Goal: Task Accomplishment & Management: Manage account settings

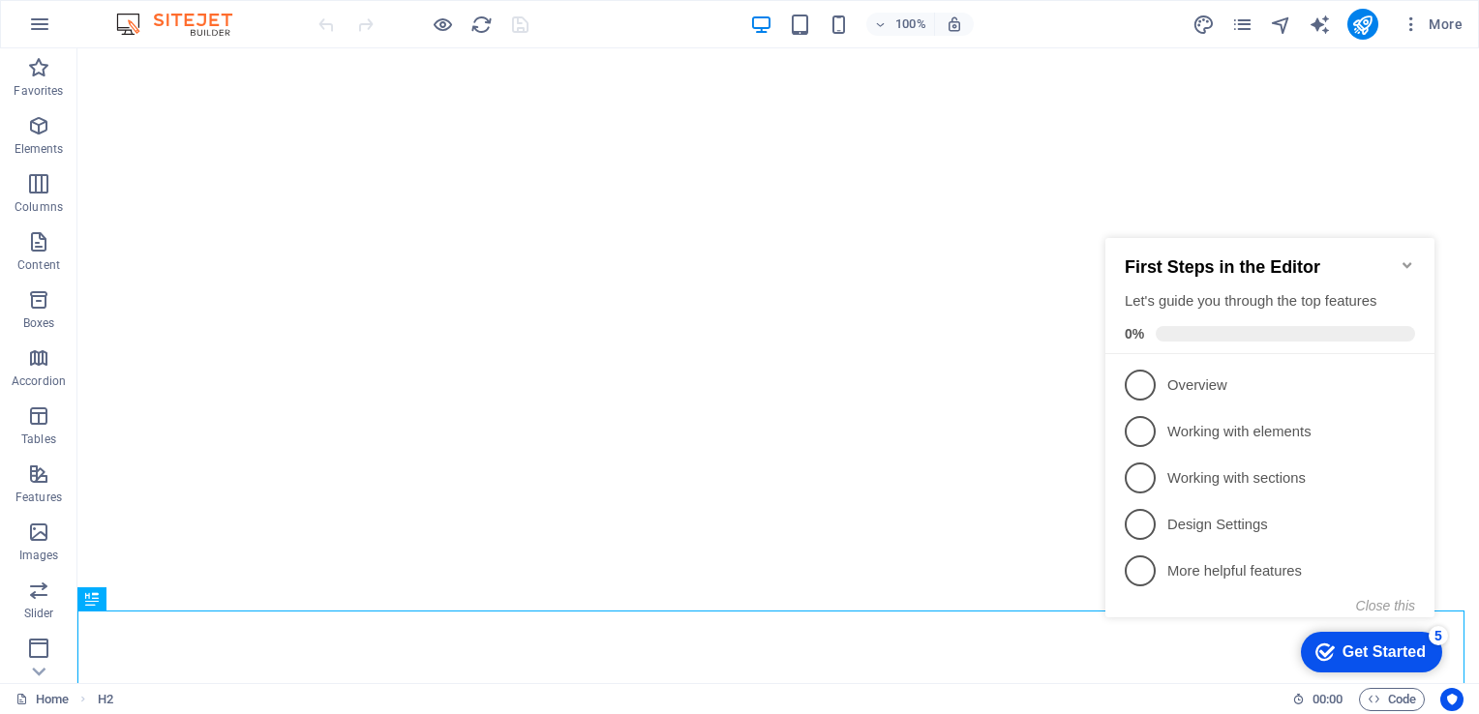
click at [1403, 257] on icon "Minimize checklist" at bounding box center [1407, 264] width 15 height 15
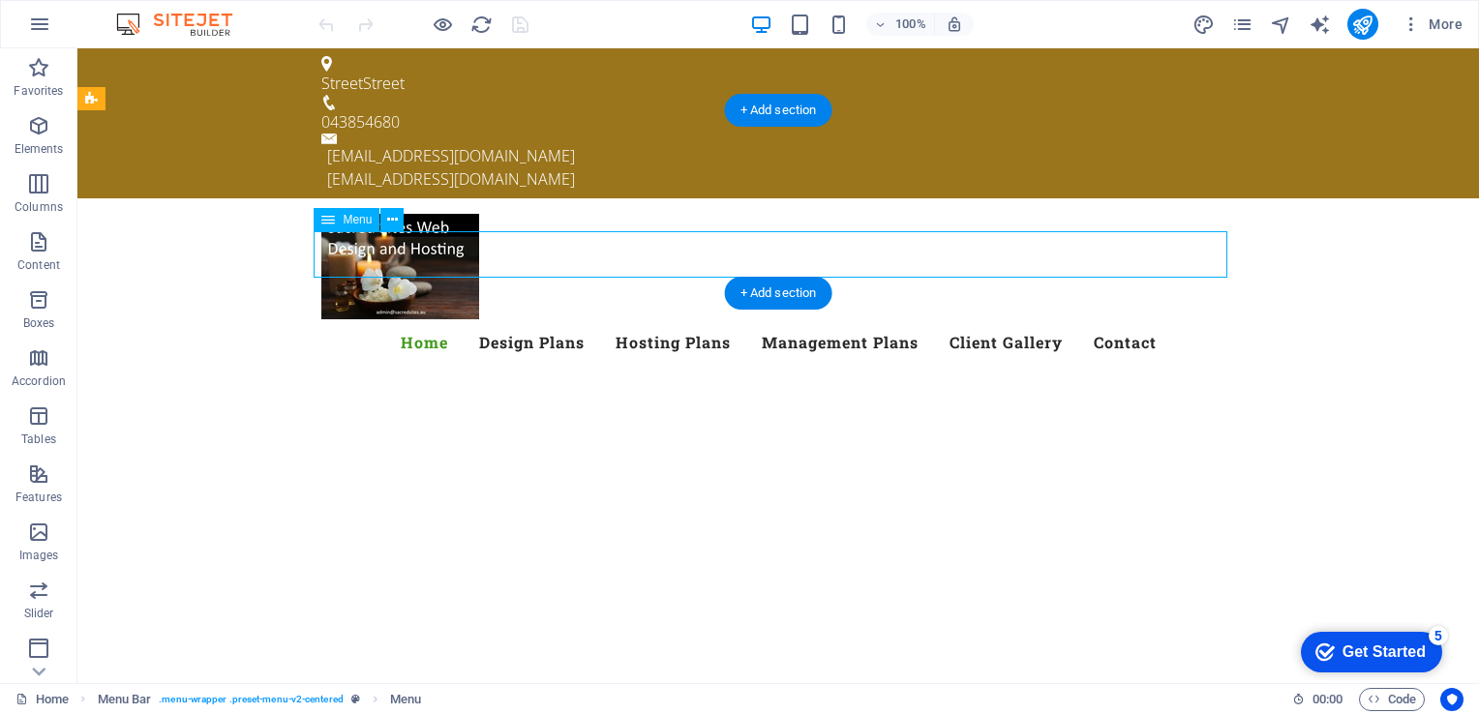
click at [510, 319] on nav "Home Design Plans Hosting Plans Management Plans Client Gallery Contact" at bounding box center [778, 342] width 914 height 46
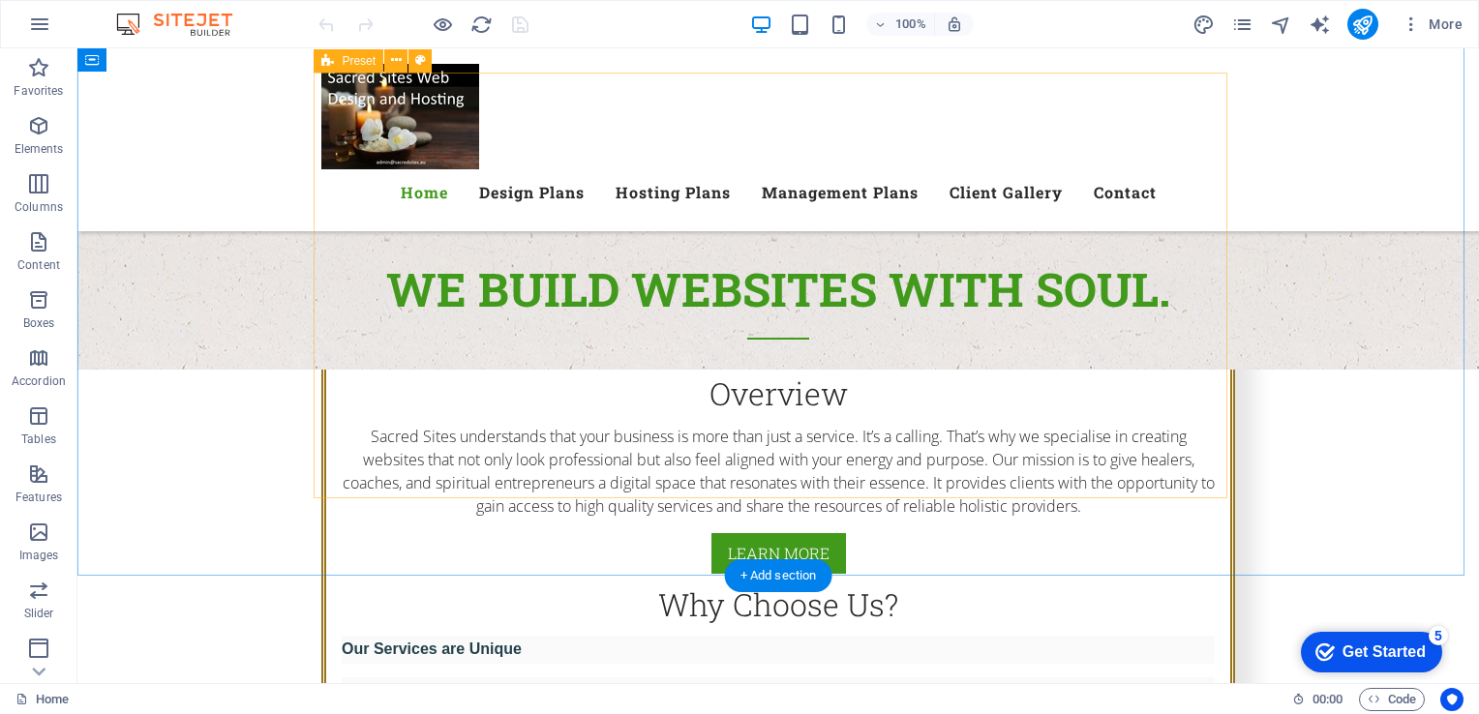
scroll to position [1804, 0]
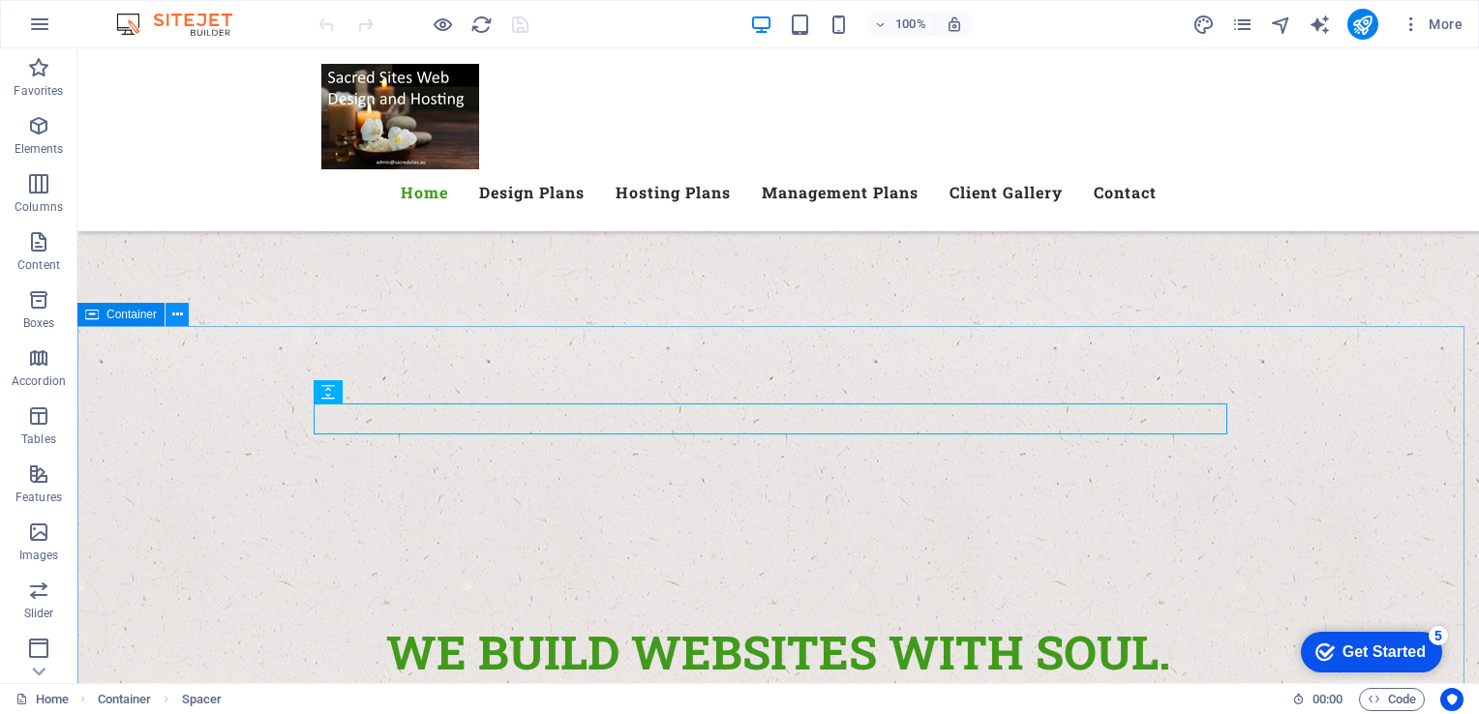
click at [180, 317] on icon at bounding box center [177, 315] width 11 height 20
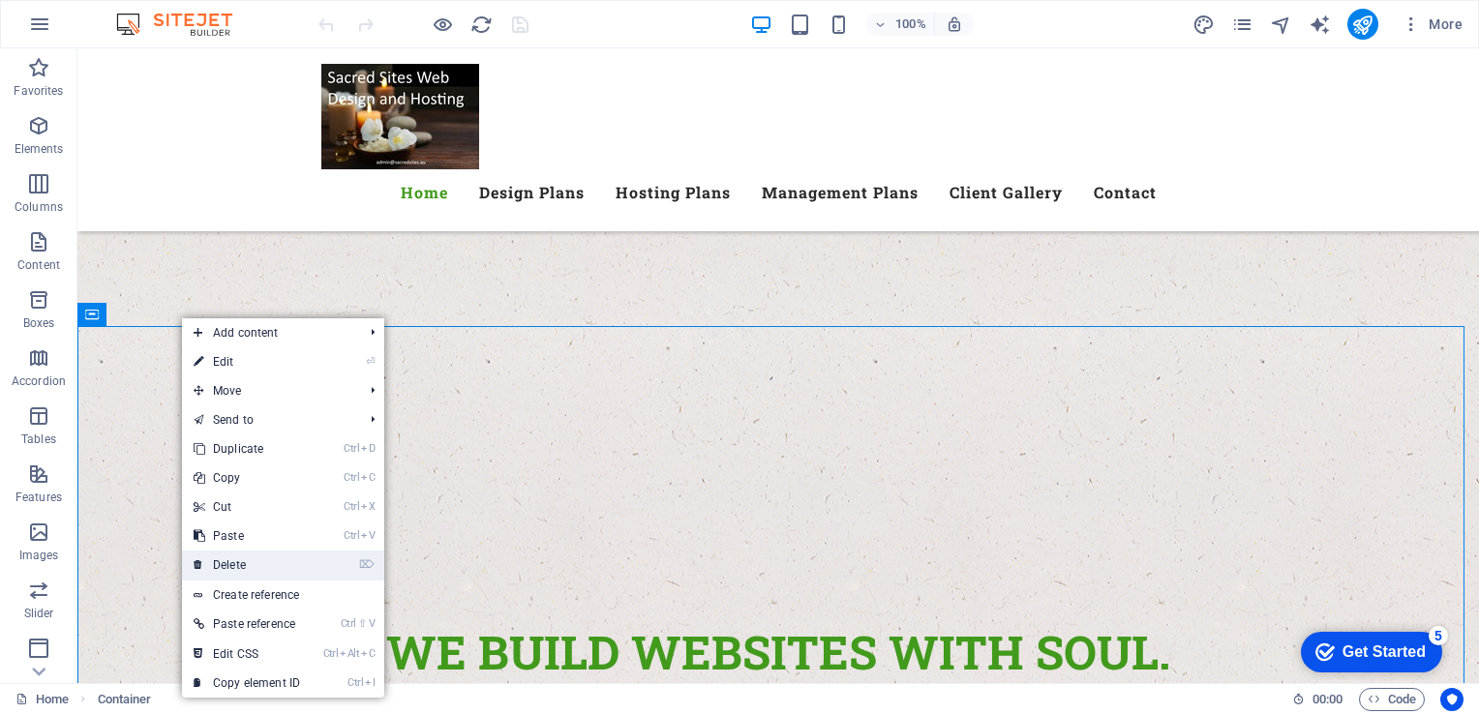
click at [241, 565] on link "⌦ Delete" at bounding box center [247, 565] width 130 height 29
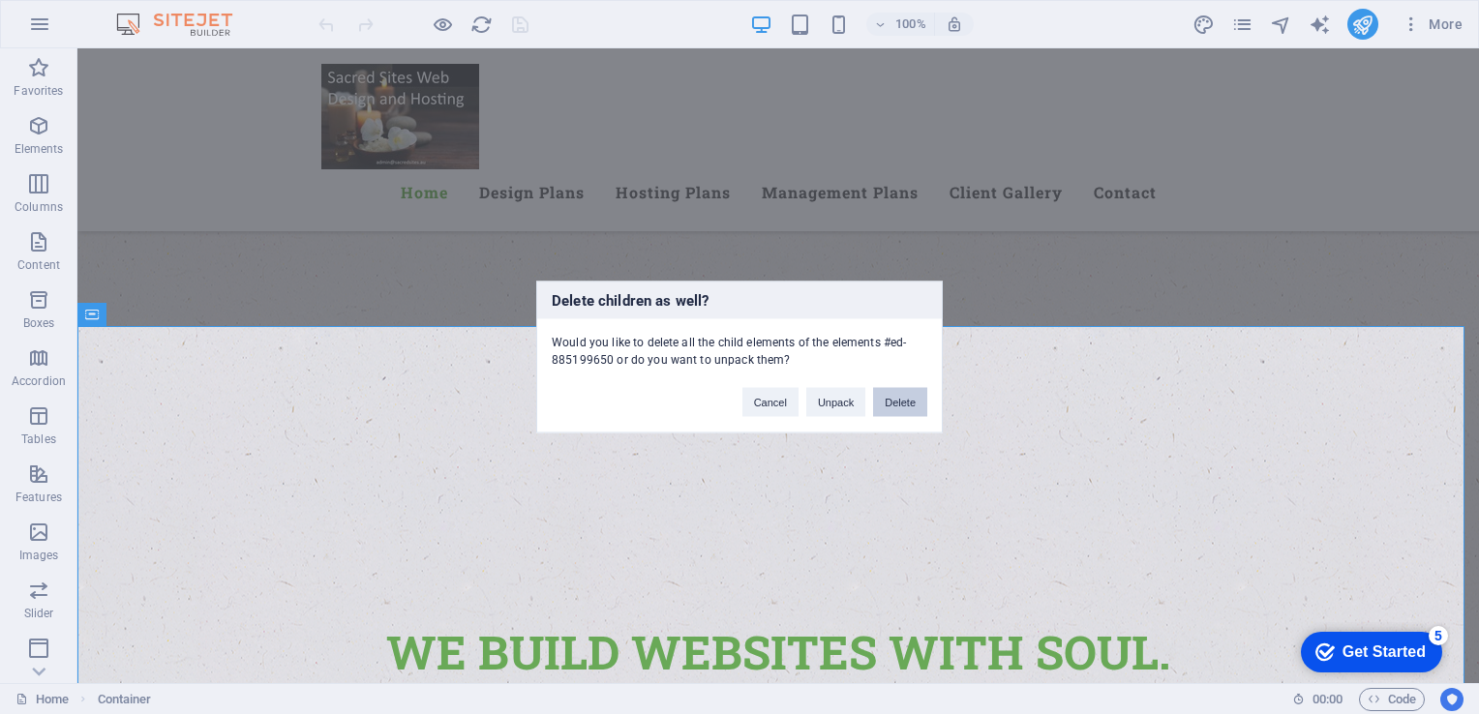
click at [895, 405] on button "Delete" at bounding box center [900, 402] width 54 height 29
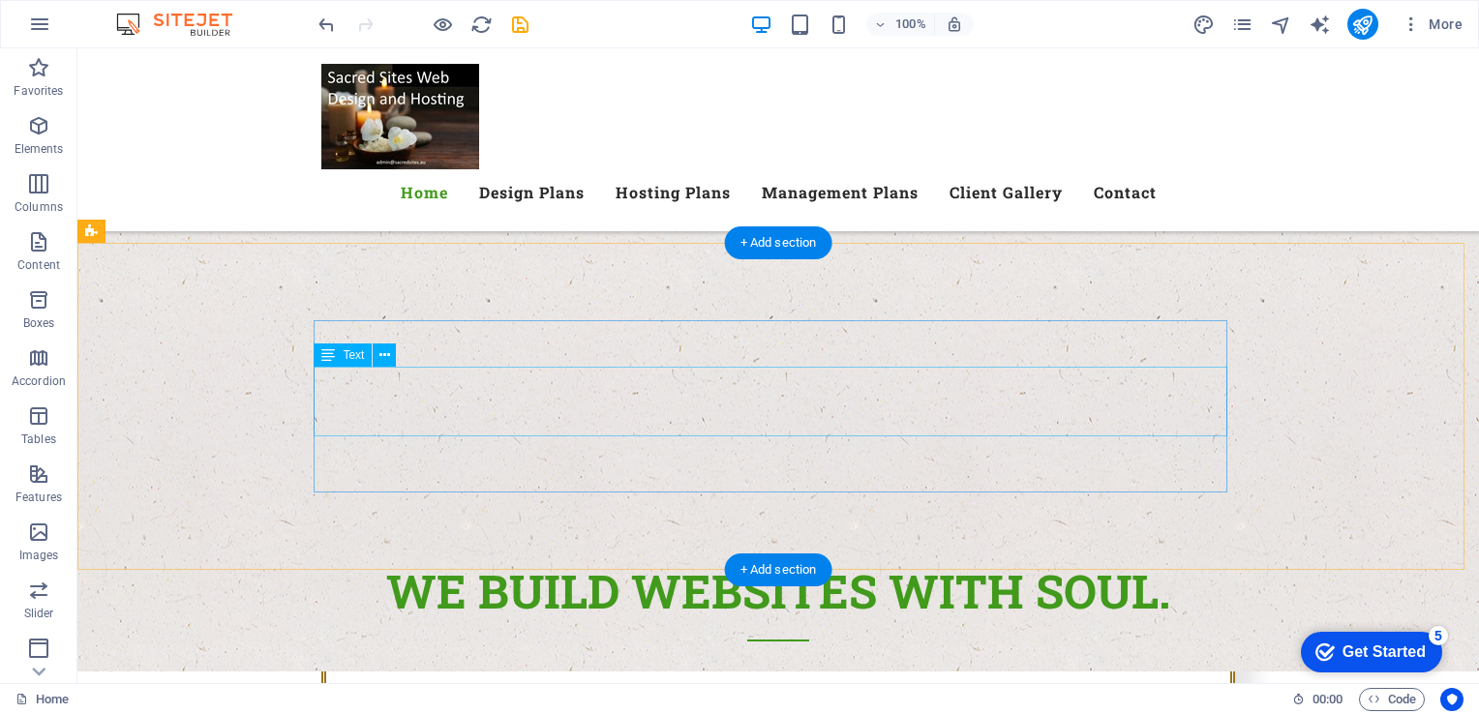
scroll to position [1887, 0]
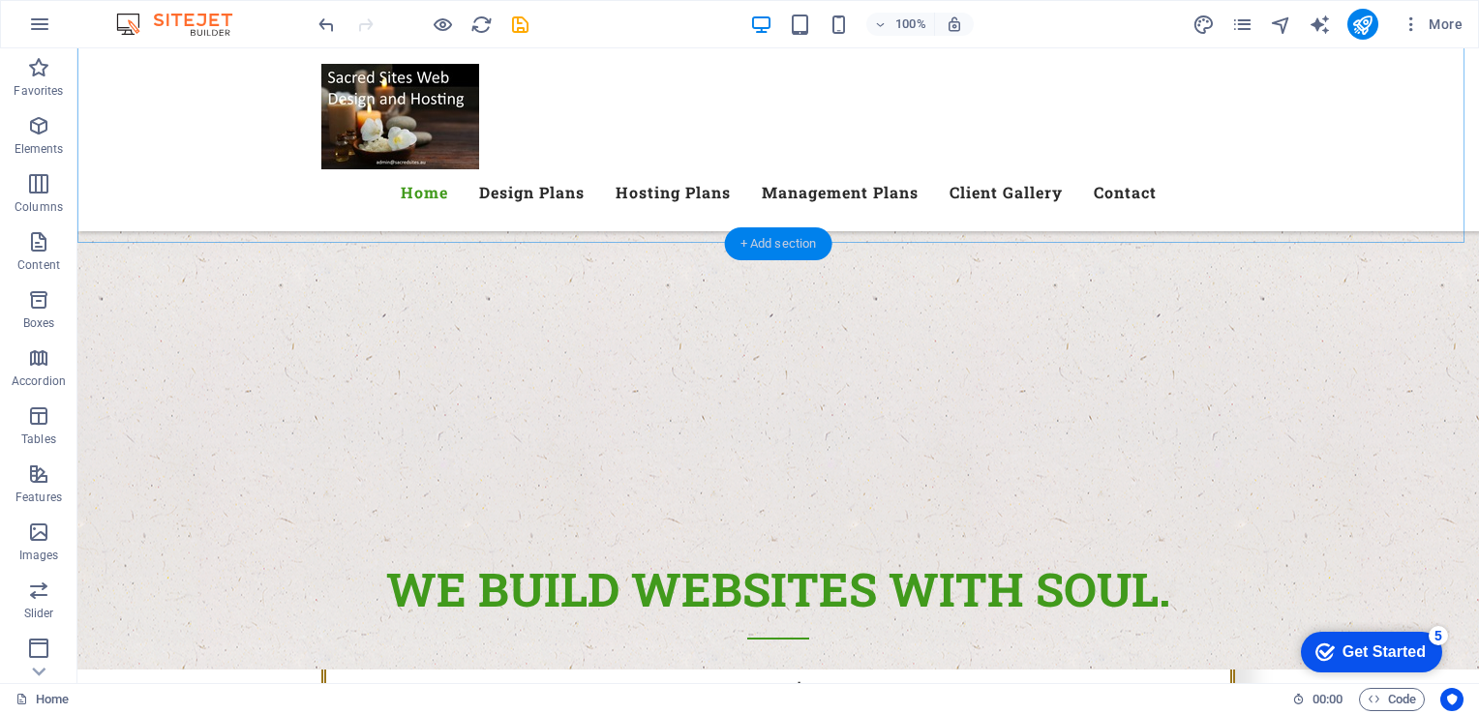
click at [755, 247] on div "+ Add section" at bounding box center [778, 243] width 107 height 33
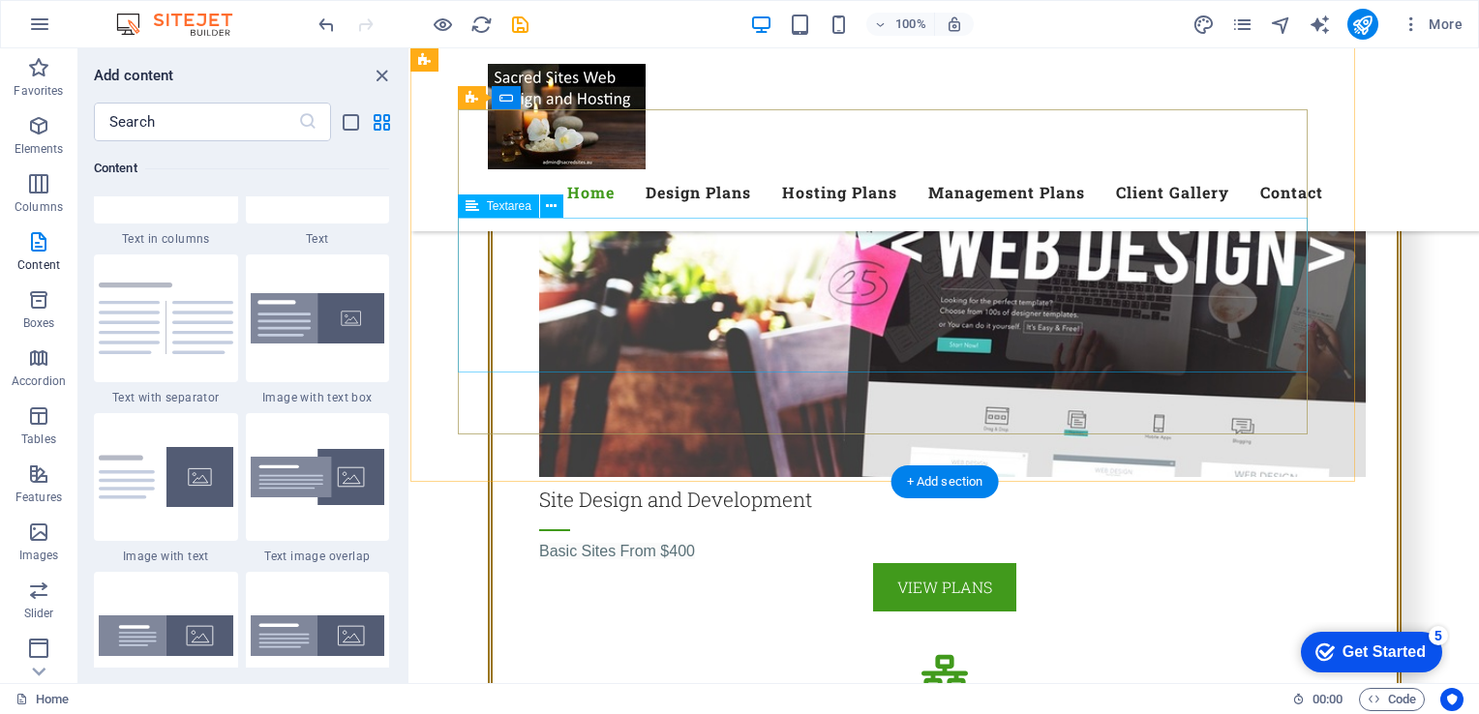
scroll to position [3384, 0]
click at [972, 482] on div "+ Add section" at bounding box center [944, 482] width 107 height 33
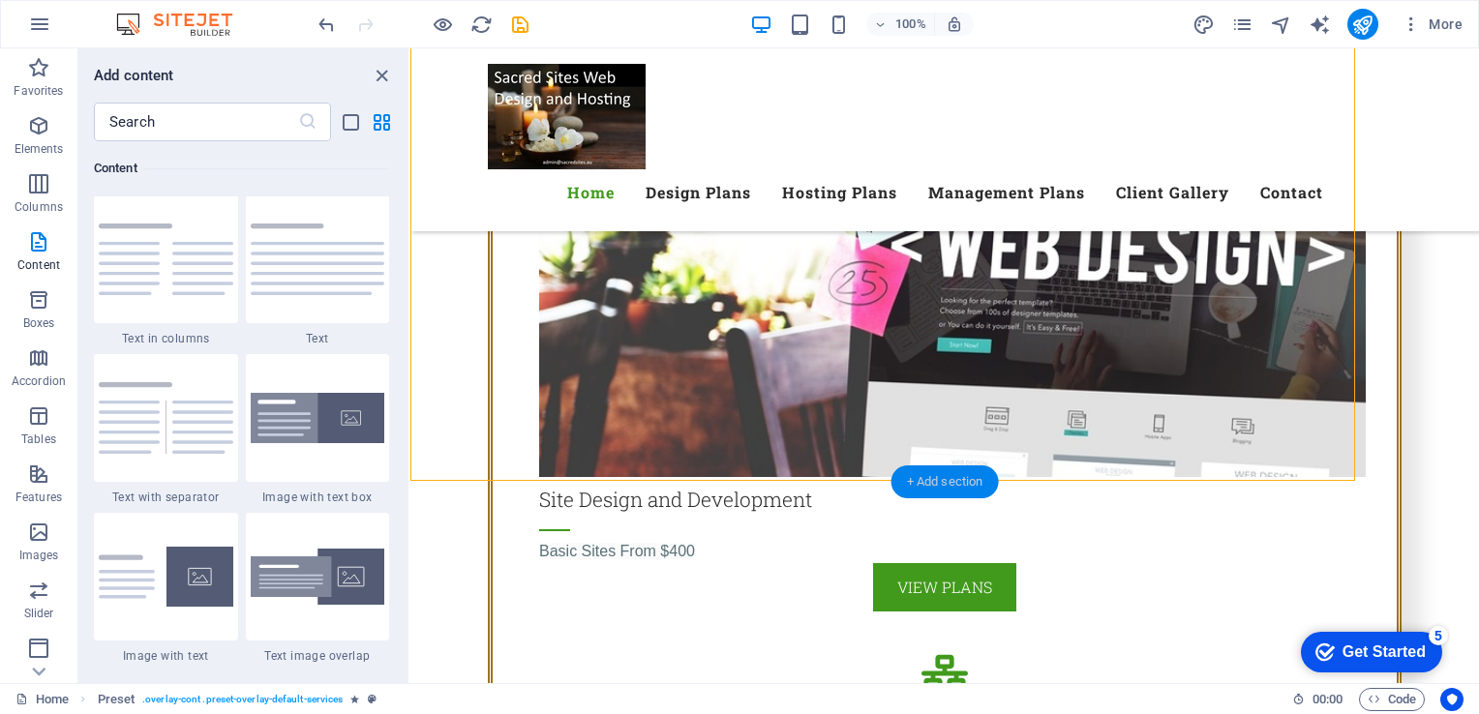
scroll to position [3387, 0]
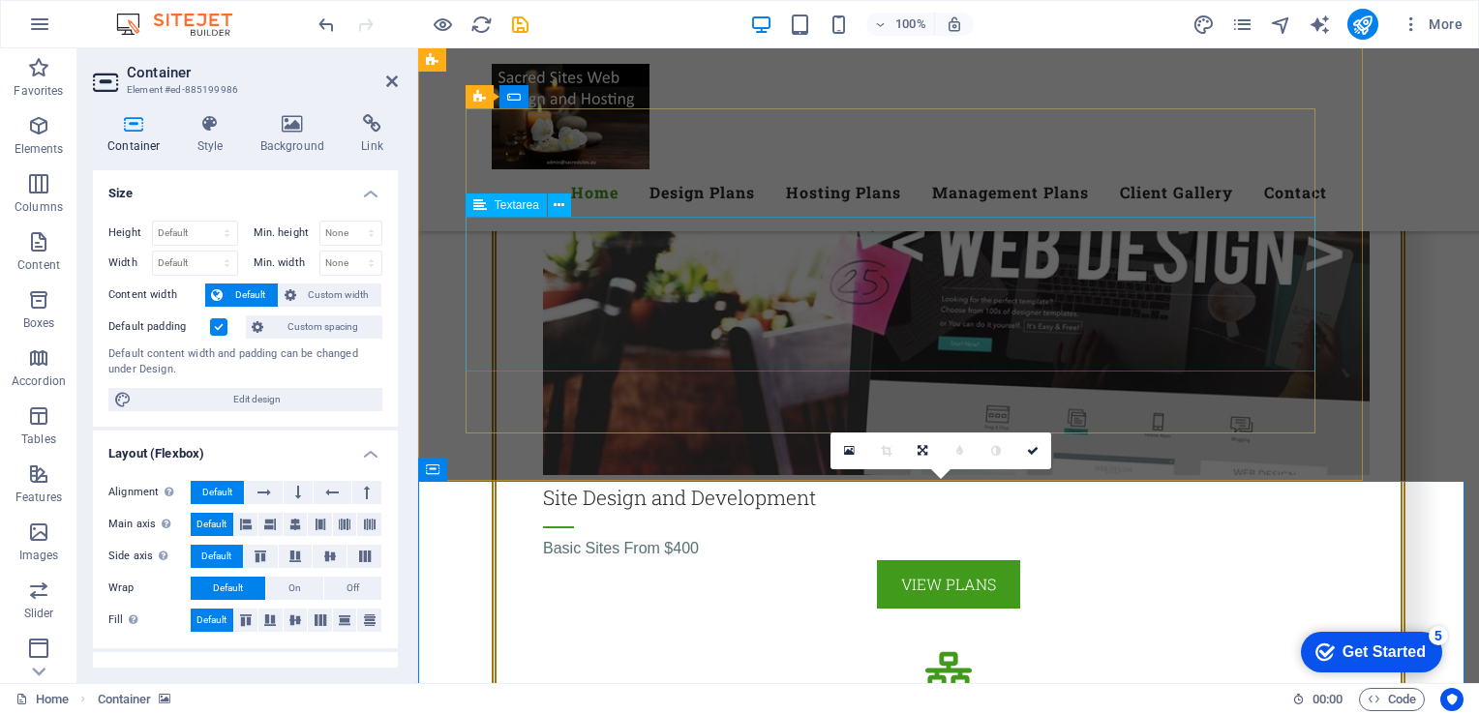
click div
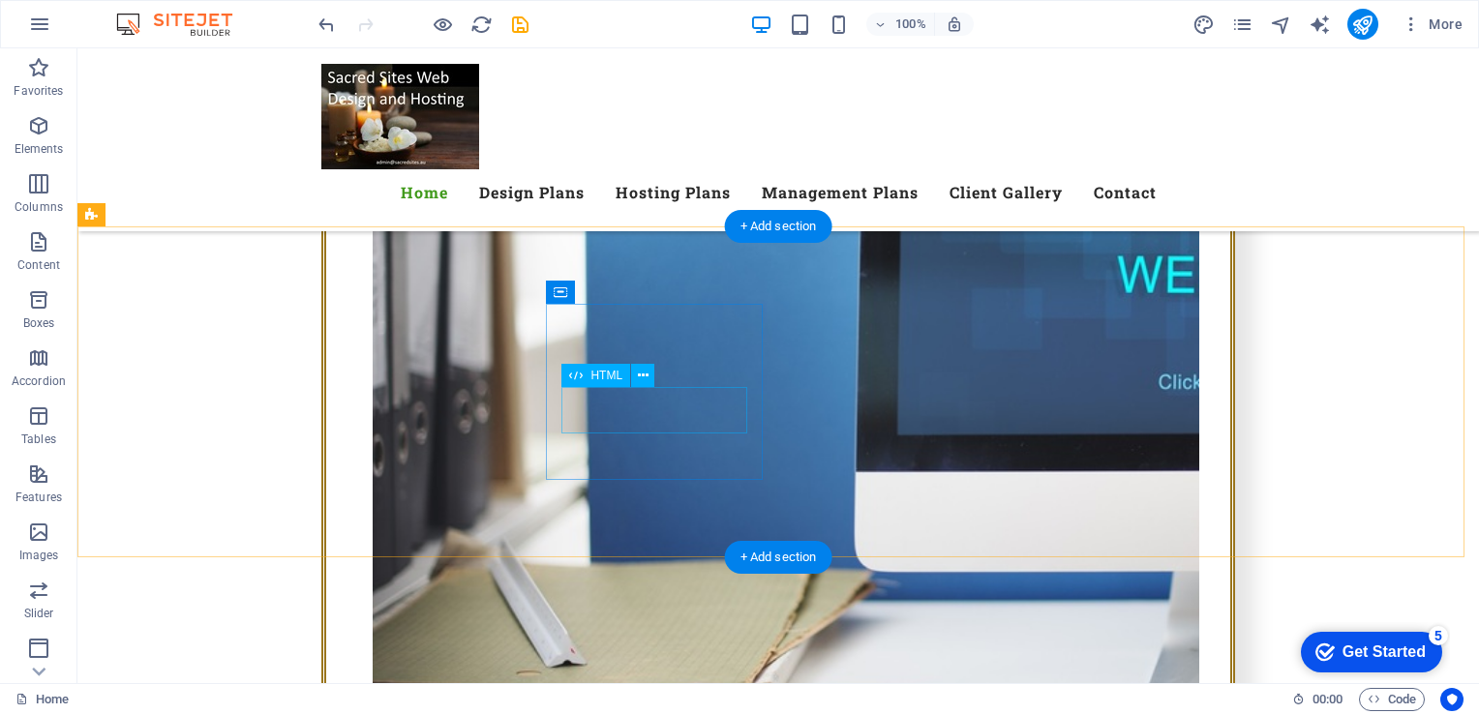
scroll to position [4871, 0]
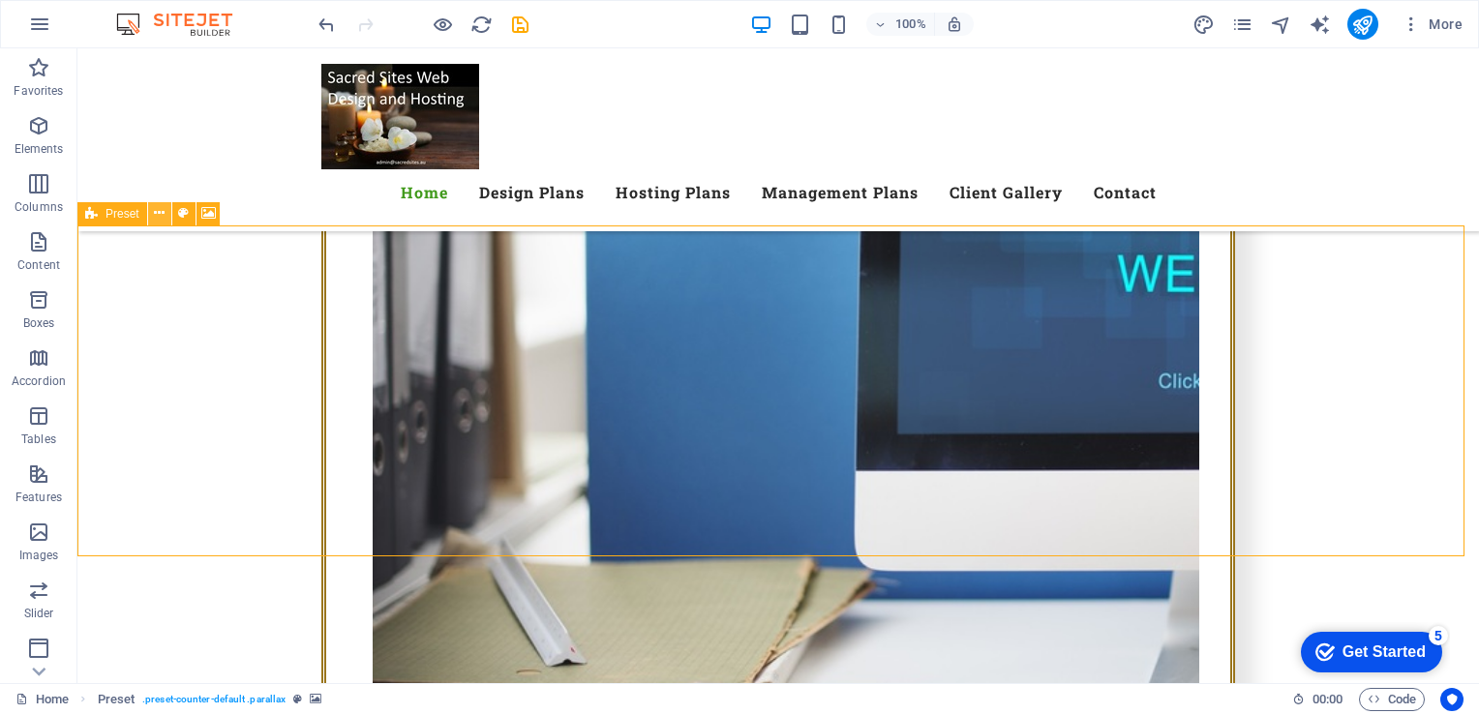
click at [159, 209] on icon at bounding box center [159, 213] width 11 height 20
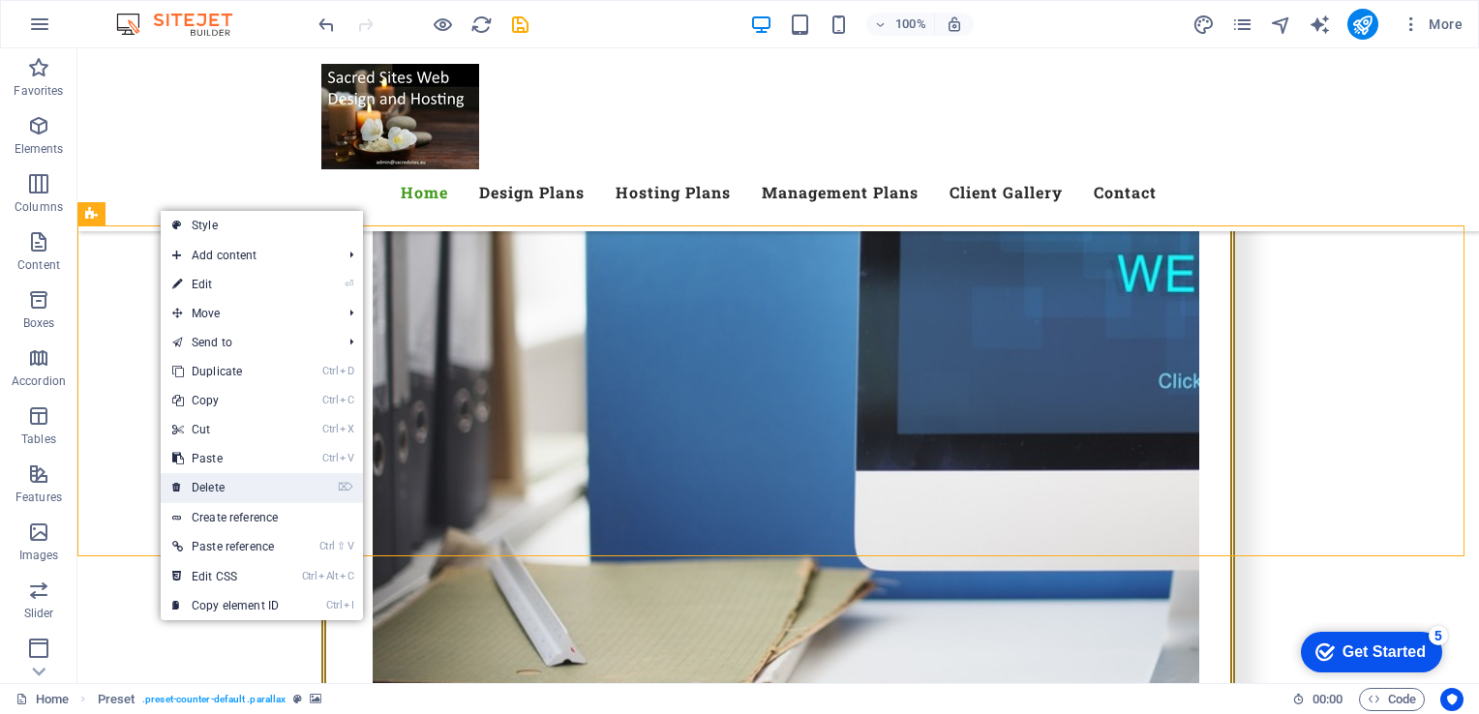
click at [210, 484] on link "⌦ Delete" at bounding box center [226, 487] width 130 height 29
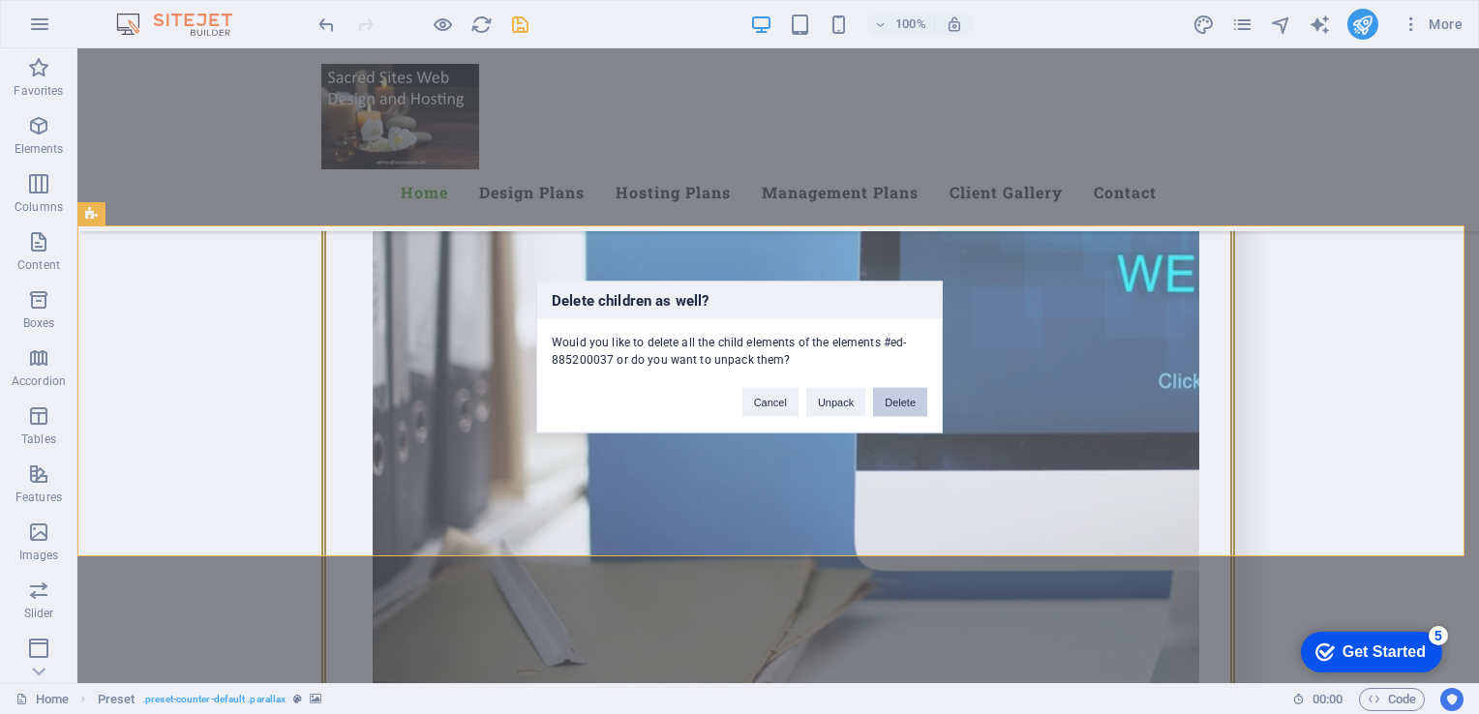
click at [894, 407] on button "Delete" at bounding box center [900, 402] width 54 height 29
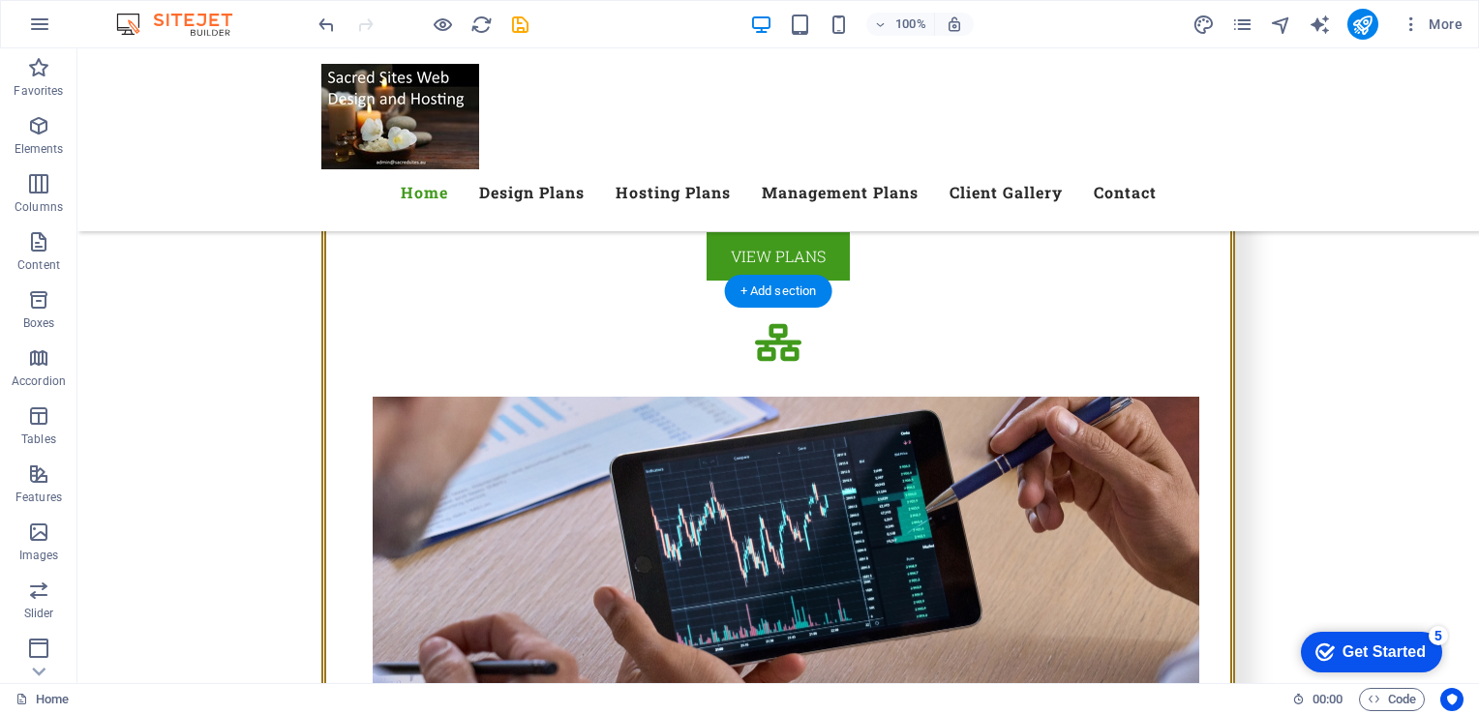
scroll to position [3566, 0]
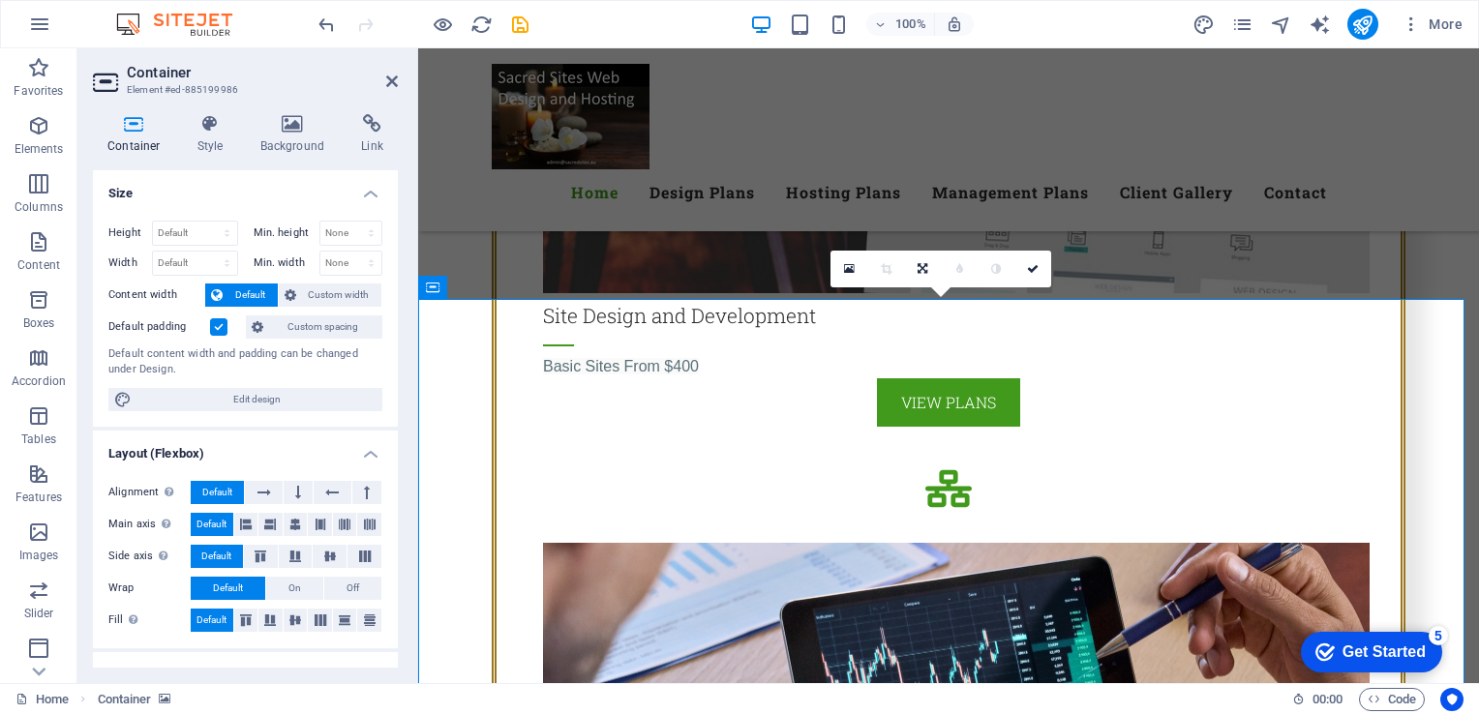
click at [519, 286] on icon at bounding box center [518, 288] width 11 height 20
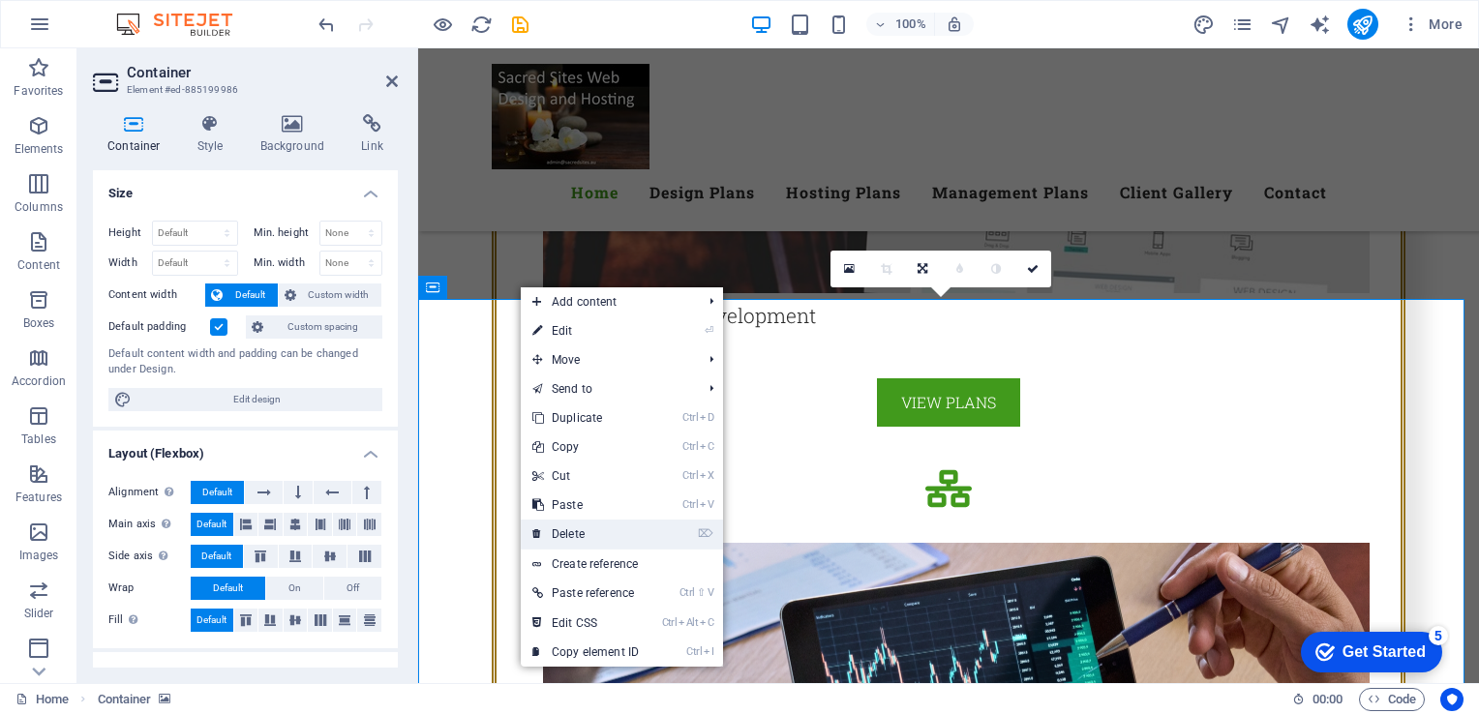
click at [579, 531] on link "⌦ Delete" at bounding box center [586, 534] width 130 height 29
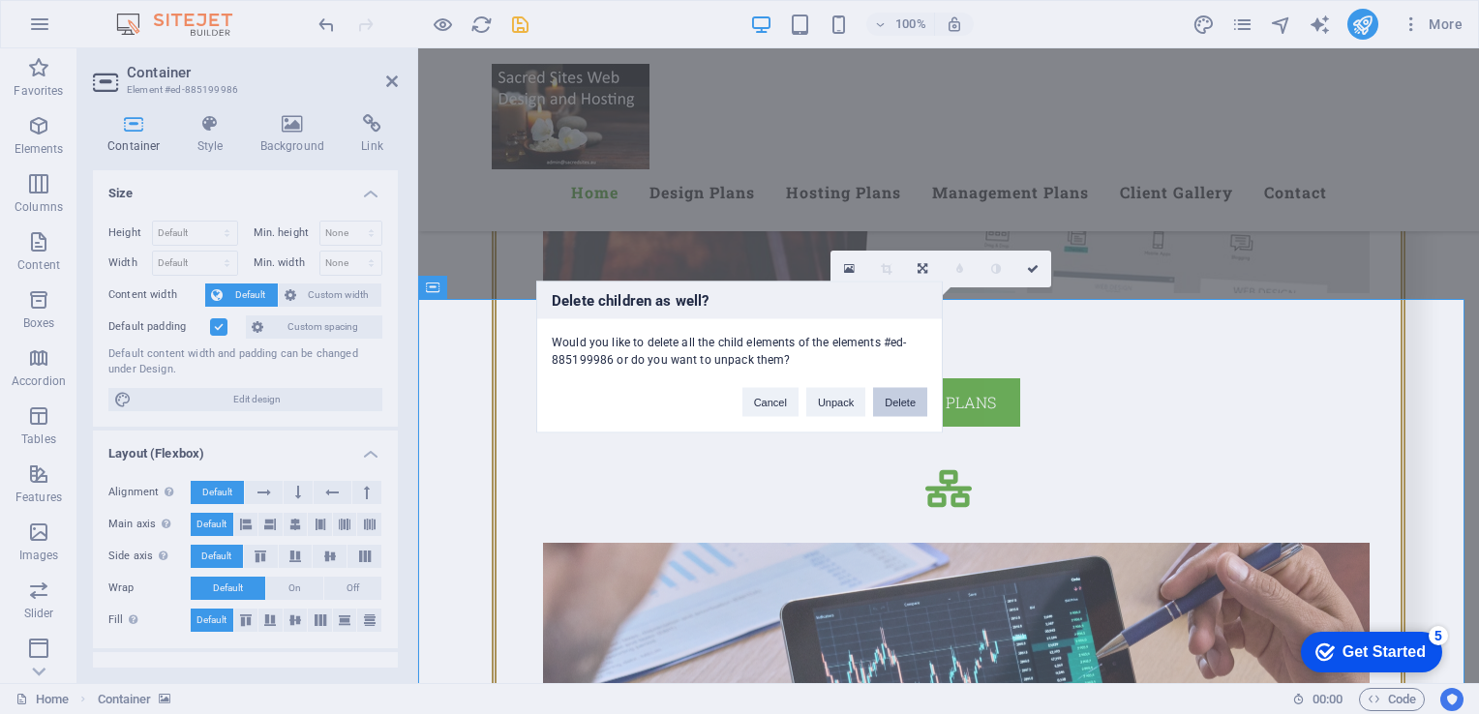
click at [902, 407] on button "Delete" at bounding box center [900, 402] width 54 height 29
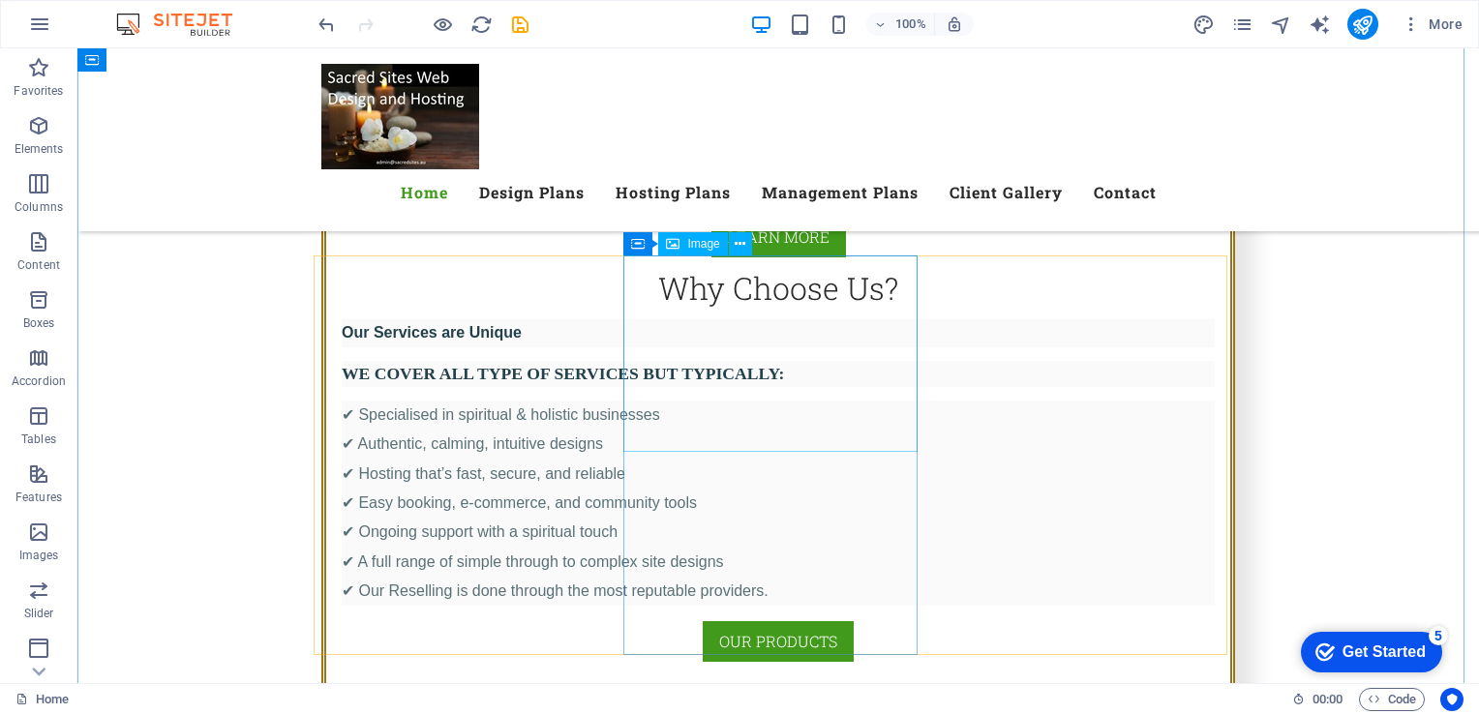
scroll to position [2505, 0]
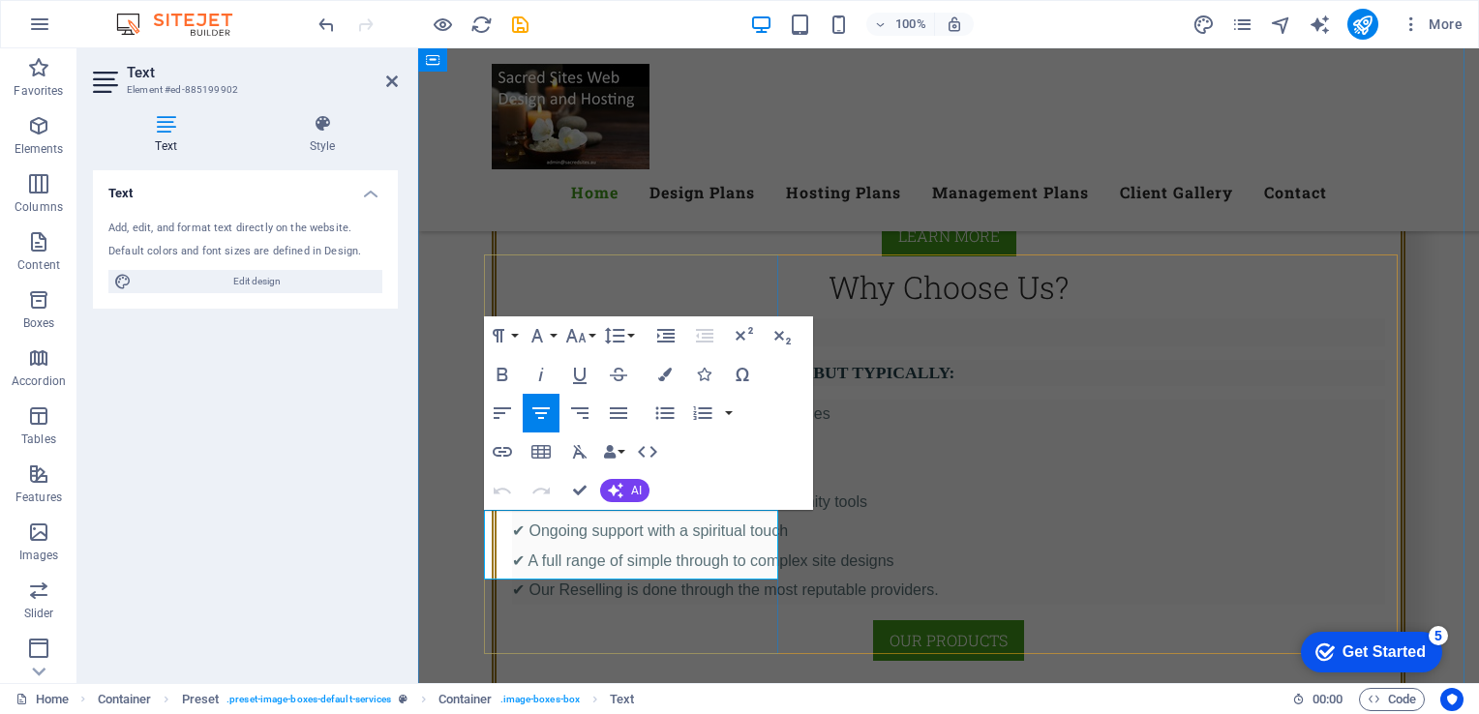
drag, startPoint x: 680, startPoint y: 563, endPoint x: 926, endPoint y: 548, distance: 246.3
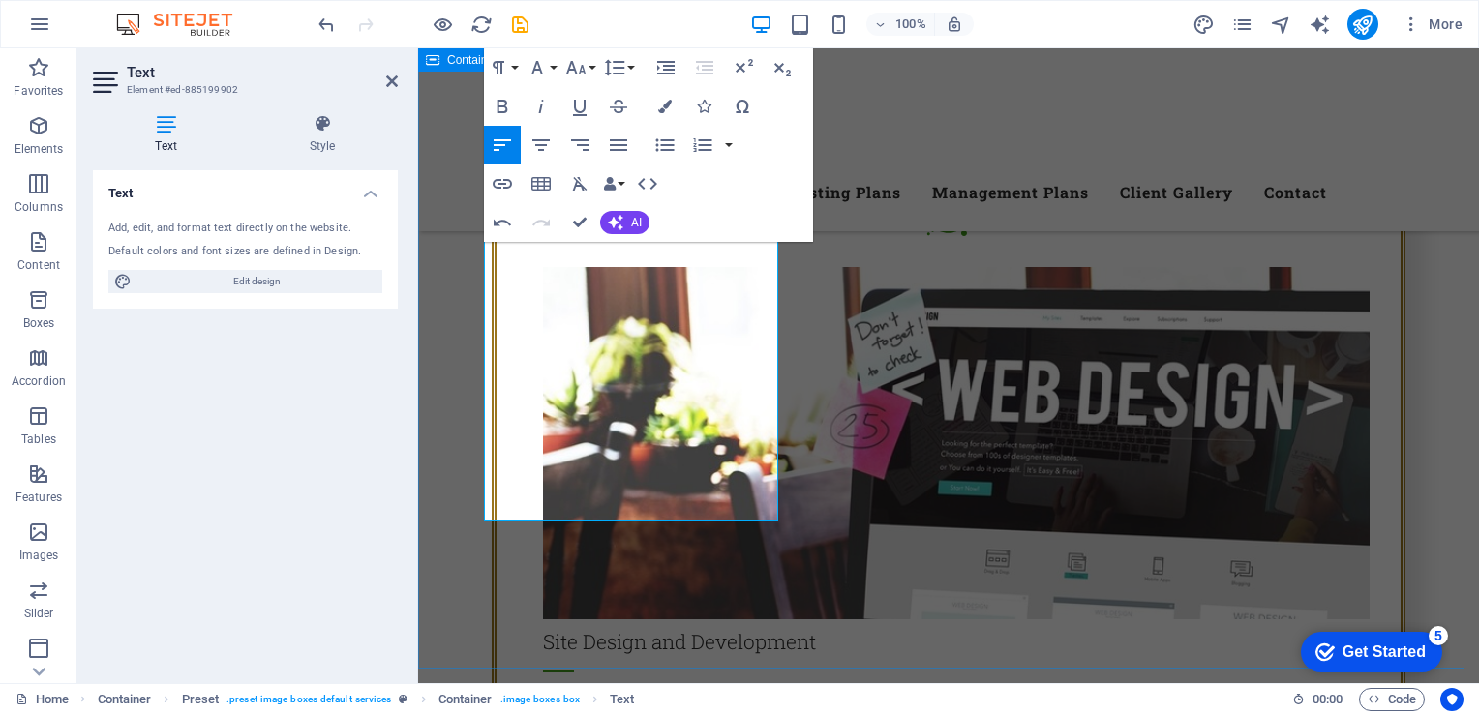
scroll to position [3241, 0]
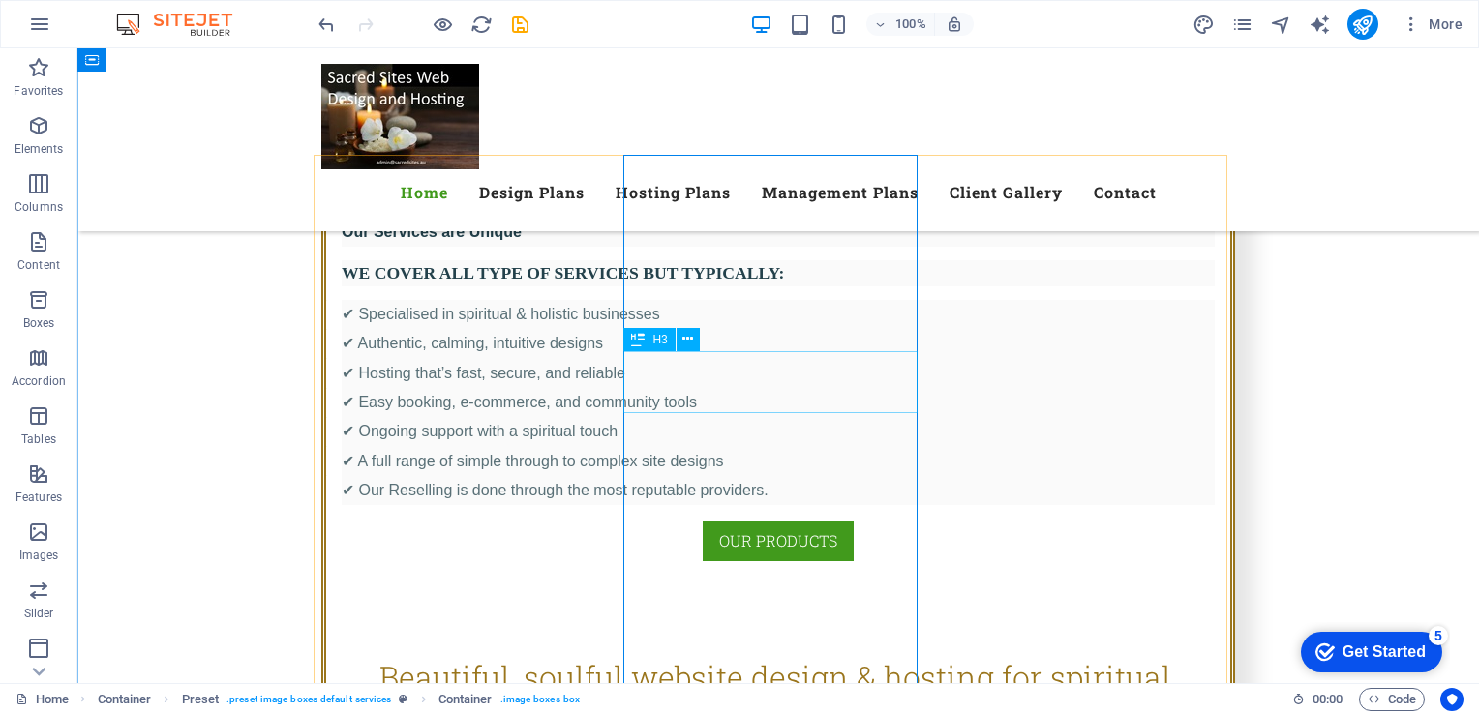
scroll to position [2606, 0]
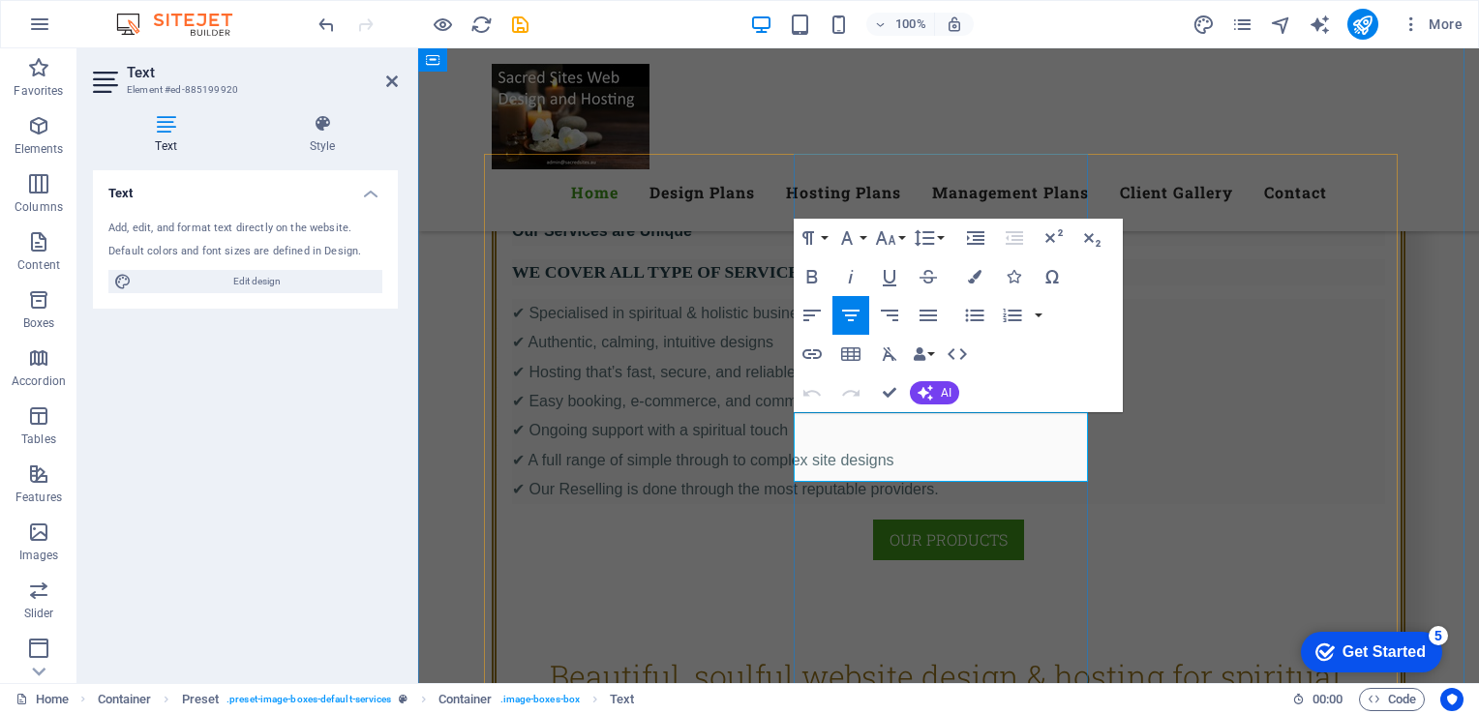
drag, startPoint x: 983, startPoint y: 464, endPoint x: 1238, endPoint y: 460, distance: 254.6
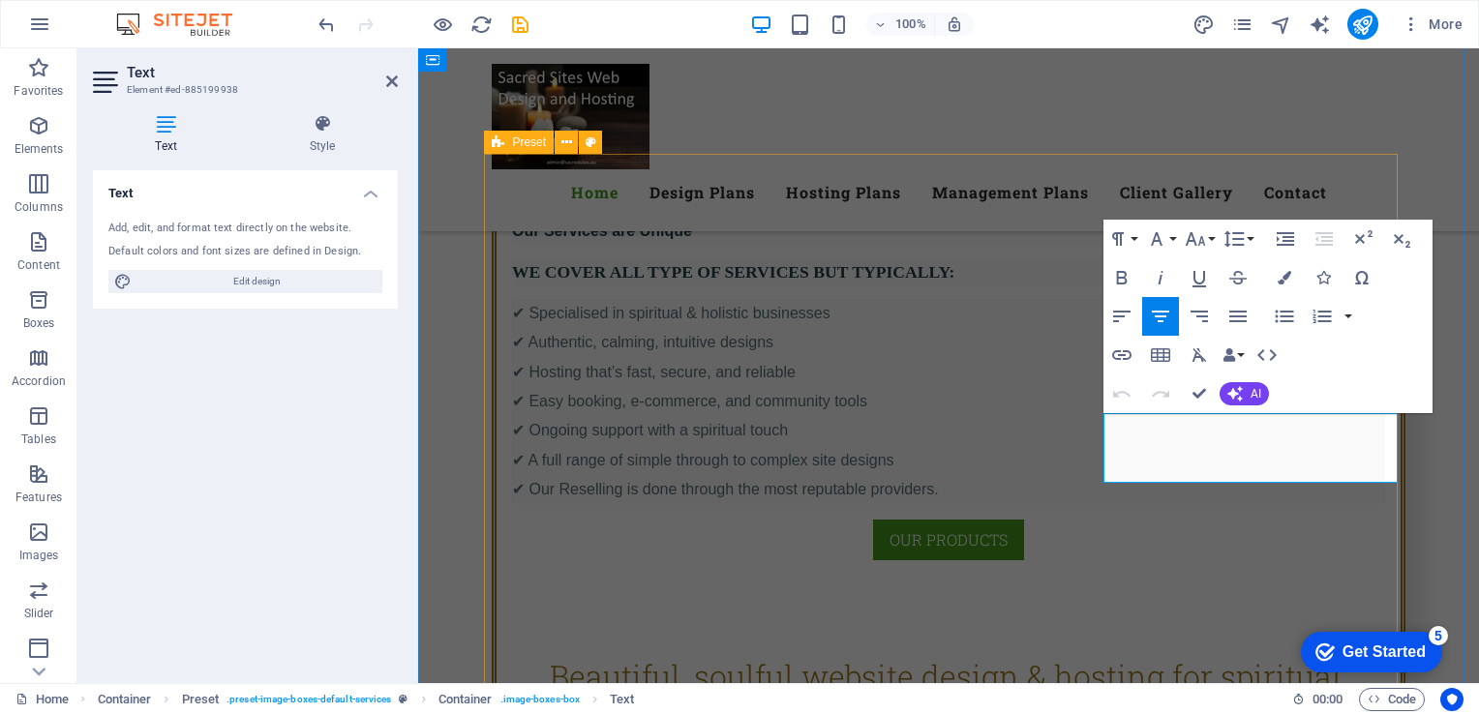
drag, startPoint x: 1295, startPoint y: 464, endPoint x: 1092, endPoint y: 378, distance: 220.4
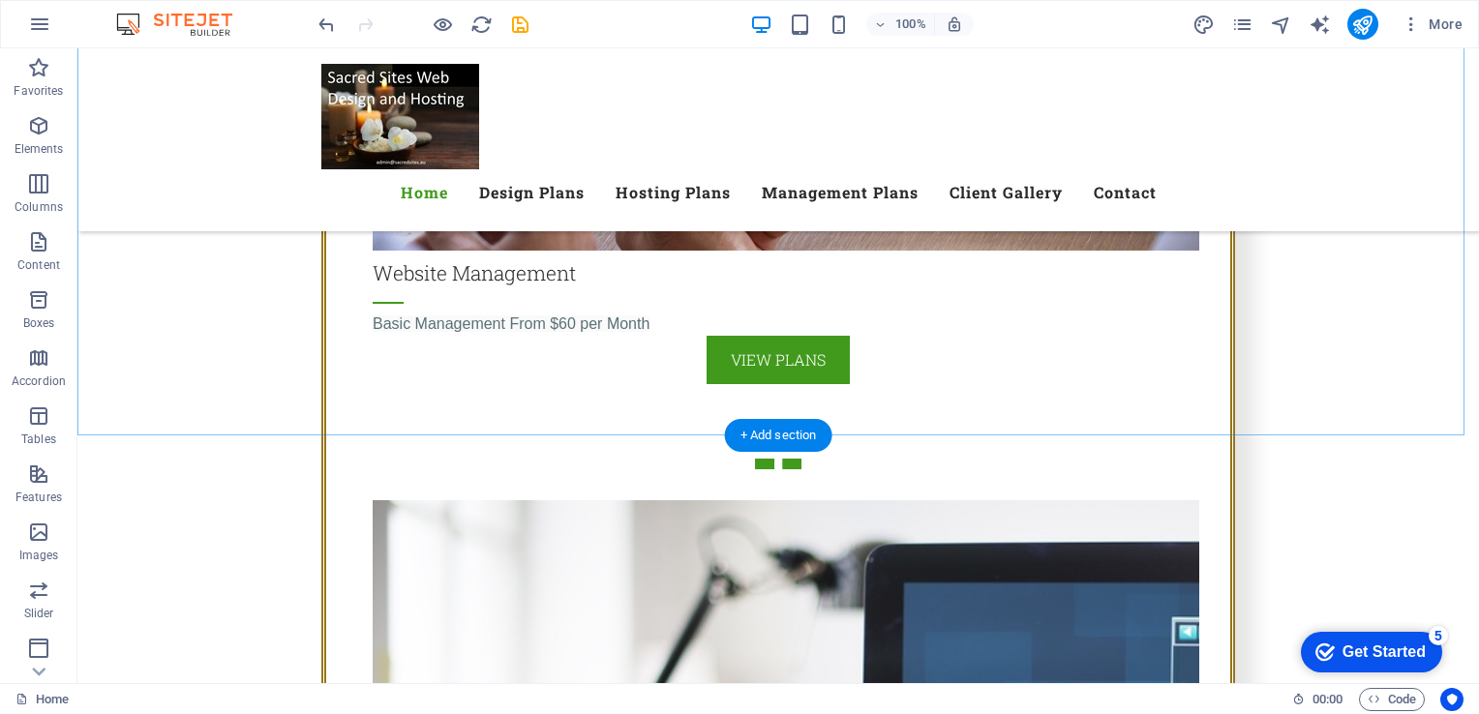
scroll to position [4277, 0]
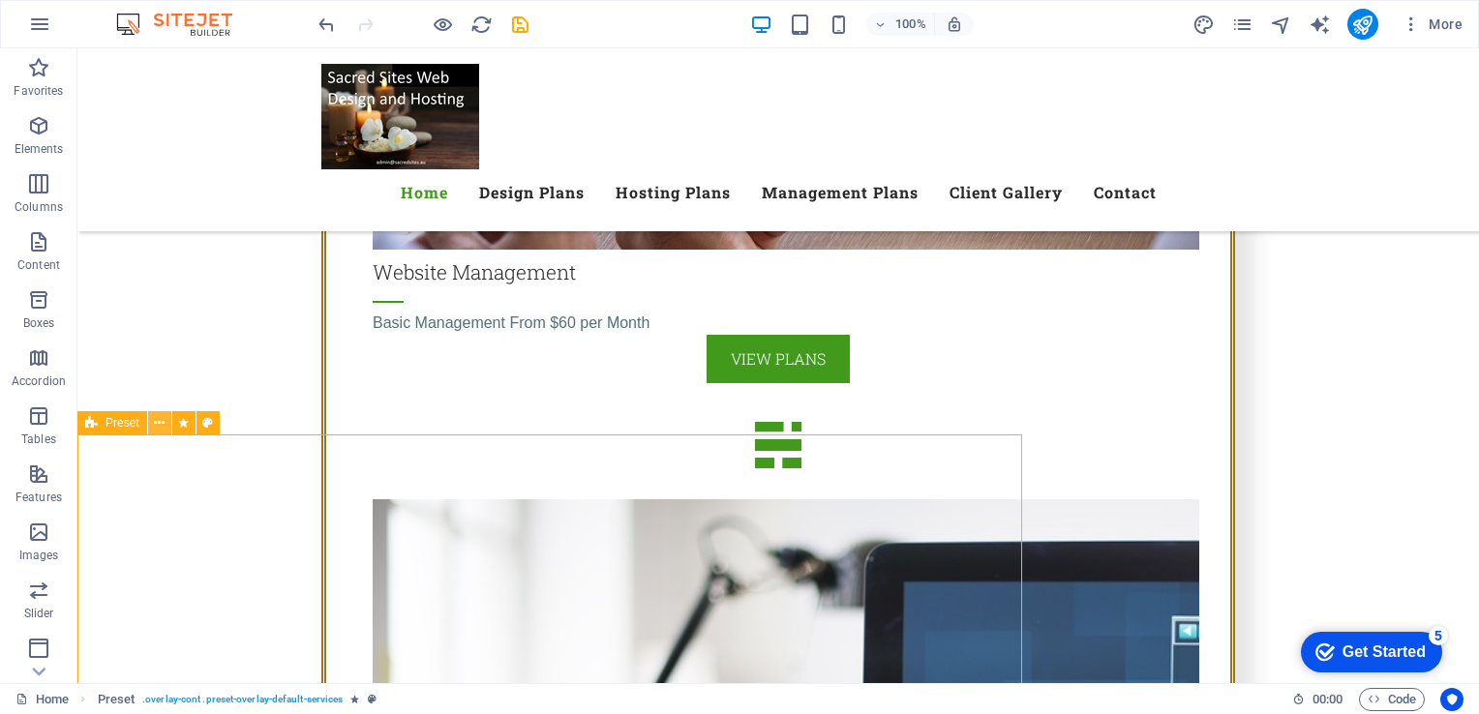
click at [161, 425] on icon at bounding box center [159, 423] width 11 height 20
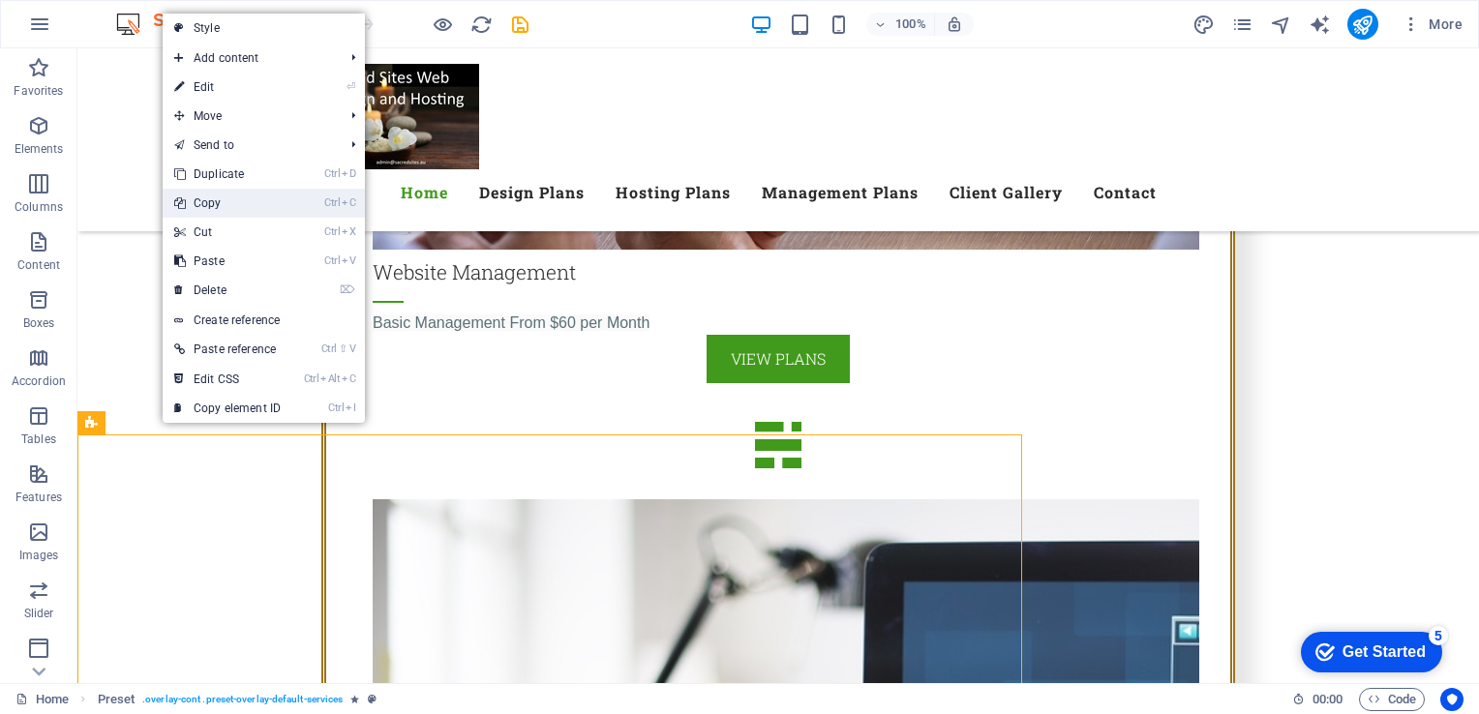
click at [198, 203] on link "Ctrl C Copy" at bounding box center [228, 203] width 130 height 29
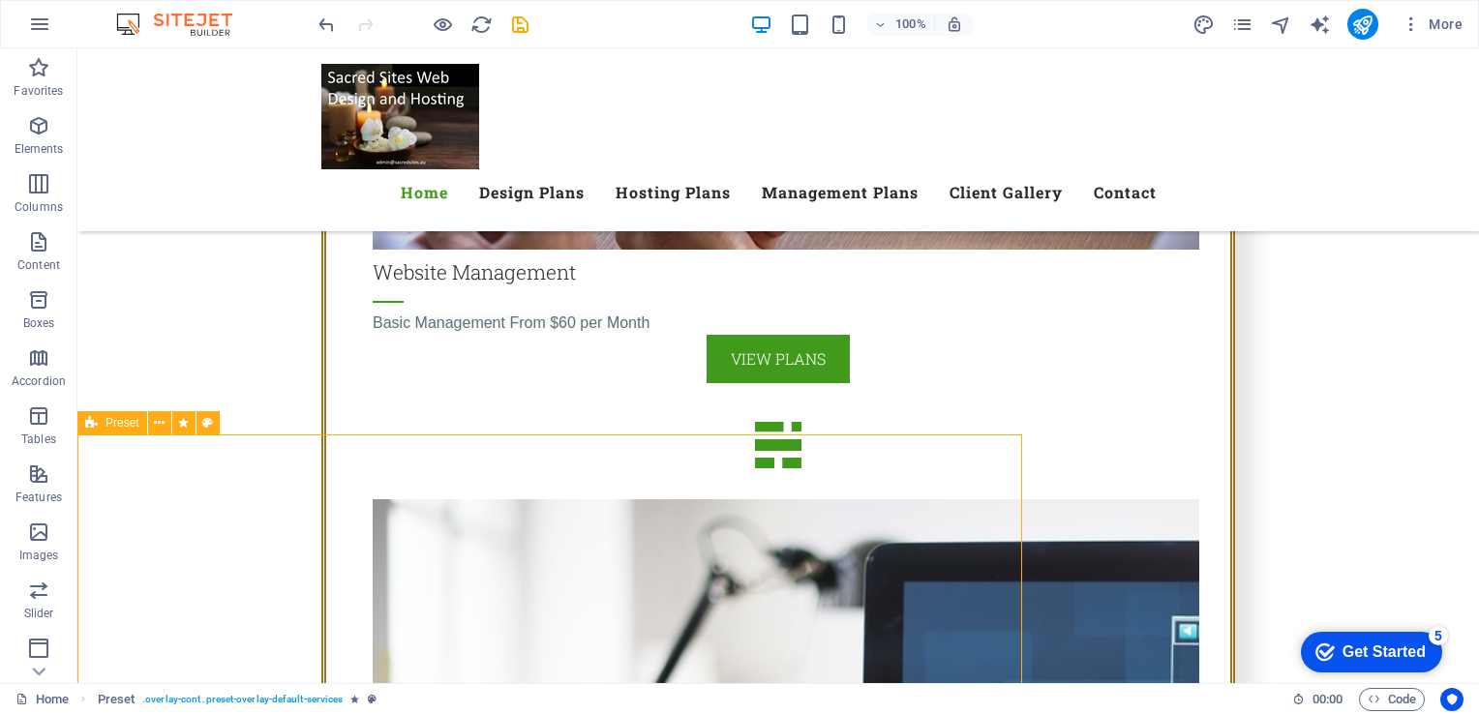
click at [87, 420] on icon at bounding box center [91, 422] width 13 height 23
click at [155, 418] on icon at bounding box center [159, 423] width 11 height 20
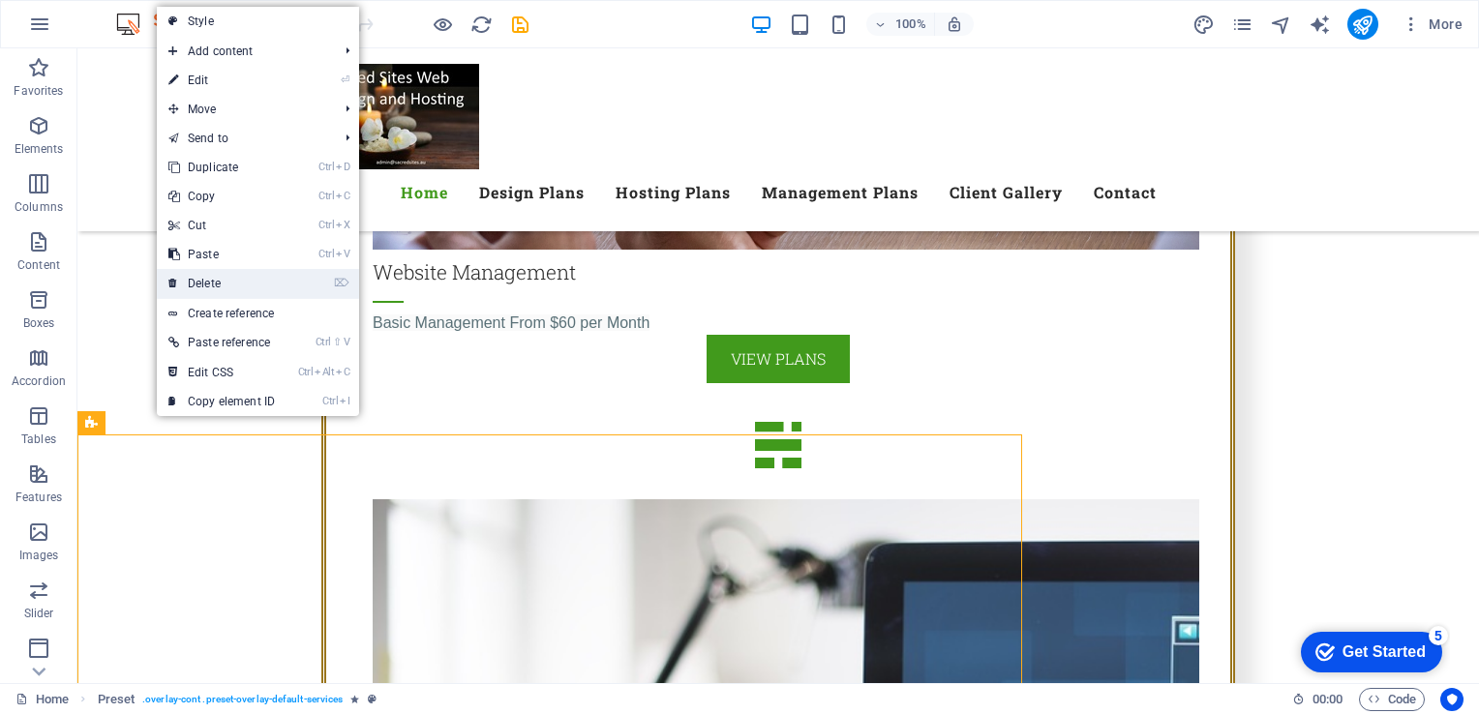
click at [199, 279] on link "⌦ Delete" at bounding box center [222, 283] width 130 height 29
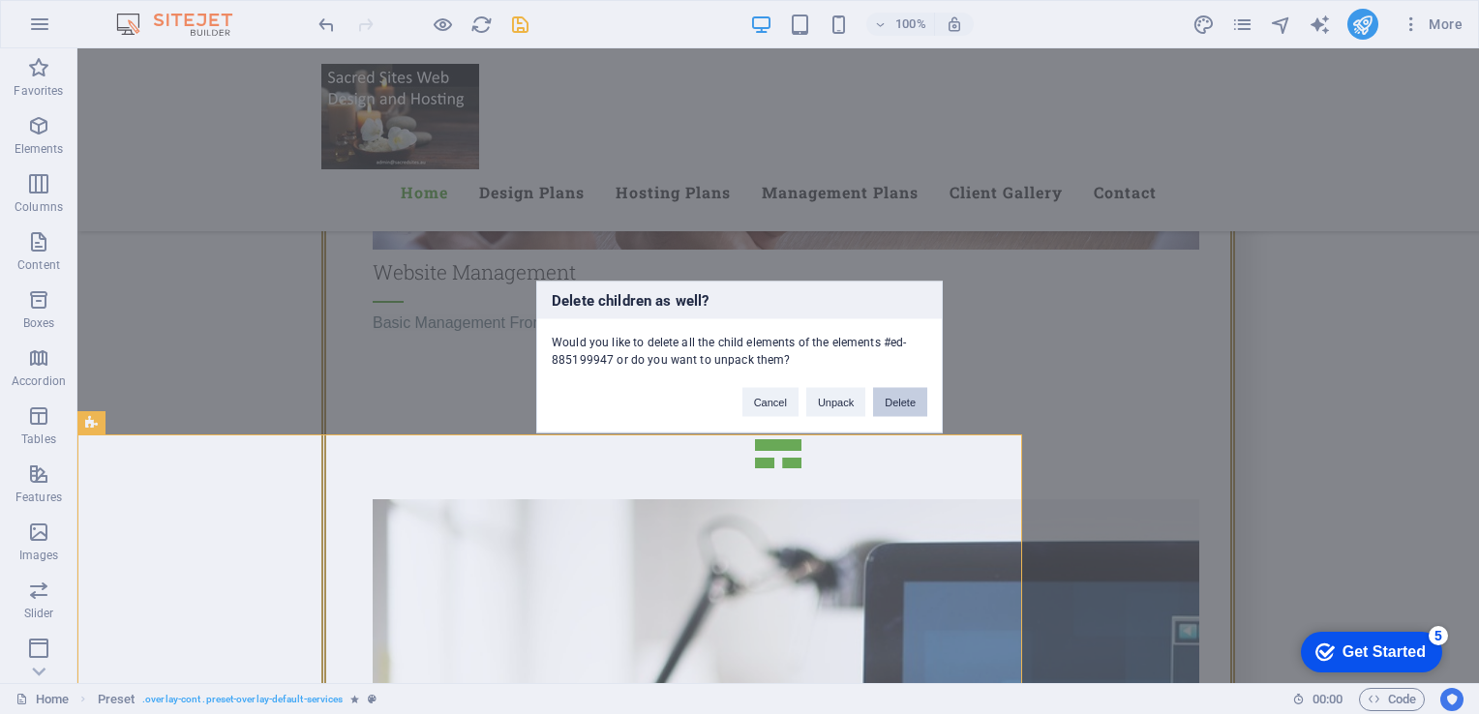
click at [899, 399] on button "Delete" at bounding box center [900, 402] width 54 height 29
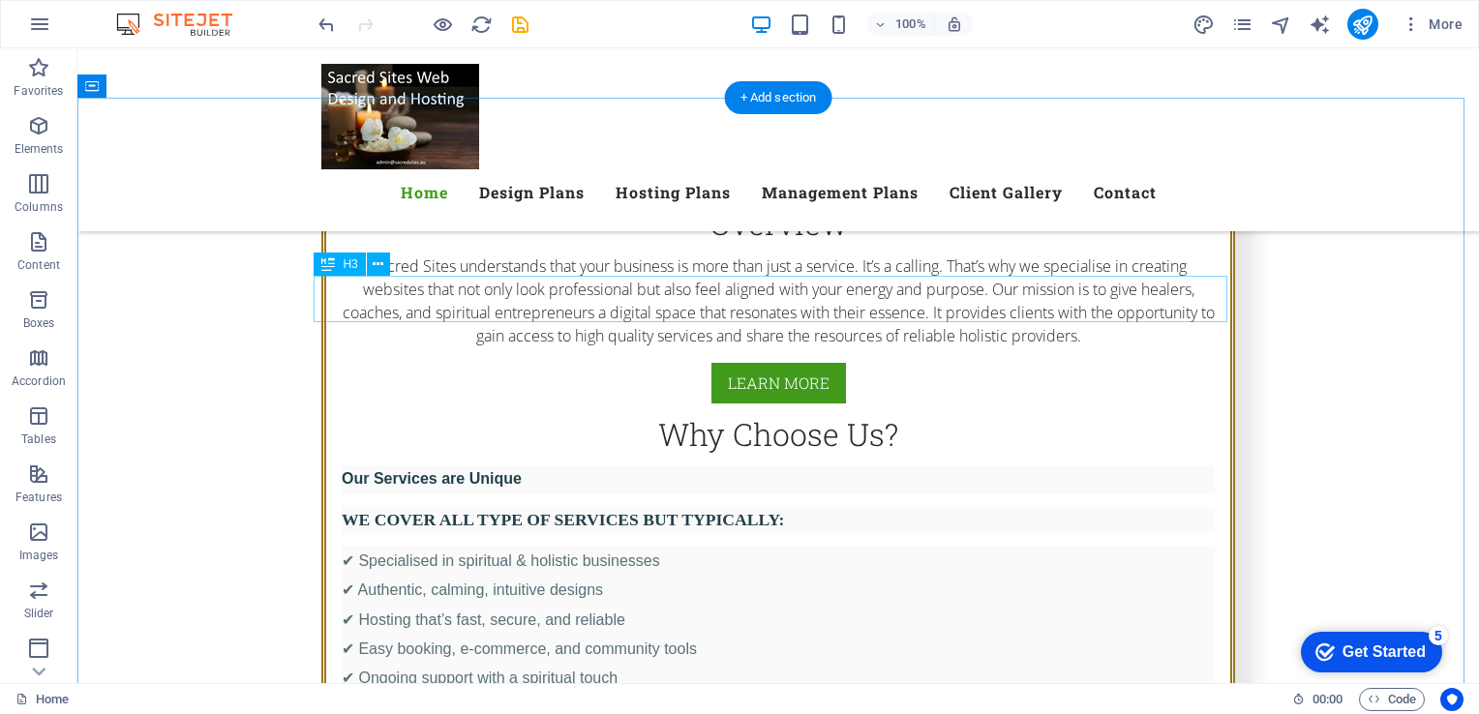
scroll to position [2354, 0]
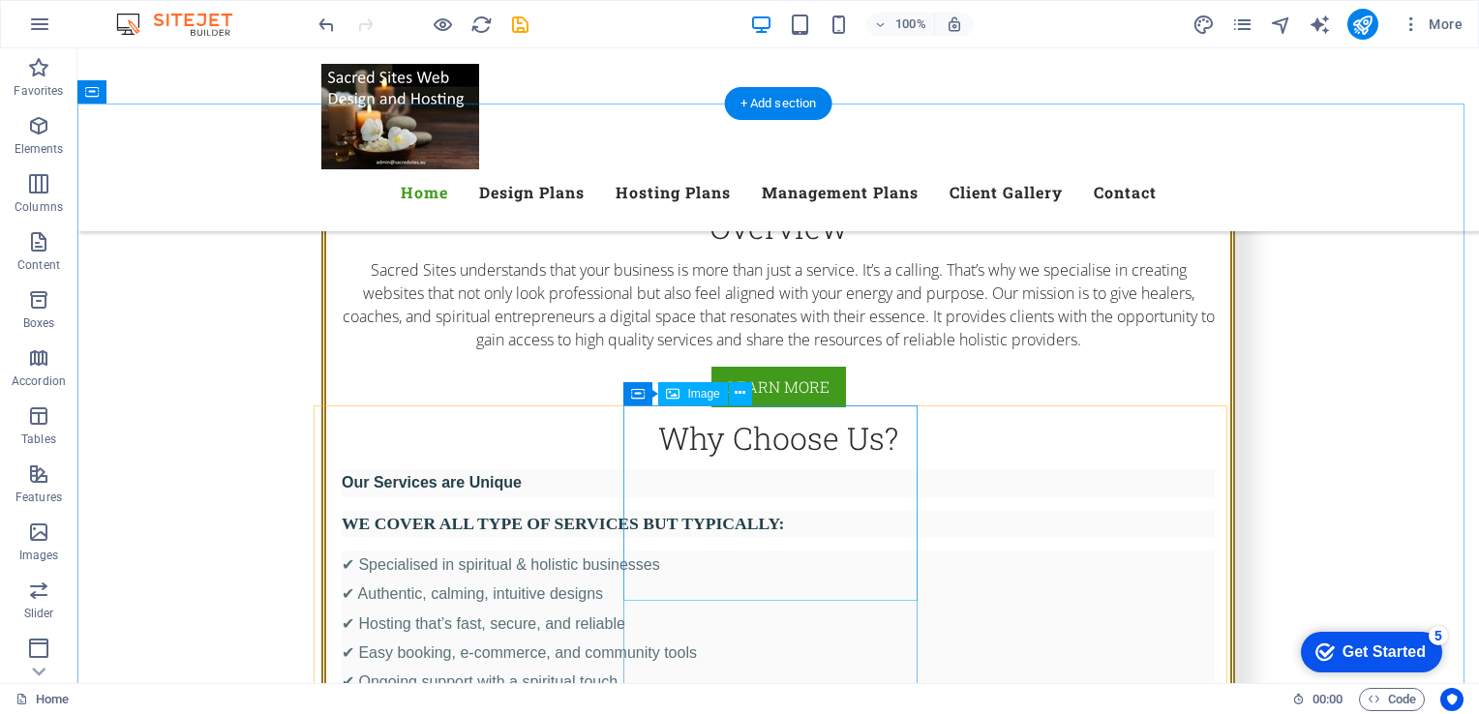
select select "%"
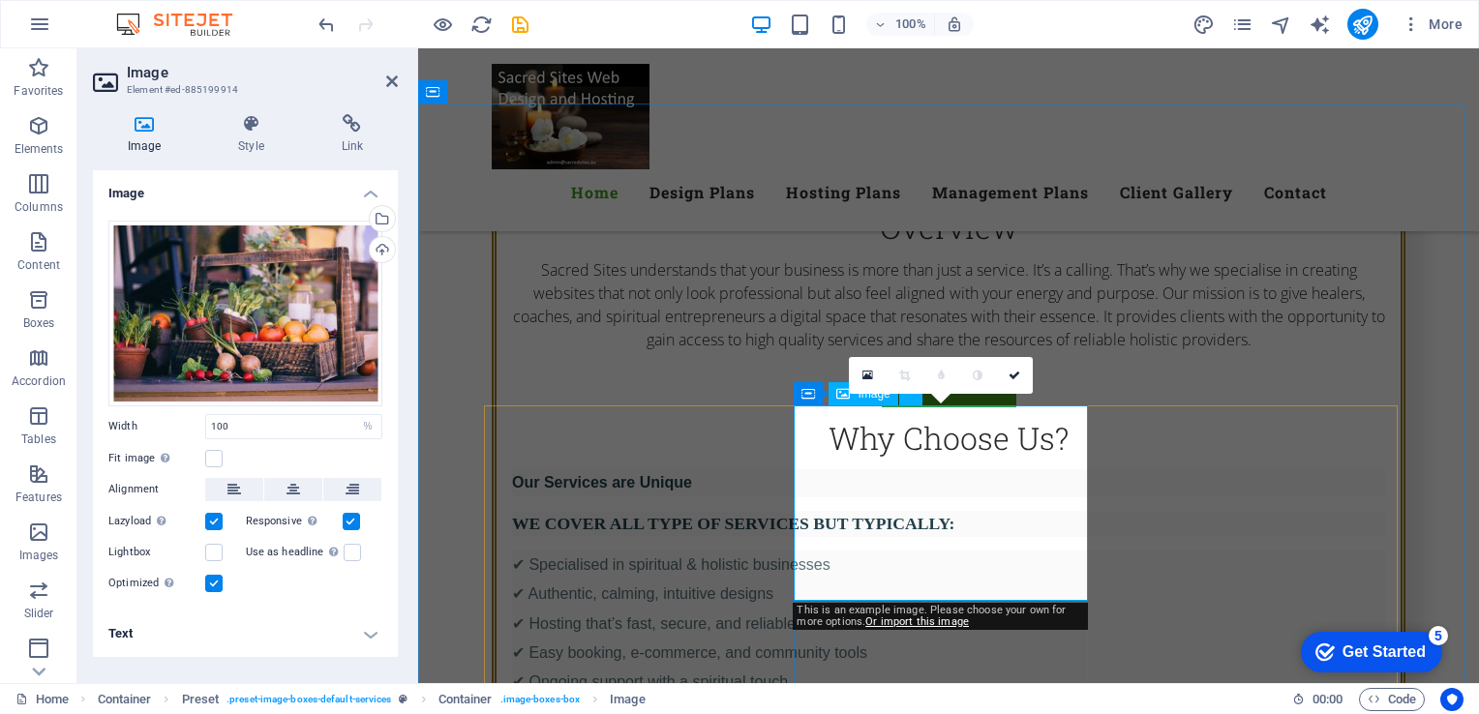
click at [813, 395] on icon at bounding box center [808, 393] width 14 height 23
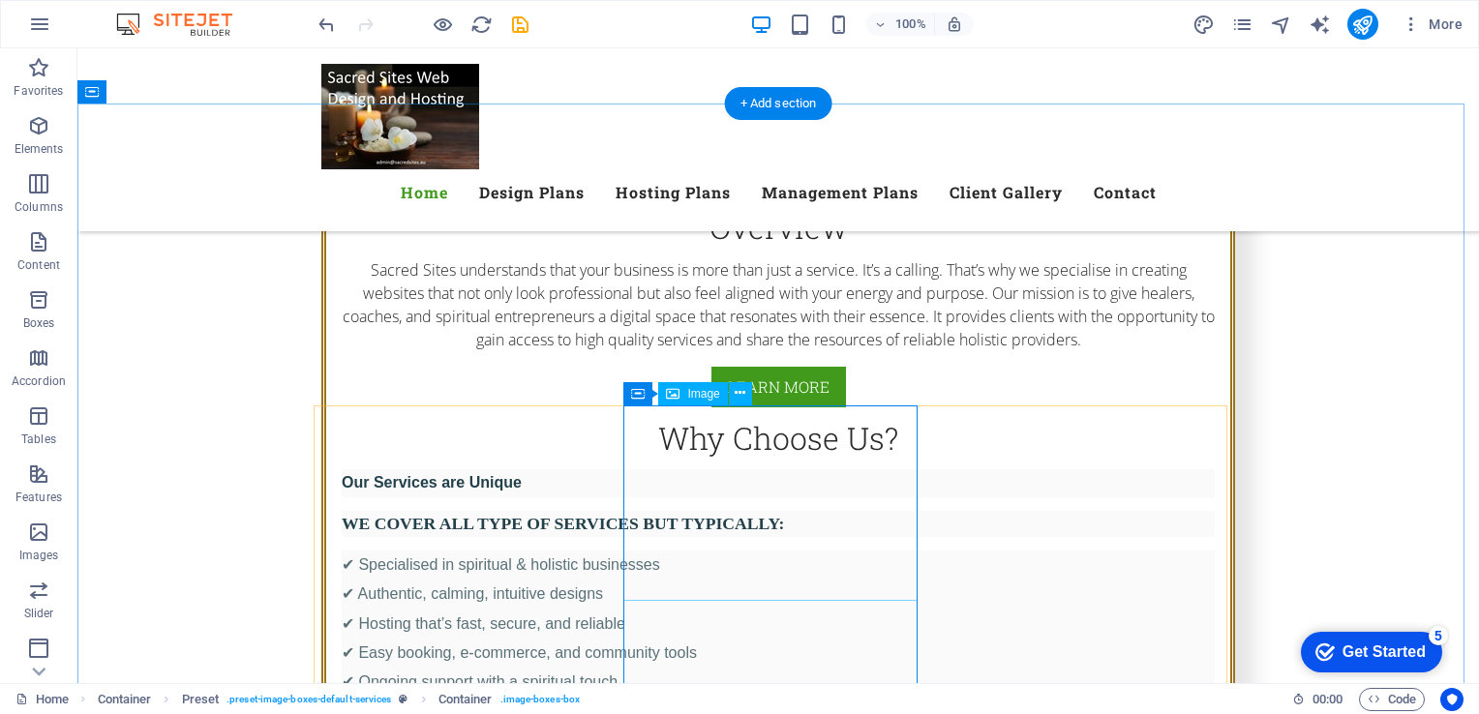
select select "%"
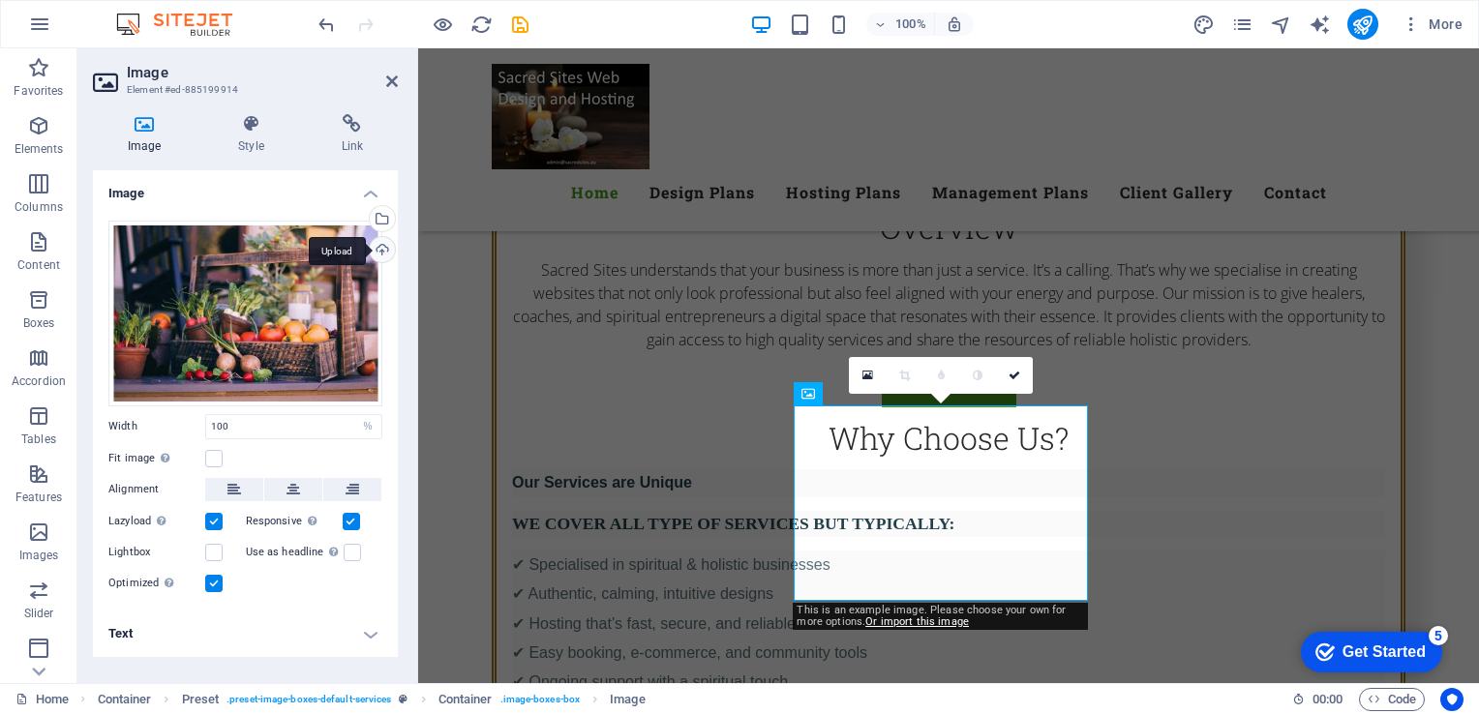
click at [383, 254] on div "Upload" at bounding box center [380, 251] width 29 height 29
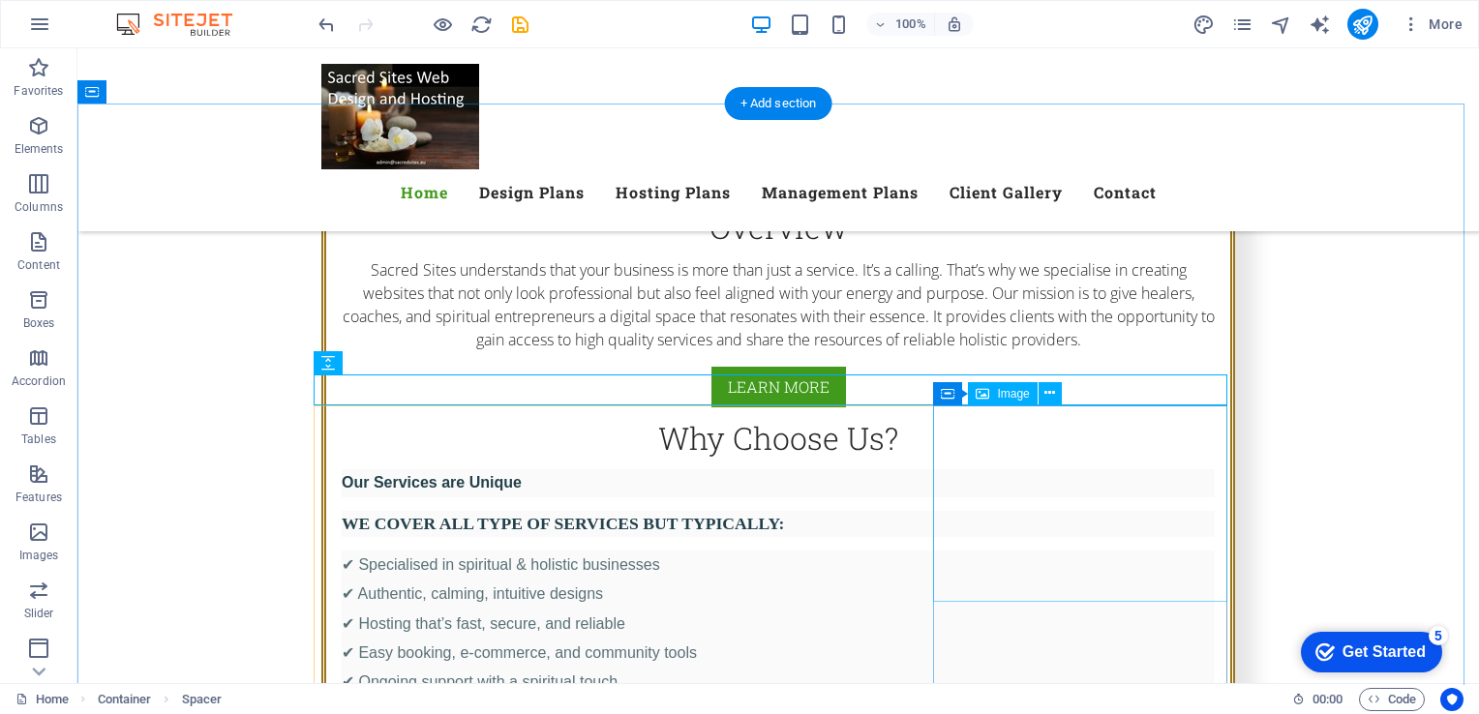
select select "%"
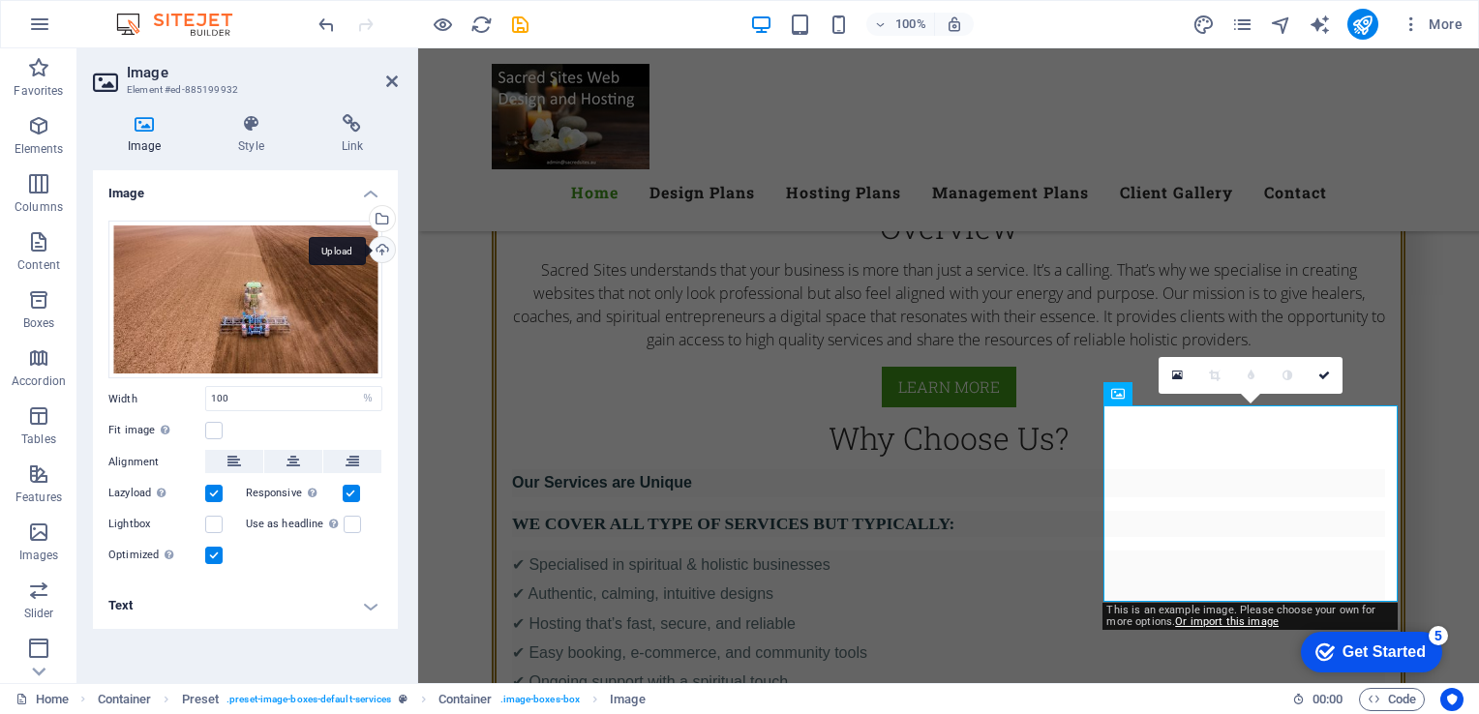
click at [385, 245] on div "Upload" at bounding box center [380, 251] width 29 height 29
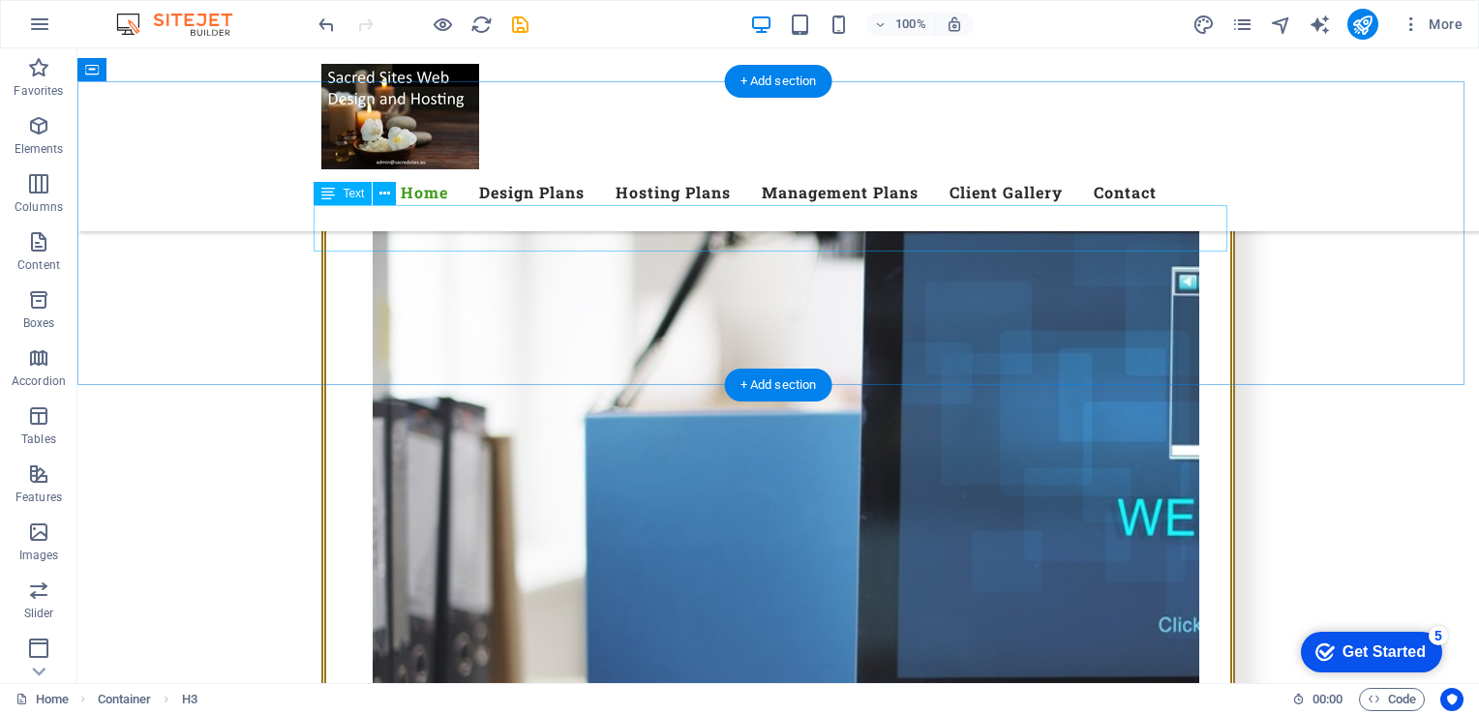
scroll to position [4631, 0]
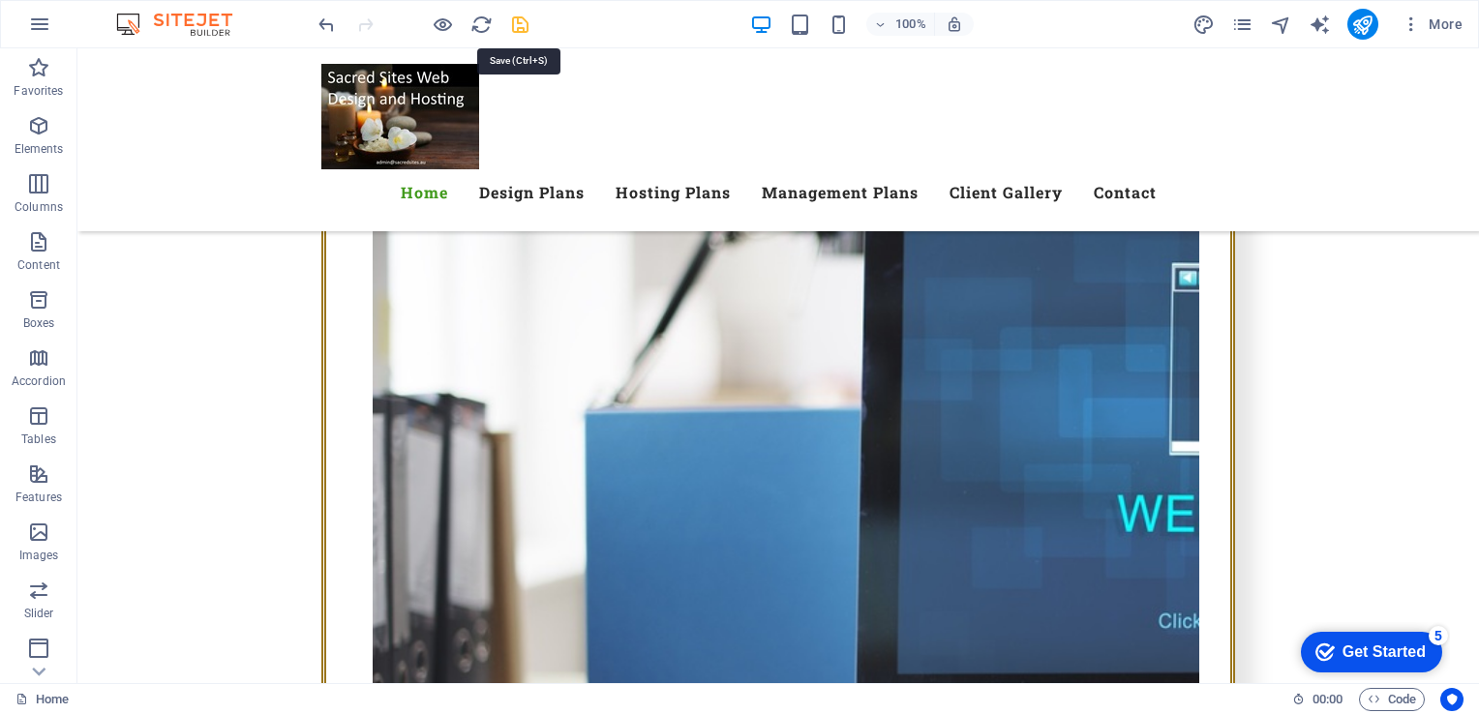
click at [521, 25] on icon "save" at bounding box center [520, 25] width 22 height 22
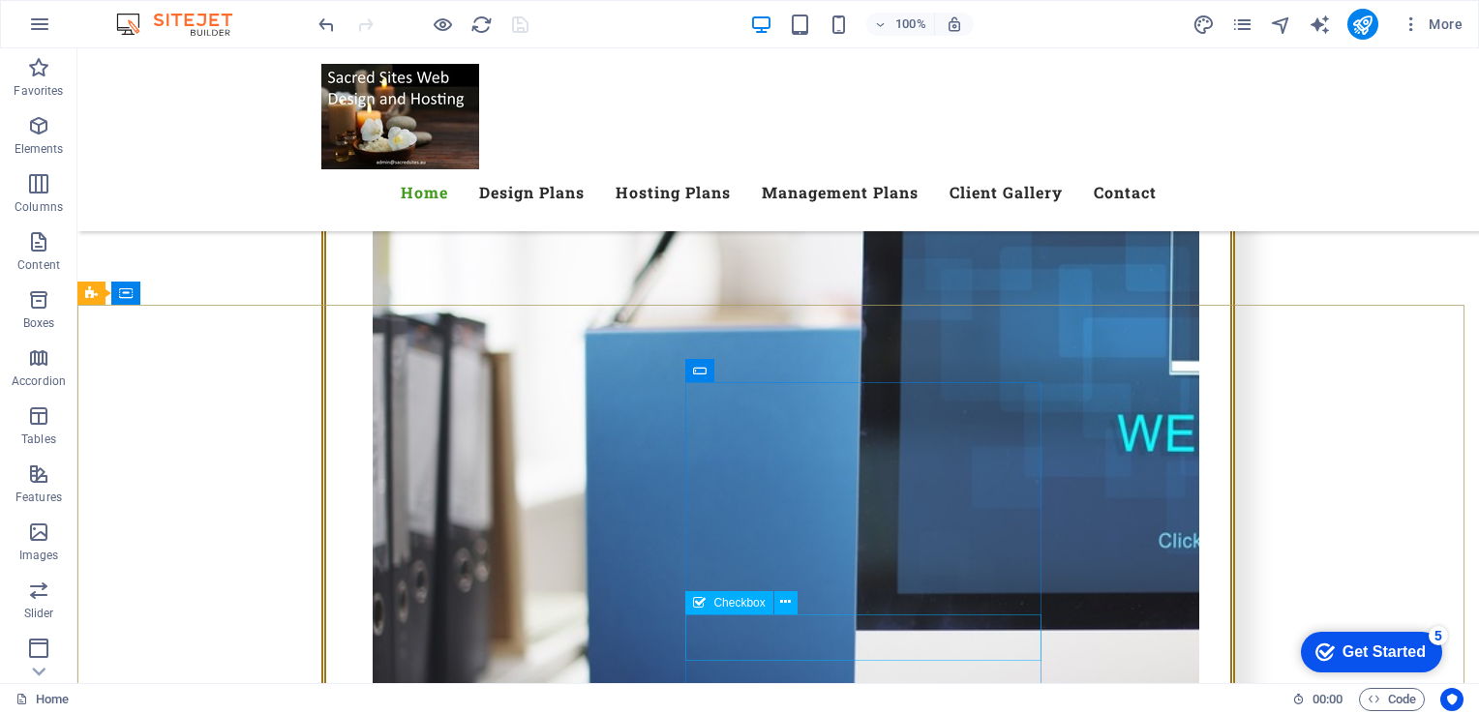
scroll to position [4712, 0]
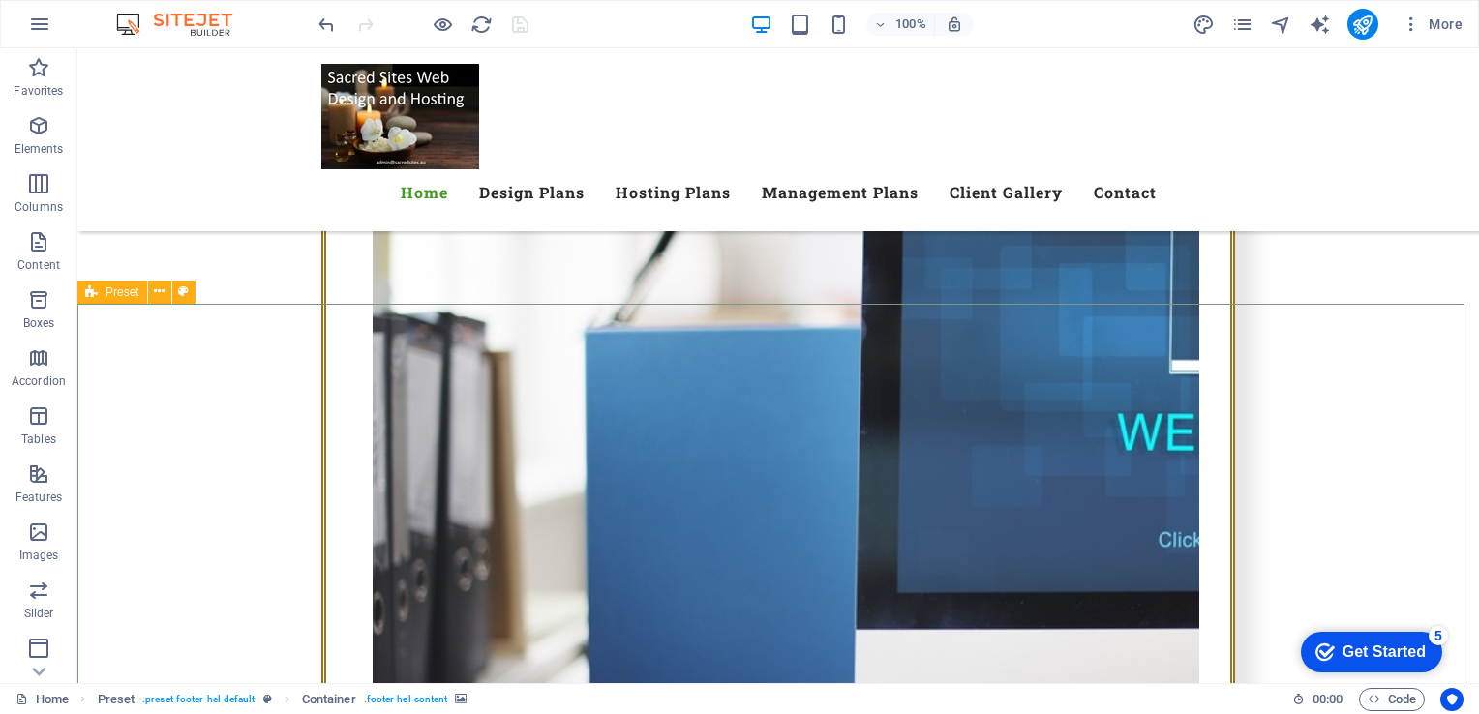
click at [96, 290] on icon at bounding box center [91, 292] width 13 height 23
select select "footer"
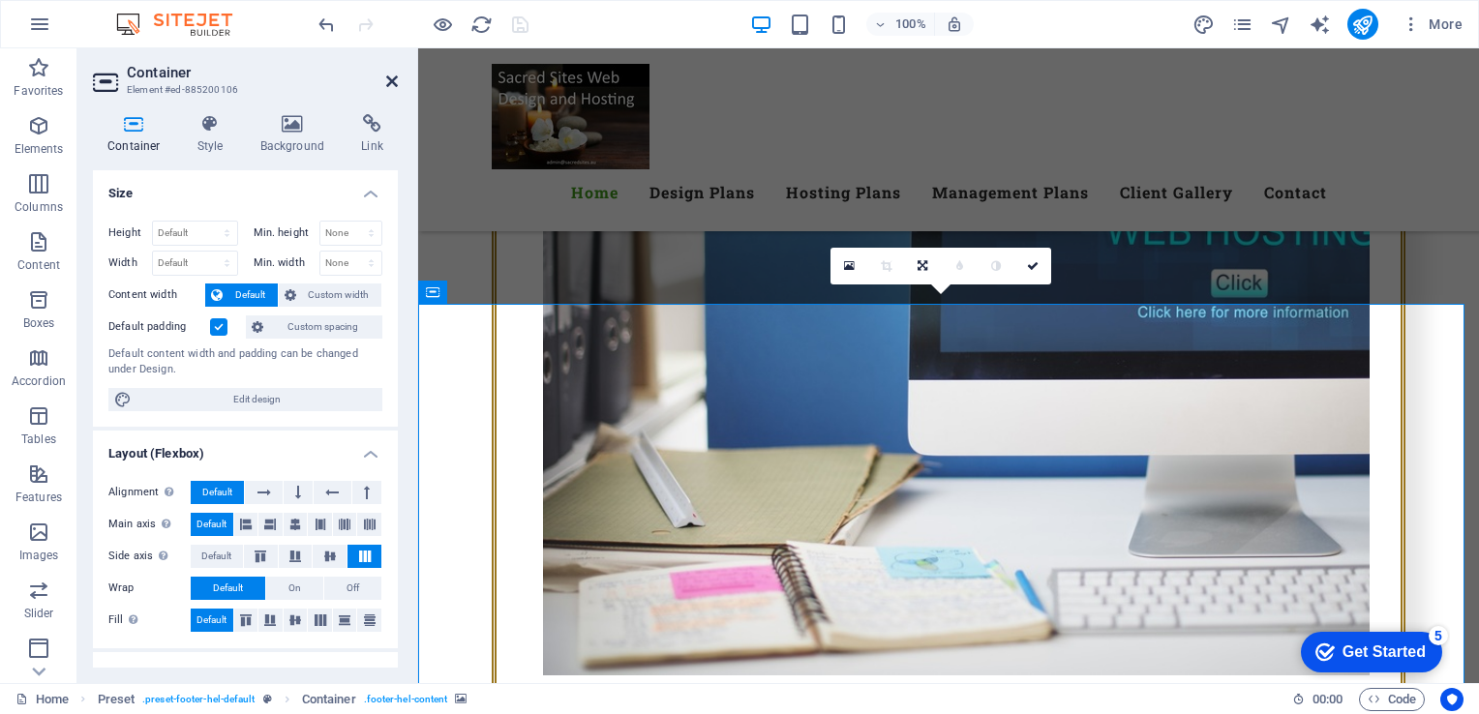
click at [395, 78] on icon at bounding box center [392, 81] width 12 height 15
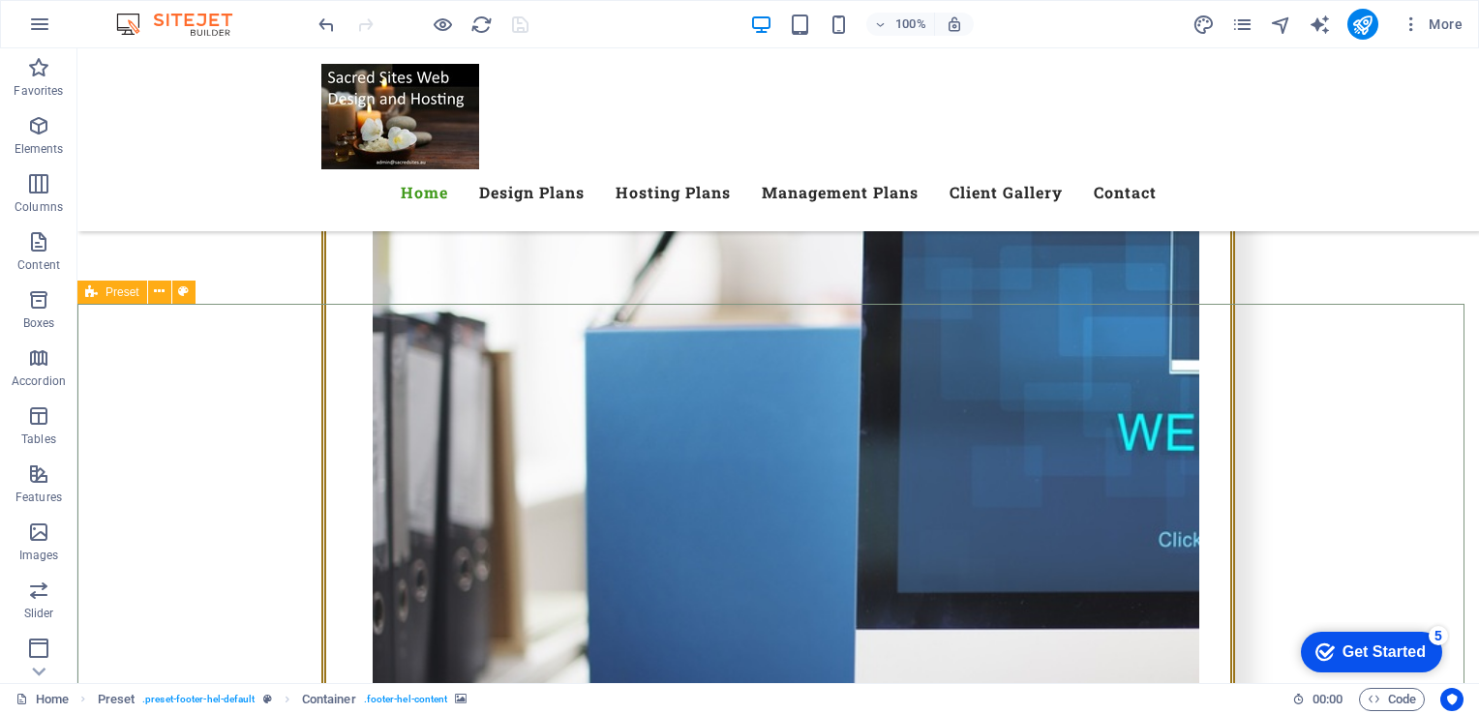
click at [122, 297] on span "Preset" at bounding box center [123, 293] width 34 height 12
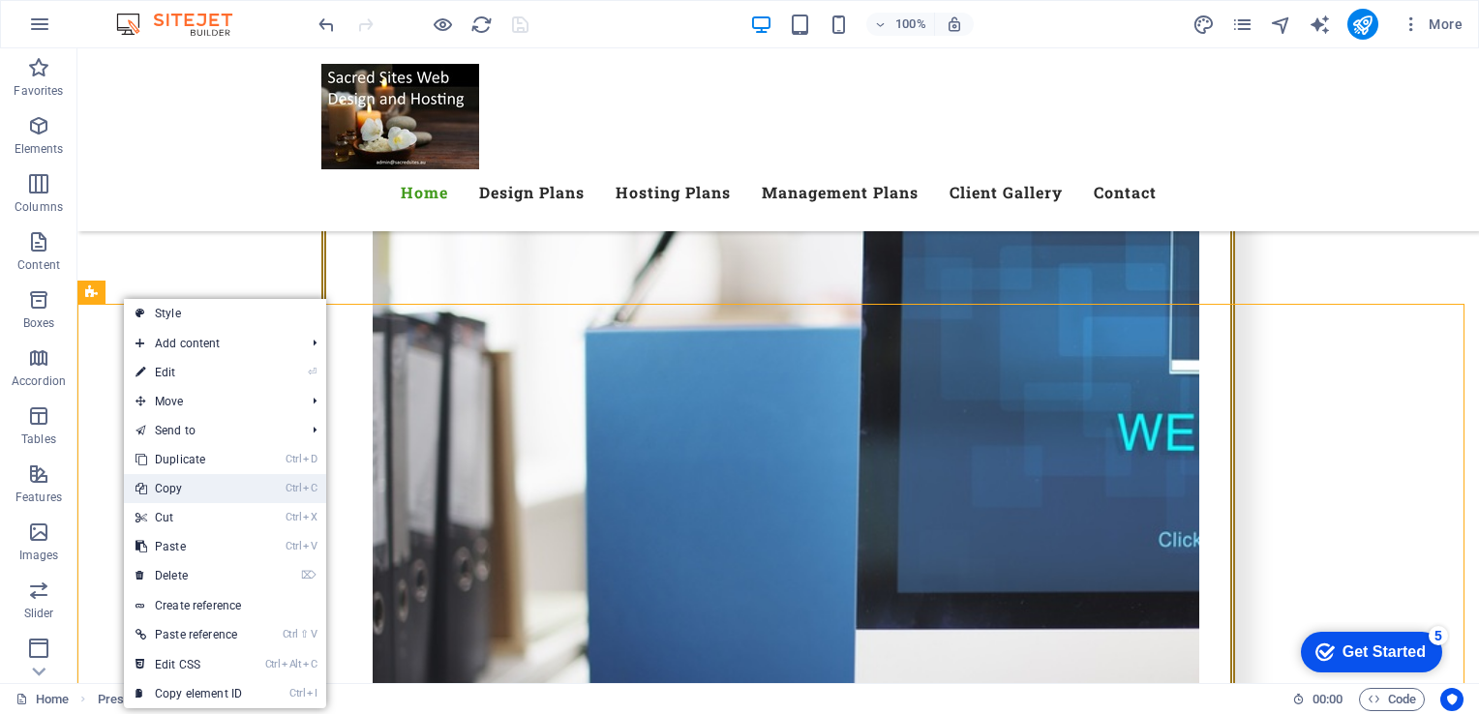
click at [172, 490] on link "Ctrl C Copy" at bounding box center [189, 488] width 130 height 29
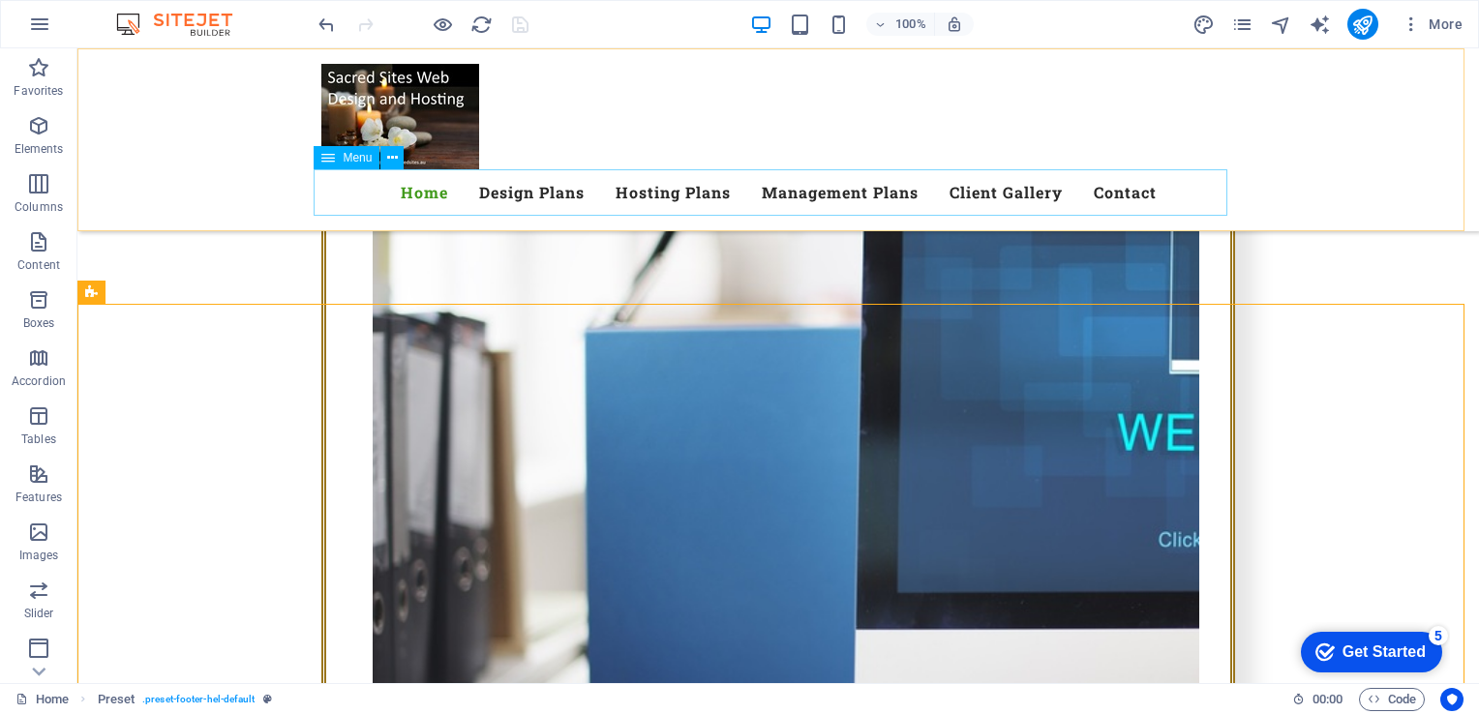
click at [1114, 194] on nav "Home Design Plans Hosting Plans Management Plans Client Gallery Contact" at bounding box center [778, 192] width 914 height 46
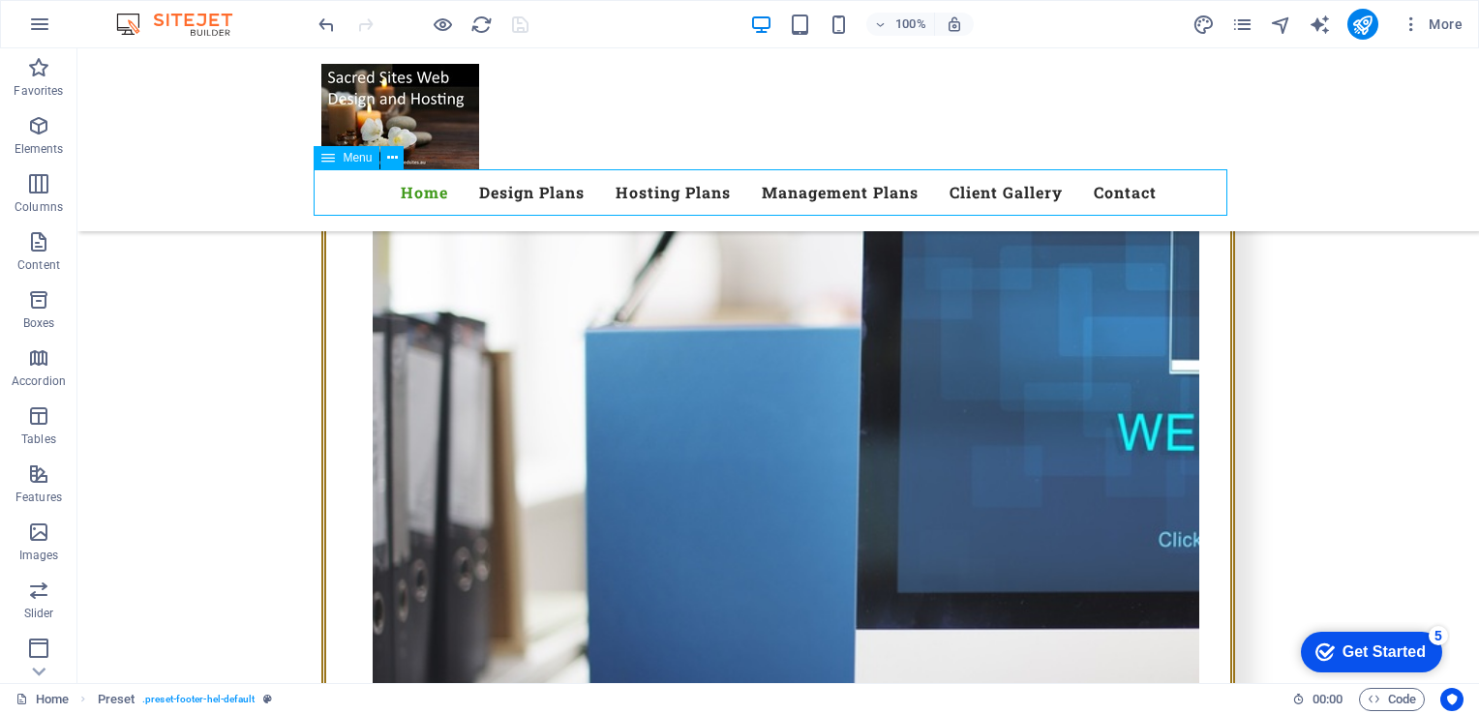
click at [1114, 194] on nav "Home Design Plans Hosting Plans Management Plans Client Gallery Contact" at bounding box center [778, 192] width 914 height 46
select select
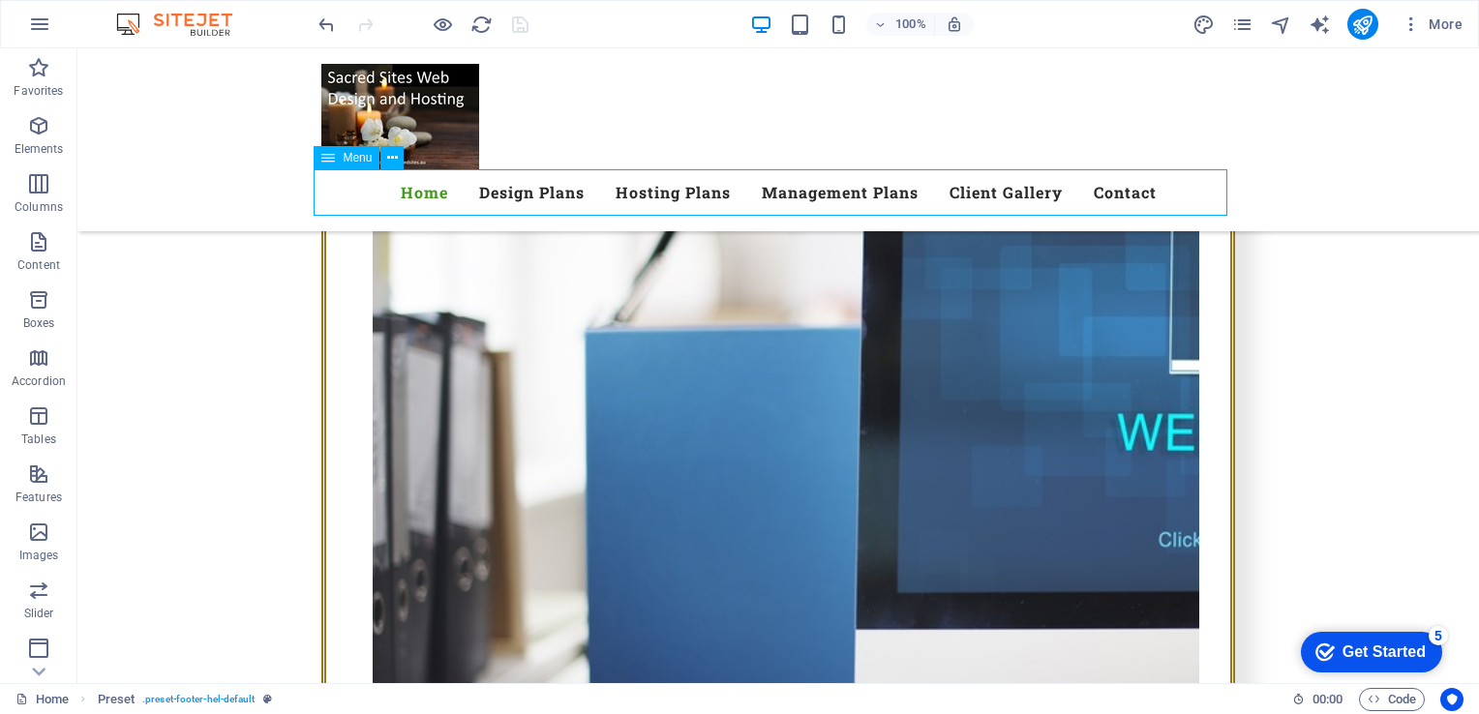
select select "4"
select select
select select "8"
select select
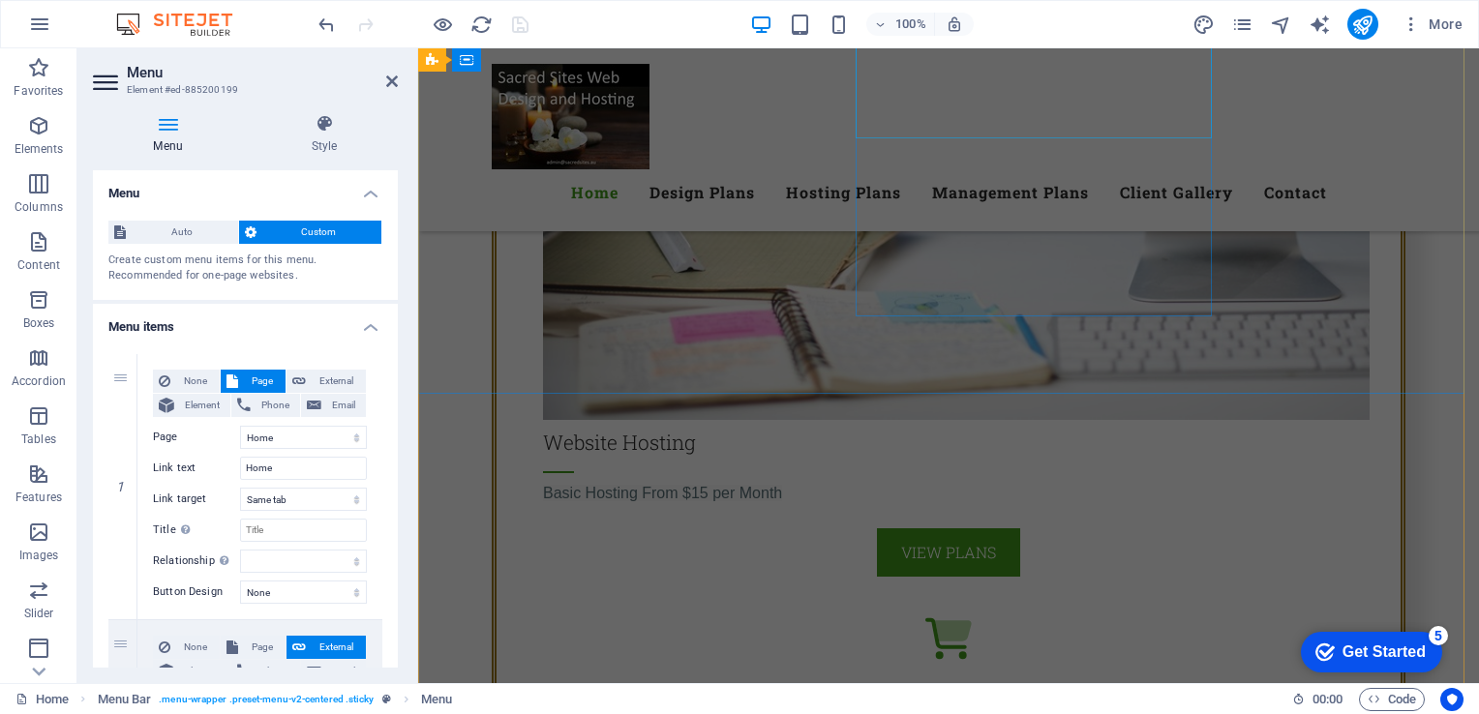
scroll to position [5172, 0]
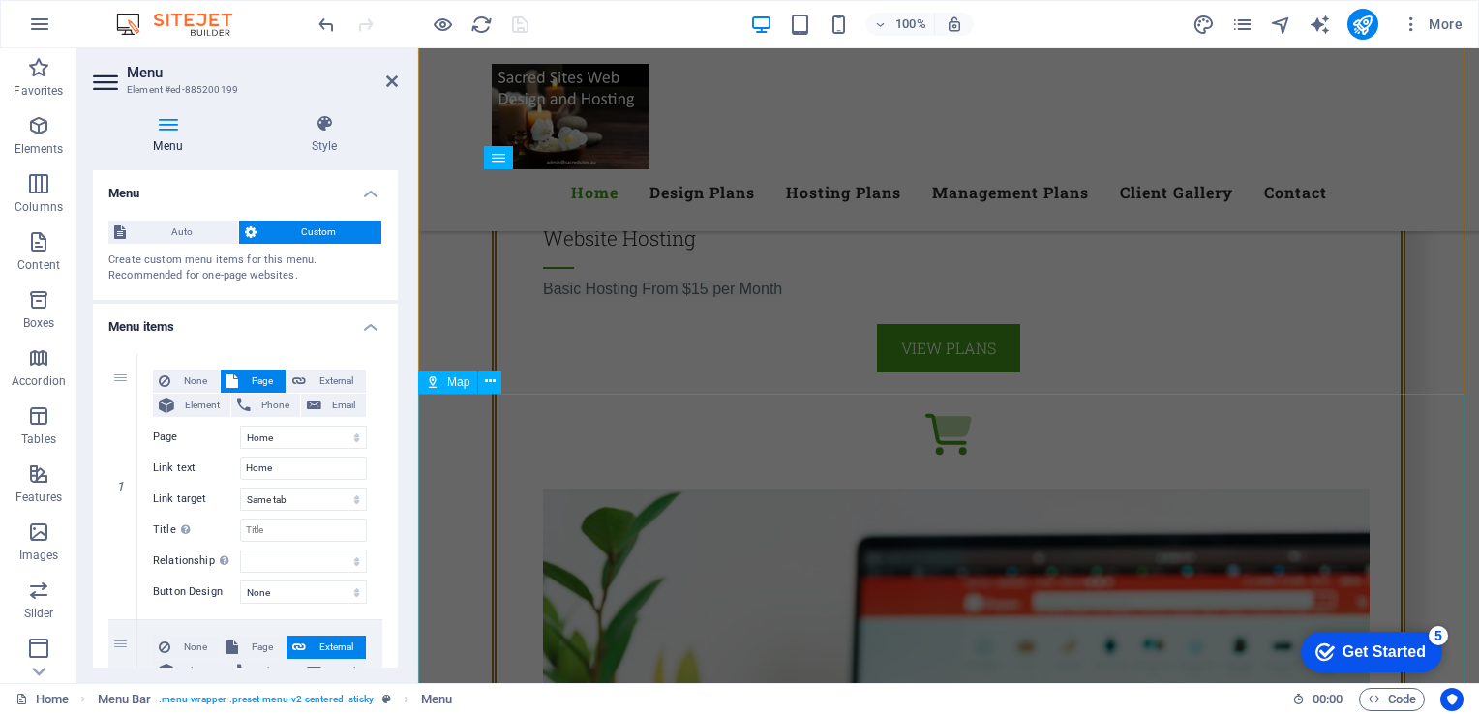
select select "1"
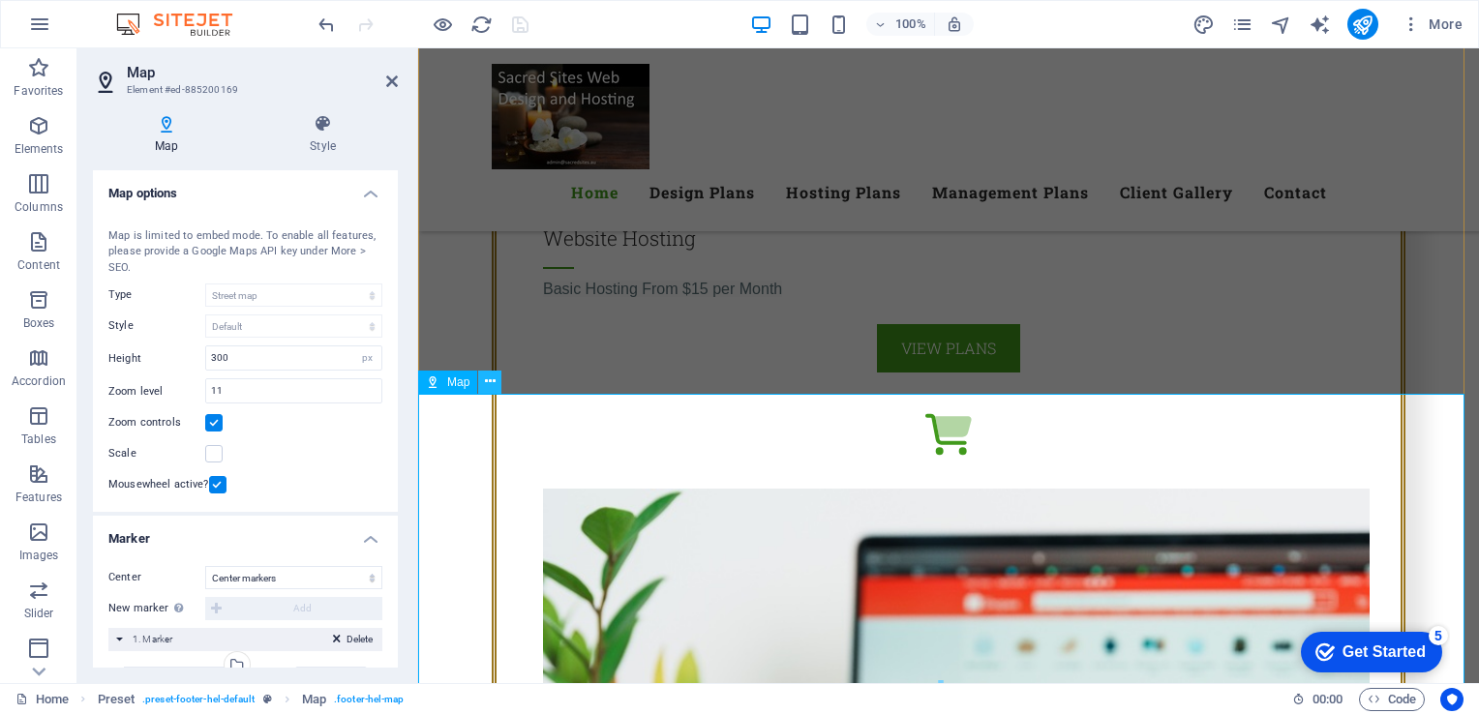
click at [486, 383] on icon at bounding box center [490, 382] width 11 height 20
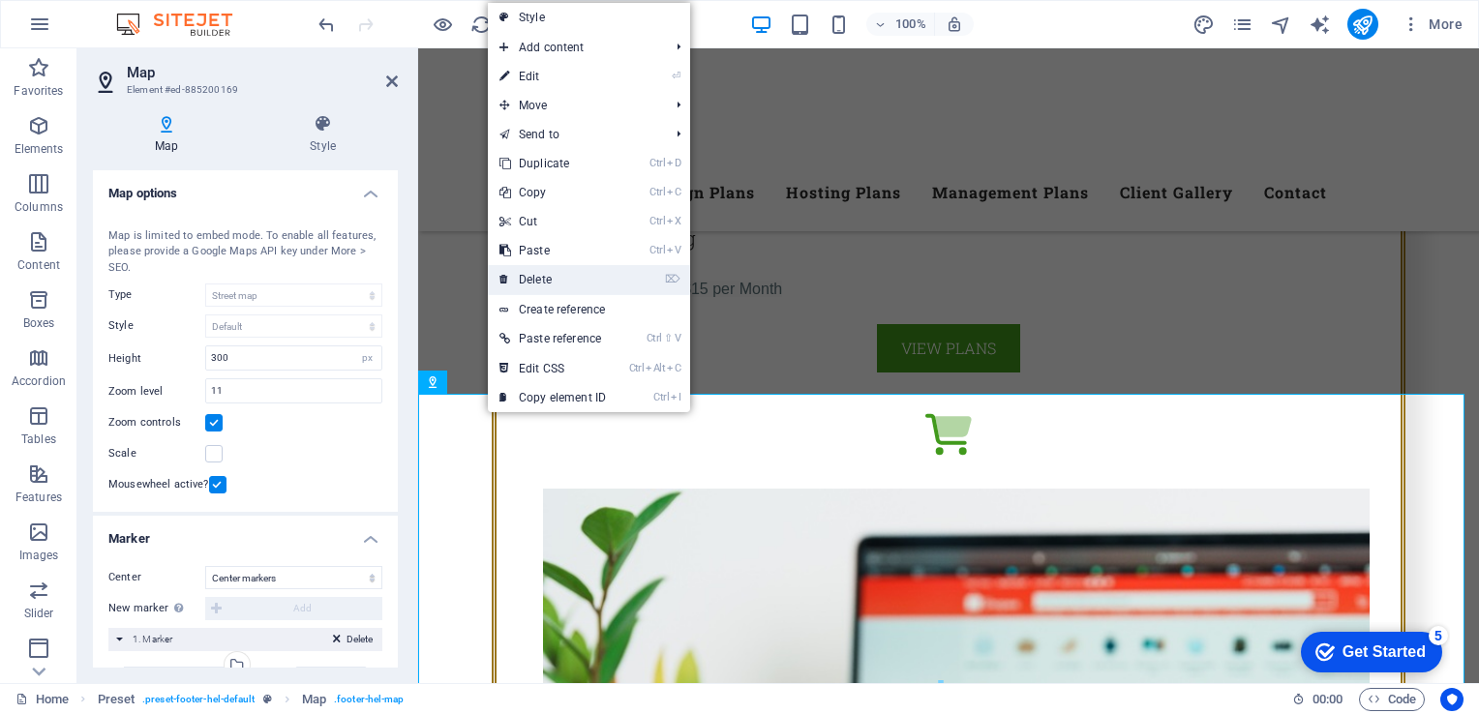
click at [541, 279] on link "⌦ Delete" at bounding box center [553, 279] width 130 height 29
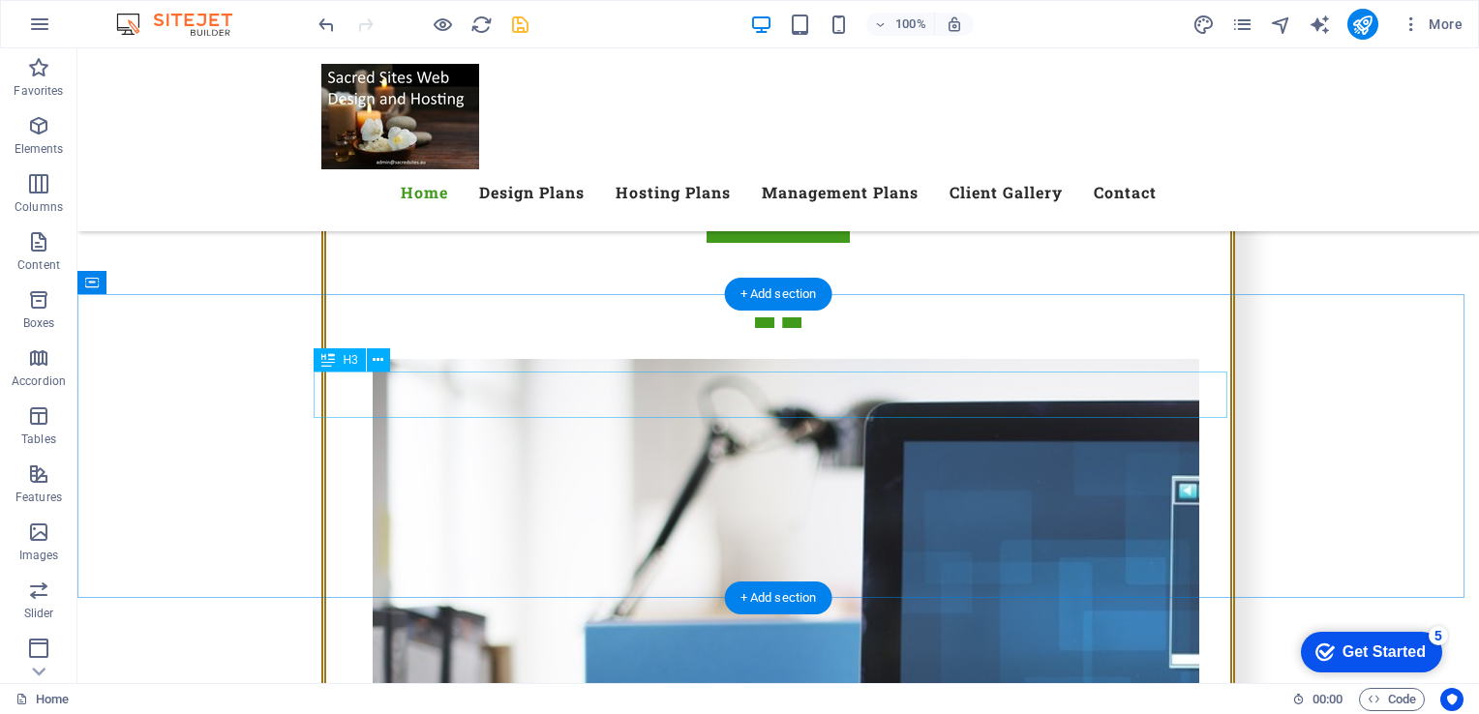
scroll to position [4444, 0]
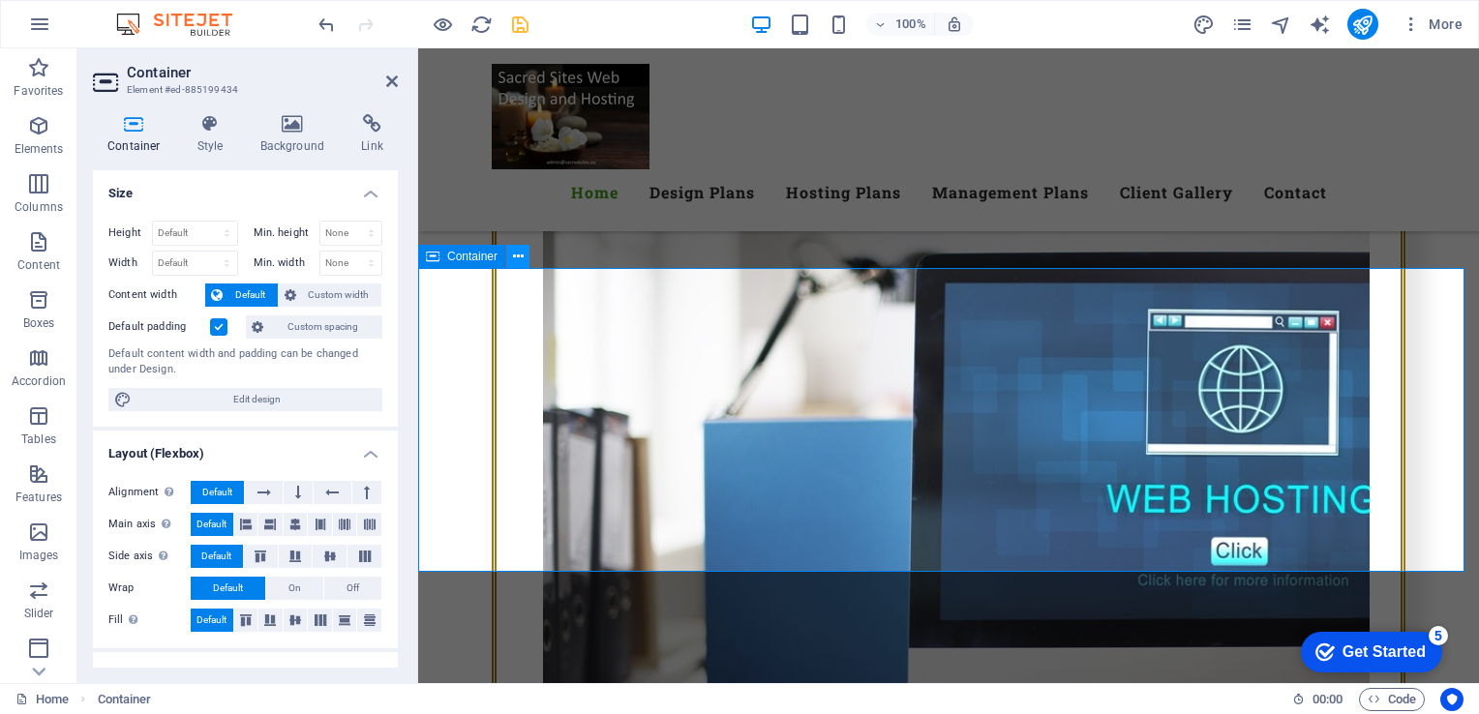
click at [523, 254] on icon at bounding box center [518, 257] width 11 height 20
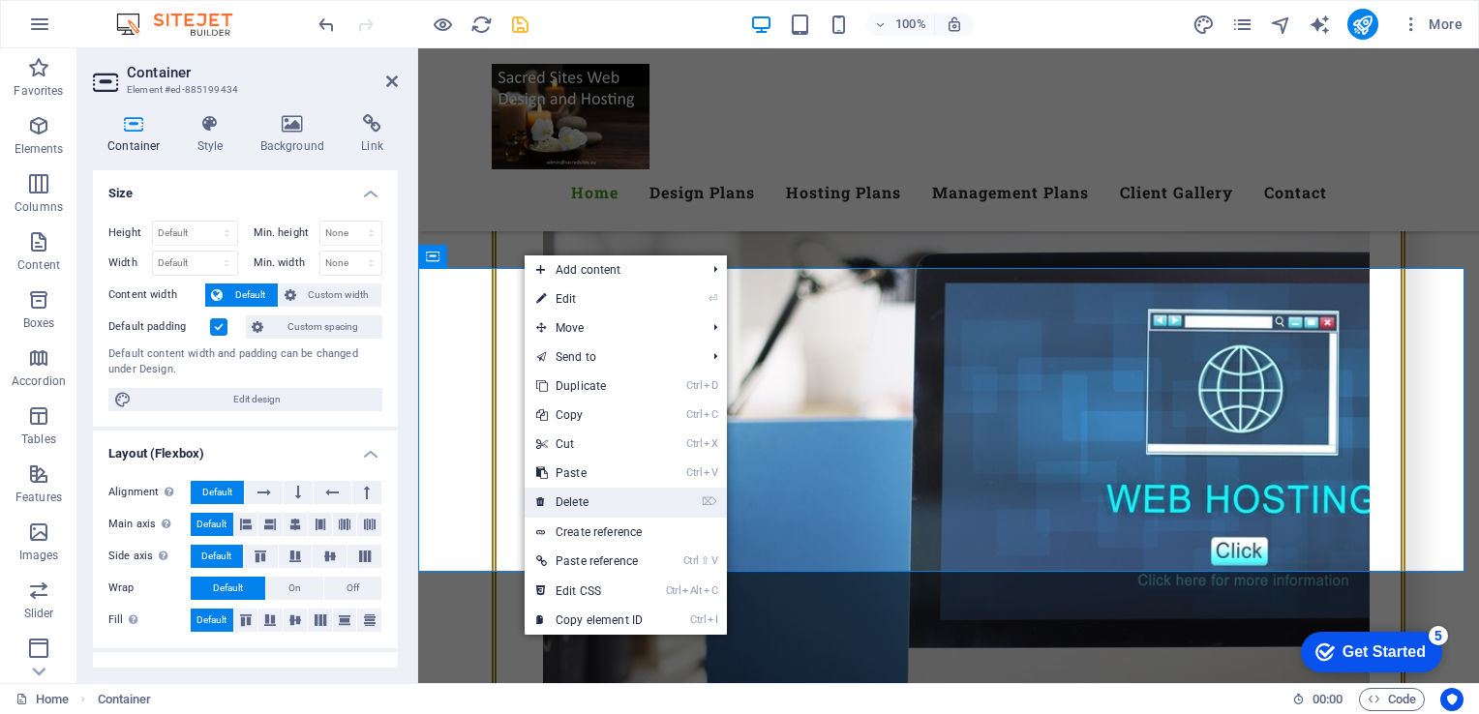
click at [588, 498] on link "⌦ Delete" at bounding box center [590, 502] width 130 height 29
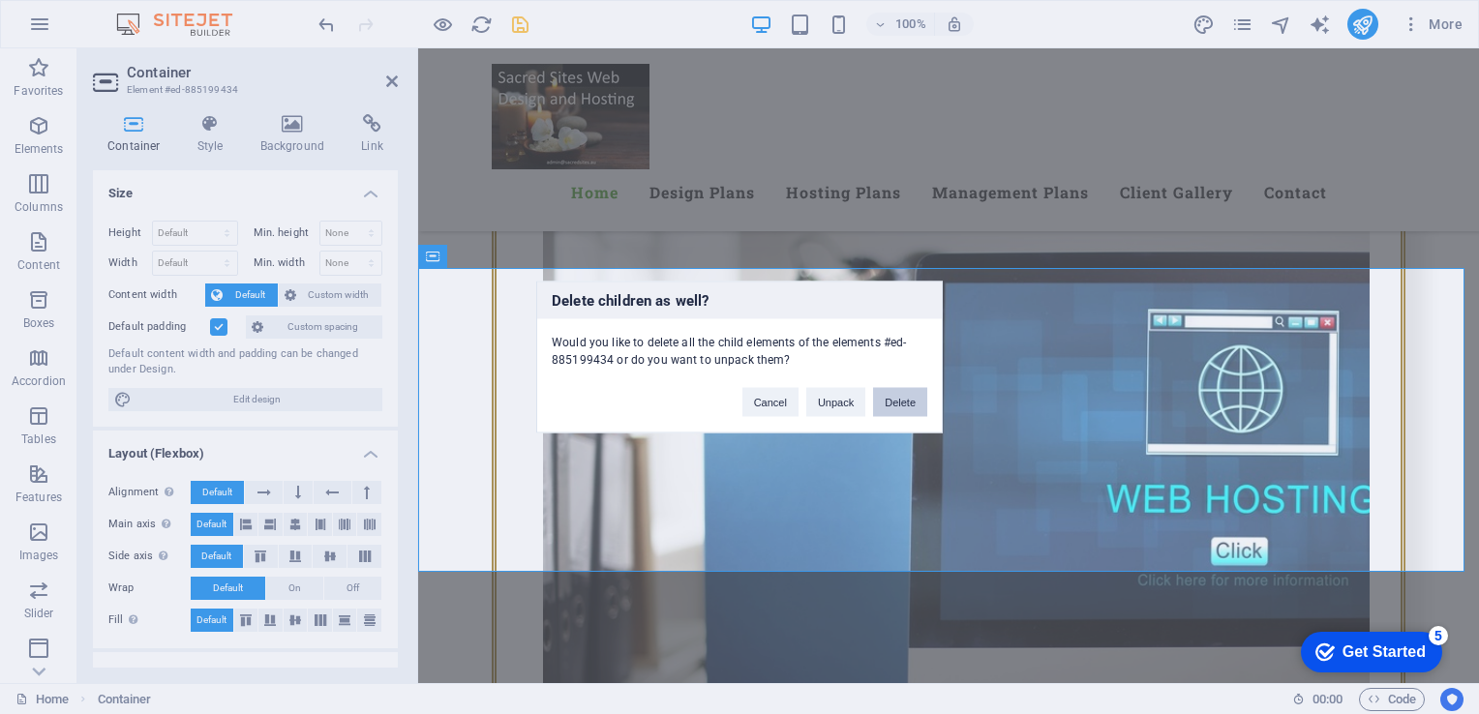
click at [887, 399] on button "Delete" at bounding box center [900, 402] width 54 height 29
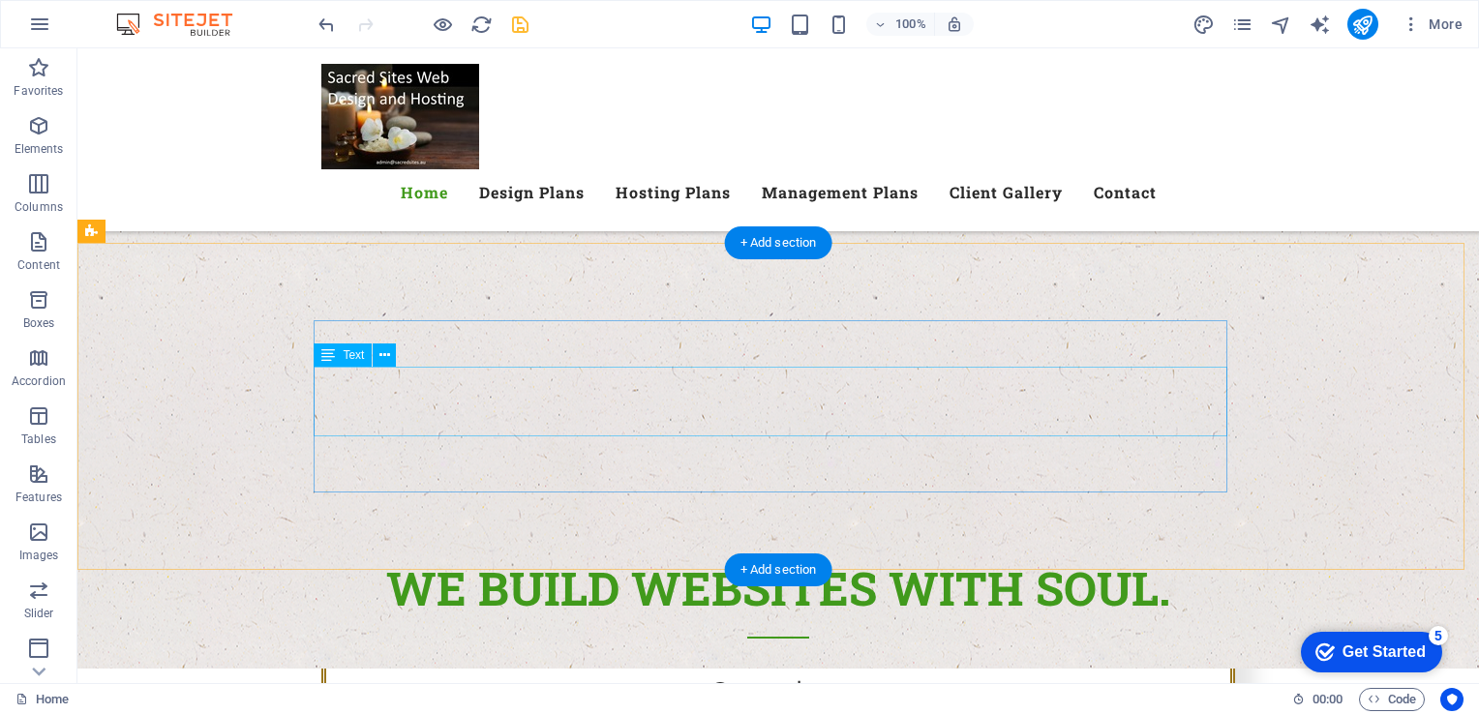
scroll to position [1887, 0]
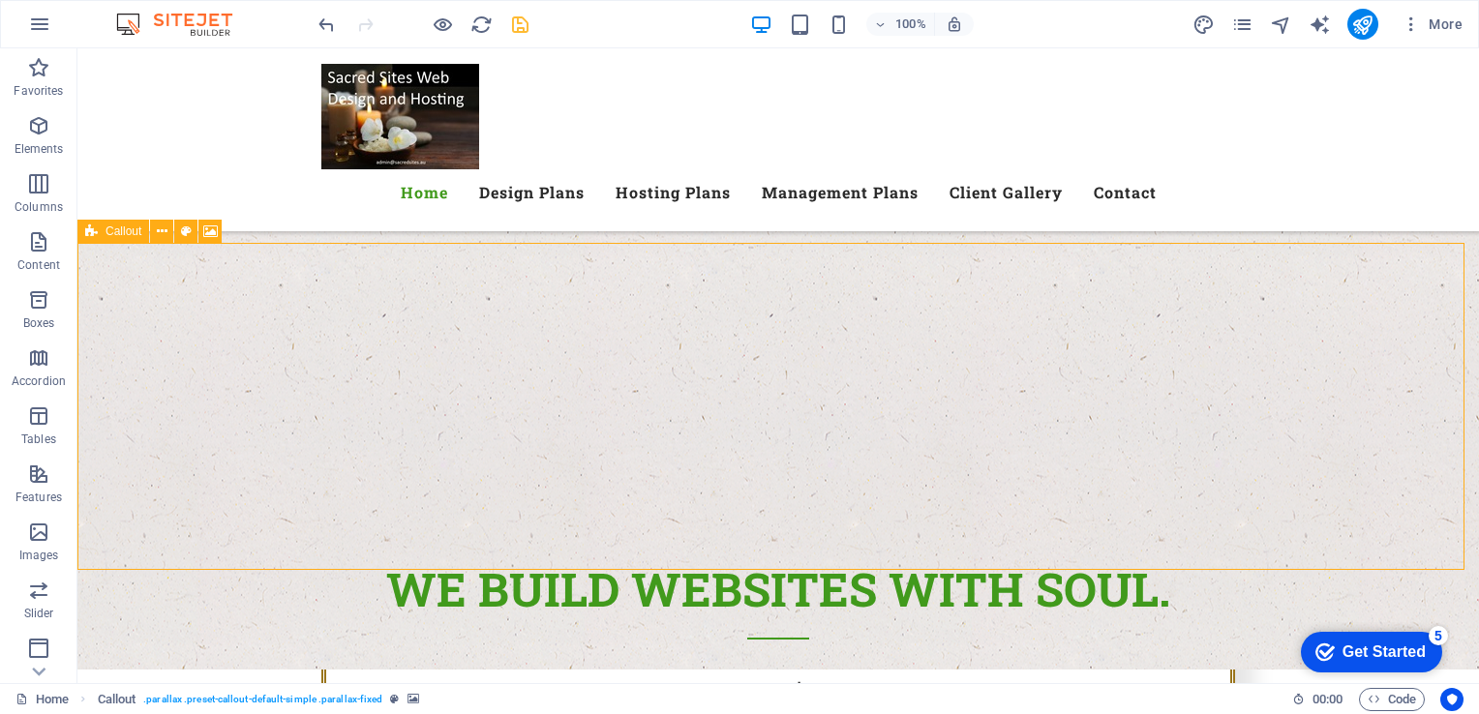
click at [123, 237] on span "Callout" at bounding box center [124, 232] width 36 height 12
click at [159, 232] on icon at bounding box center [162, 232] width 11 height 20
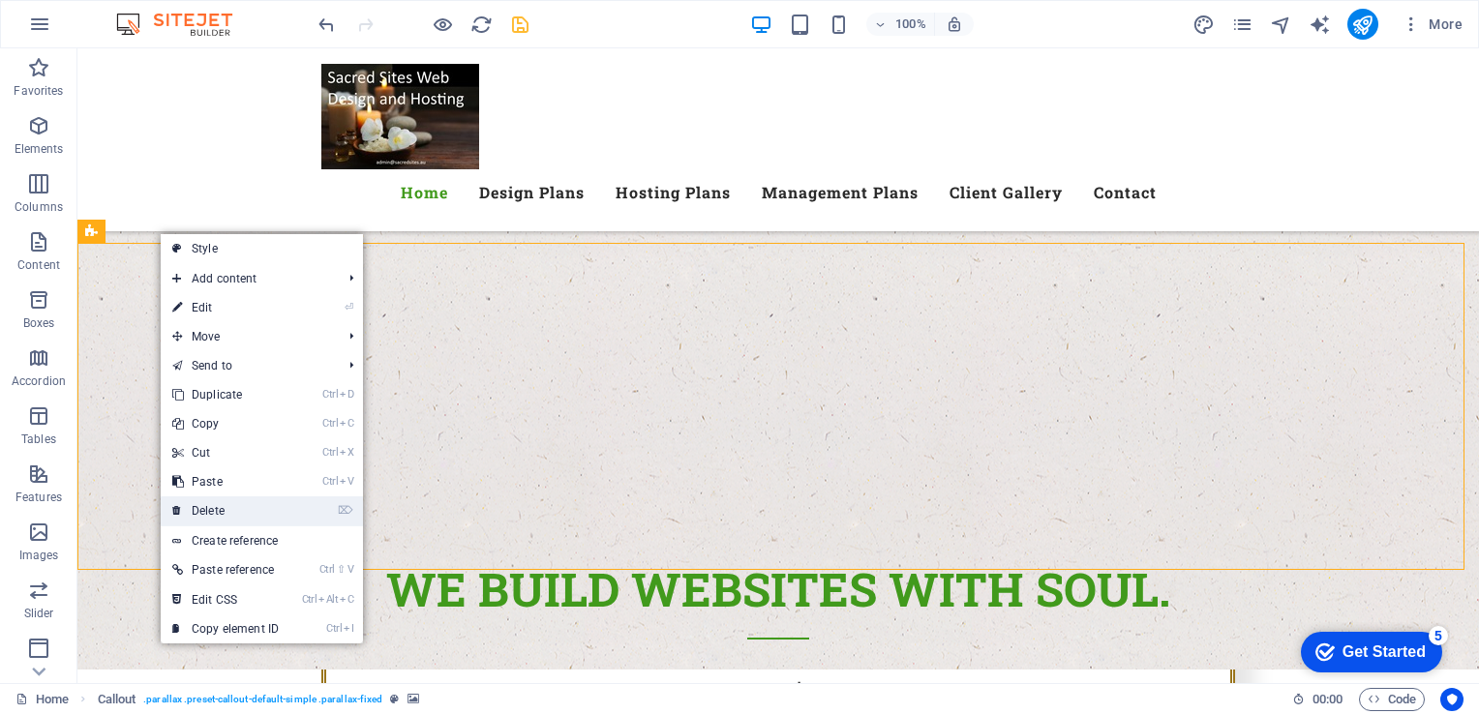
click at [220, 513] on link "⌦ Delete" at bounding box center [226, 511] width 130 height 29
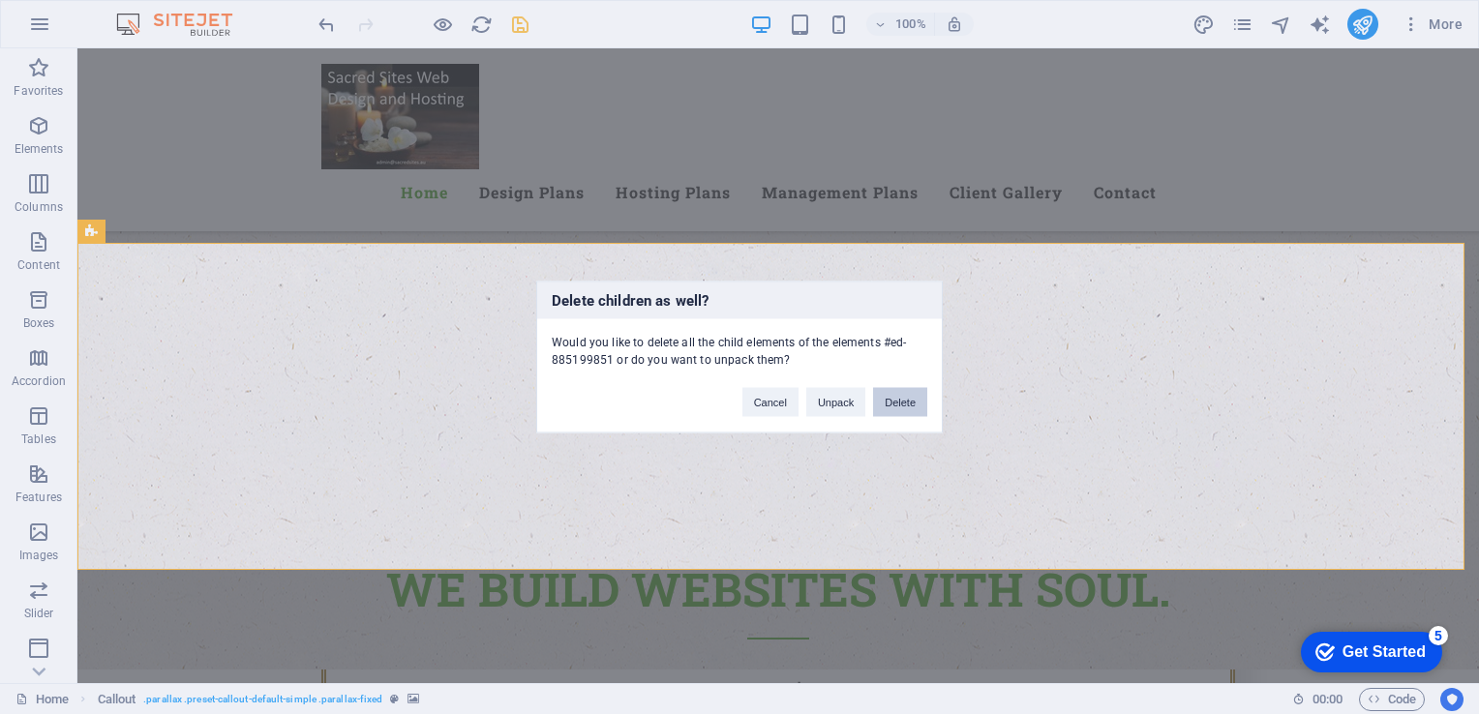
click at [889, 398] on button "Delete" at bounding box center [900, 402] width 54 height 29
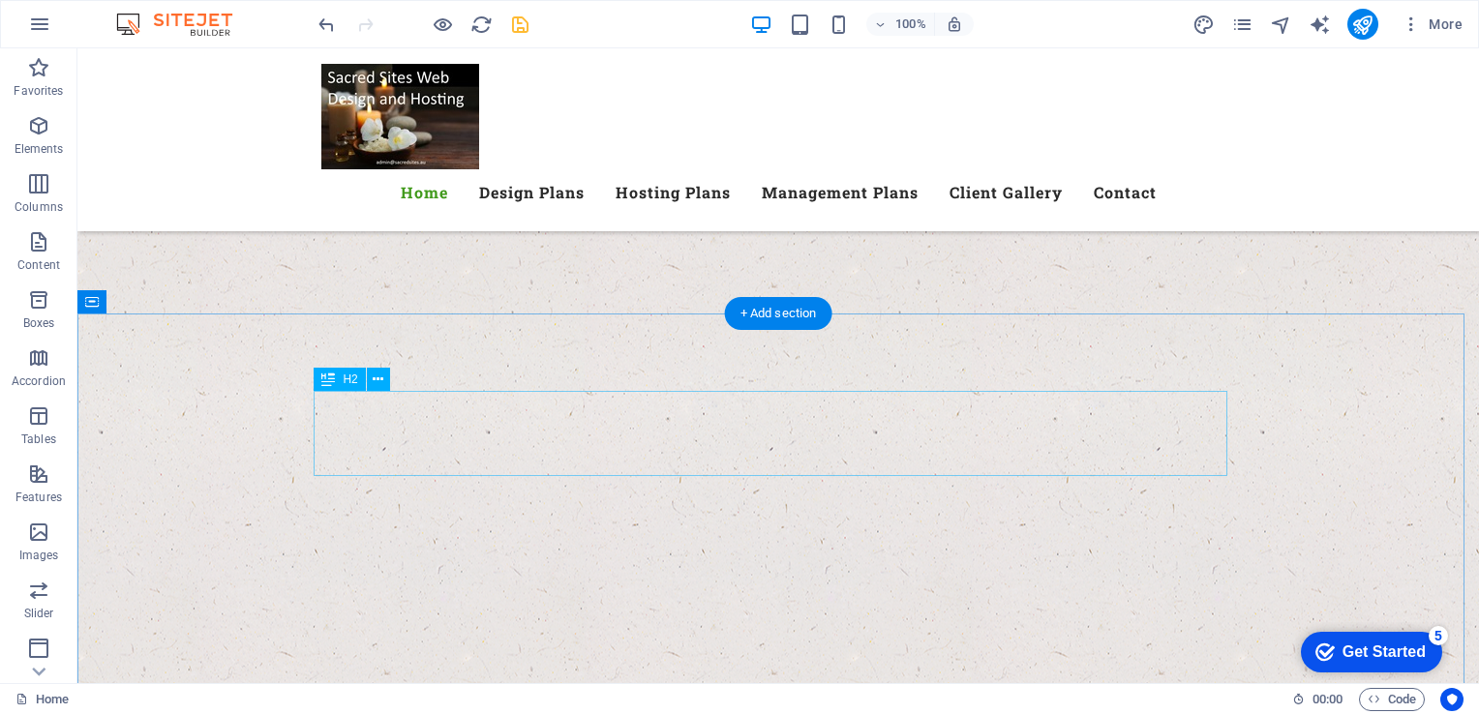
scroll to position [1889, 0]
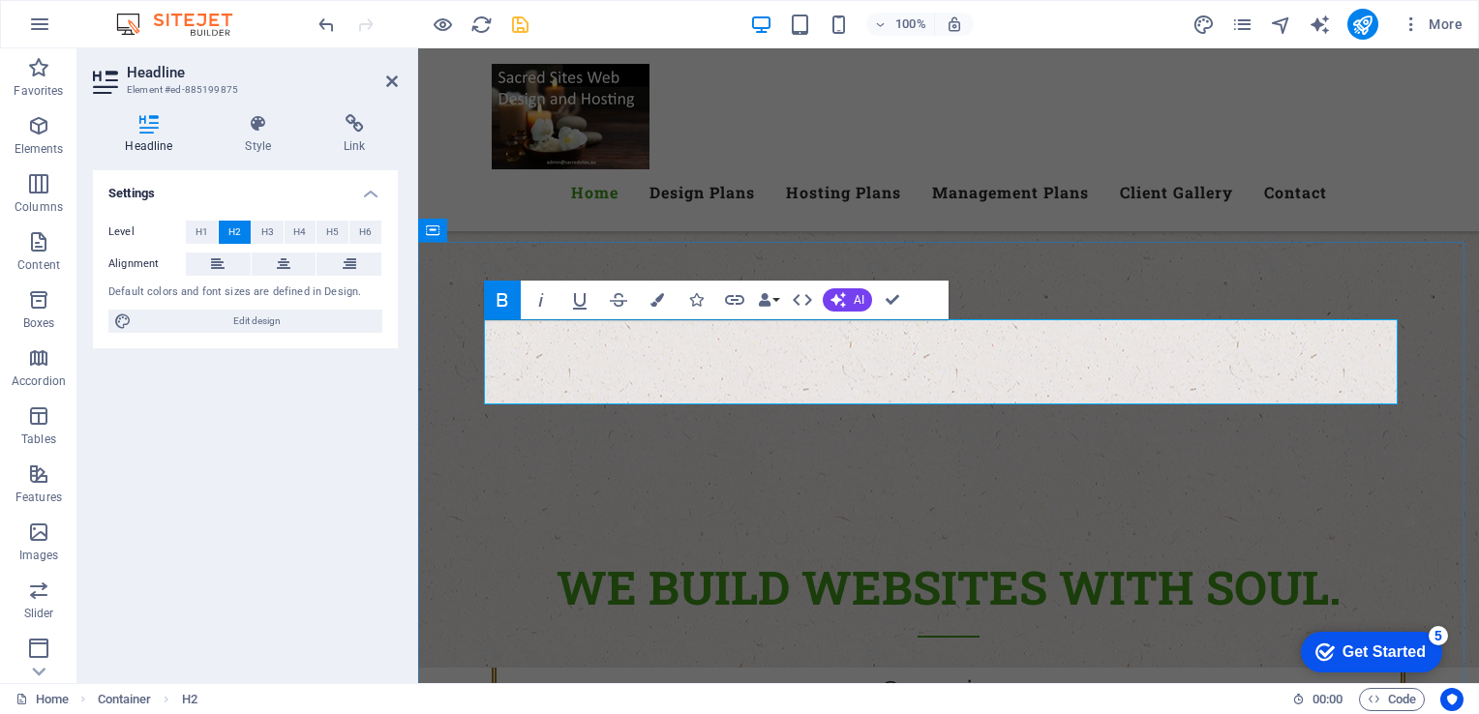
drag, startPoint x: 1212, startPoint y: 356, endPoint x: 649, endPoint y: 377, distance: 562.7
click at [254, 124] on icon at bounding box center [258, 123] width 91 height 19
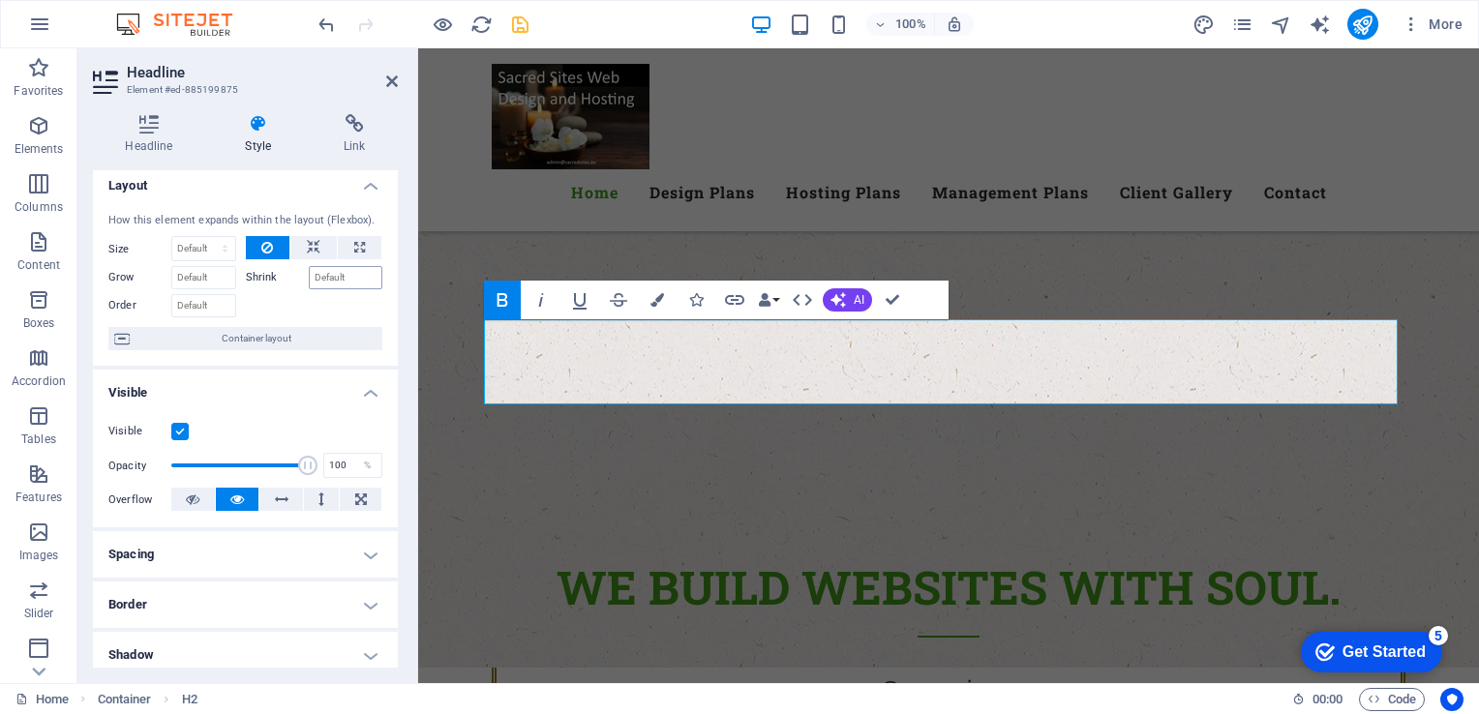
scroll to position [318, 0]
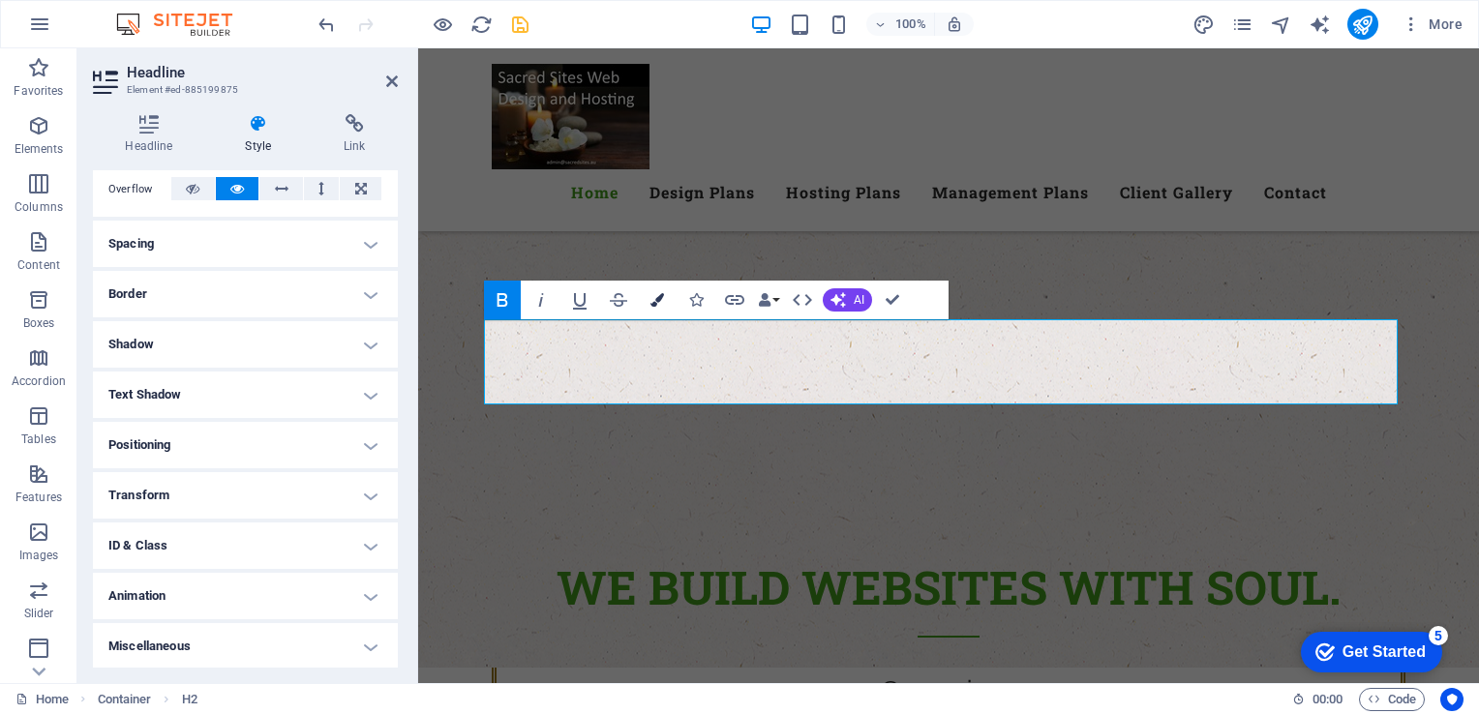
click at [653, 301] on icon "button" at bounding box center [657, 300] width 14 height 14
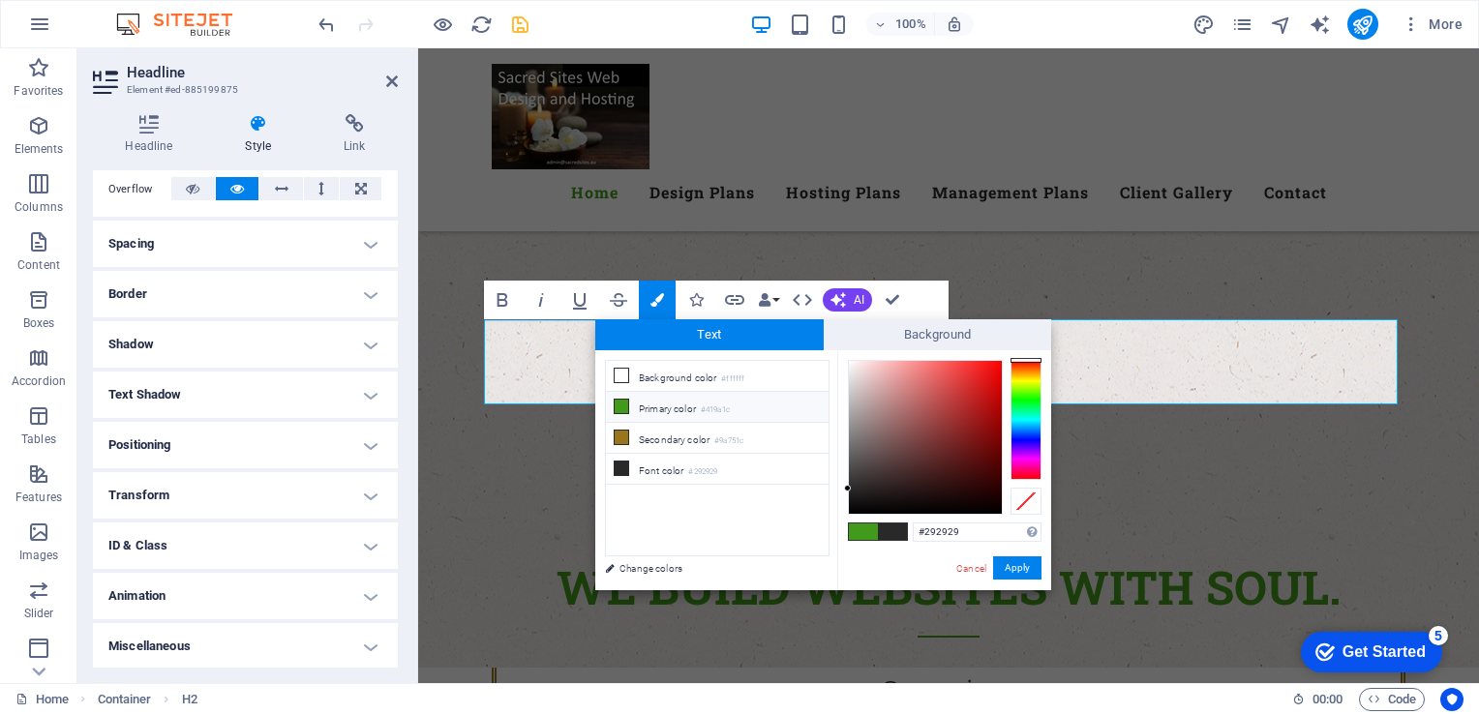
click at [616, 406] on icon at bounding box center [622, 407] width 14 height 14
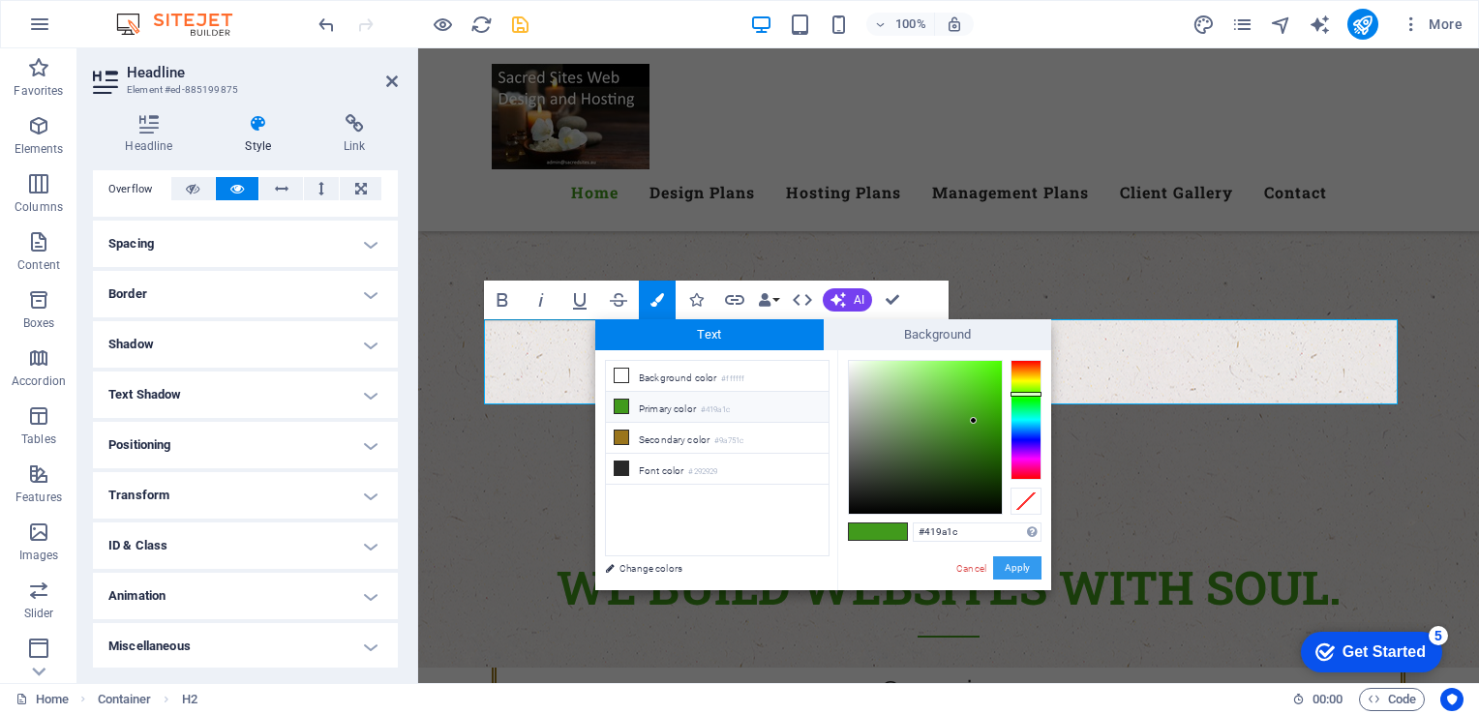
click at [1015, 560] on button "Apply" at bounding box center [1017, 568] width 48 height 23
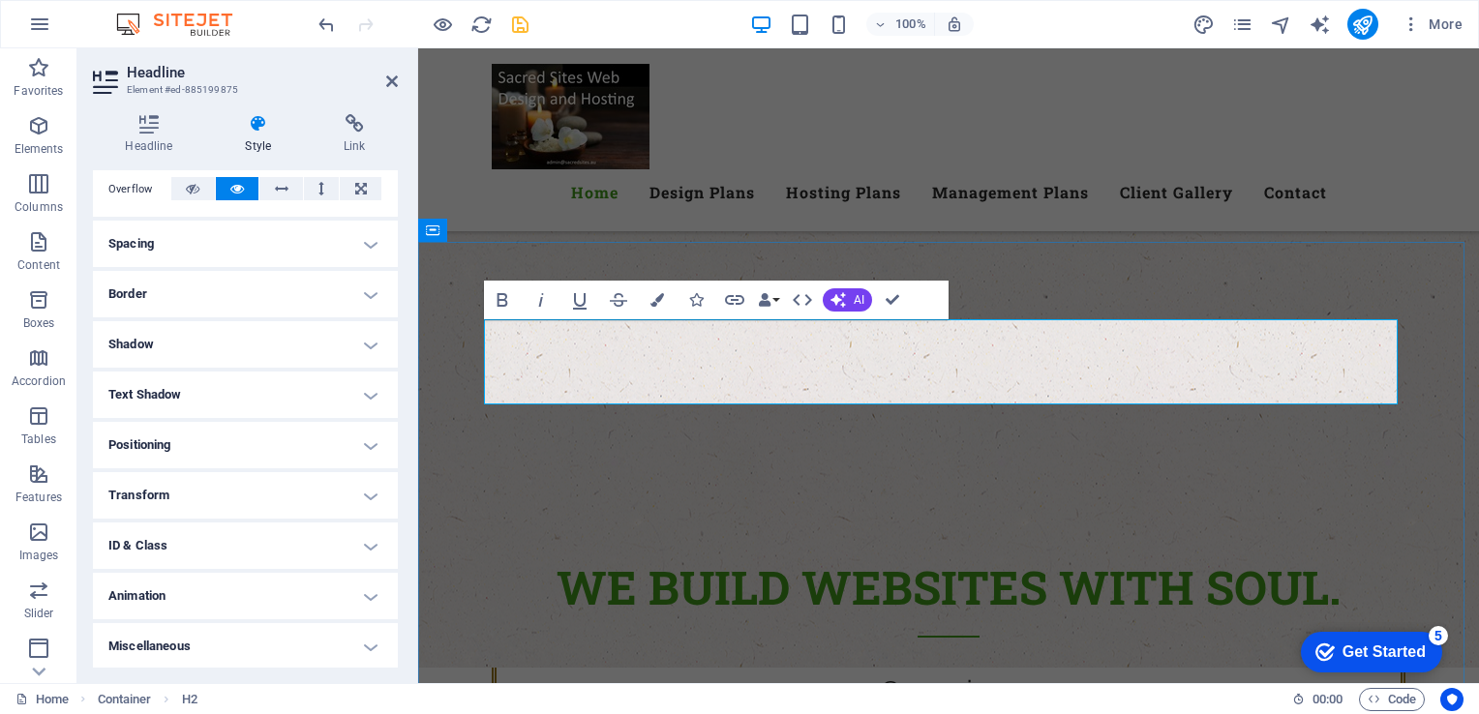
drag, startPoint x: 785, startPoint y: 352, endPoint x: 654, endPoint y: 352, distance: 130.7
click at [662, 303] on icon "button" at bounding box center [657, 300] width 14 height 14
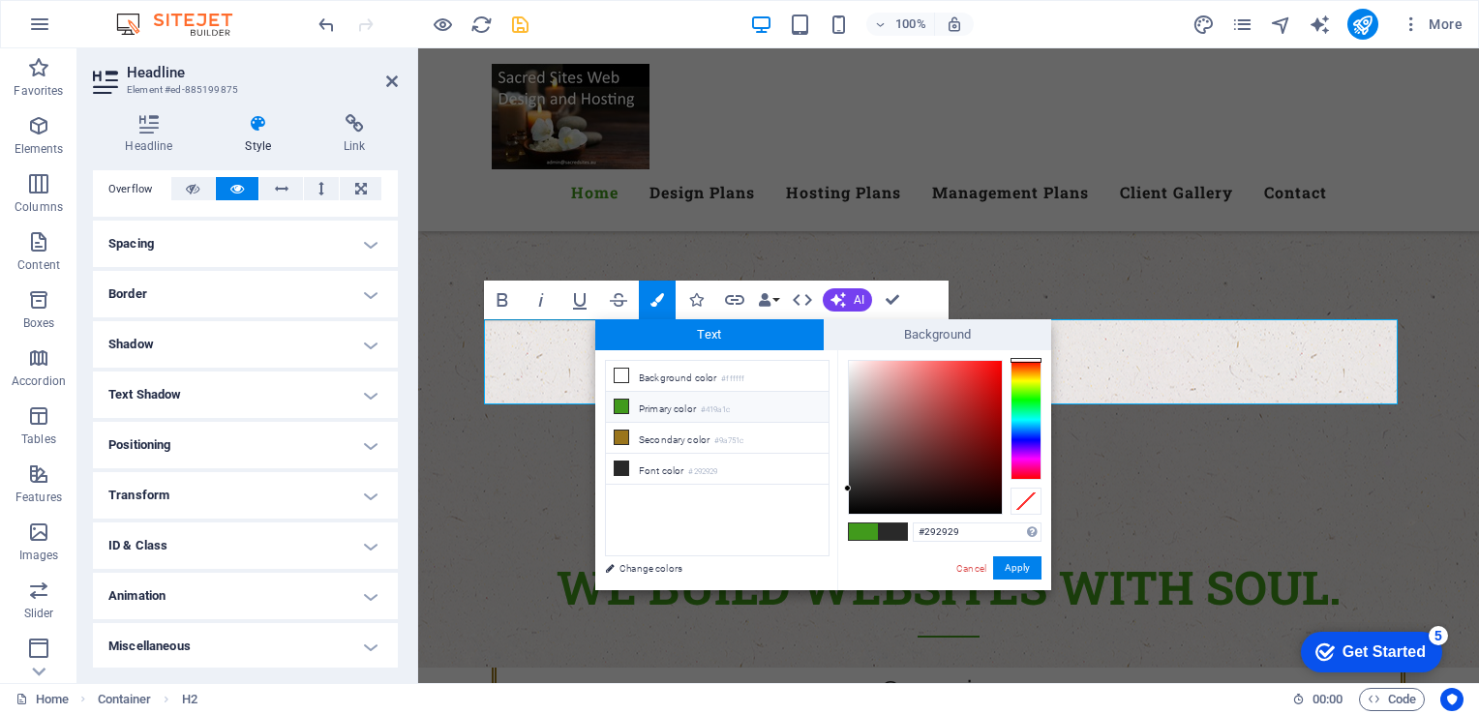
click at [623, 407] on icon at bounding box center [622, 407] width 14 height 14
type input "#419a1c"
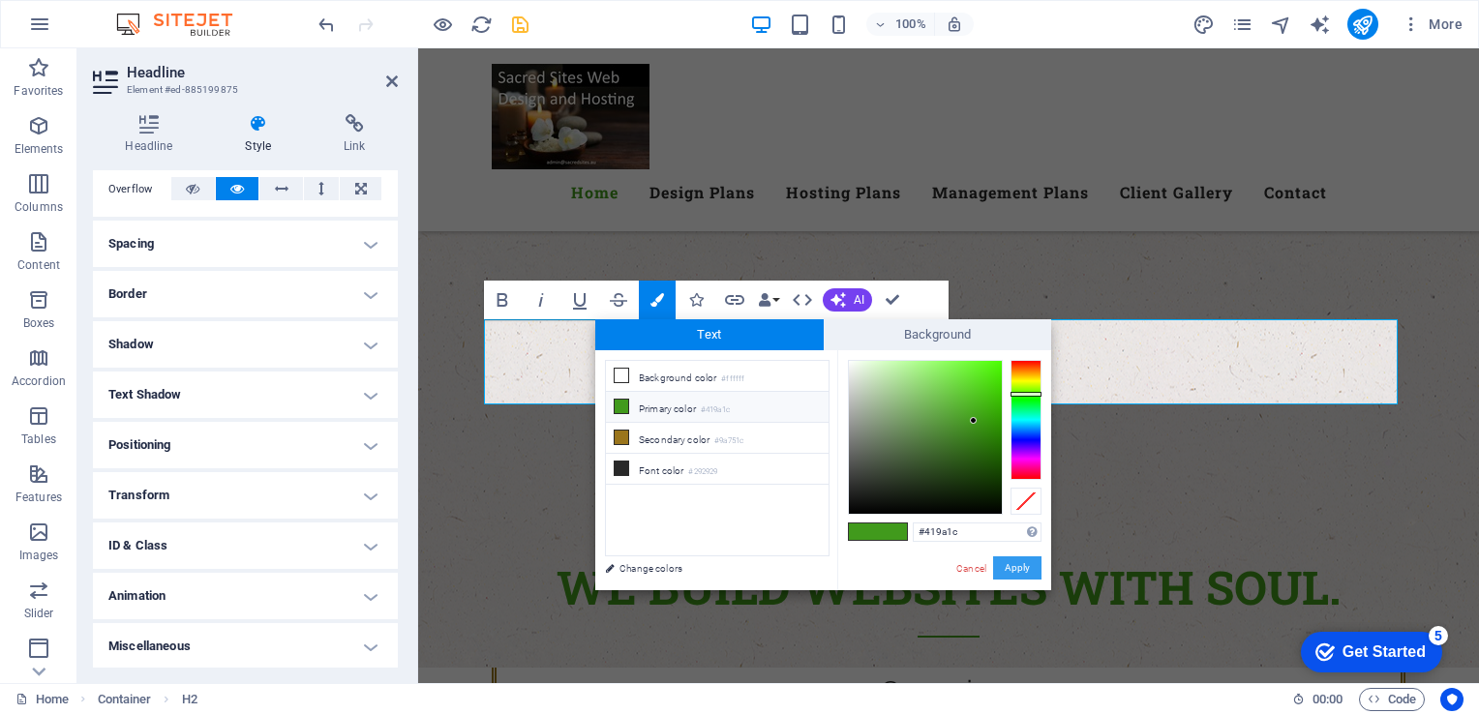
click at [1022, 563] on button "Apply" at bounding box center [1017, 568] width 48 height 23
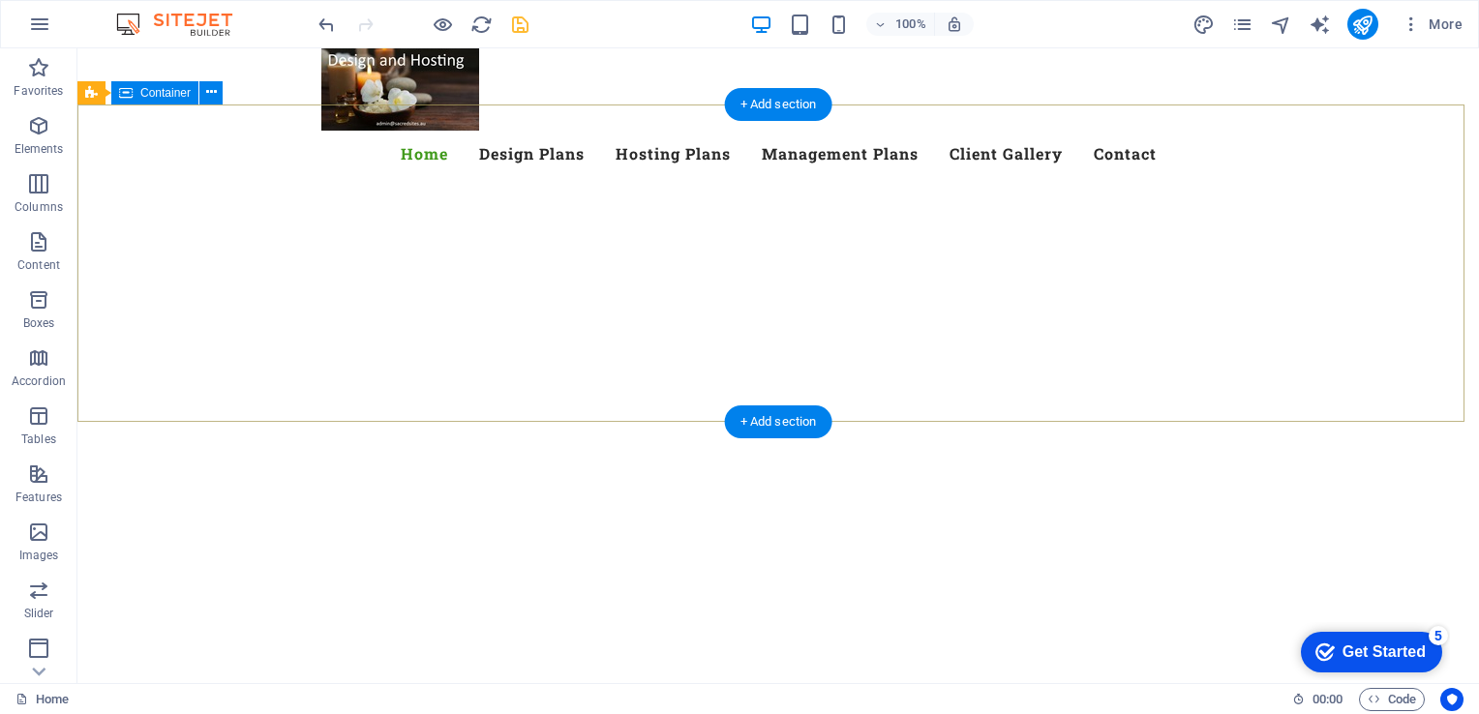
scroll to position [109, 0]
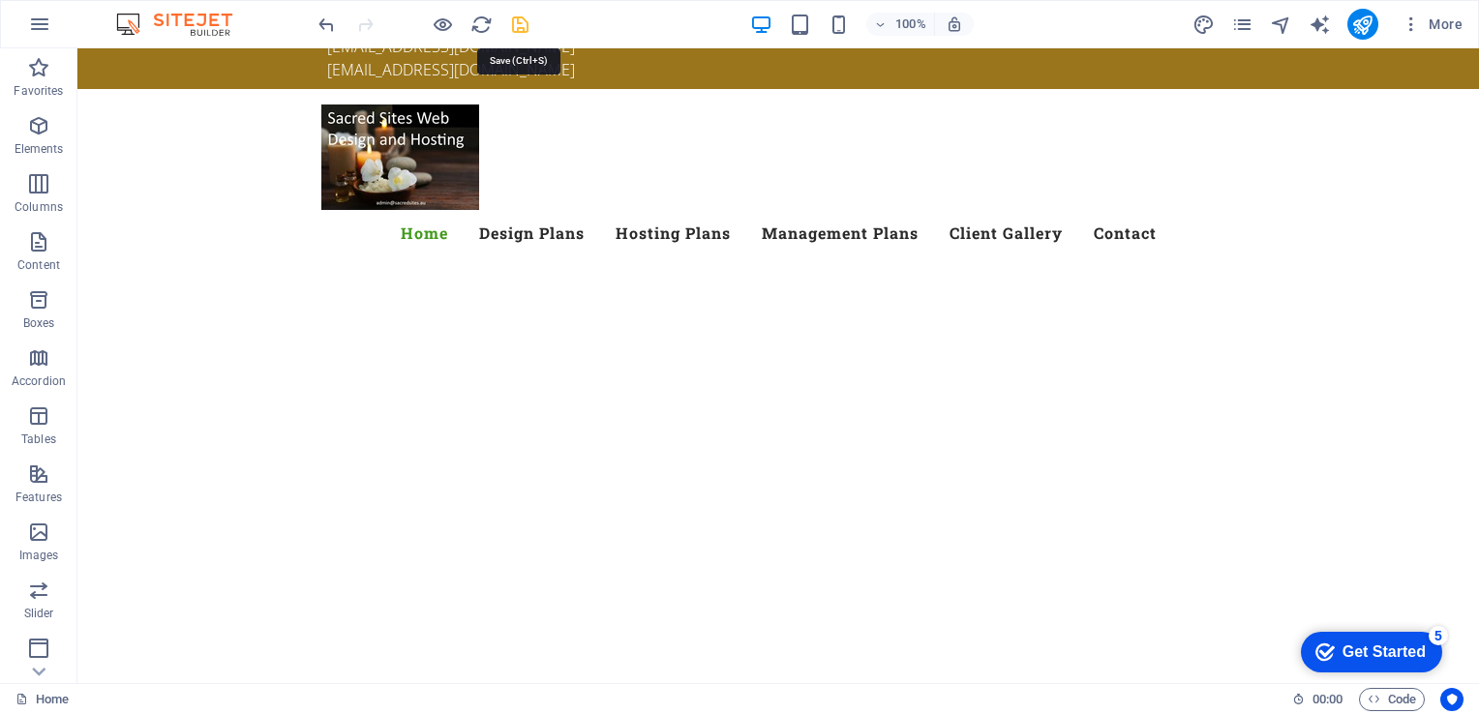
click at [517, 18] on icon "save" at bounding box center [520, 25] width 22 height 22
click at [517, 18] on div at bounding box center [423, 24] width 217 height 31
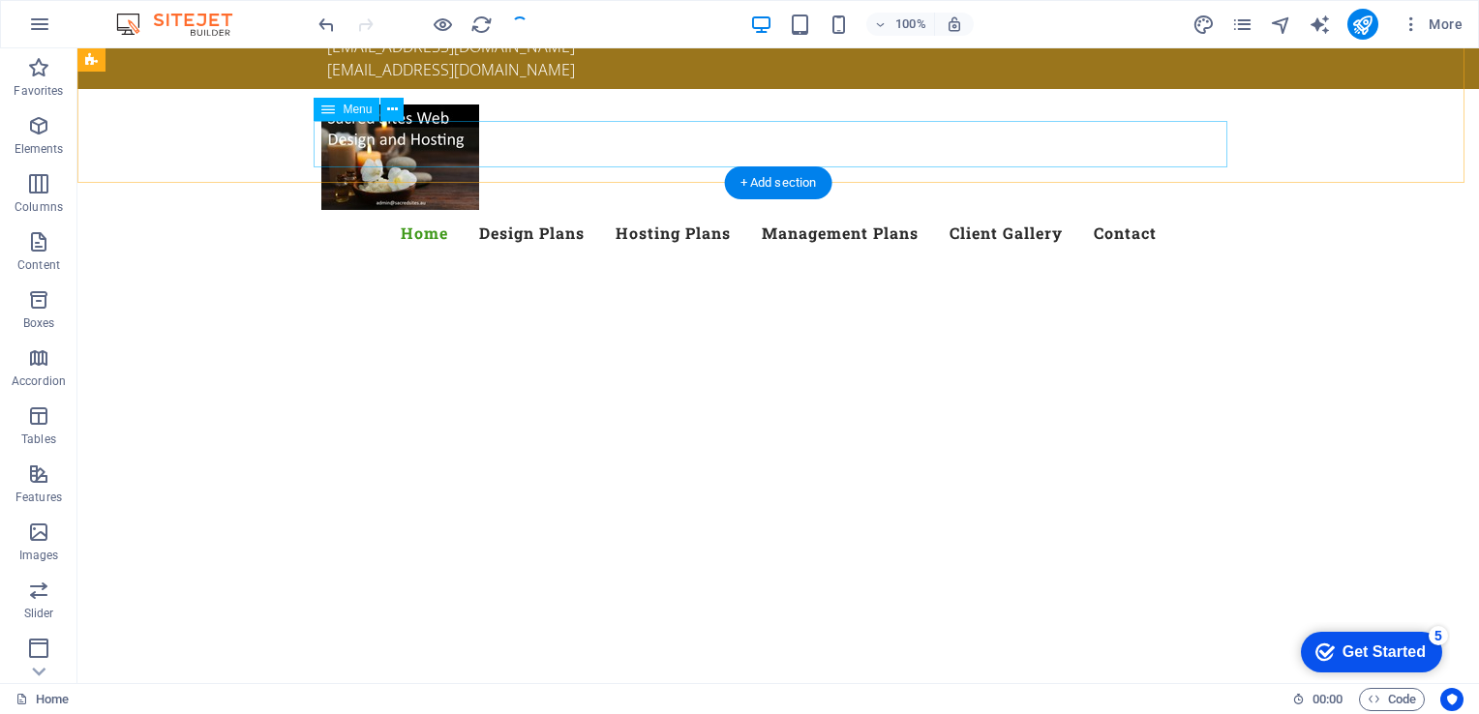
click at [527, 210] on nav "Home Design Plans Hosting Plans Management Plans Client Gallery Contact" at bounding box center [778, 233] width 914 height 46
select select
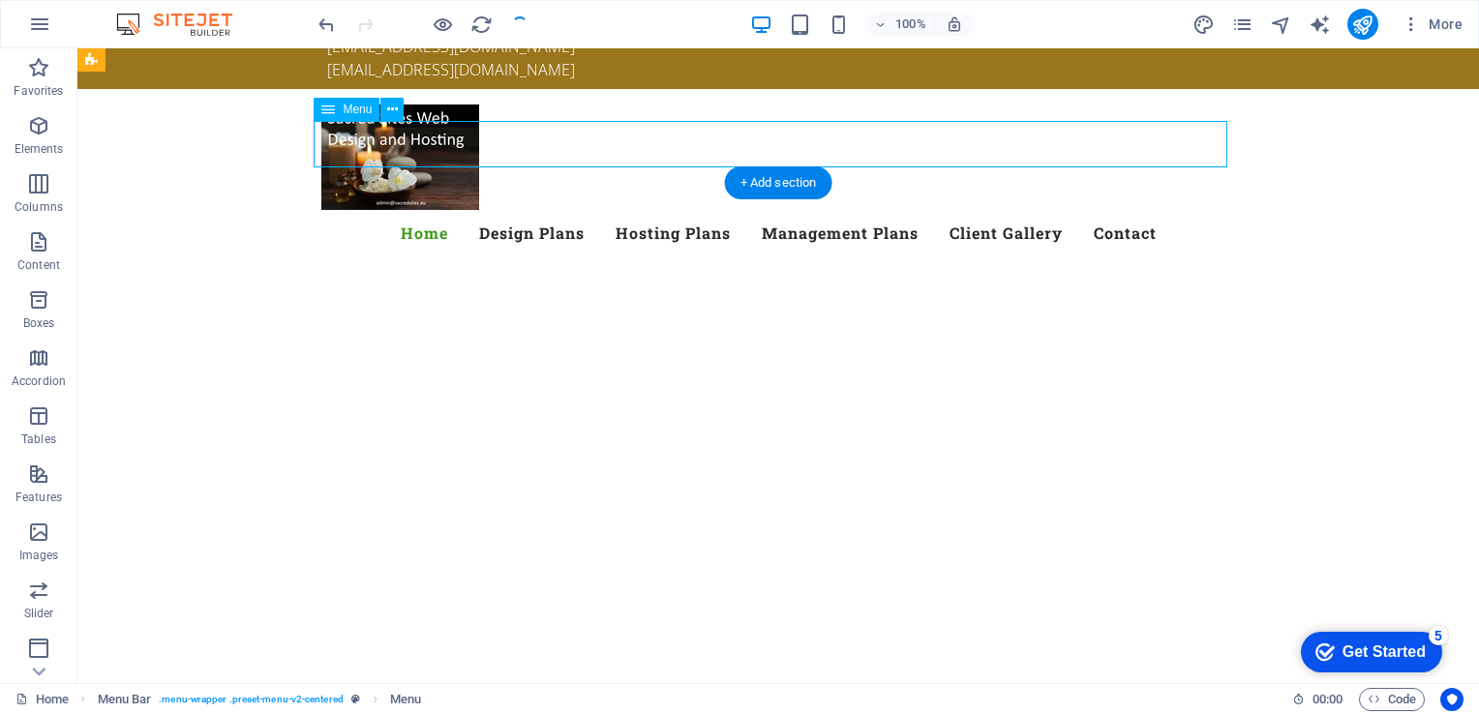
select select
select select "4"
select select
select select "8"
select select
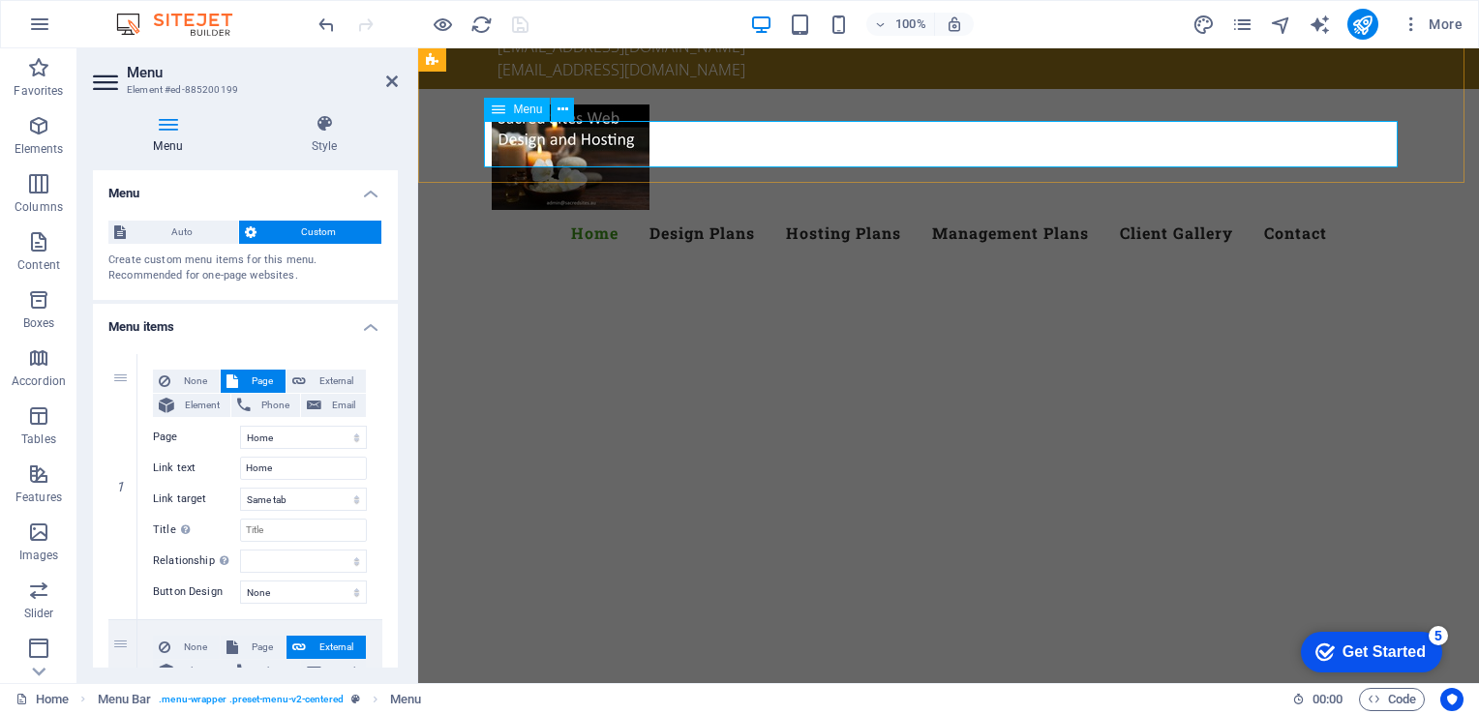
click at [674, 210] on nav "Home Design Plans Hosting Plans Management Plans Client Gallery Contact" at bounding box center [949, 233] width 914 height 46
click at [391, 75] on icon at bounding box center [392, 81] width 12 height 15
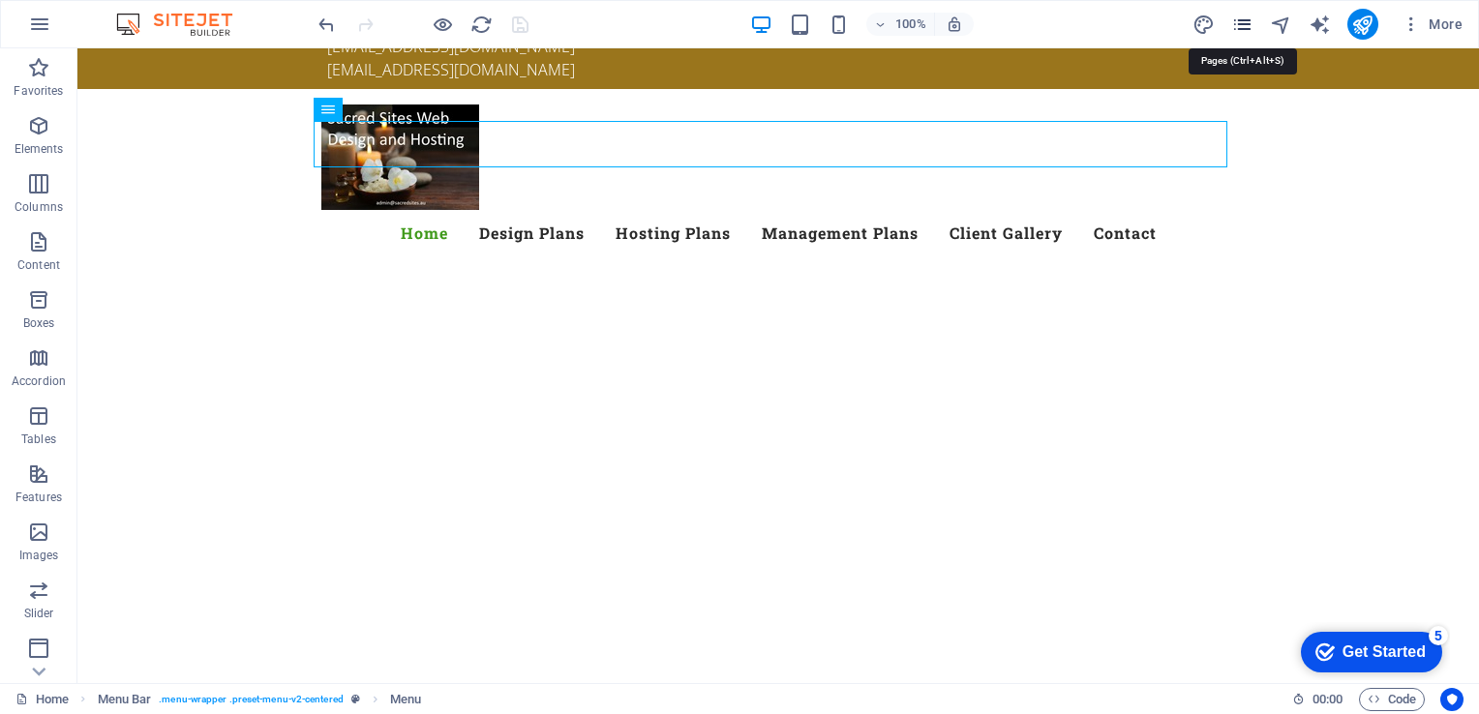
click at [1249, 25] on icon "pages" at bounding box center [1242, 25] width 22 height 22
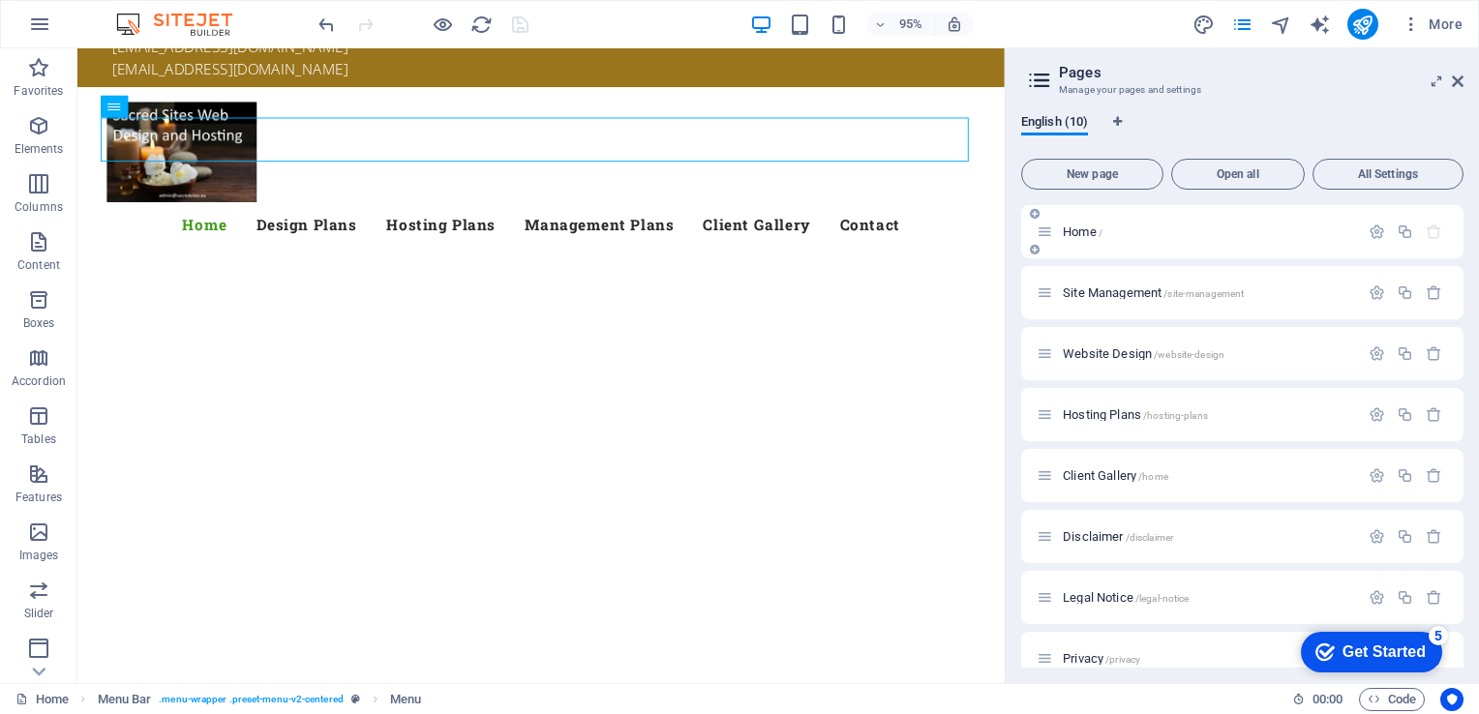
click at [1069, 226] on span "Home /" at bounding box center [1083, 232] width 40 height 15
click at [1088, 349] on span "Website Design /website-design" at bounding box center [1144, 354] width 162 height 15
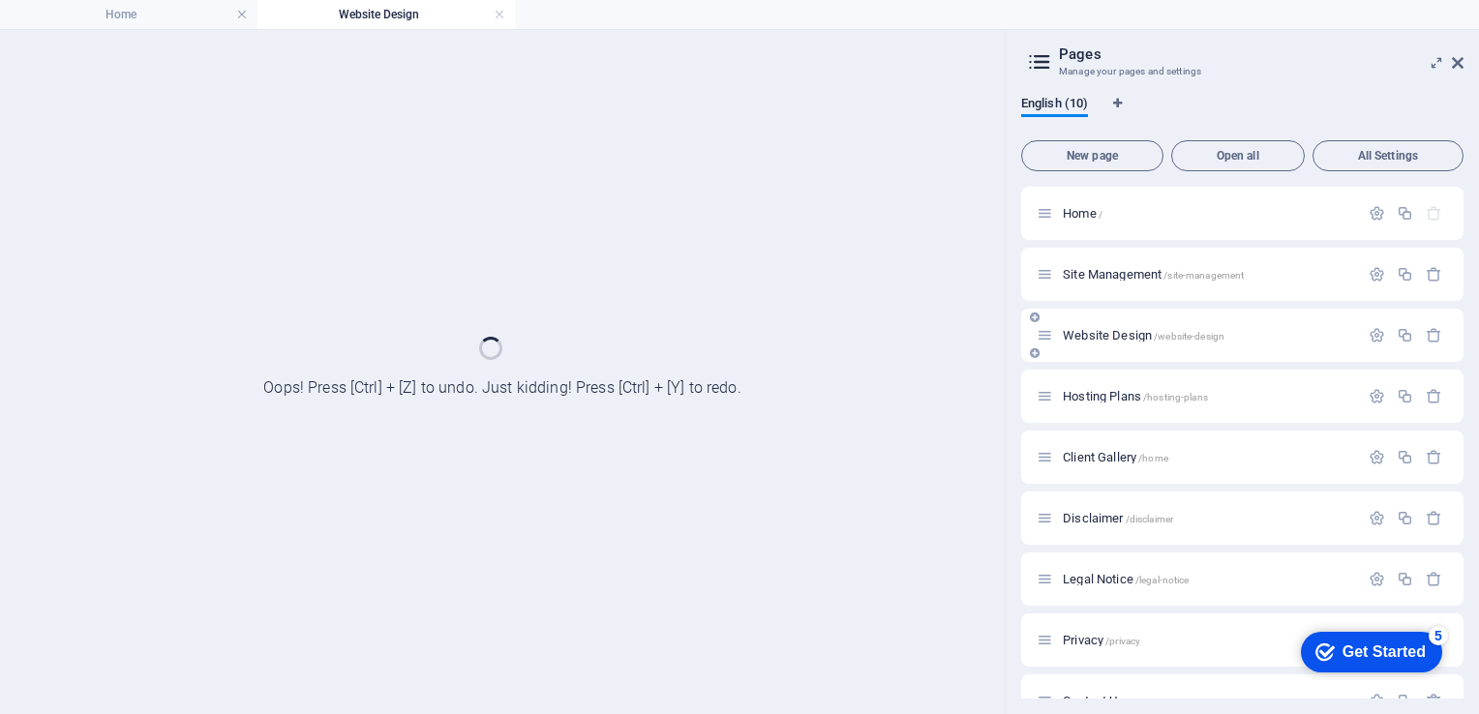
click at [1088, 349] on div "Website Design /website-design" at bounding box center [1242, 335] width 442 height 53
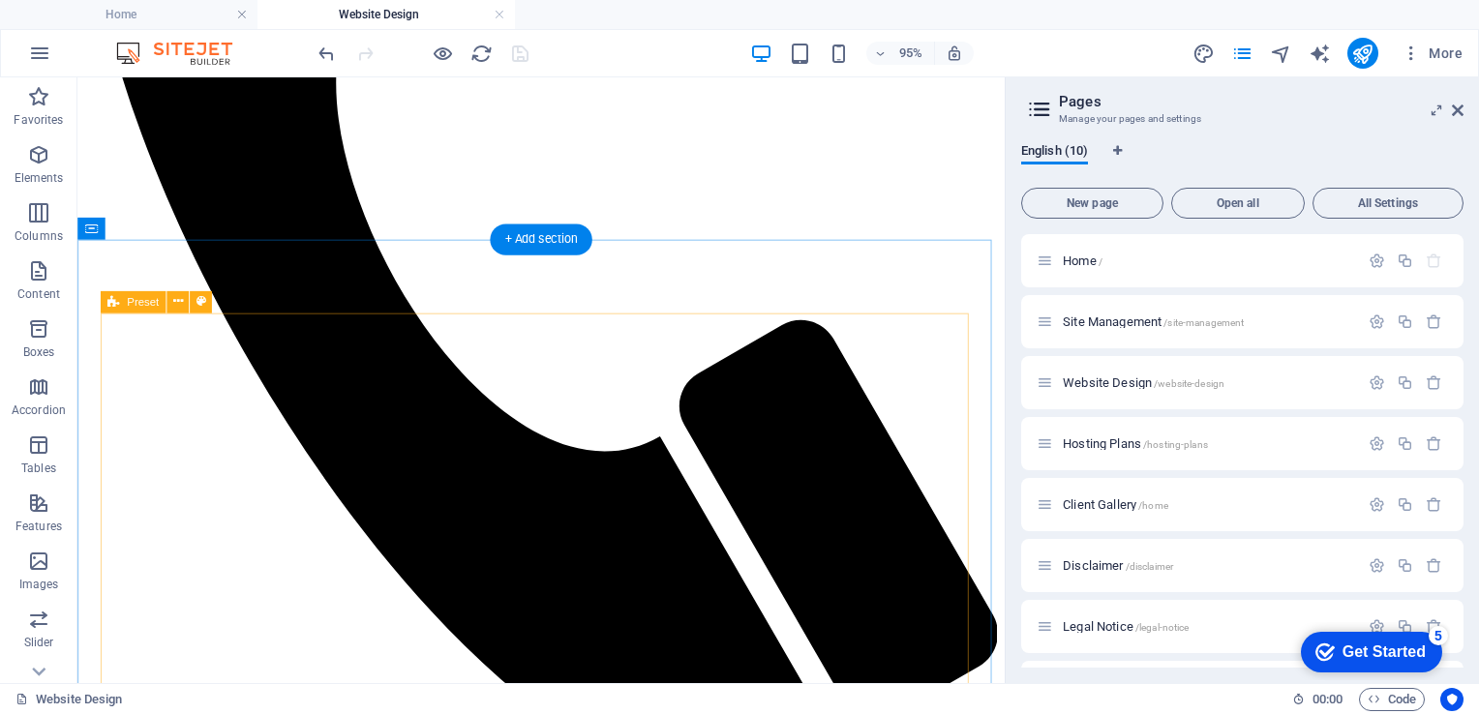
scroll to position [2021, 0]
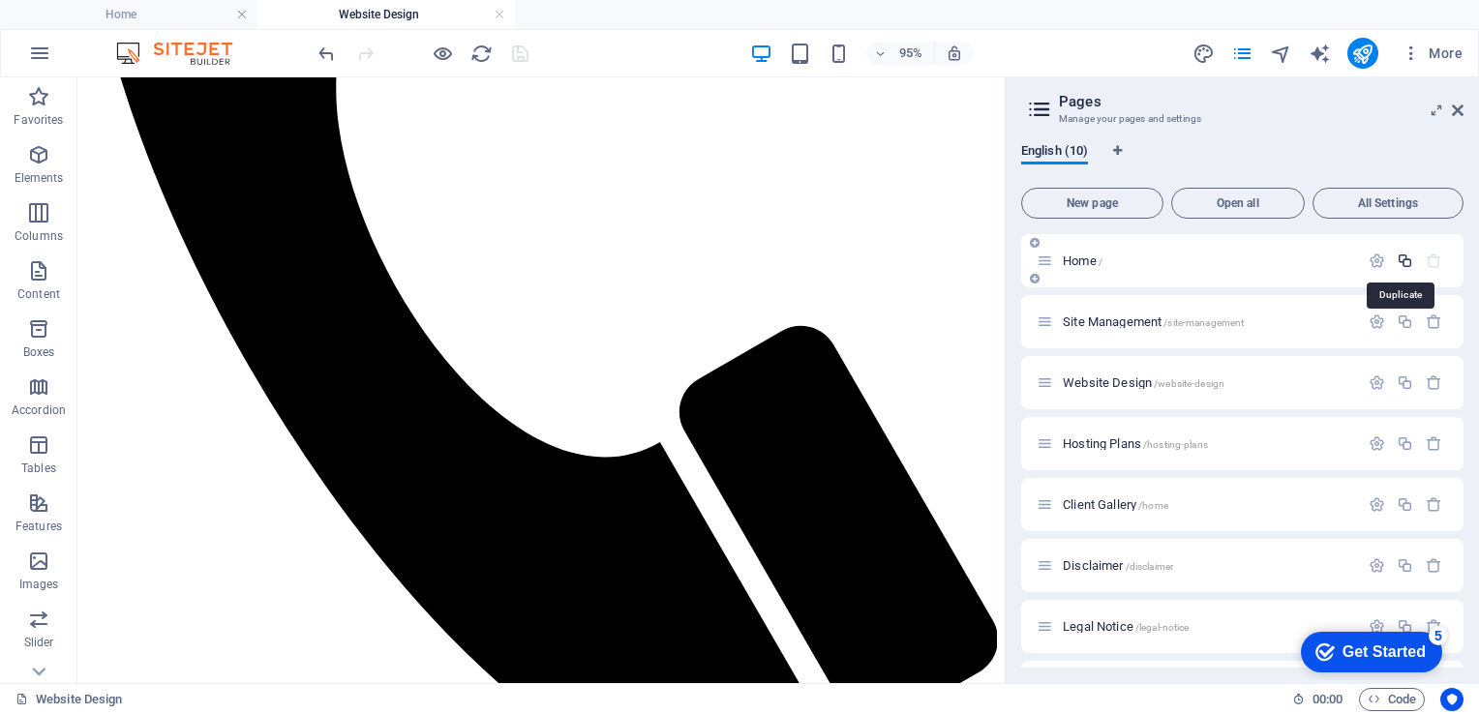
click at [1403, 257] on icon "button" at bounding box center [1405, 261] width 16 height 16
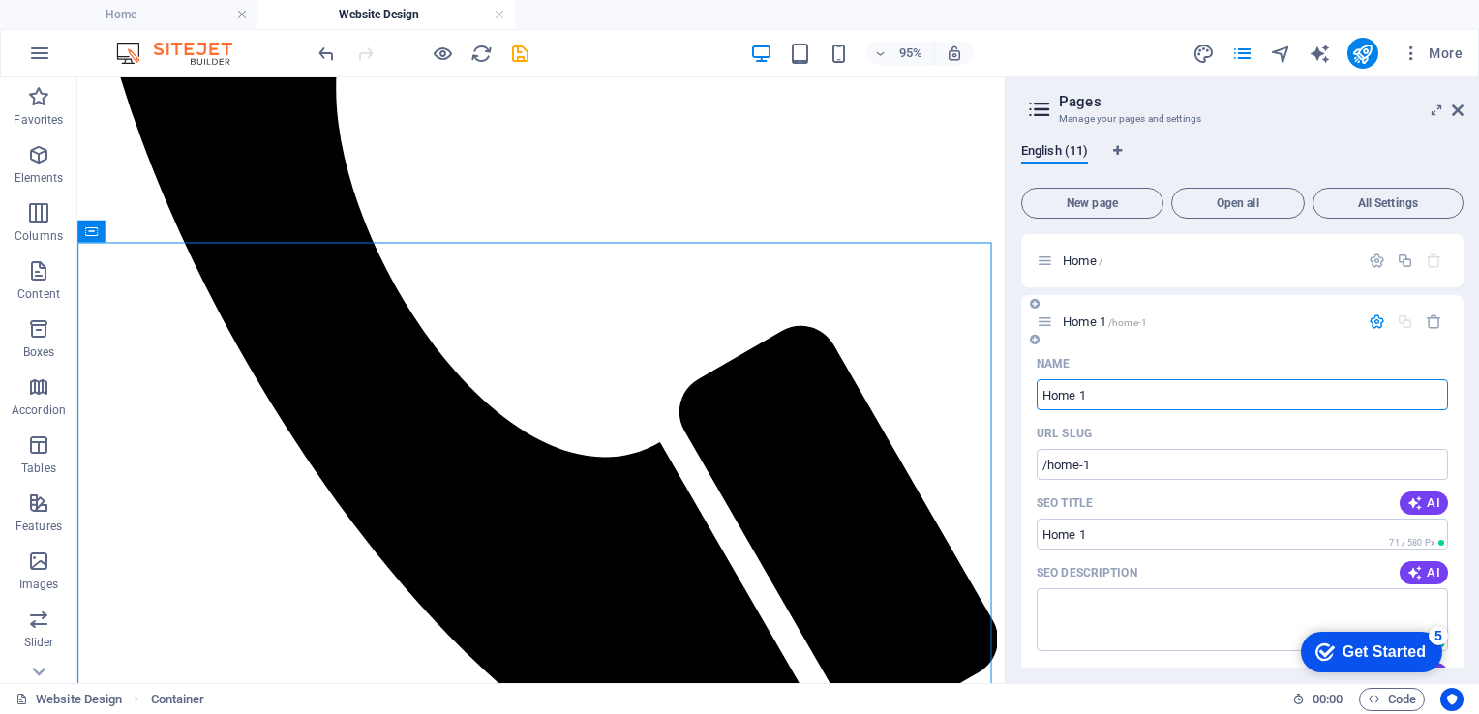
click at [1103, 395] on input "Home 1" at bounding box center [1242, 394] width 411 height 31
drag, startPoint x: 1181, startPoint y: 472, endPoint x: 1049, endPoint y: 400, distance: 150.3
type input "We"
type input "/we"
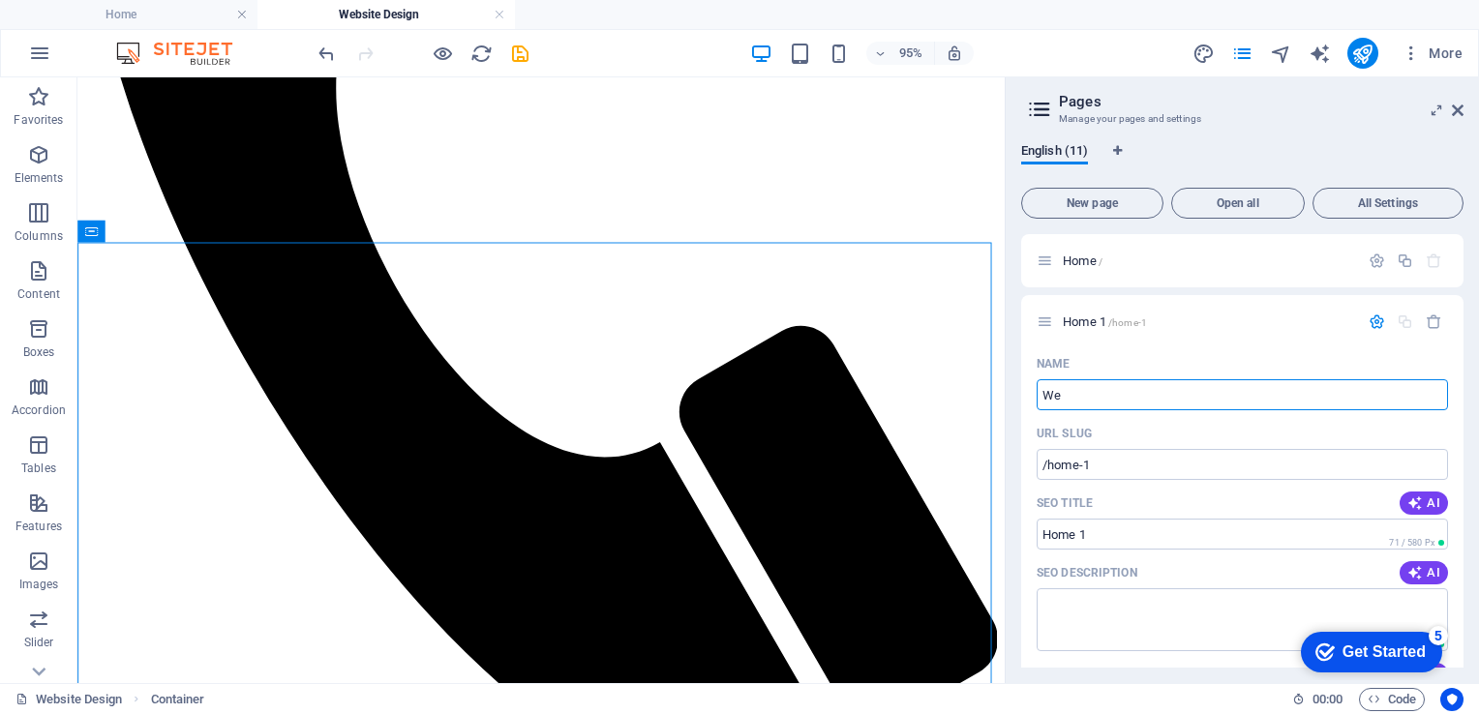
type input "We"
type input "Website De"
type input "/website"
type input "Website"
type input "Website Desi"
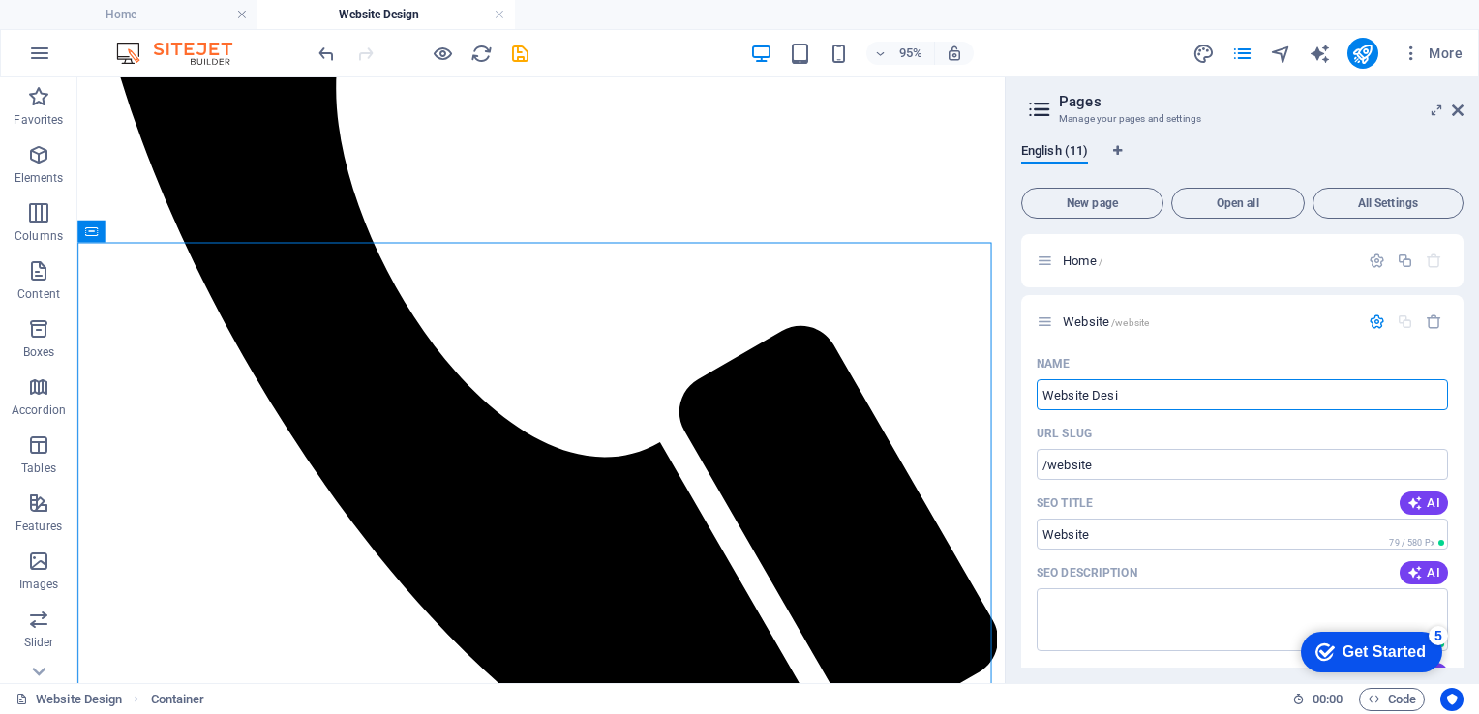
type input "/website-des"
type input "Website Des"
type input "Website Design 1"
type input "/website-design-1"
type input "Website Design 1"
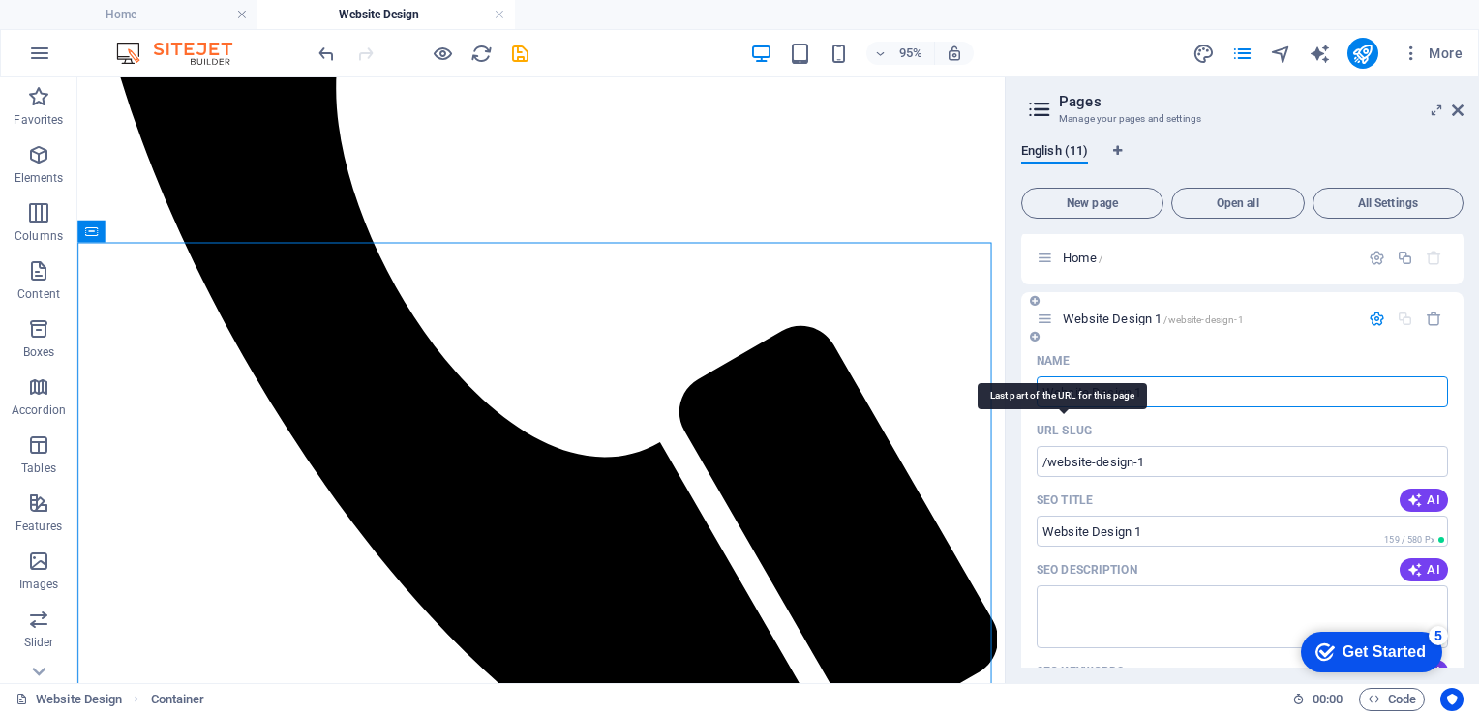
scroll to position [0, 0]
type input "Website Design 1"
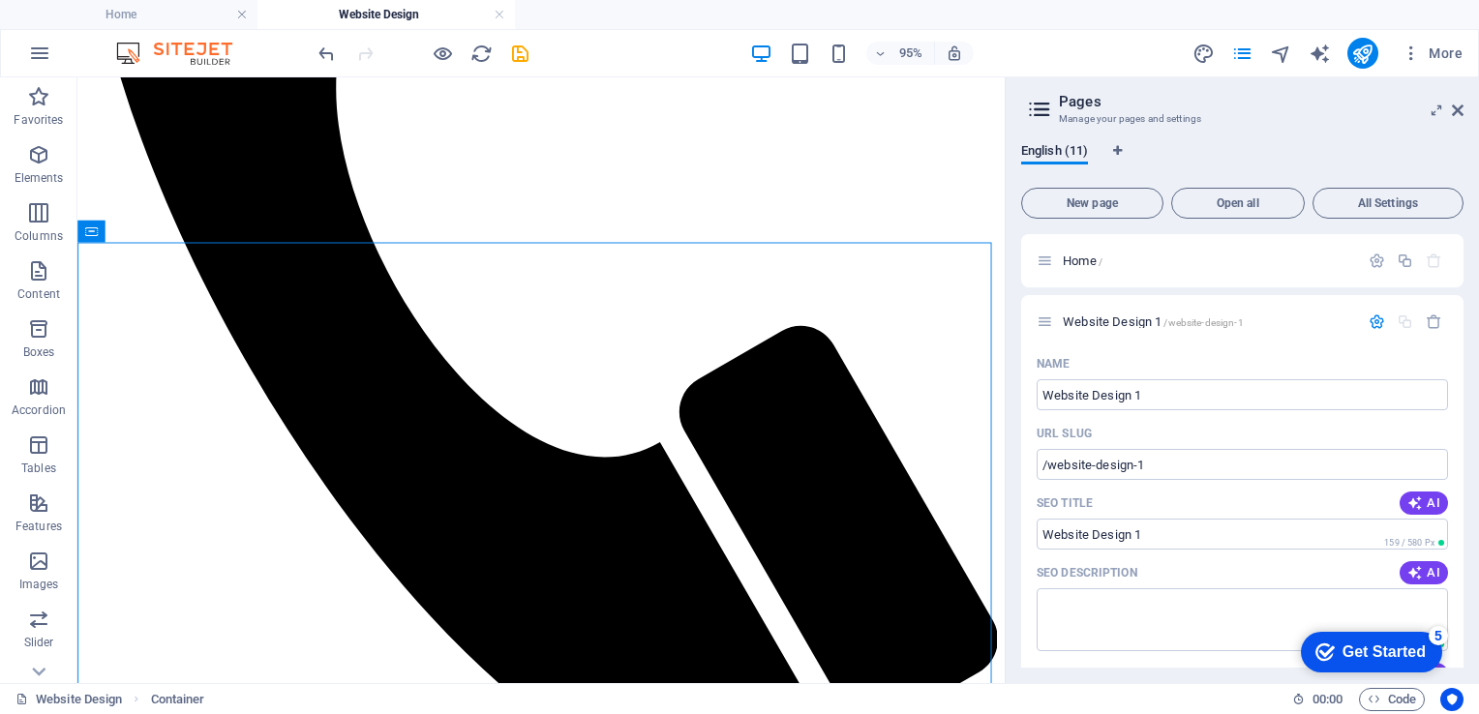
click at [1130, 146] on div "English (11)" at bounding box center [1242, 161] width 442 height 37
click at [1273, 144] on div "English (11)" at bounding box center [1242, 161] width 442 height 37
click at [521, 52] on icon "save" at bounding box center [520, 54] width 22 height 22
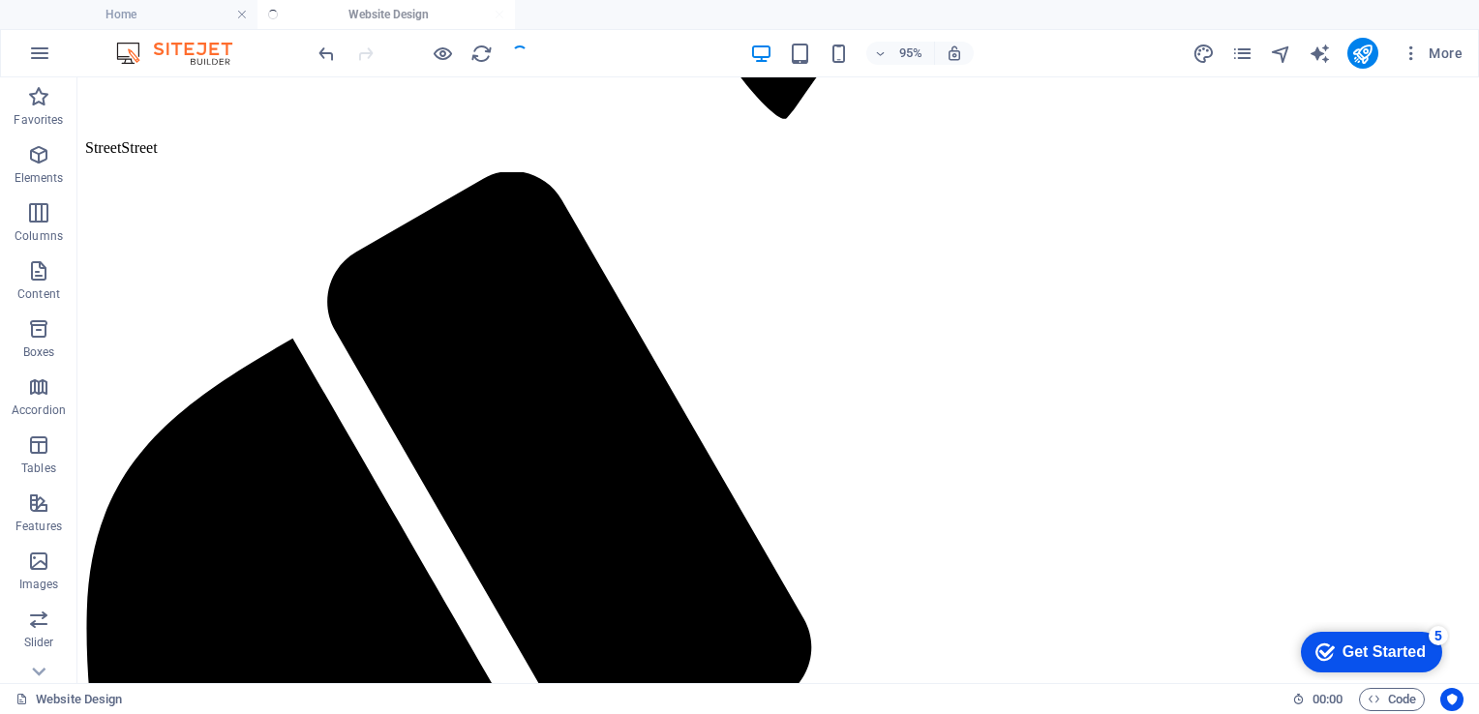
scroll to position [1936, 0]
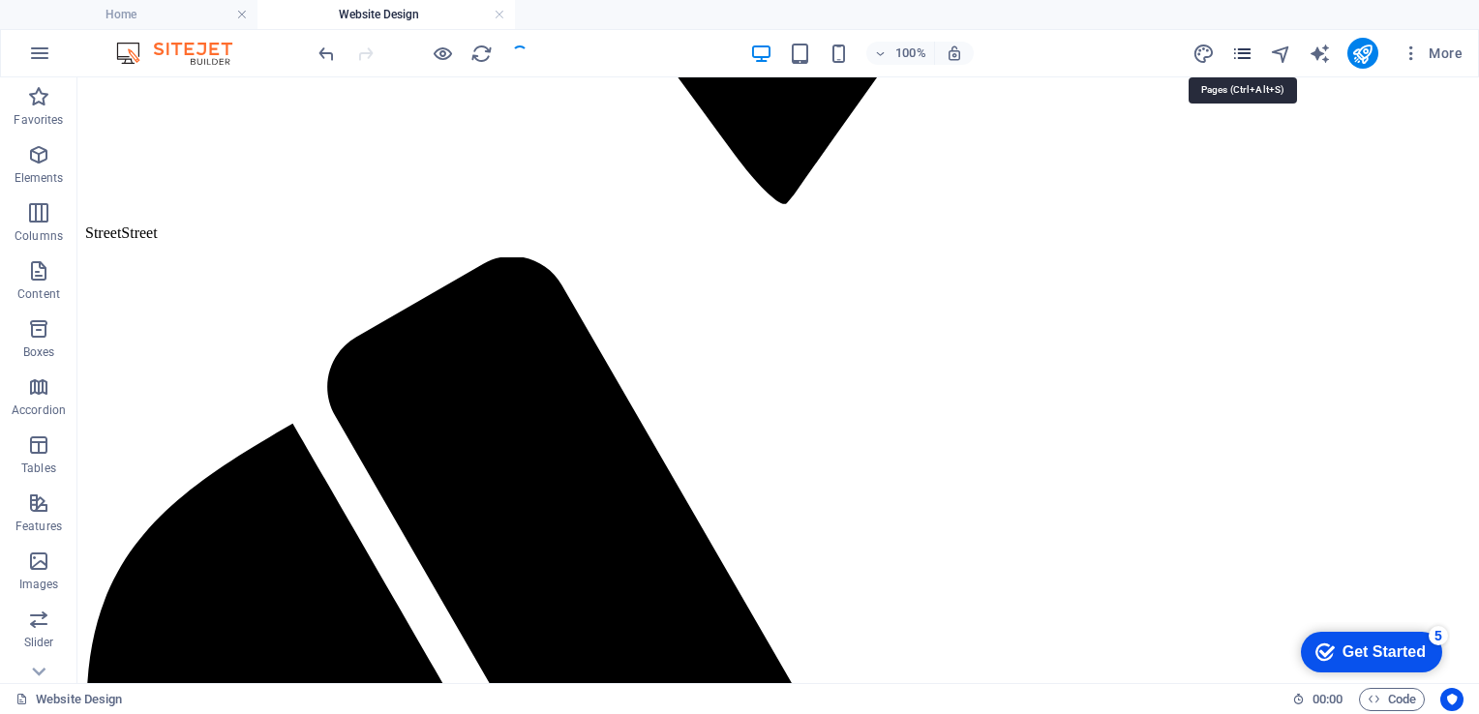
click at [1249, 56] on icon "pages" at bounding box center [1242, 54] width 22 height 22
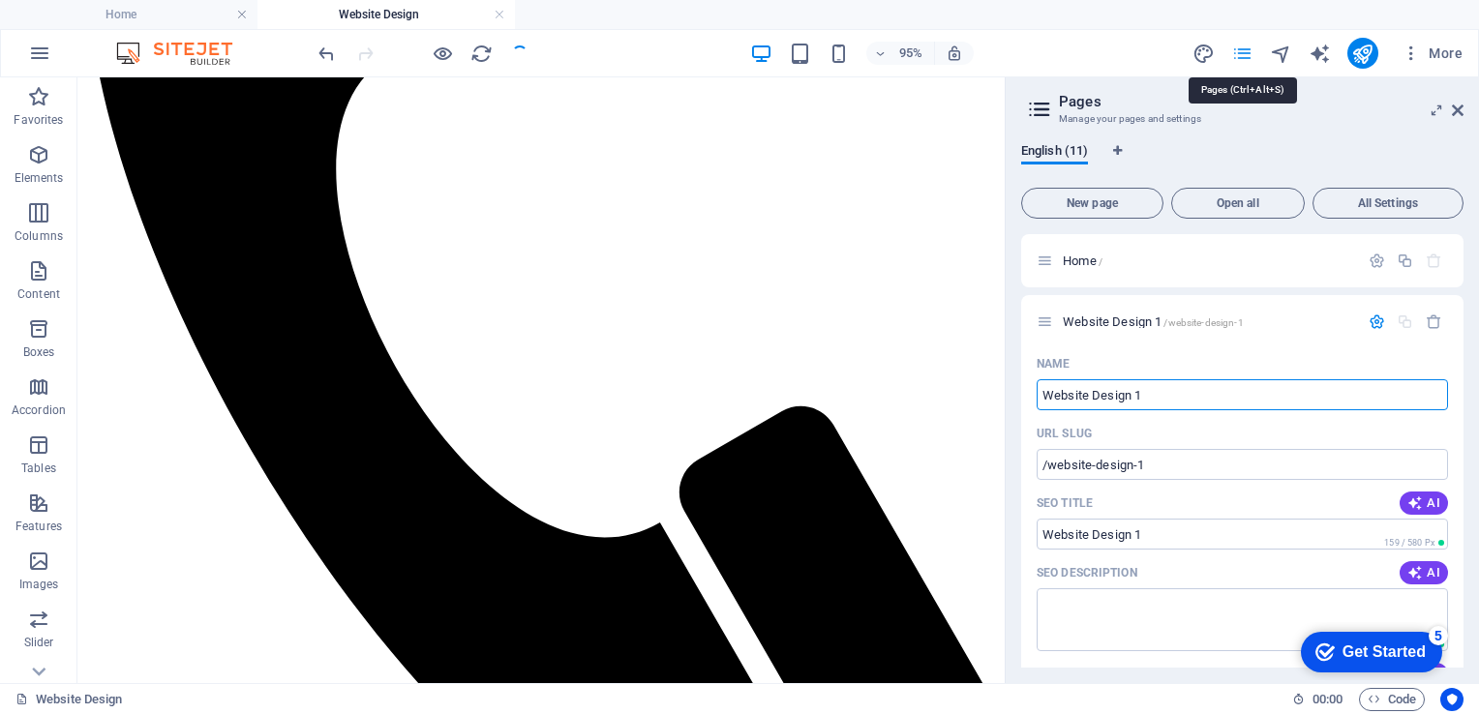
scroll to position [2021, 0]
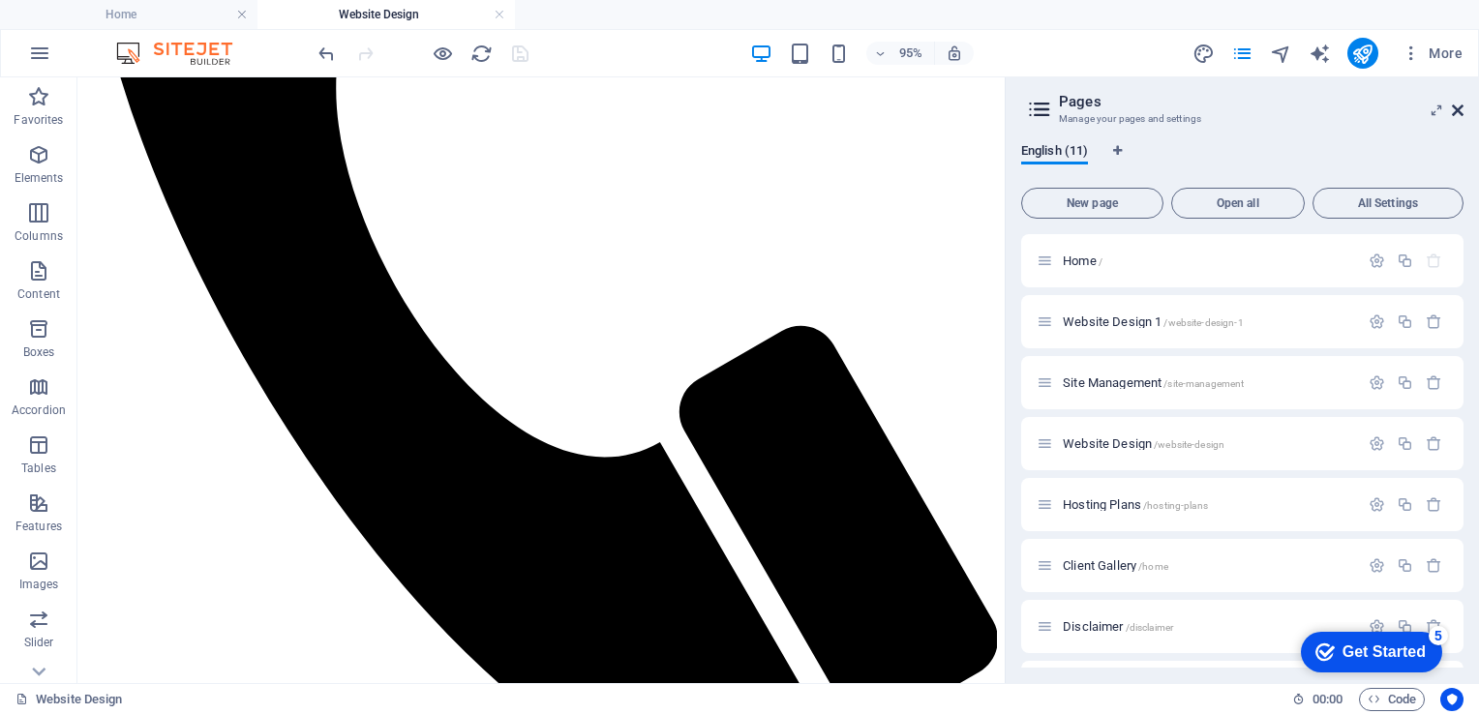
click at [1460, 110] on icon at bounding box center [1458, 110] width 12 height 15
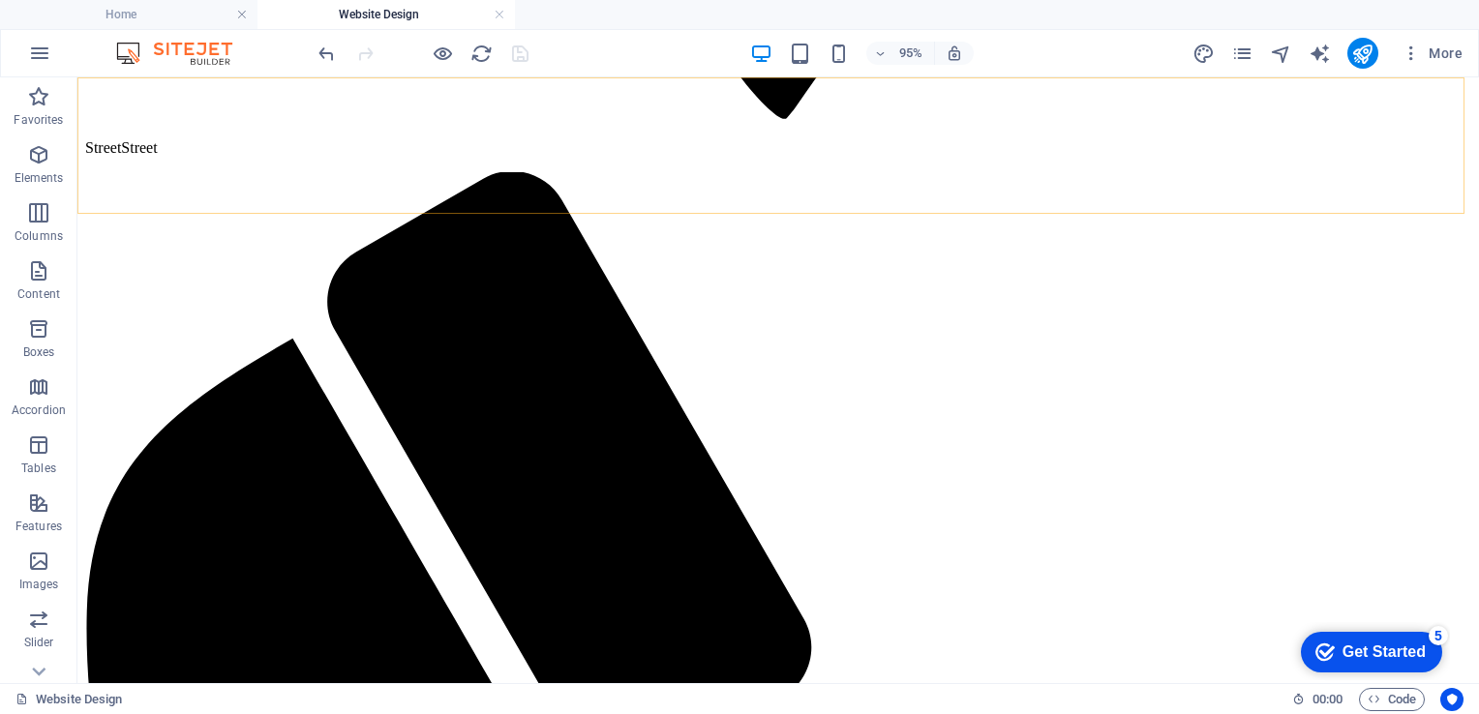
scroll to position [1936, 0]
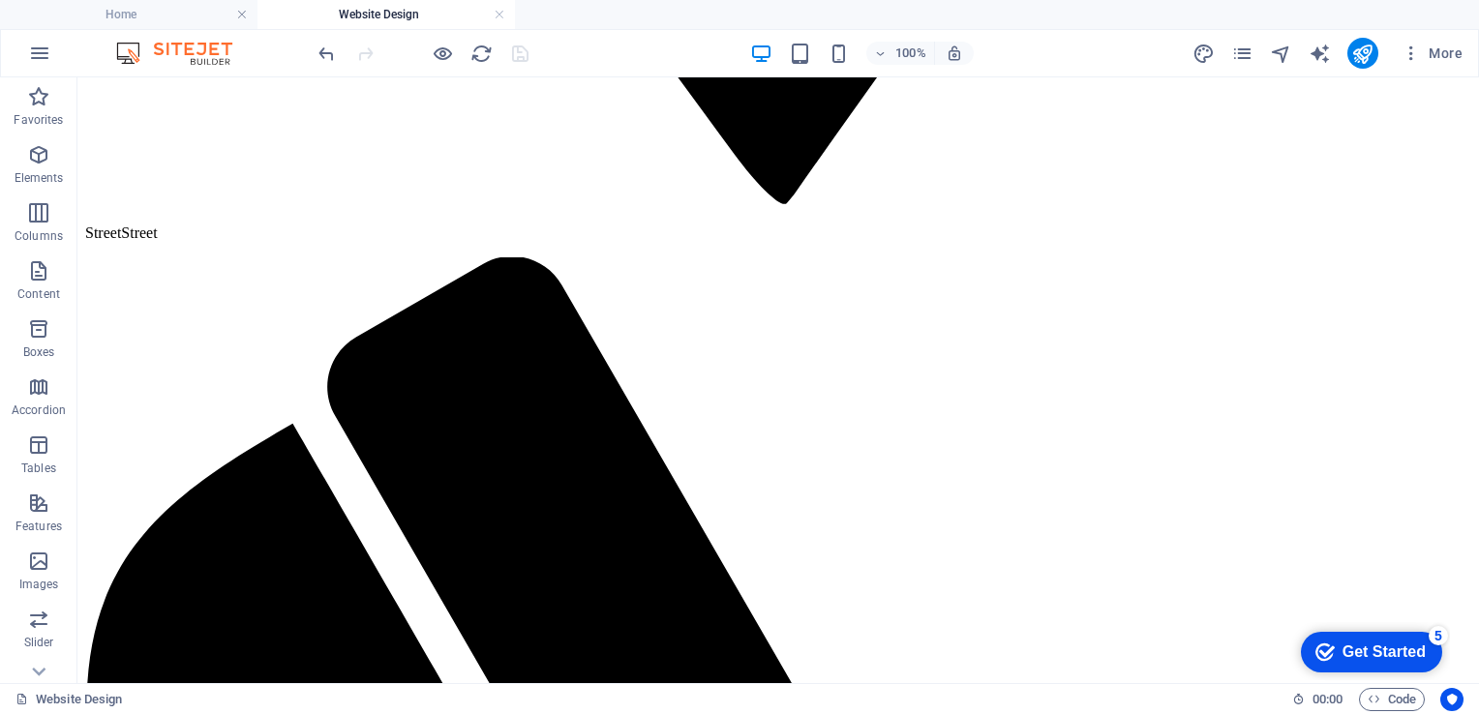
click at [1257, 52] on div "More" at bounding box center [1331, 53] width 278 height 31
click at [1239, 52] on icon "pages" at bounding box center [1242, 54] width 22 height 22
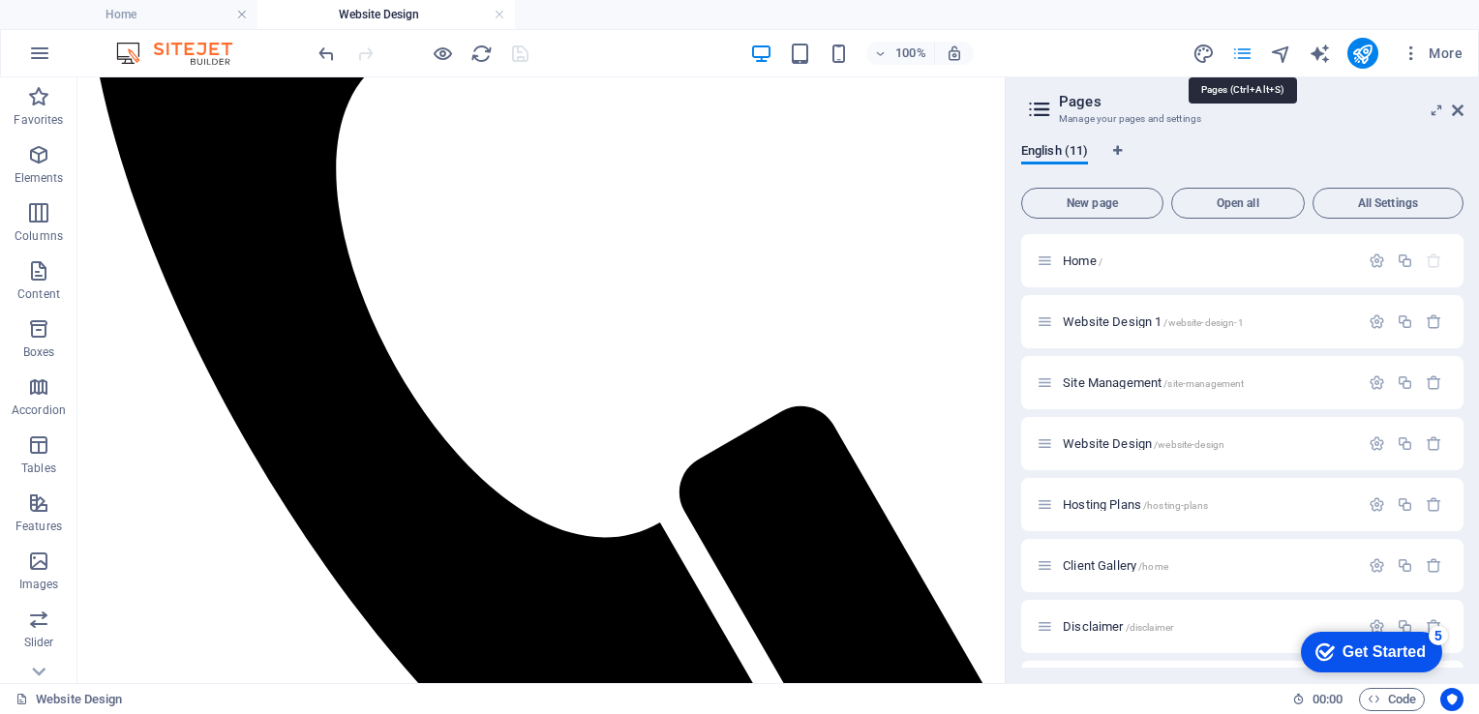
scroll to position [2021, 0]
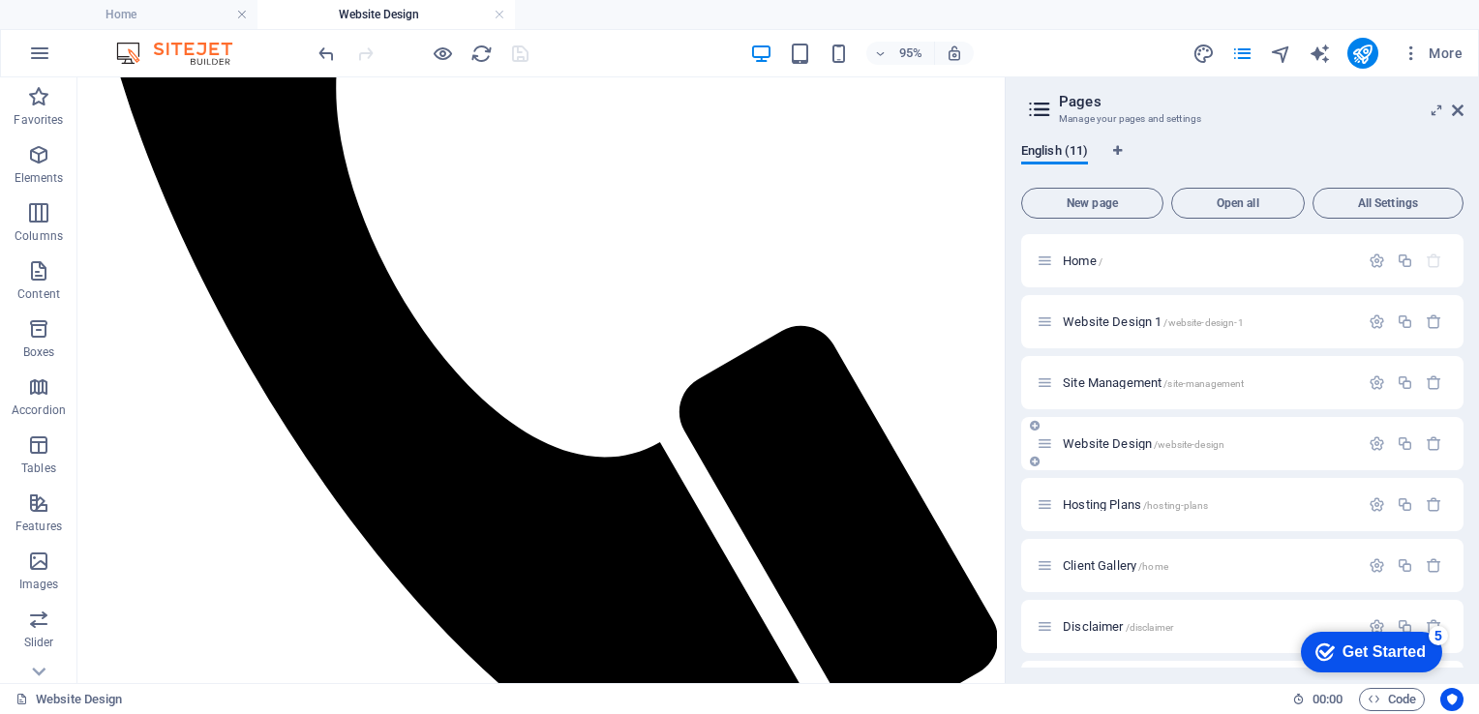
click at [1130, 449] on span "Website Design /website-design" at bounding box center [1144, 444] width 162 height 15
click at [1373, 447] on icon "button" at bounding box center [1377, 444] width 16 height 16
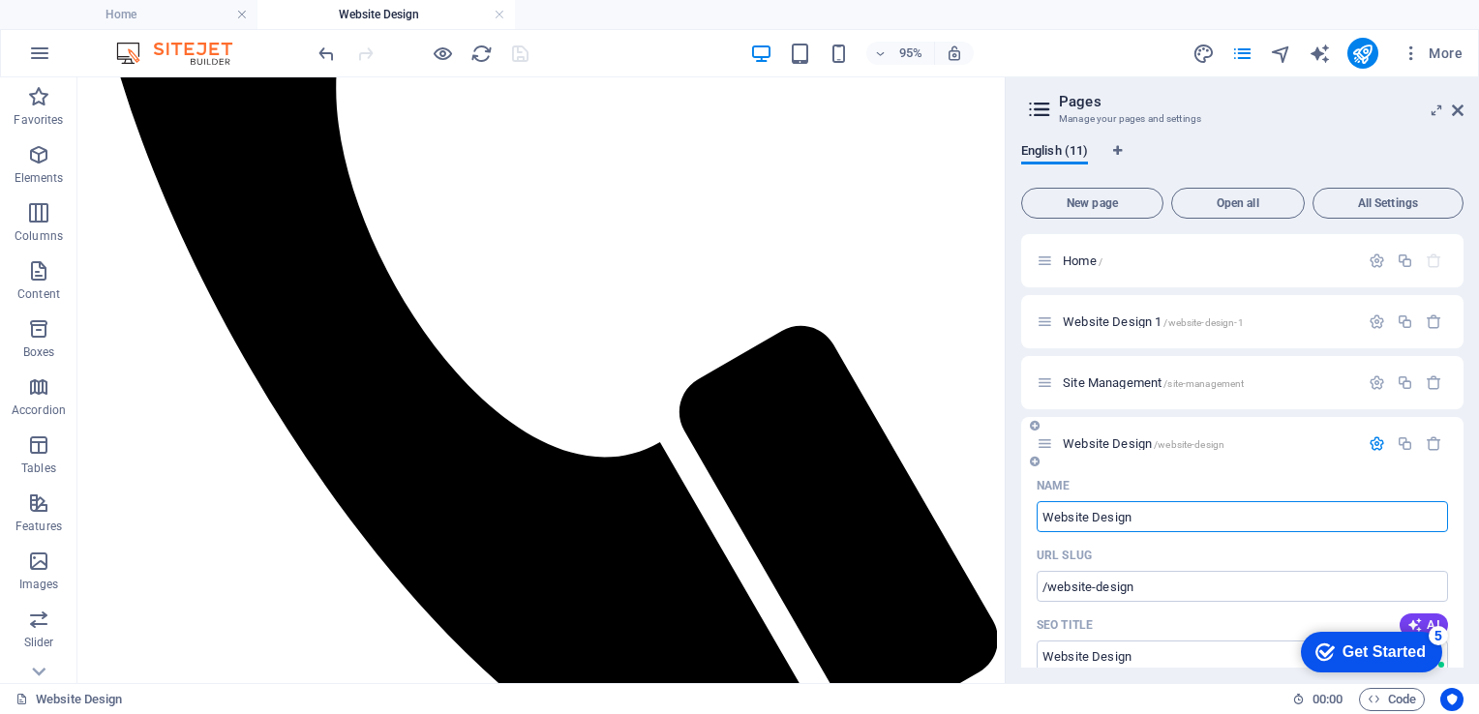
click at [1148, 521] on input "Website Design" at bounding box center [1242, 516] width 411 height 31
type input "Website Design"
type input "Website Design 2"
type input "/website-design-2"
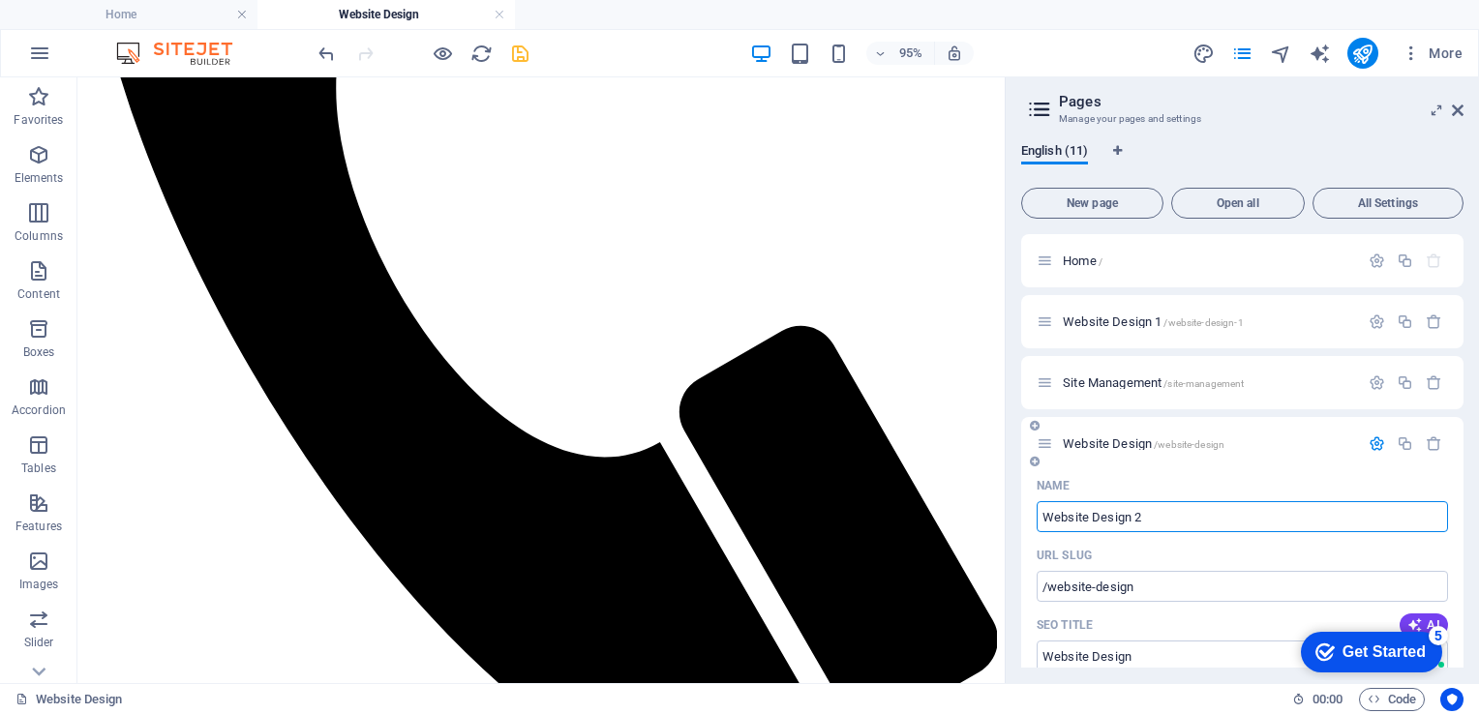
type input "Website Design 2"
click at [525, 56] on icon "save" at bounding box center [520, 54] width 22 height 22
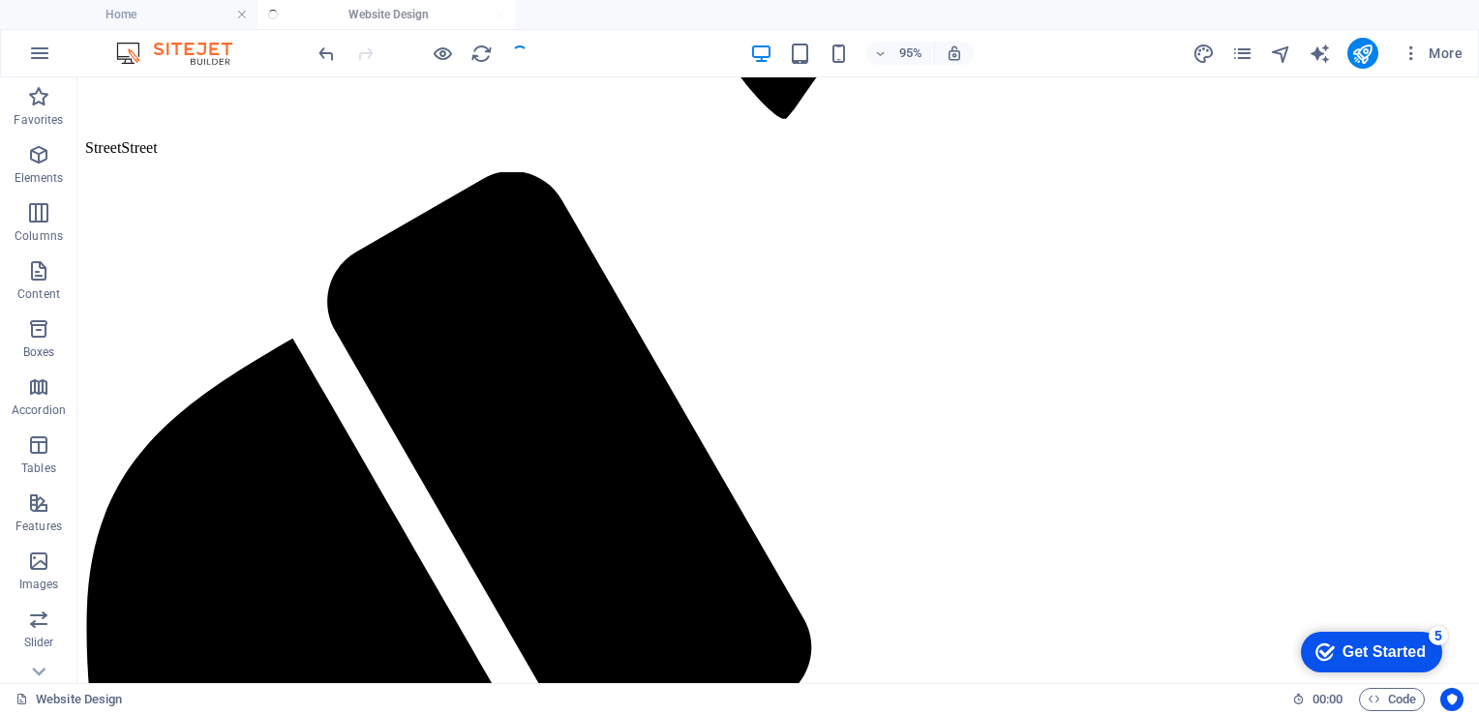
scroll to position [1936, 0]
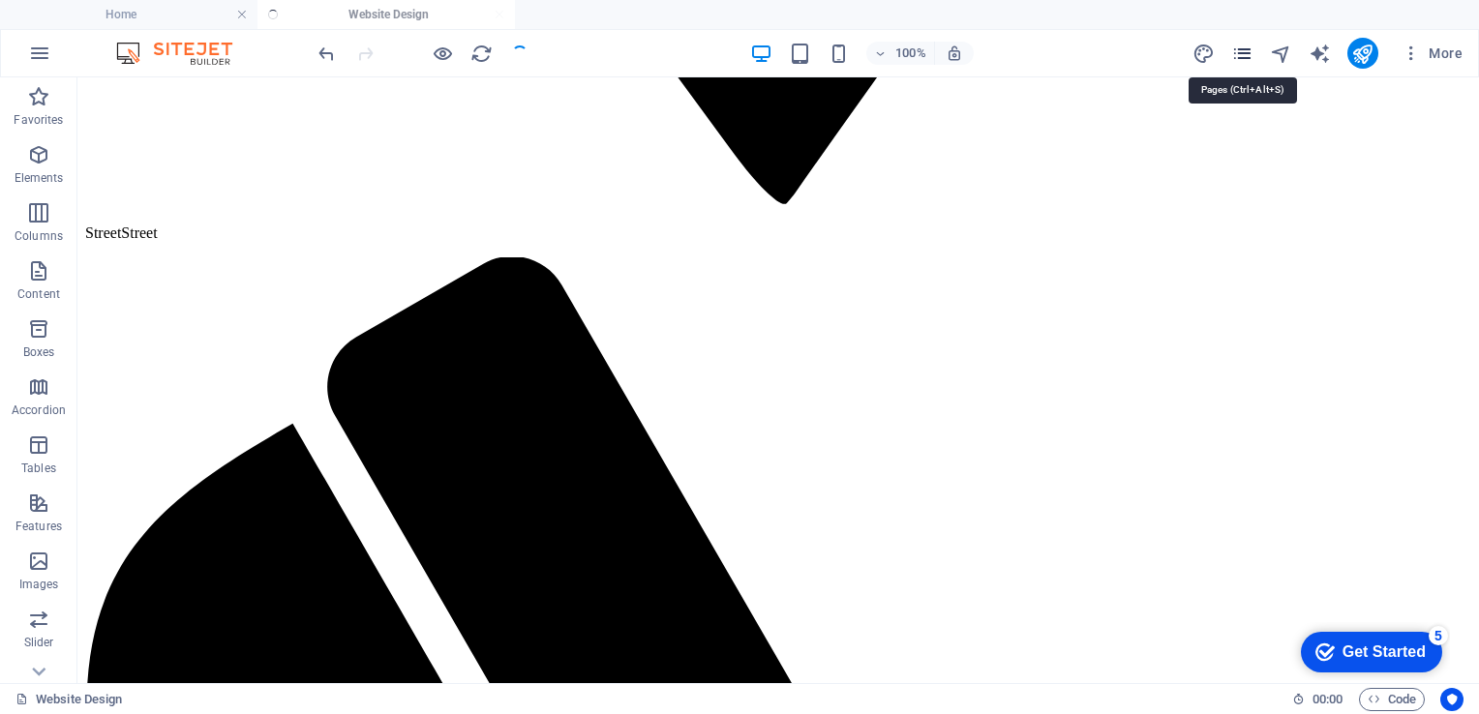
click at [1237, 45] on icon "pages" at bounding box center [1242, 54] width 22 height 22
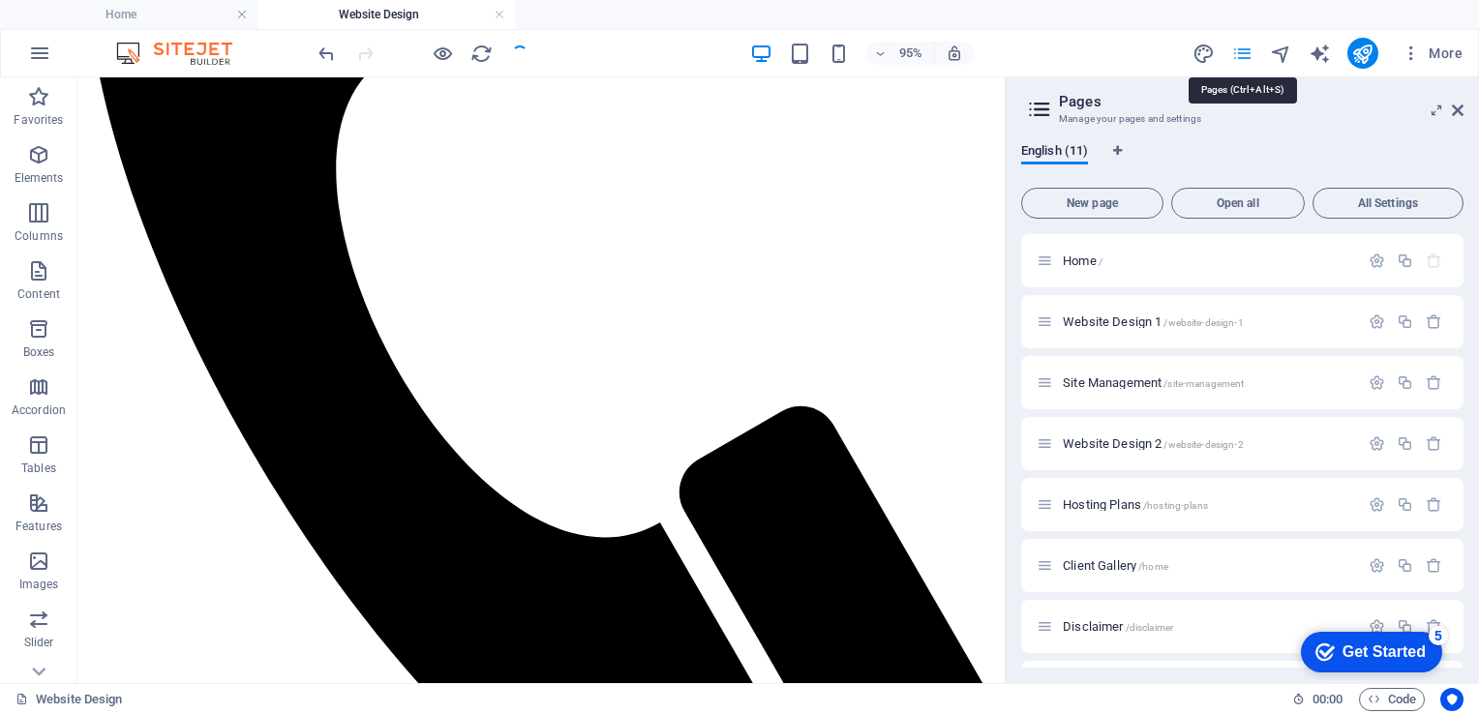
scroll to position [2021, 0]
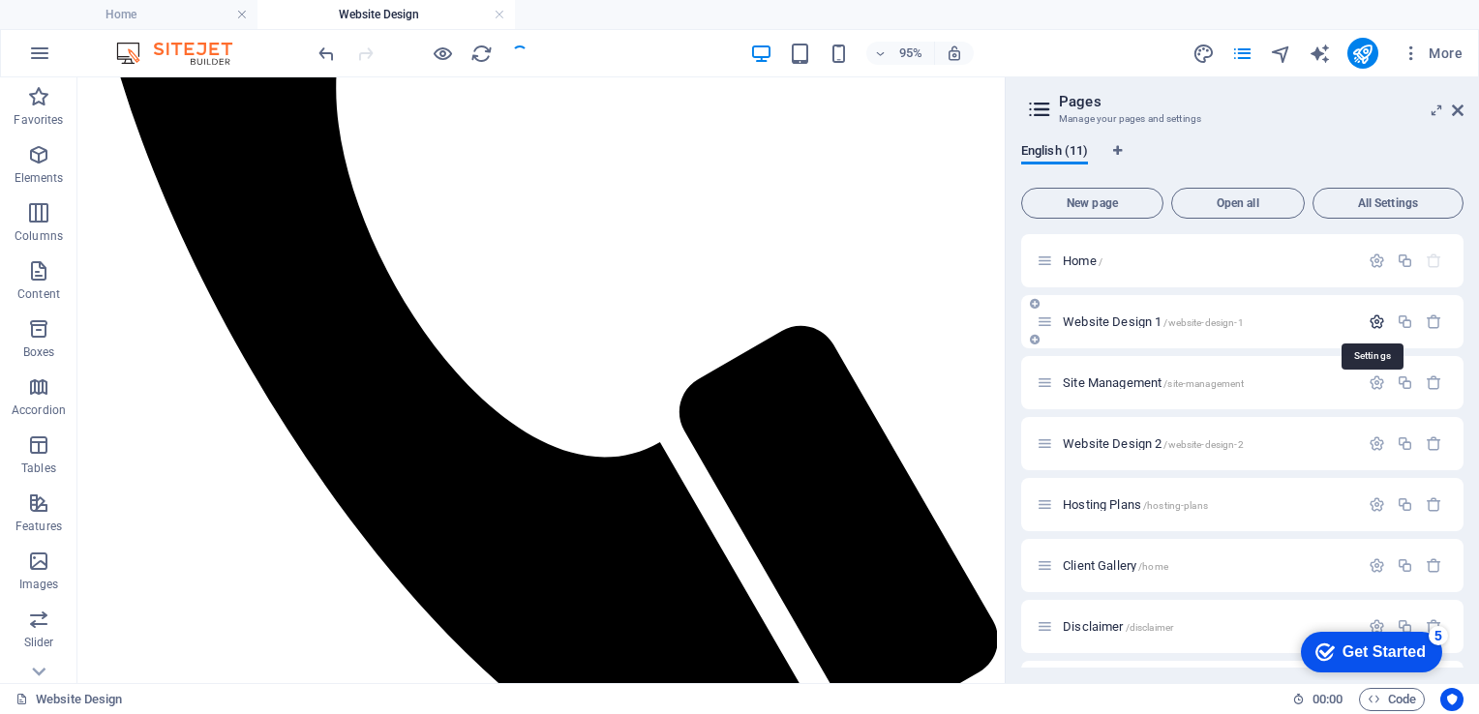
click at [1372, 321] on icon "button" at bounding box center [1377, 322] width 16 height 16
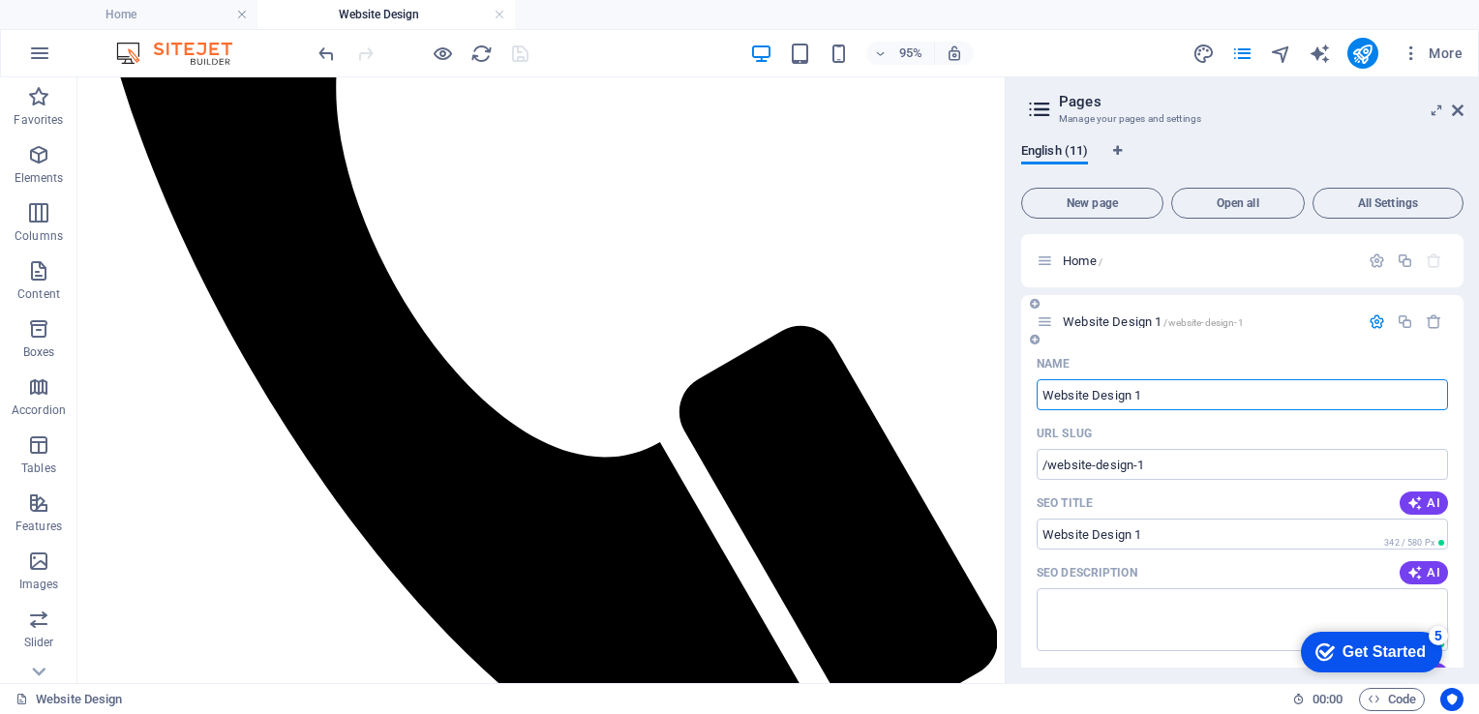
click at [1148, 402] on input "Website Design 1" at bounding box center [1242, 394] width 411 height 31
type input "Website Design"
type input "/website-design"
type input "Website Design"
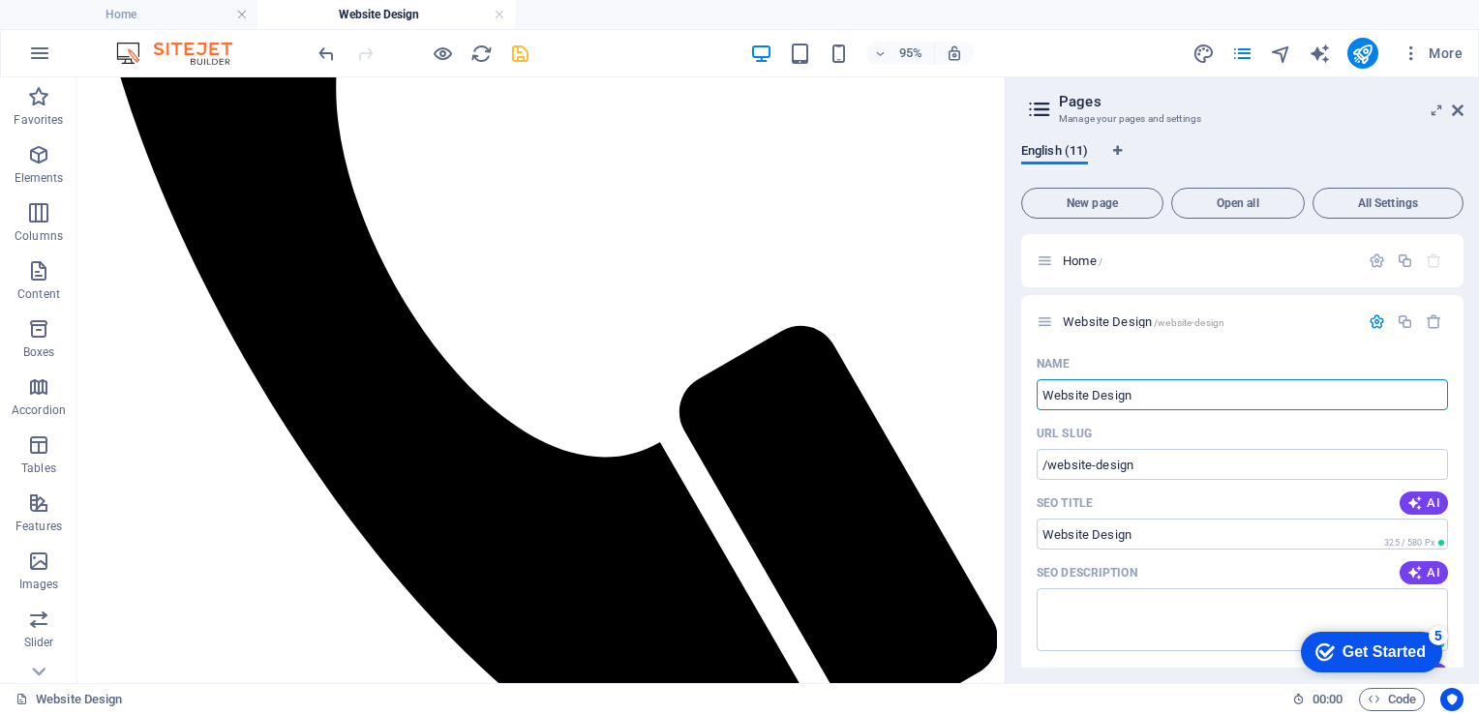
click at [1287, 145] on div "English (11)" at bounding box center [1242, 161] width 442 height 37
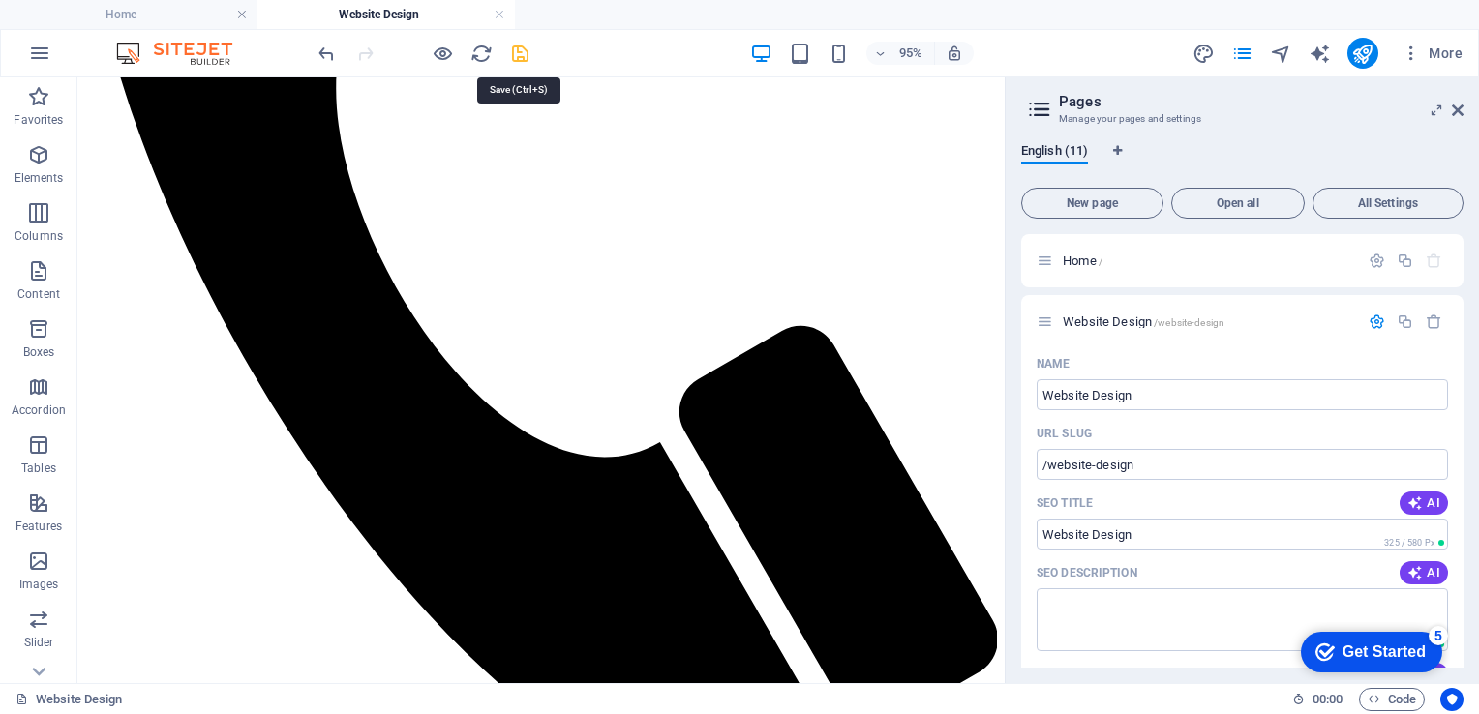
click at [515, 49] on icon "save" at bounding box center [520, 54] width 22 height 22
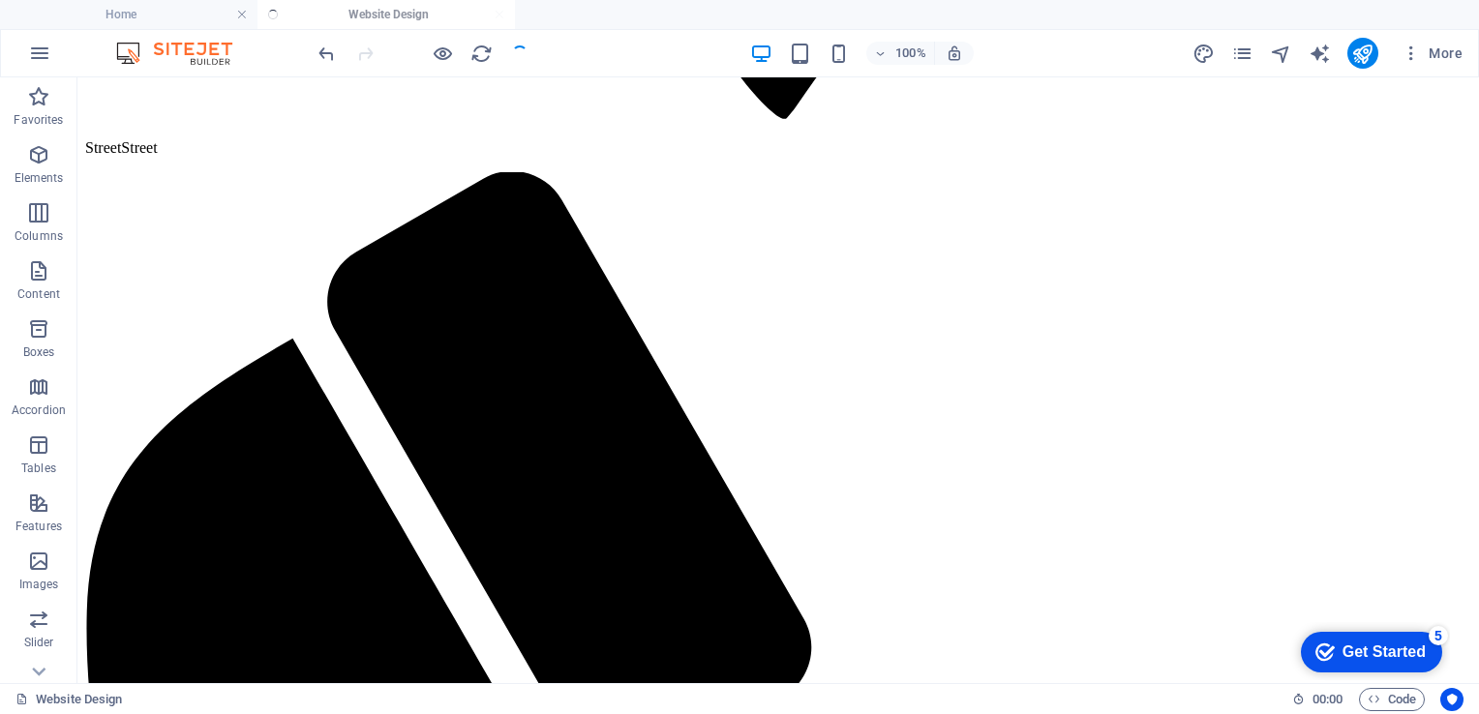
scroll to position [1936, 0]
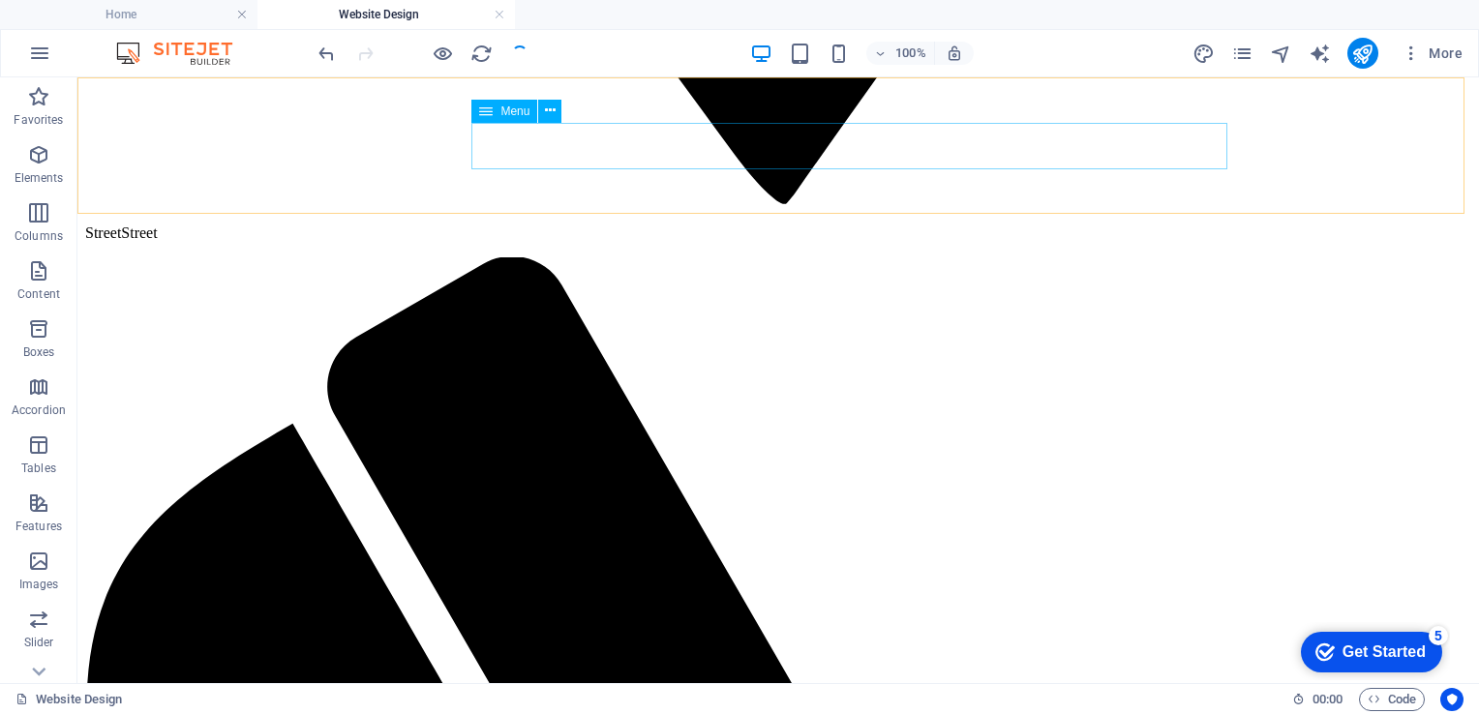
select select
select select "3"
select select
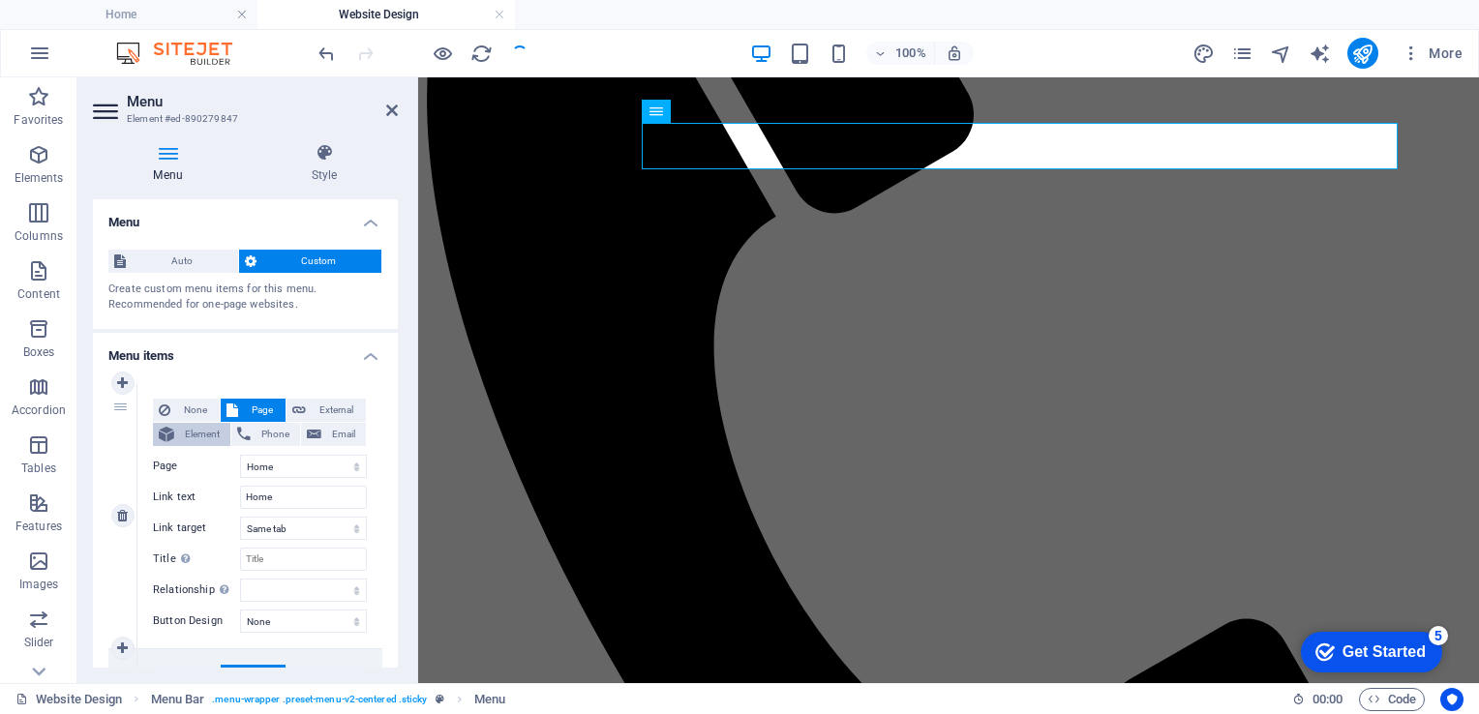
select select "3"
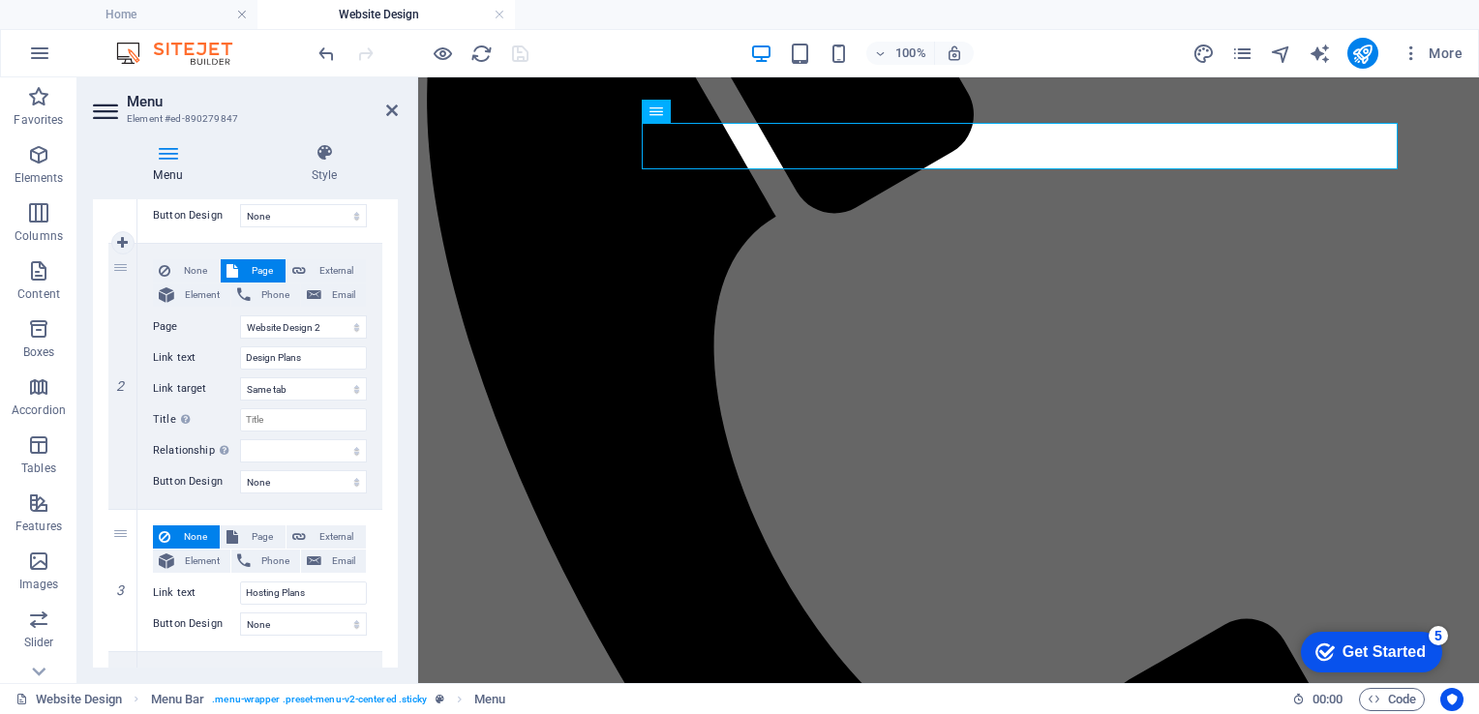
scroll to position [407, 0]
click at [379, 172] on h4 "Style" at bounding box center [324, 163] width 147 height 41
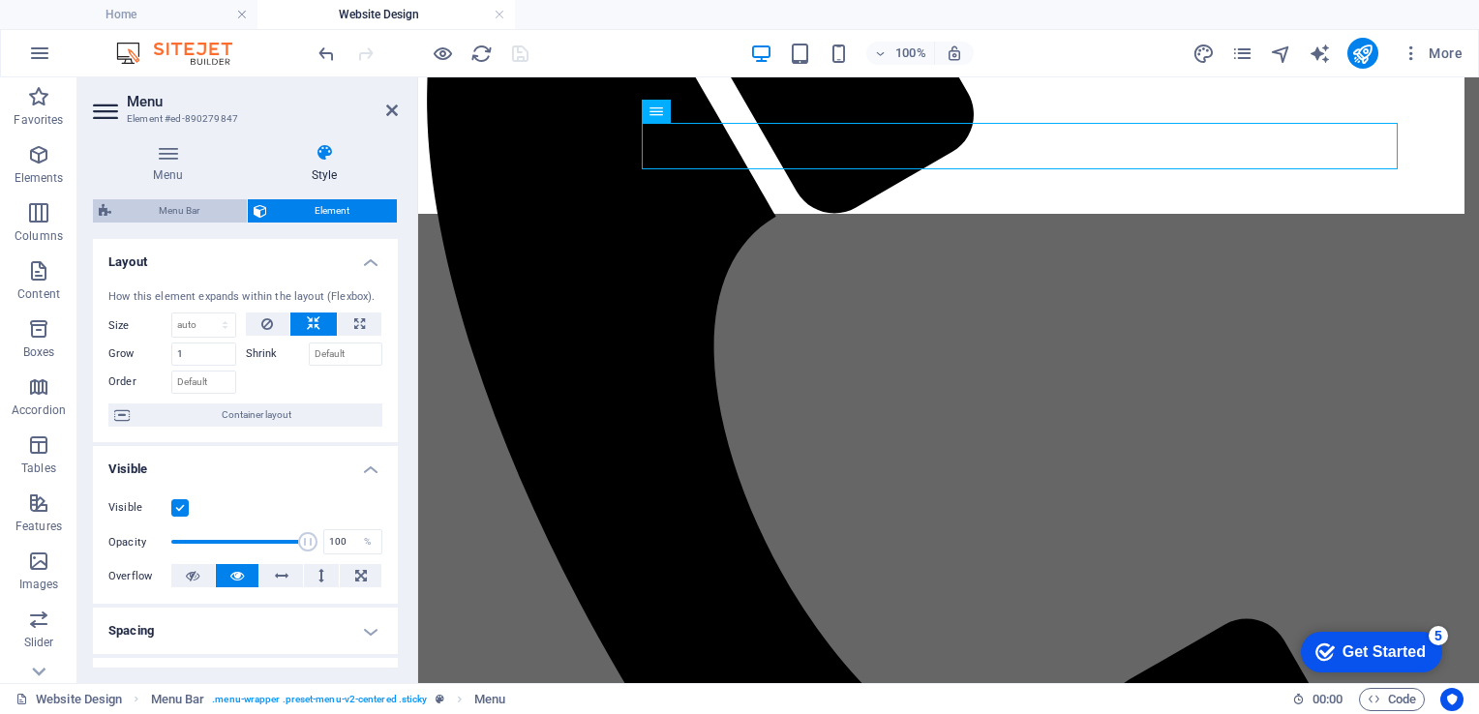
click at [182, 205] on span "Menu Bar" at bounding box center [179, 210] width 124 height 23
select select "rem"
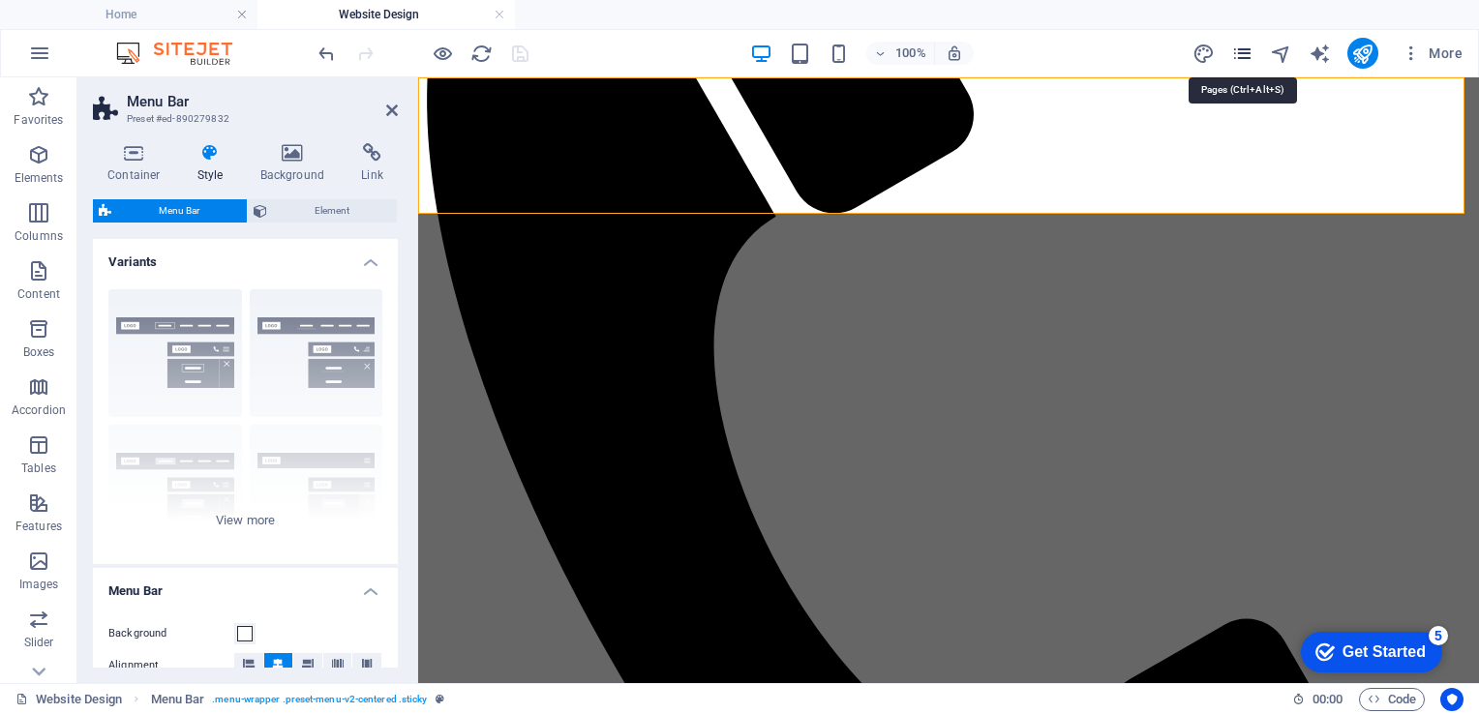
click at [1250, 52] on icon "pages" at bounding box center [1242, 54] width 22 height 22
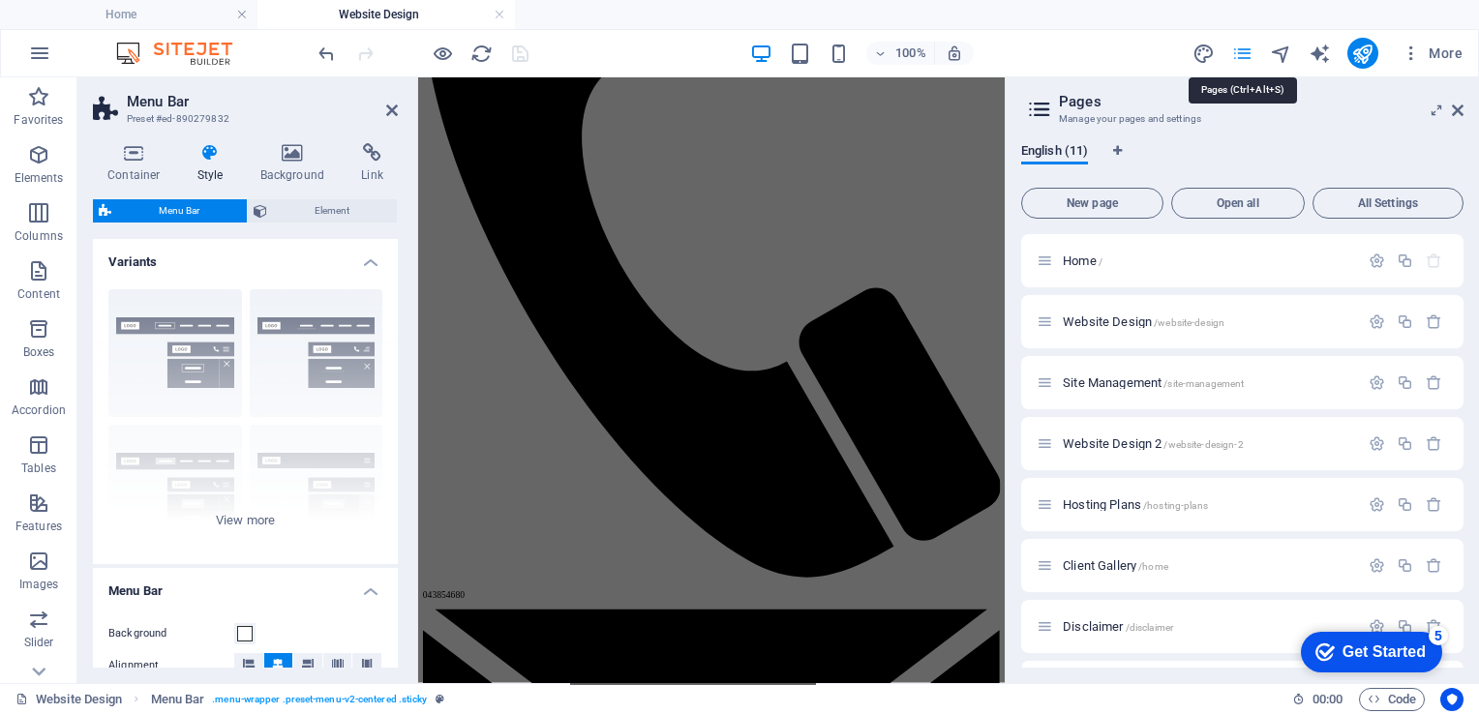
scroll to position [2207, 0]
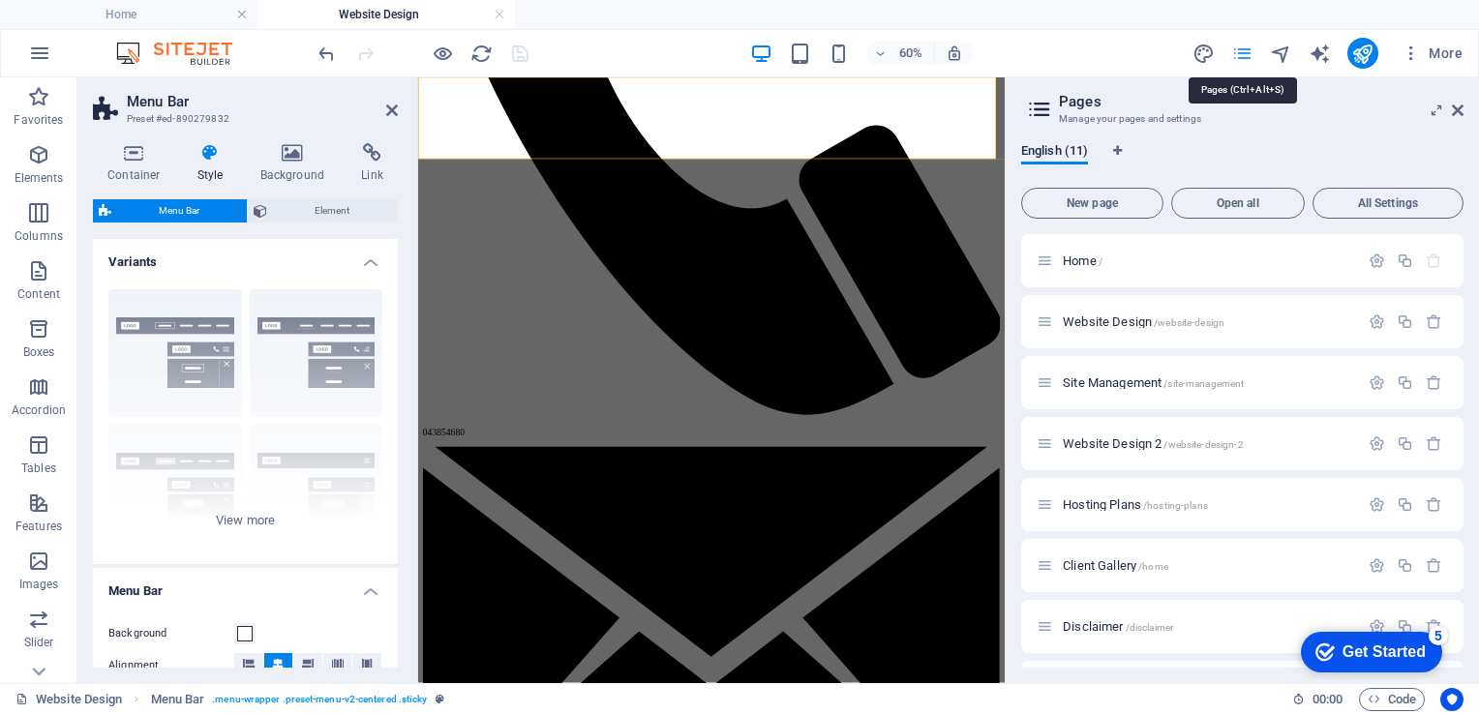
click at [1250, 52] on icon "pages" at bounding box center [1242, 54] width 22 height 22
click at [395, 106] on icon at bounding box center [392, 110] width 12 height 15
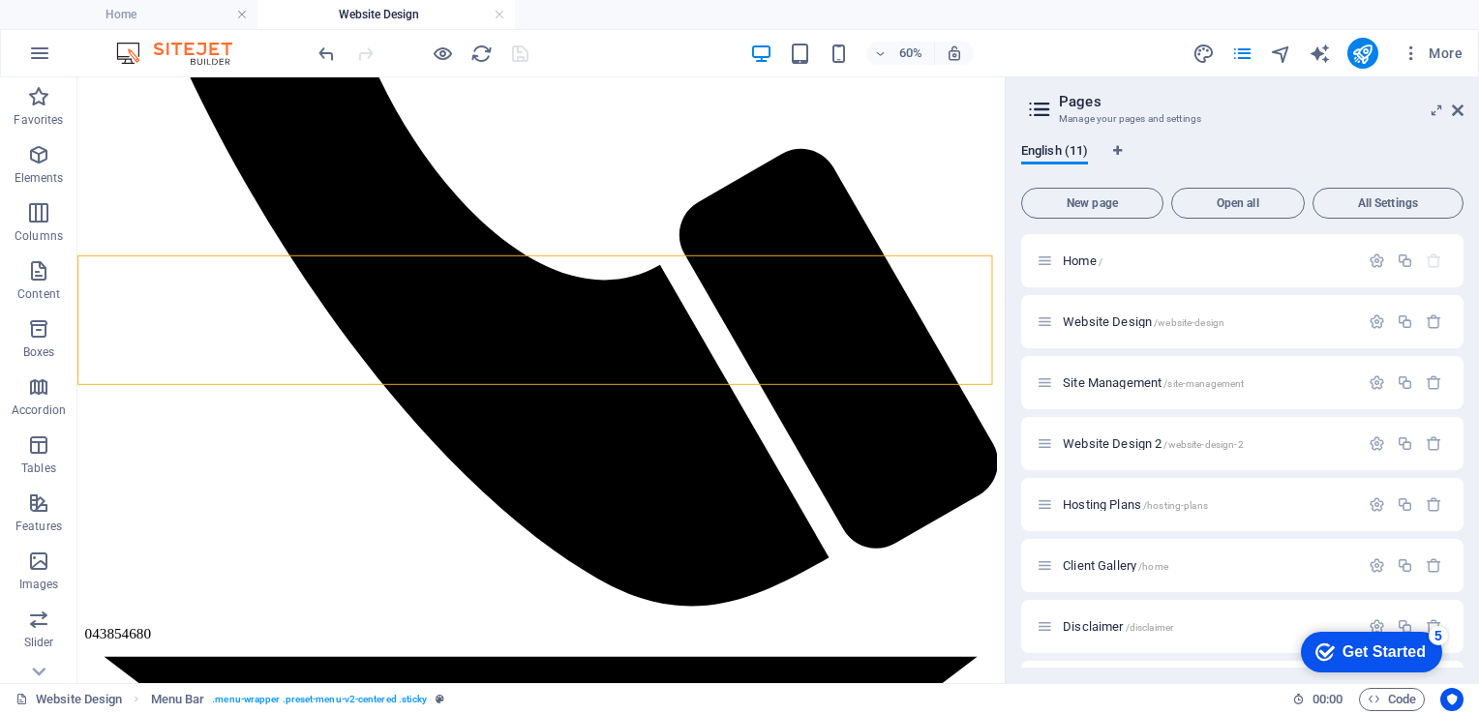
scroll to position [2021, 0]
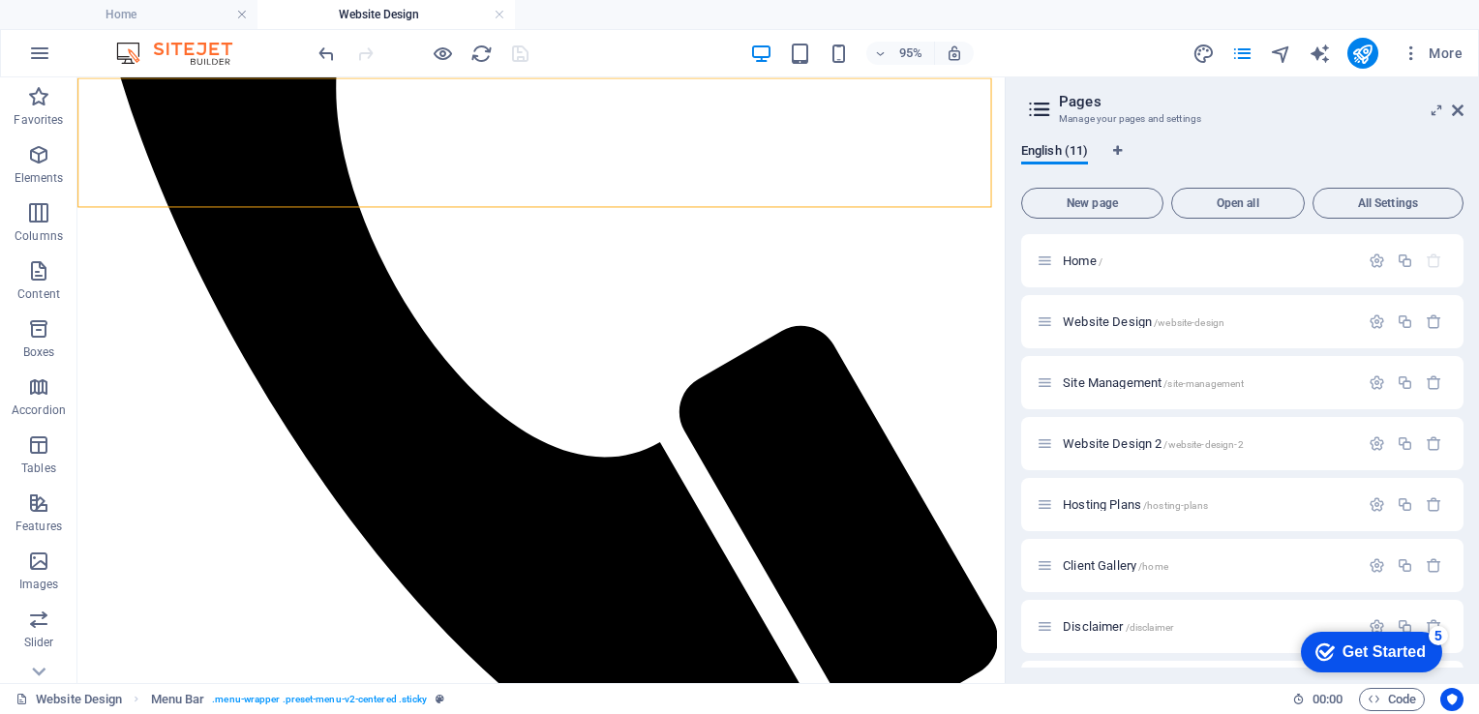
select select "rem"
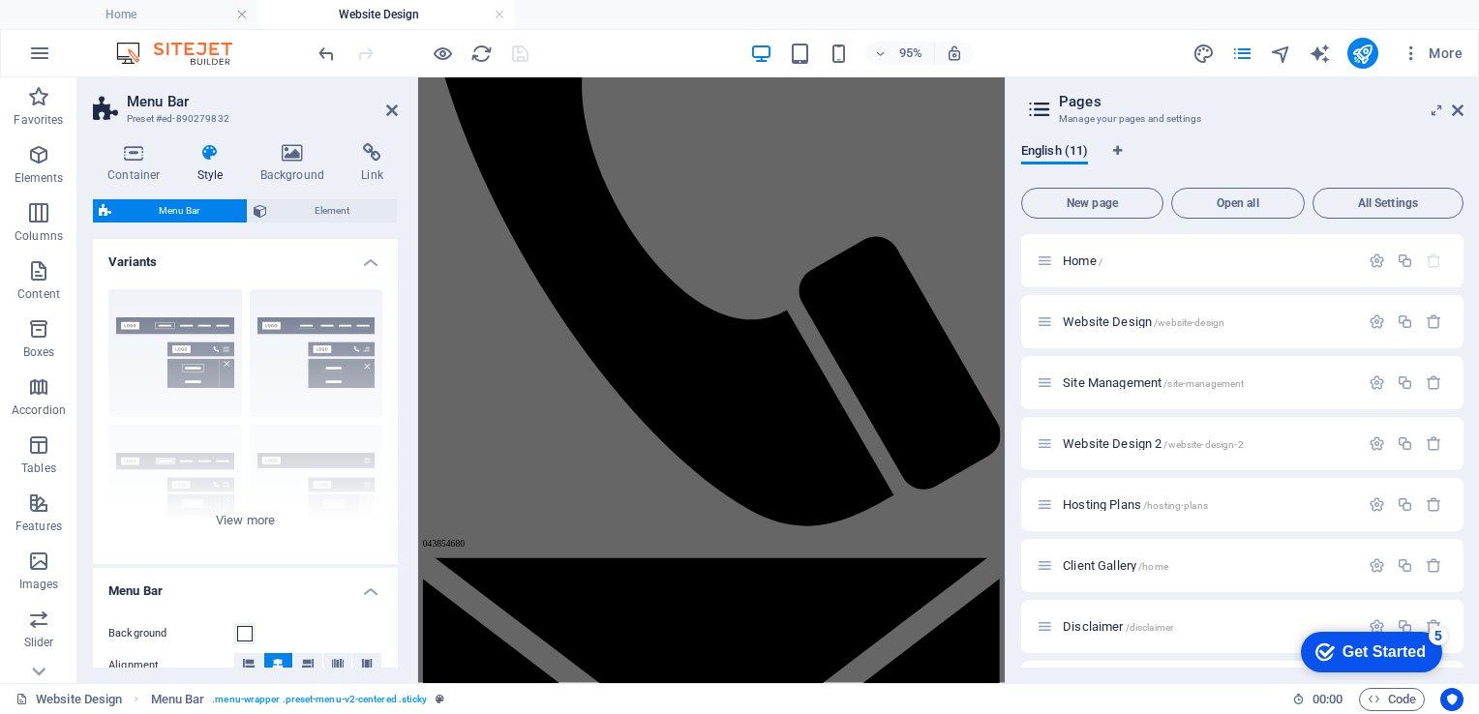
scroll to position [2207, 0]
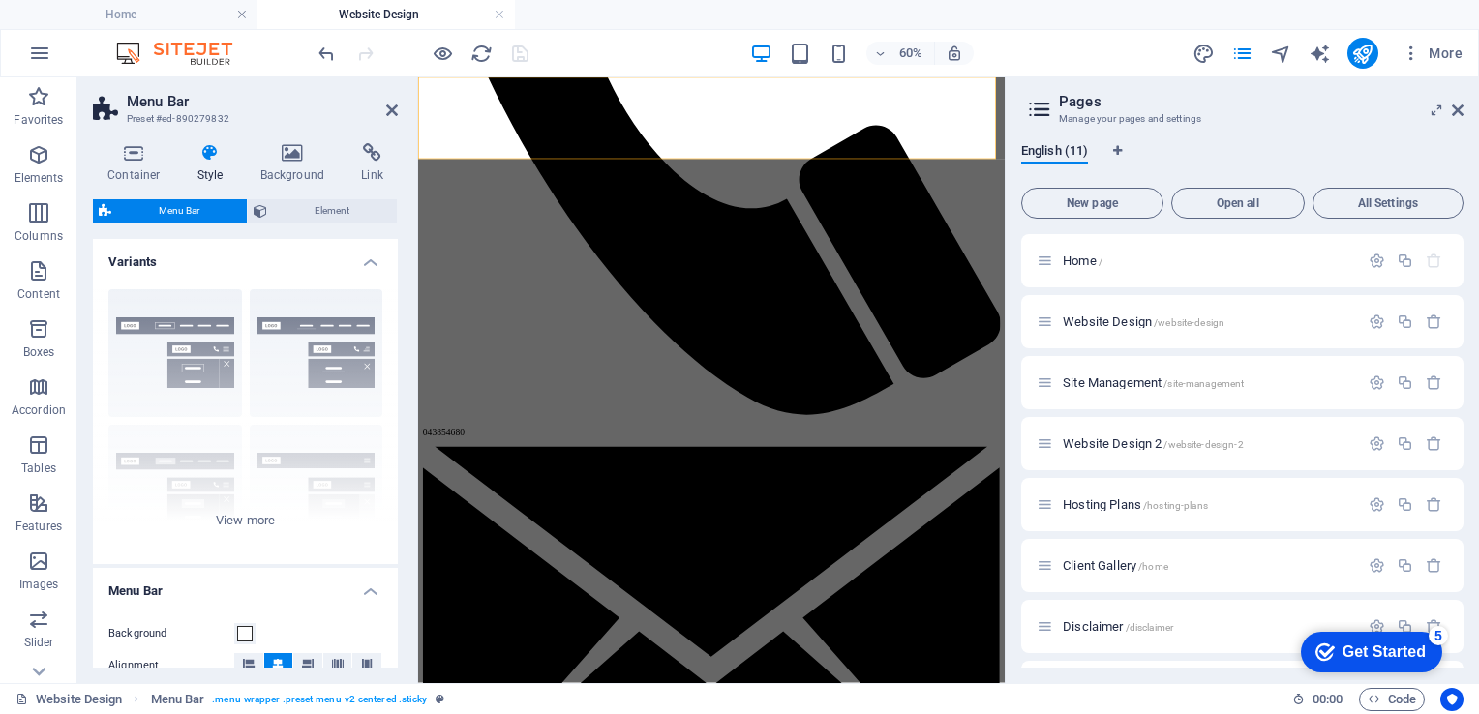
click at [1304, 125] on h3 "Manage your pages and settings" at bounding box center [1242, 118] width 366 height 17
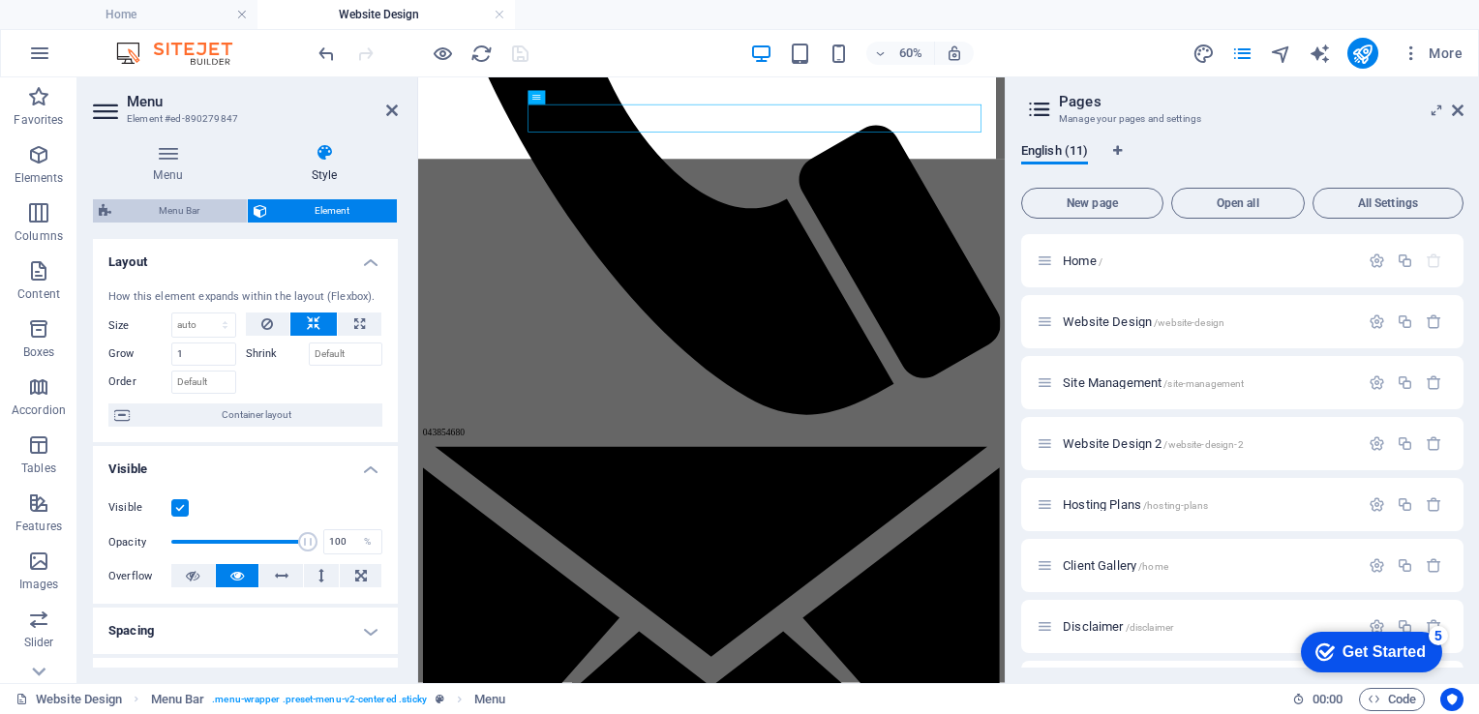
click at [180, 211] on span "Menu Bar" at bounding box center [179, 210] width 124 height 23
select select "rem"
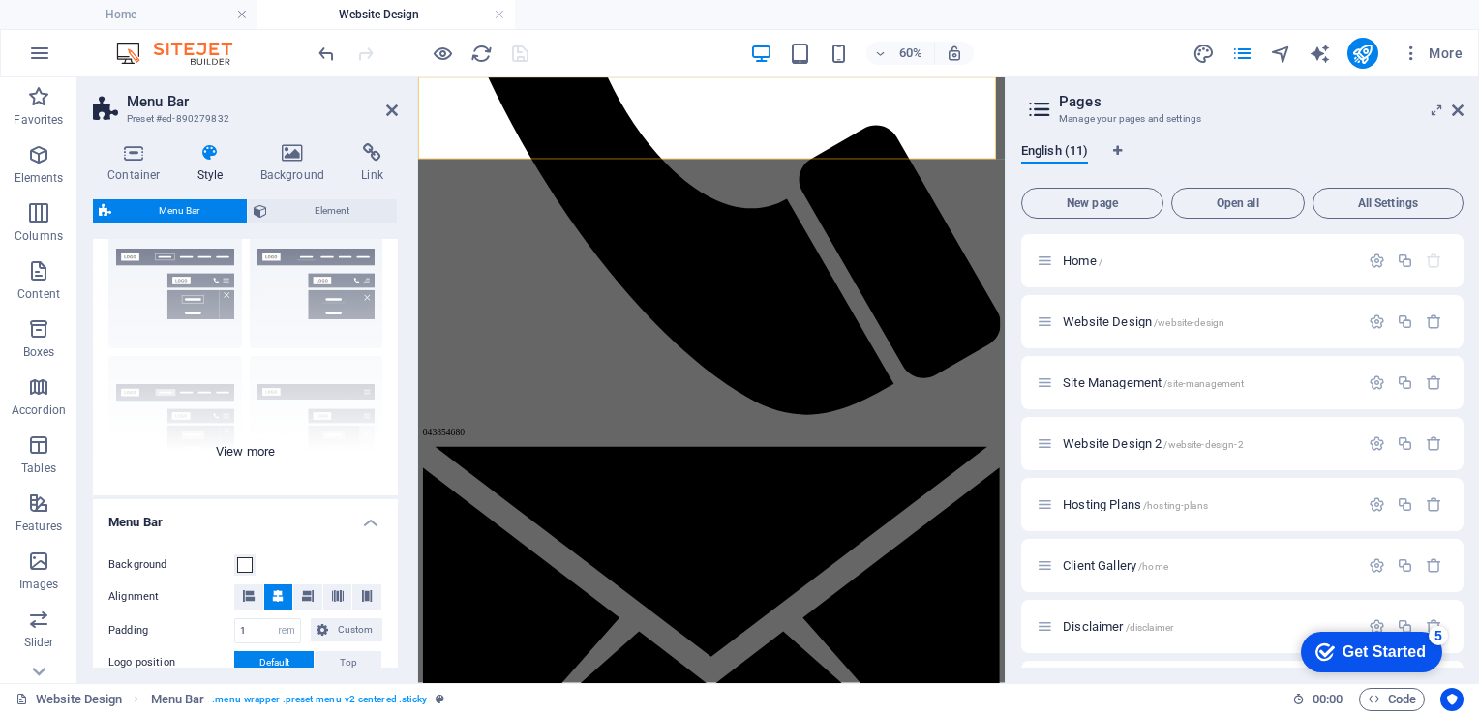
scroll to position [70, 0]
click at [129, 149] on icon at bounding box center [134, 152] width 82 height 19
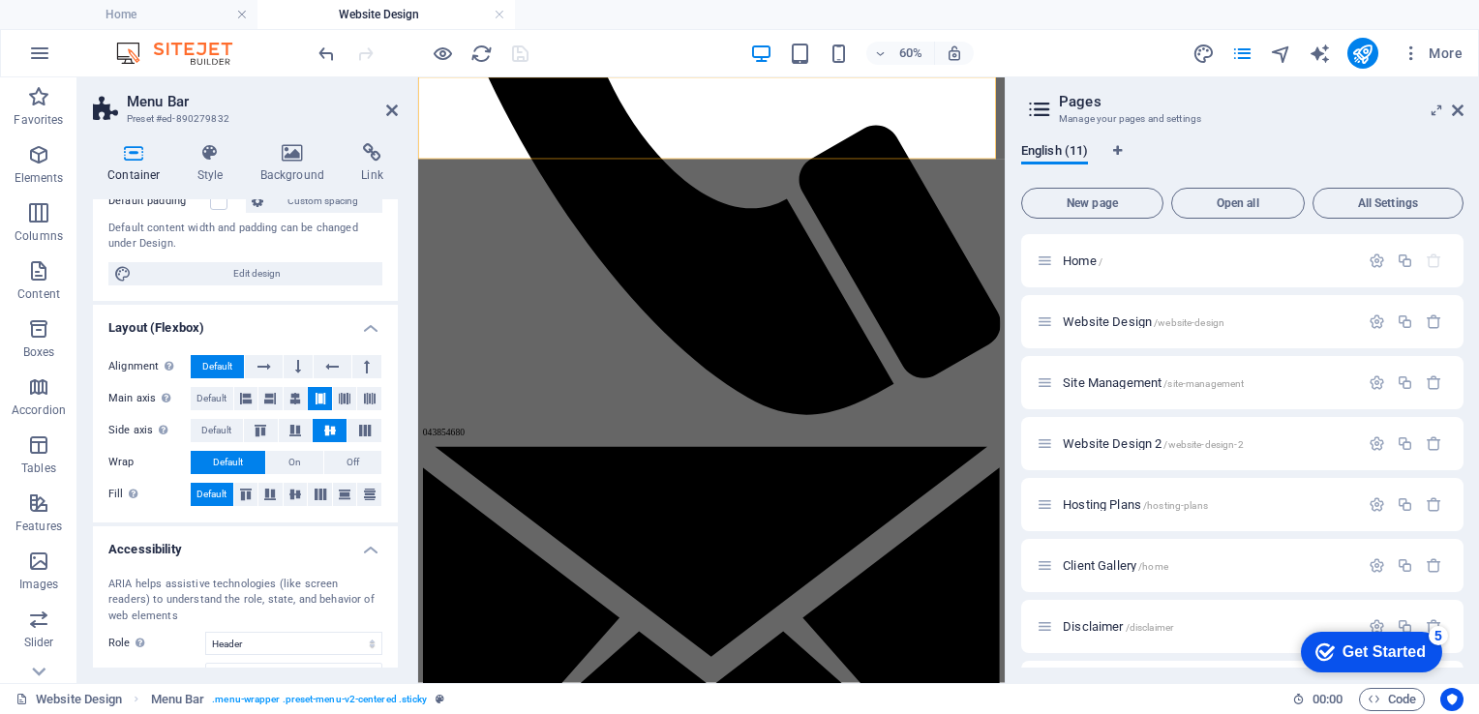
scroll to position [280, 0]
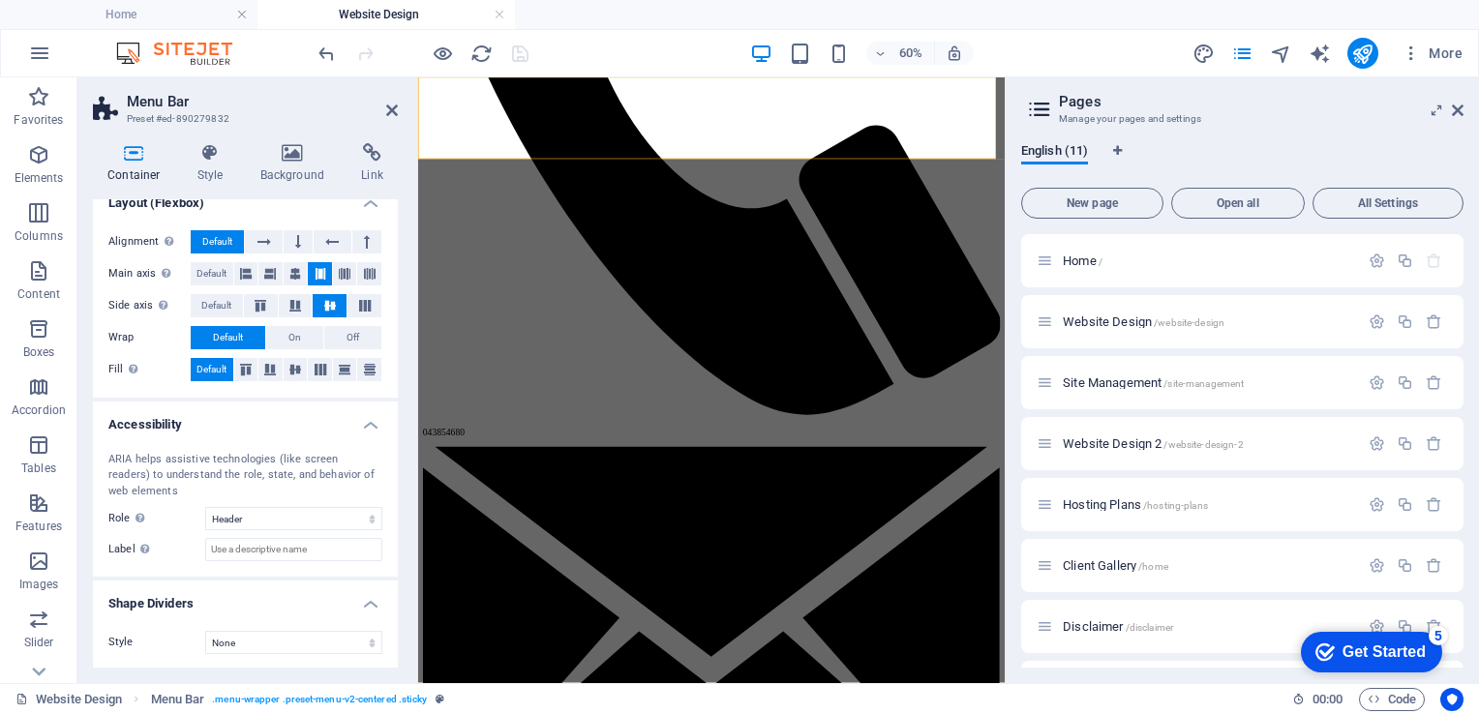
click at [252, 569] on div "ARIA helps assistive technologies (like screen readers) to understand the role,…" at bounding box center [245, 507] width 305 height 141
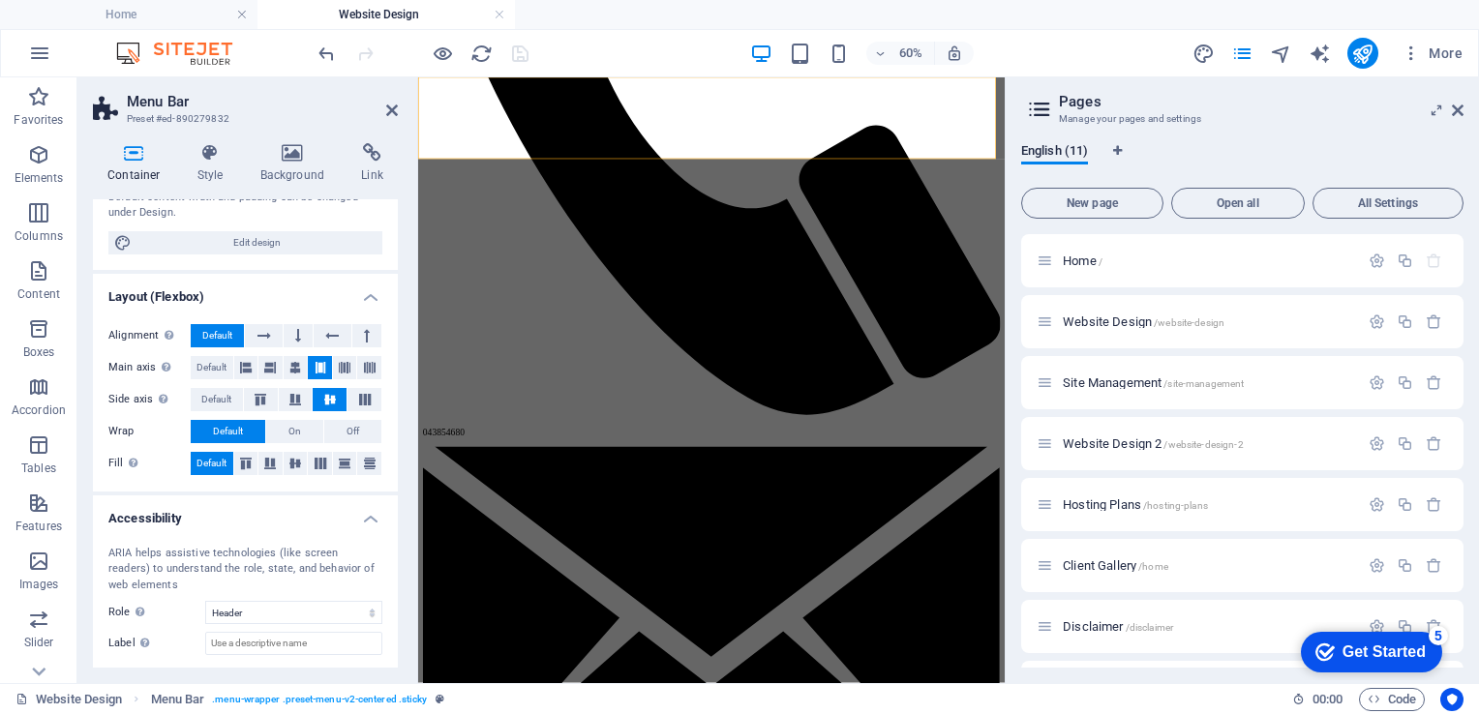
scroll to position [186, 0]
click at [393, 114] on icon at bounding box center [392, 110] width 12 height 15
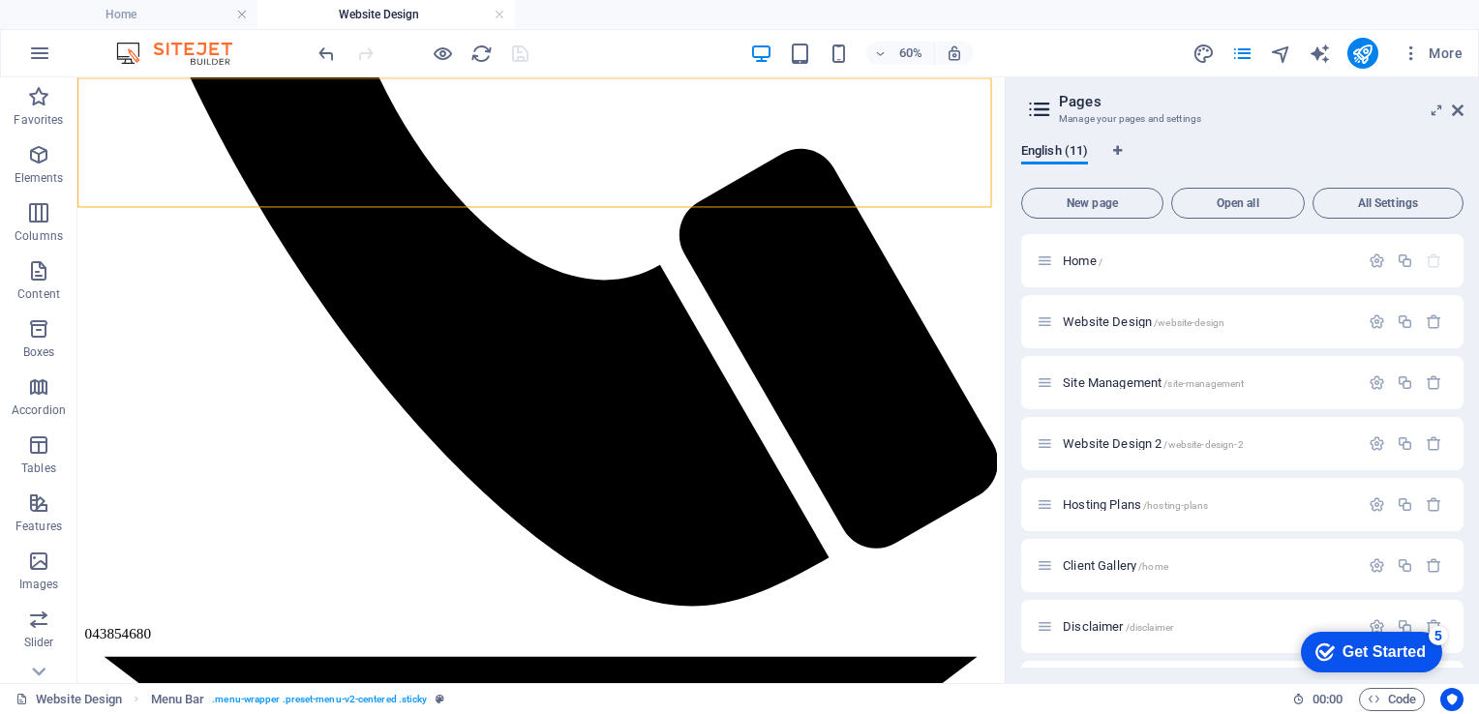
scroll to position [2021, 0]
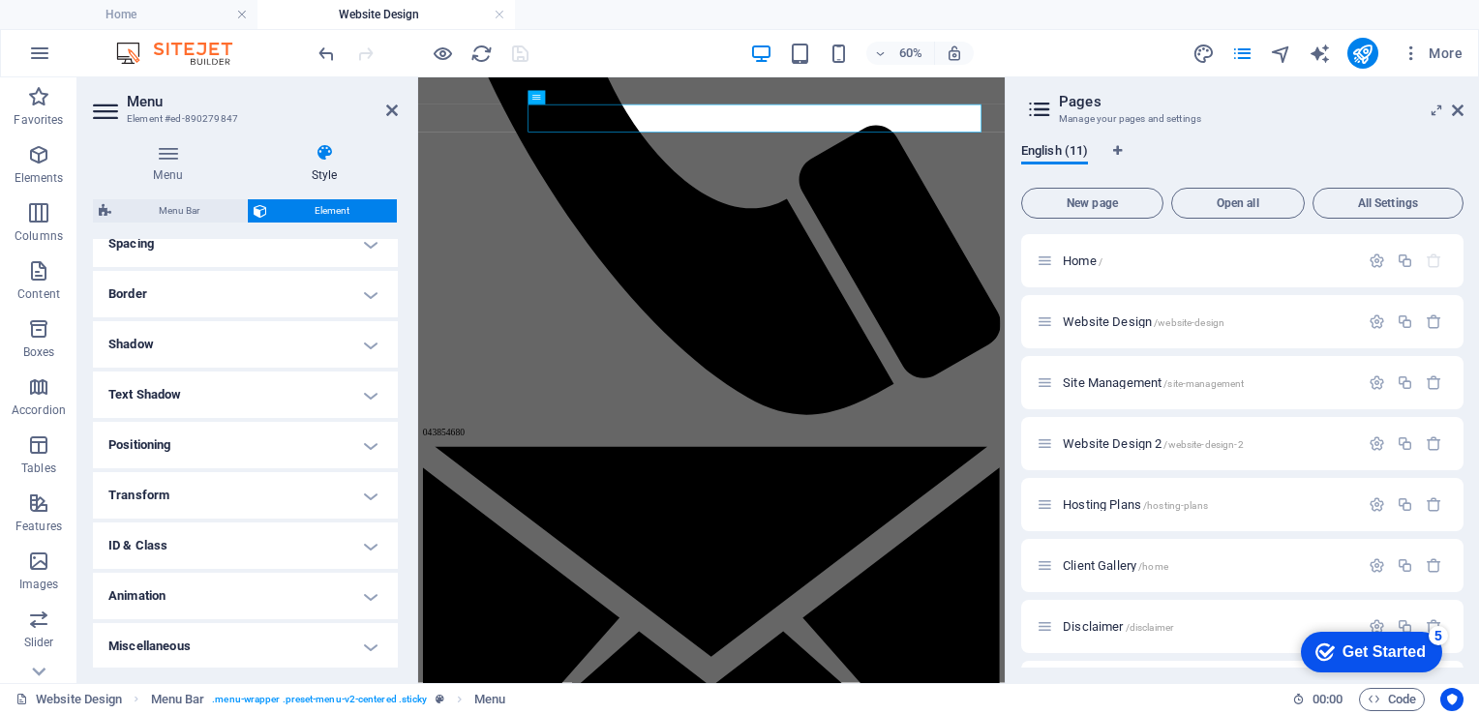
scroll to position [0, 0]
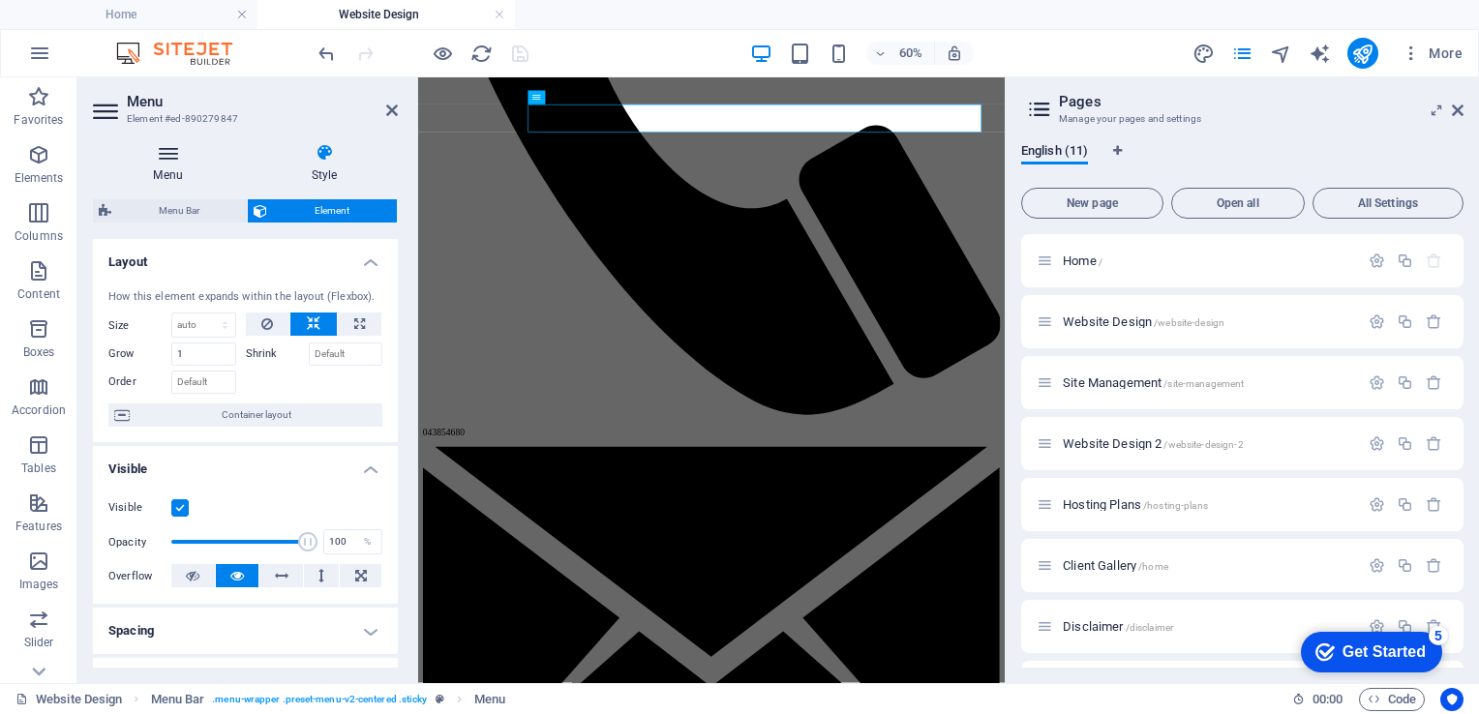
click at [181, 157] on icon at bounding box center [168, 152] width 150 height 19
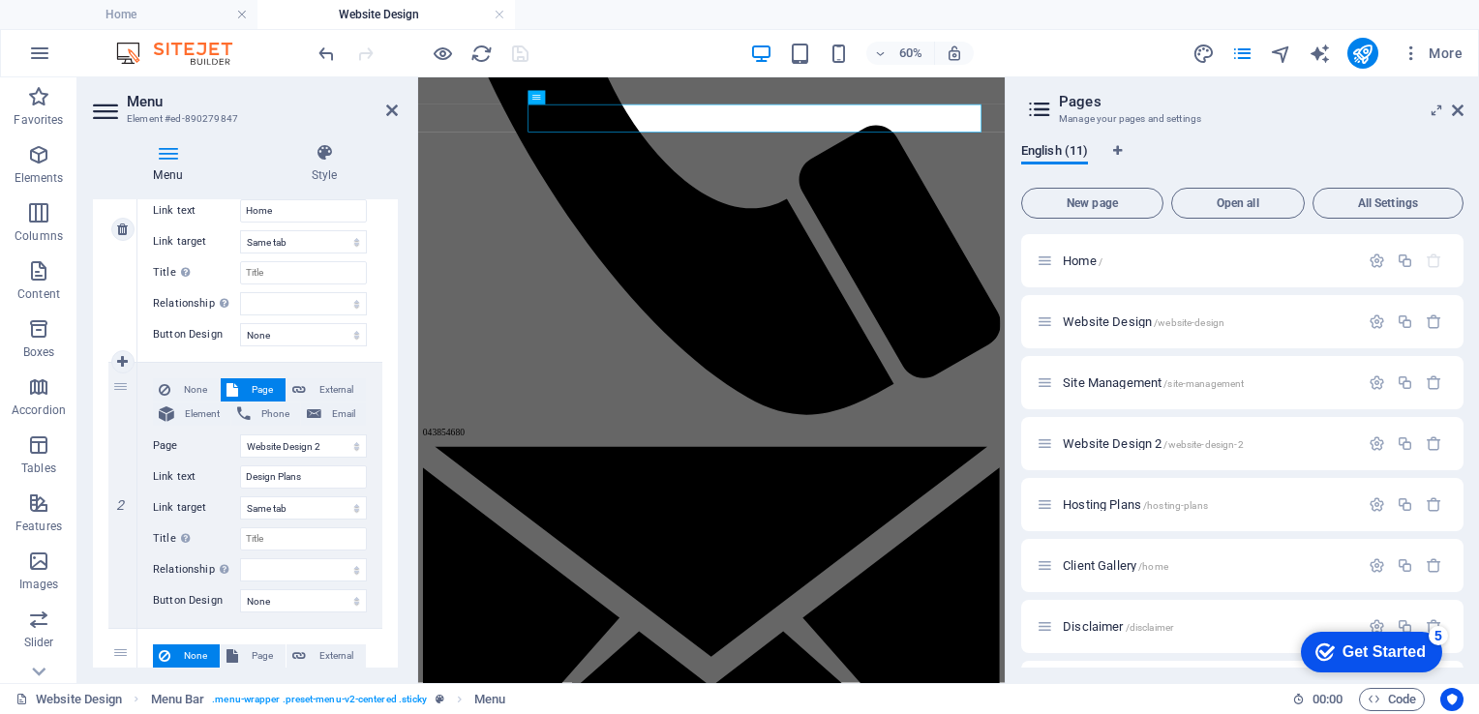
scroll to position [288, 0]
click at [352, 444] on select "Home Website Design Site Management Website Design 2 Hosting Plans Client Galle…" at bounding box center [303, 444] width 127 height 23
select select "1"
click at [240, 433] on select "Home Website Design Site Management Website Design 2 Hosting Plans Client Galle…" at bounding box center [303, 444] width 127 height 23
select select
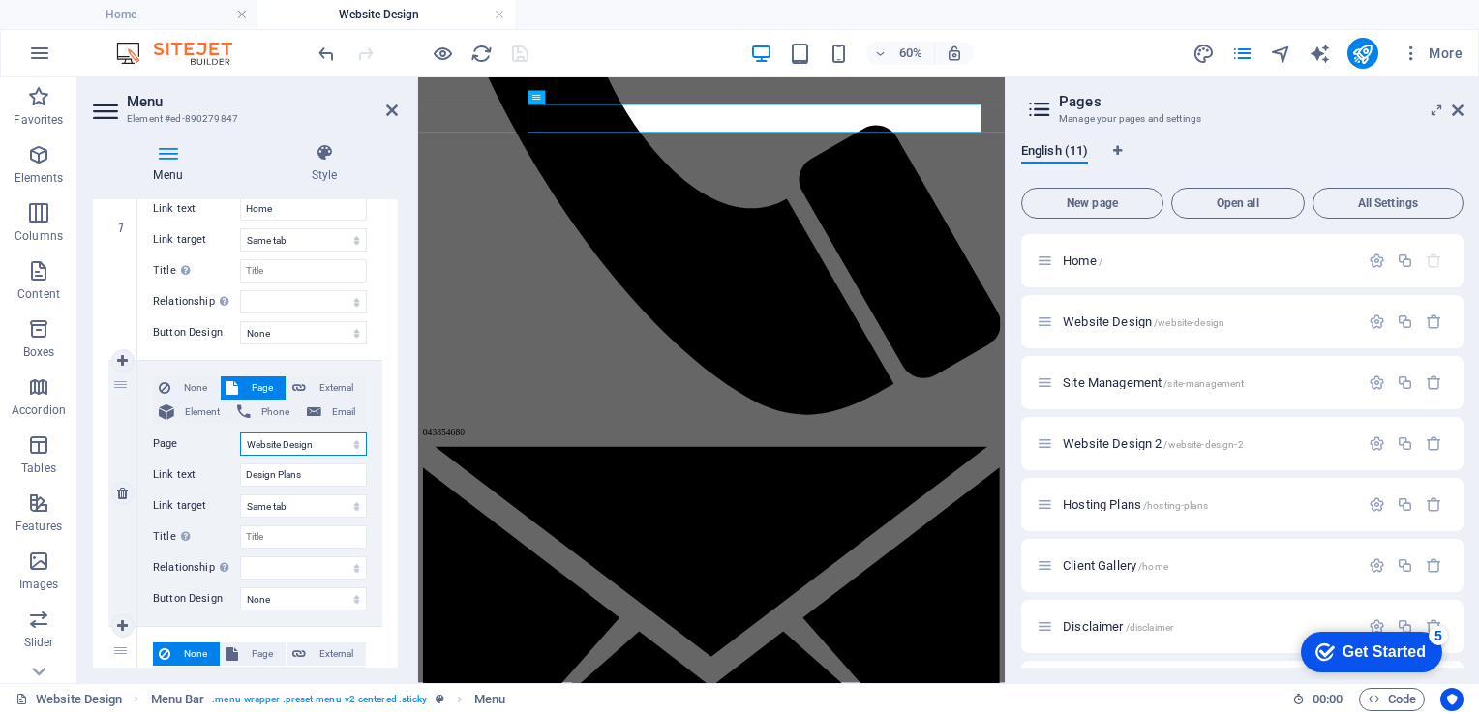
select select
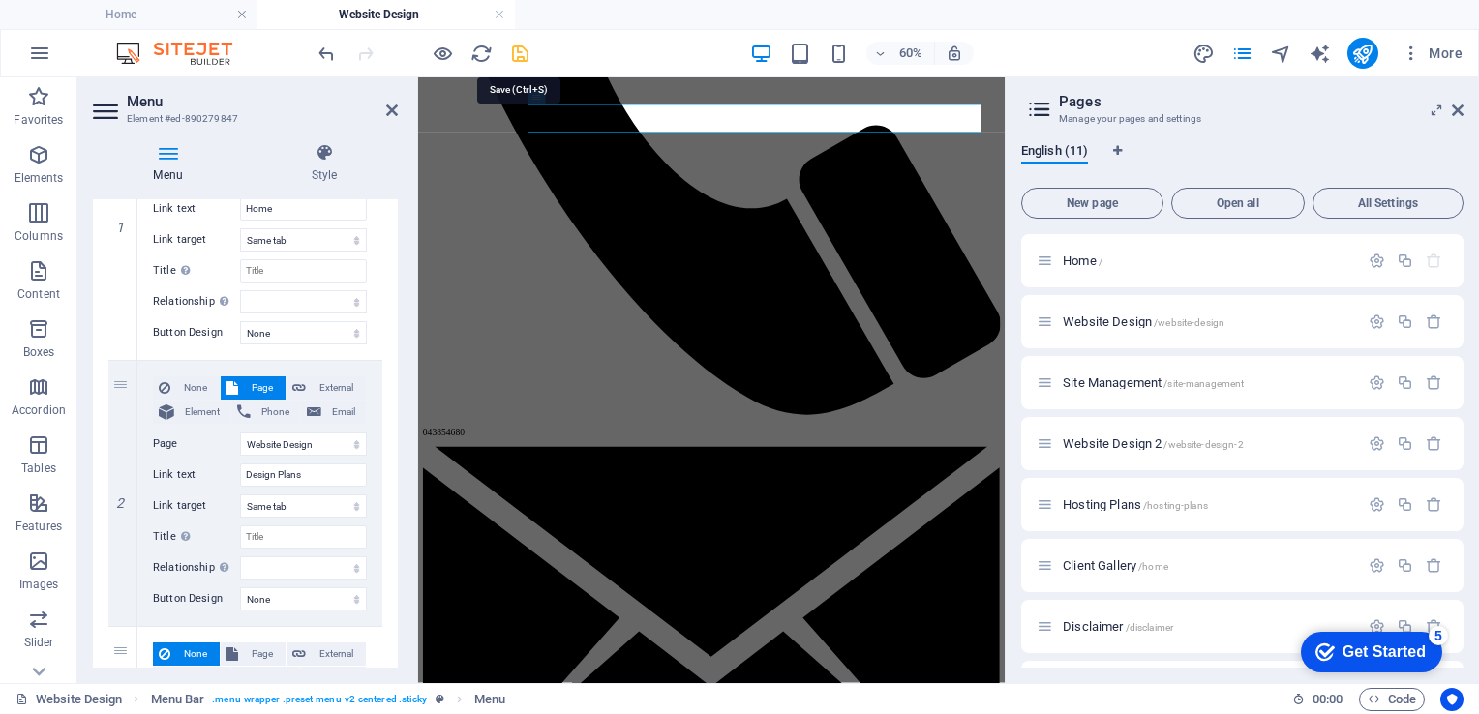
click at [520, 51] on icon "save" at bounding box center [520, 54] width 22 height 22
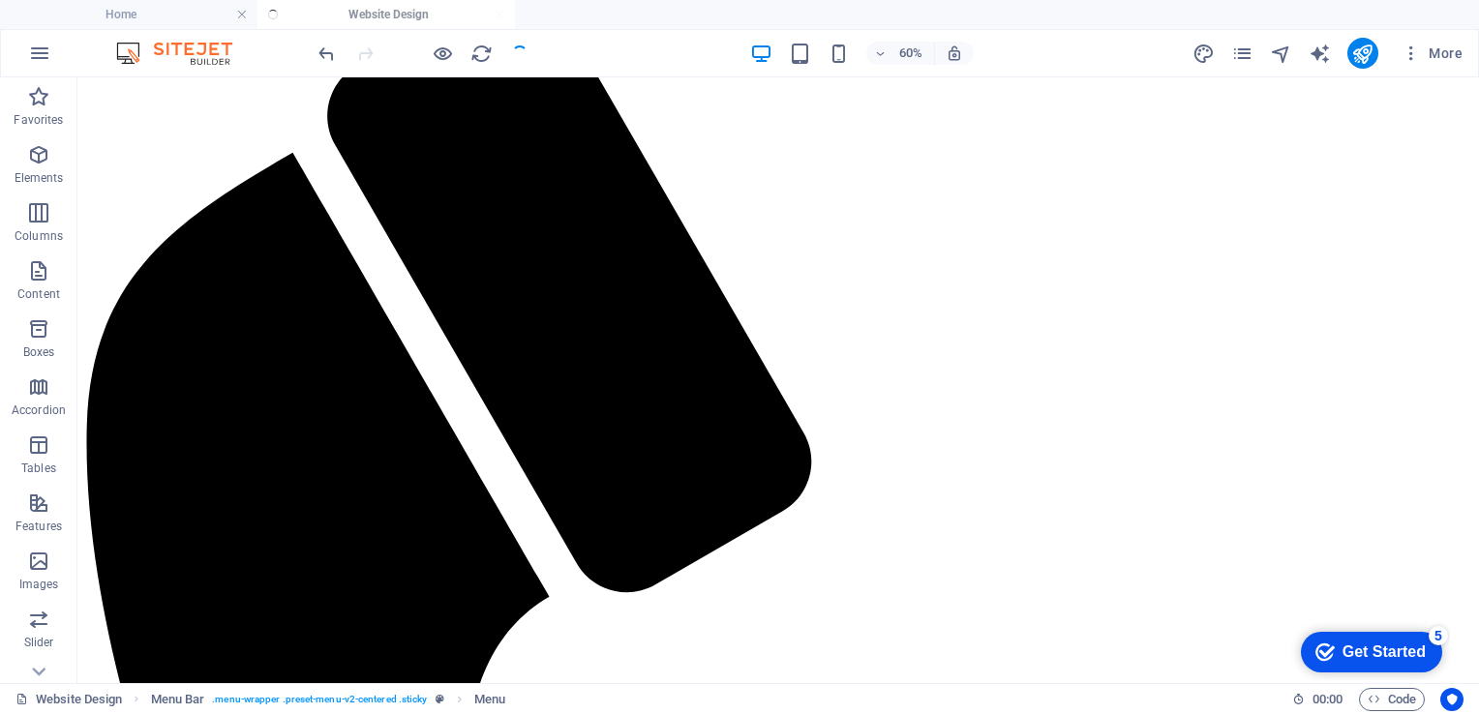
scroll to position [1936, 0]
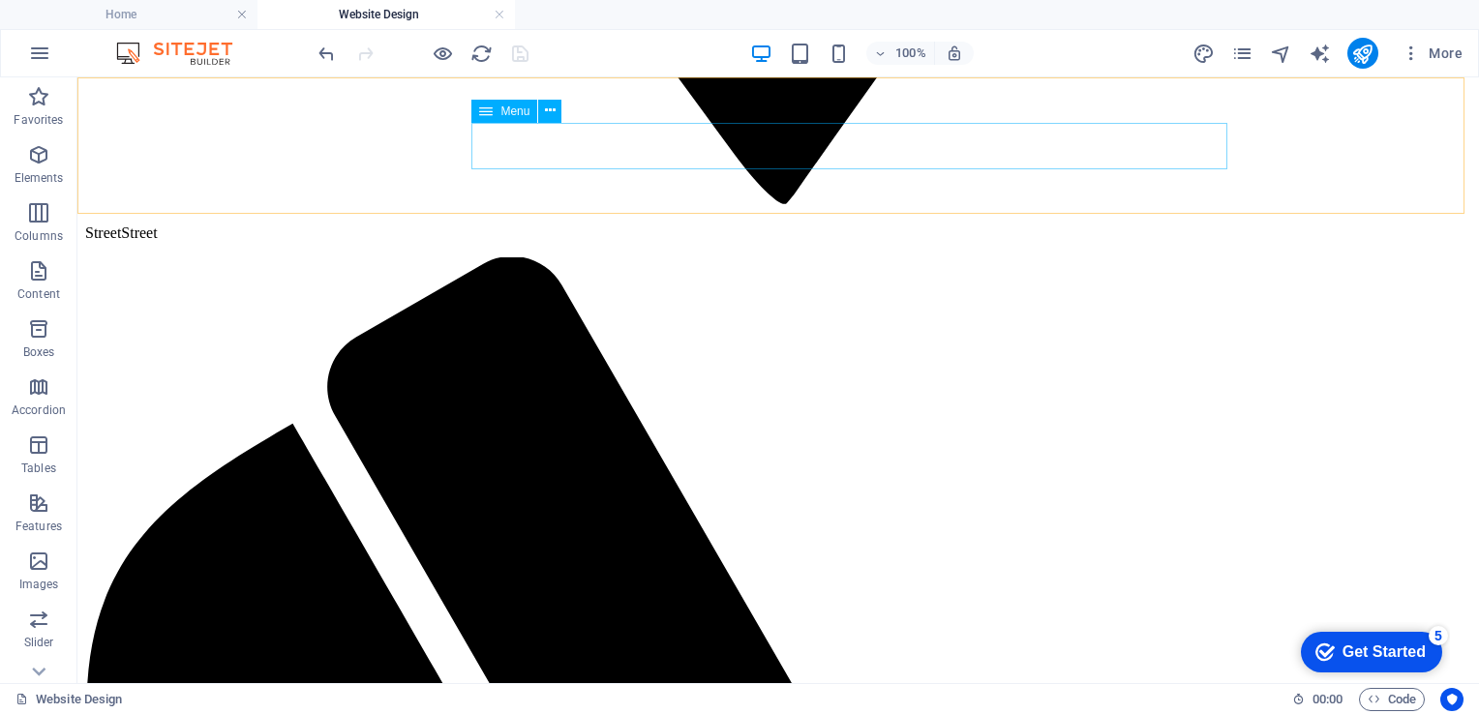
select select
select select "1"
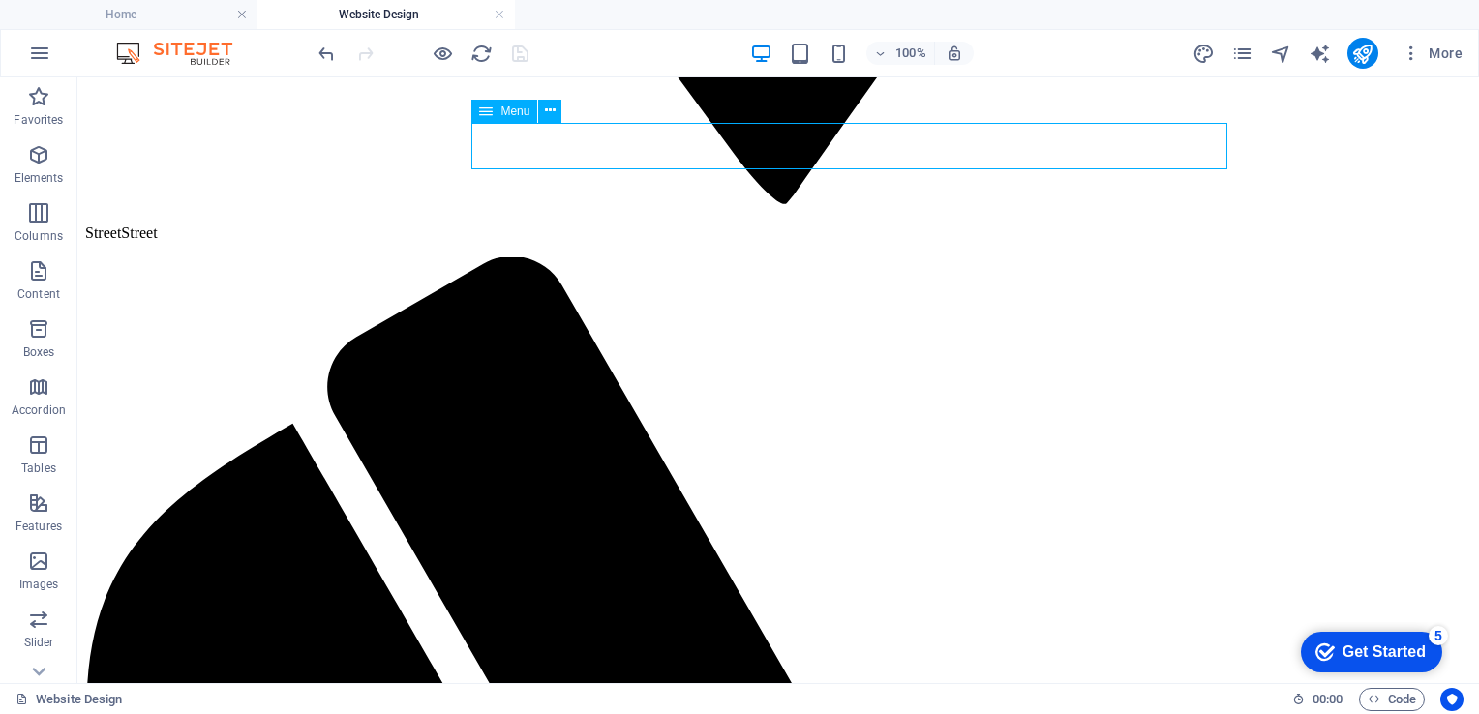
select select
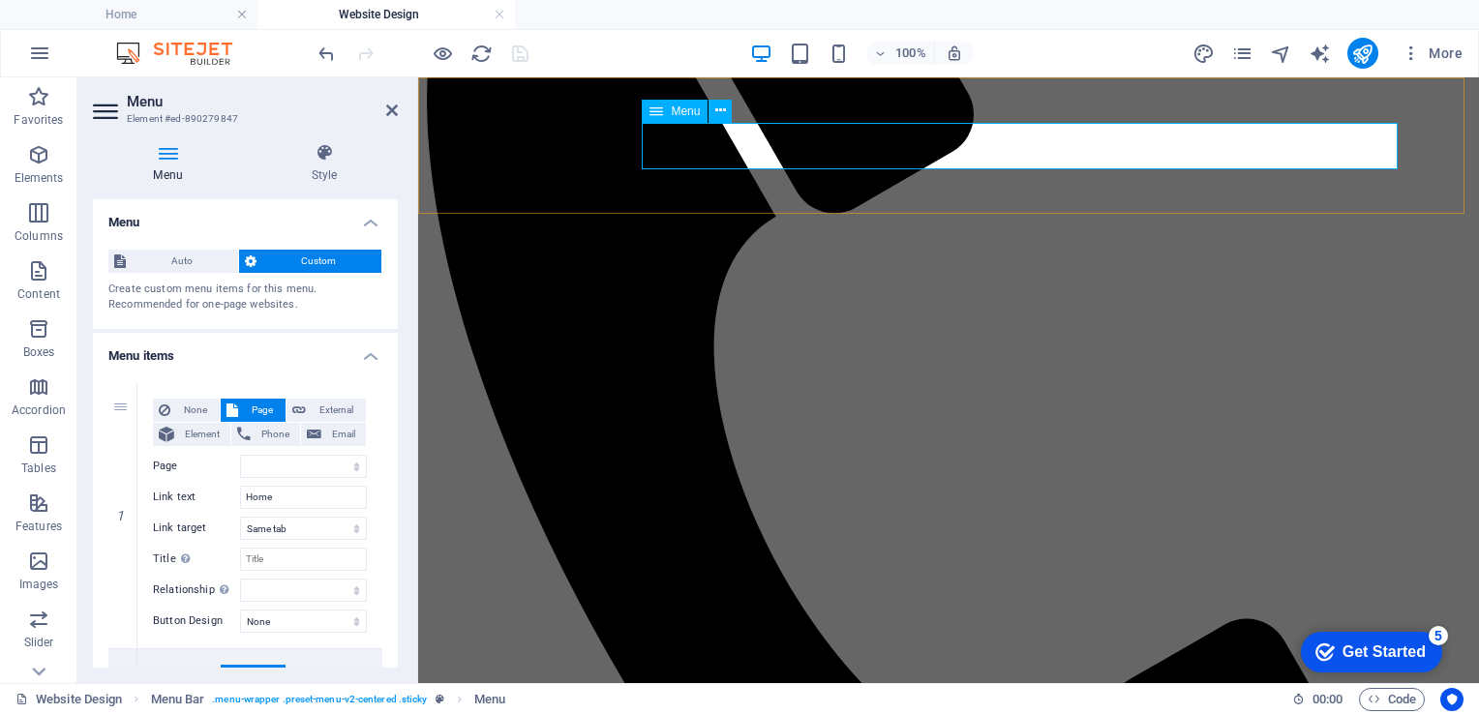
click at [1243, 51] on icon "pages" at bounding box center [1242, 54] width 22 height 22
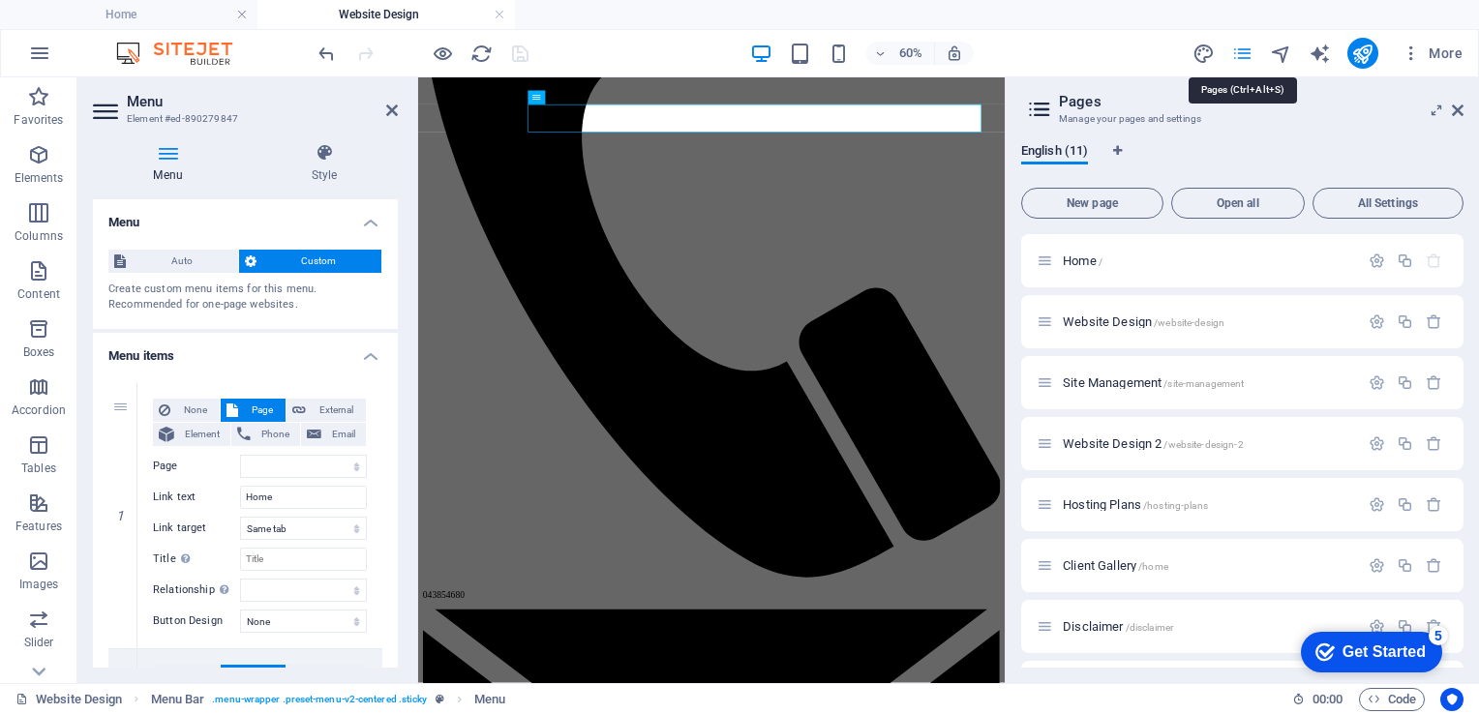
scroll to position [2207, 0]
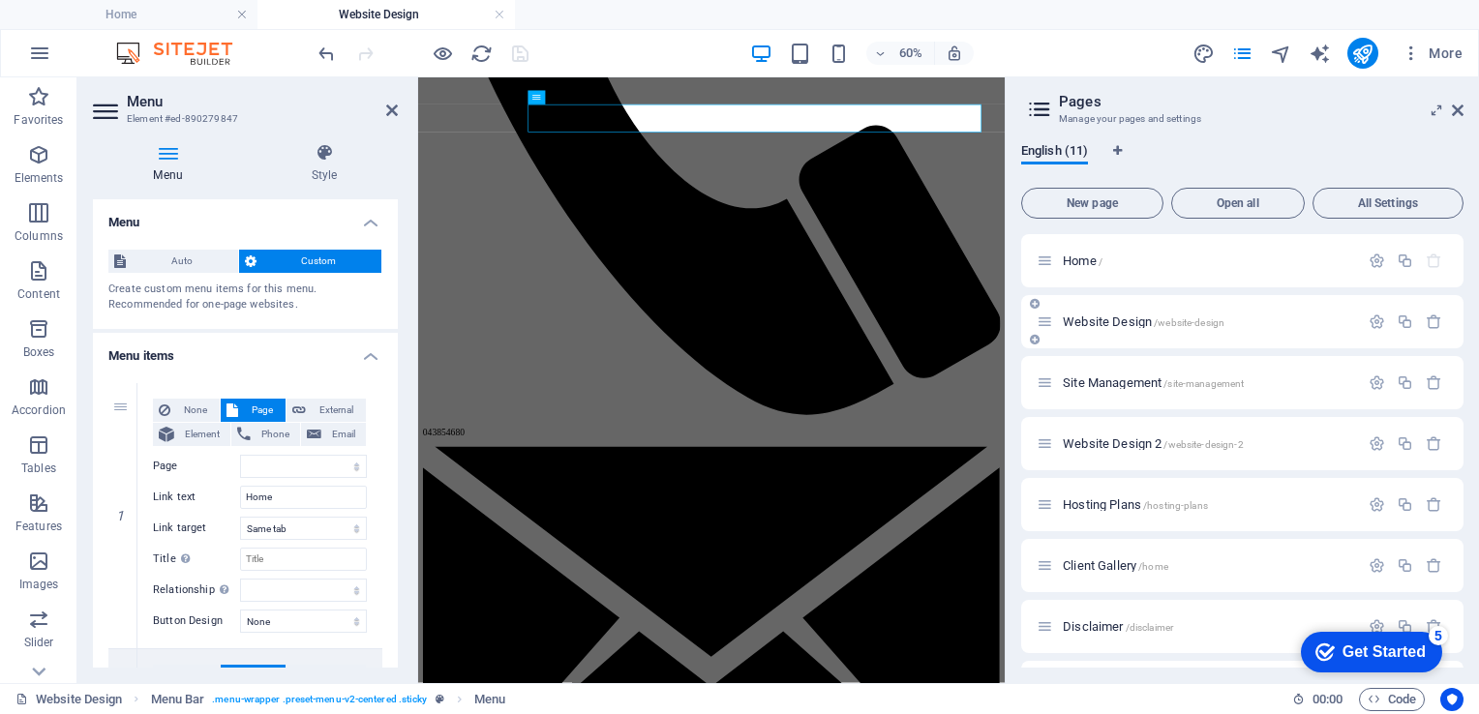
click at [1084, 311] on div "Website Design /website-design" at bounding box center [1198, 322] width 322 height 22
click at [1050, 324] on icon at bounding box center [1045, 322] width 16 height 16
click at [1115, 323] on span "Website Design /website-design" at bounding box center [1144, 322] width 162 height 15
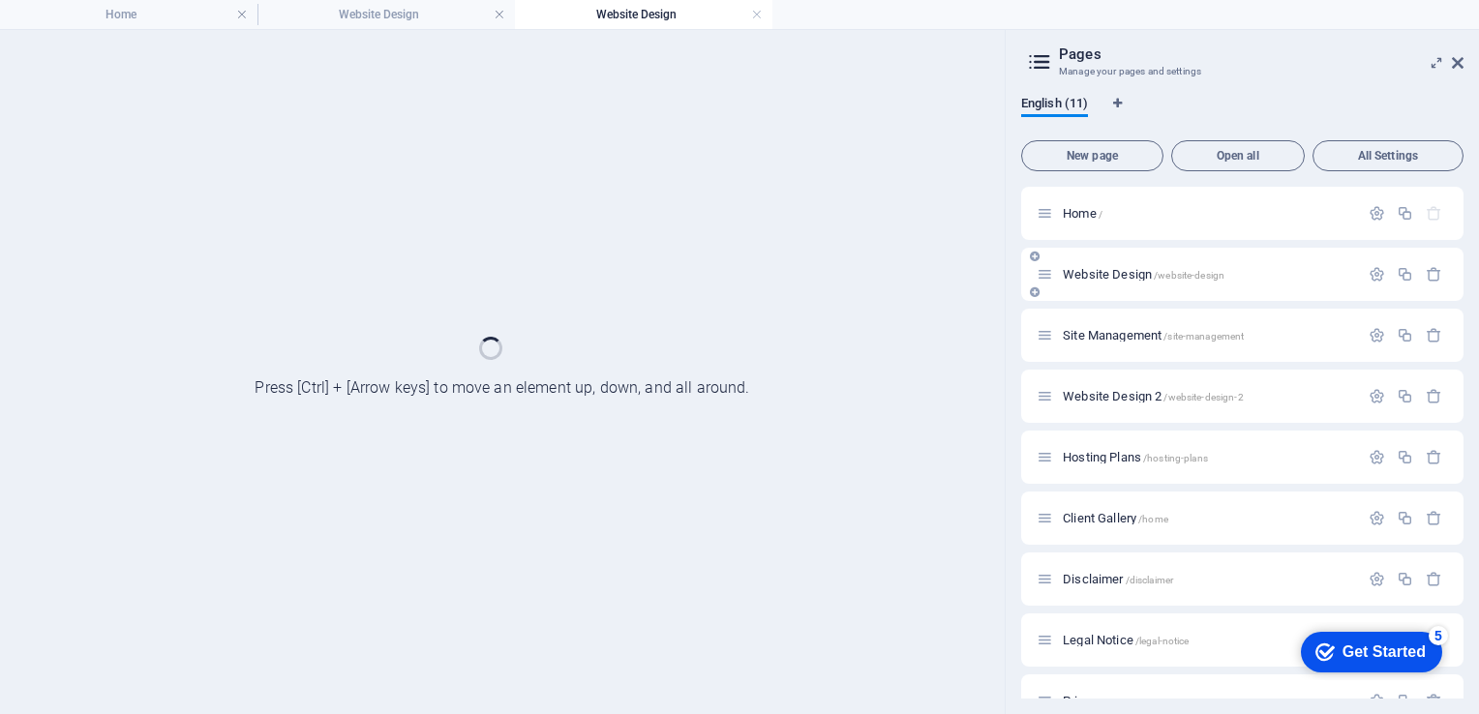
click at [1115, 324] on div "Site Management /site-management" at bounding box center [1198, 335] width 322 height 22
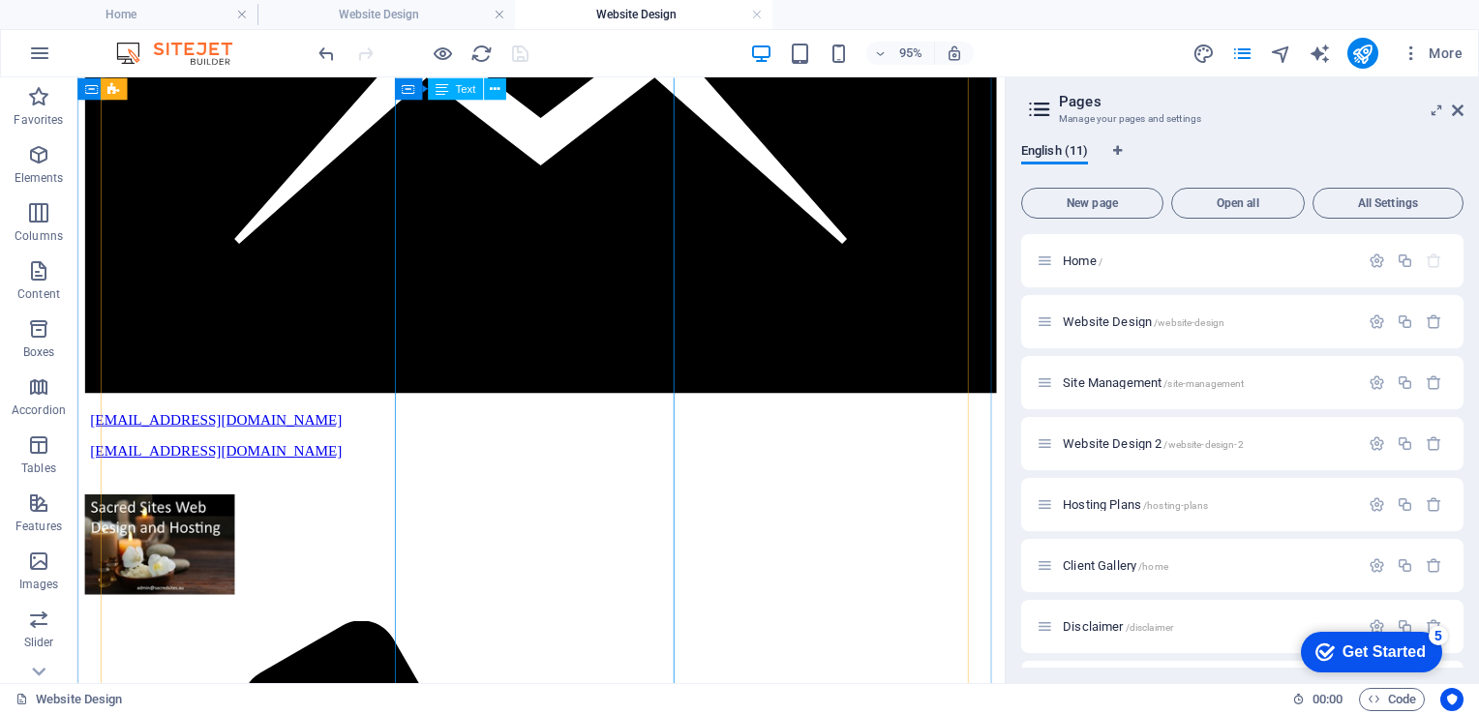
scroll to position [2948, 0]
